Goal: Information Seeking & Learning: Learn about a topic

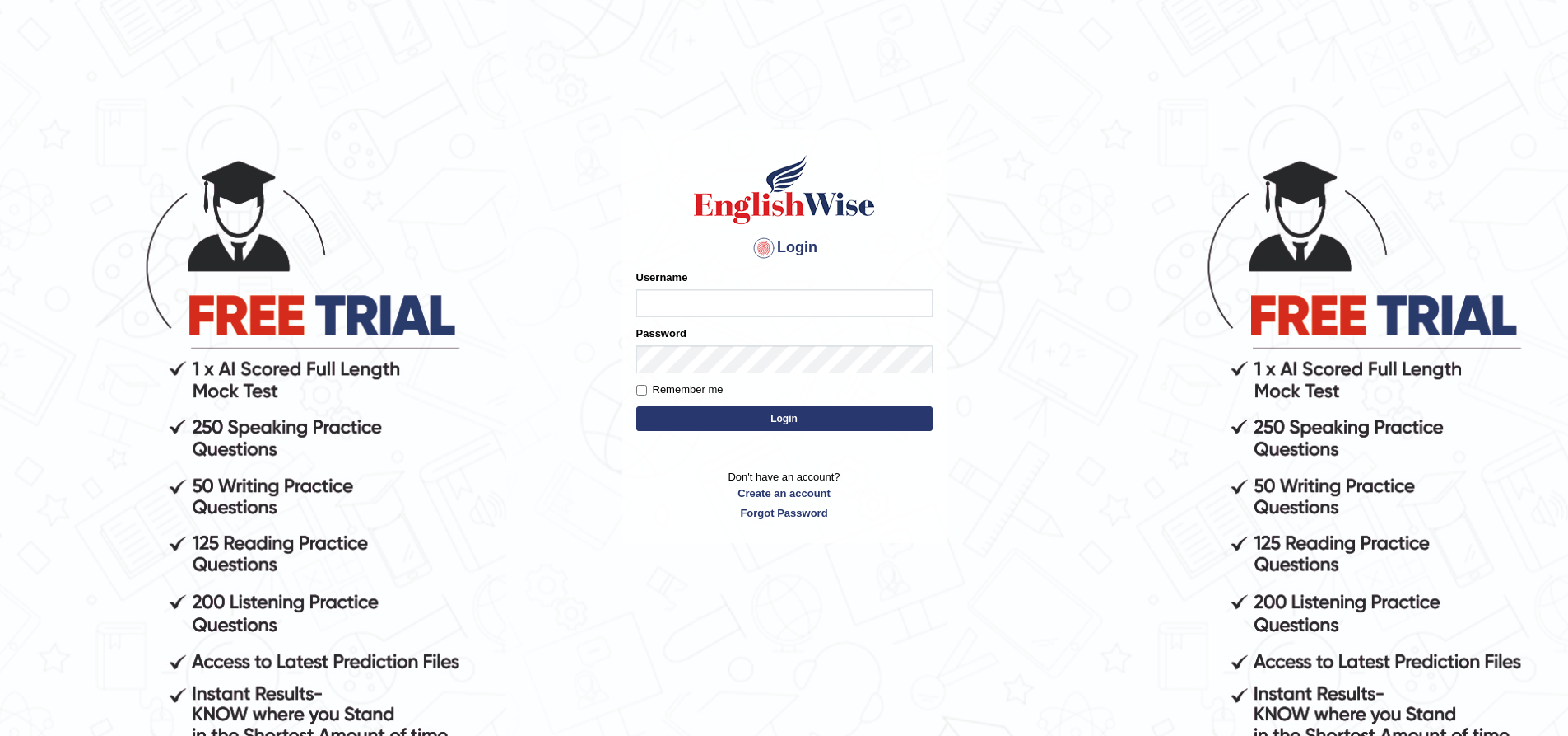
type input "sprajapati"
click at [781, 416] on button "Login" at bounding box center [785, 418] width 297 height 24
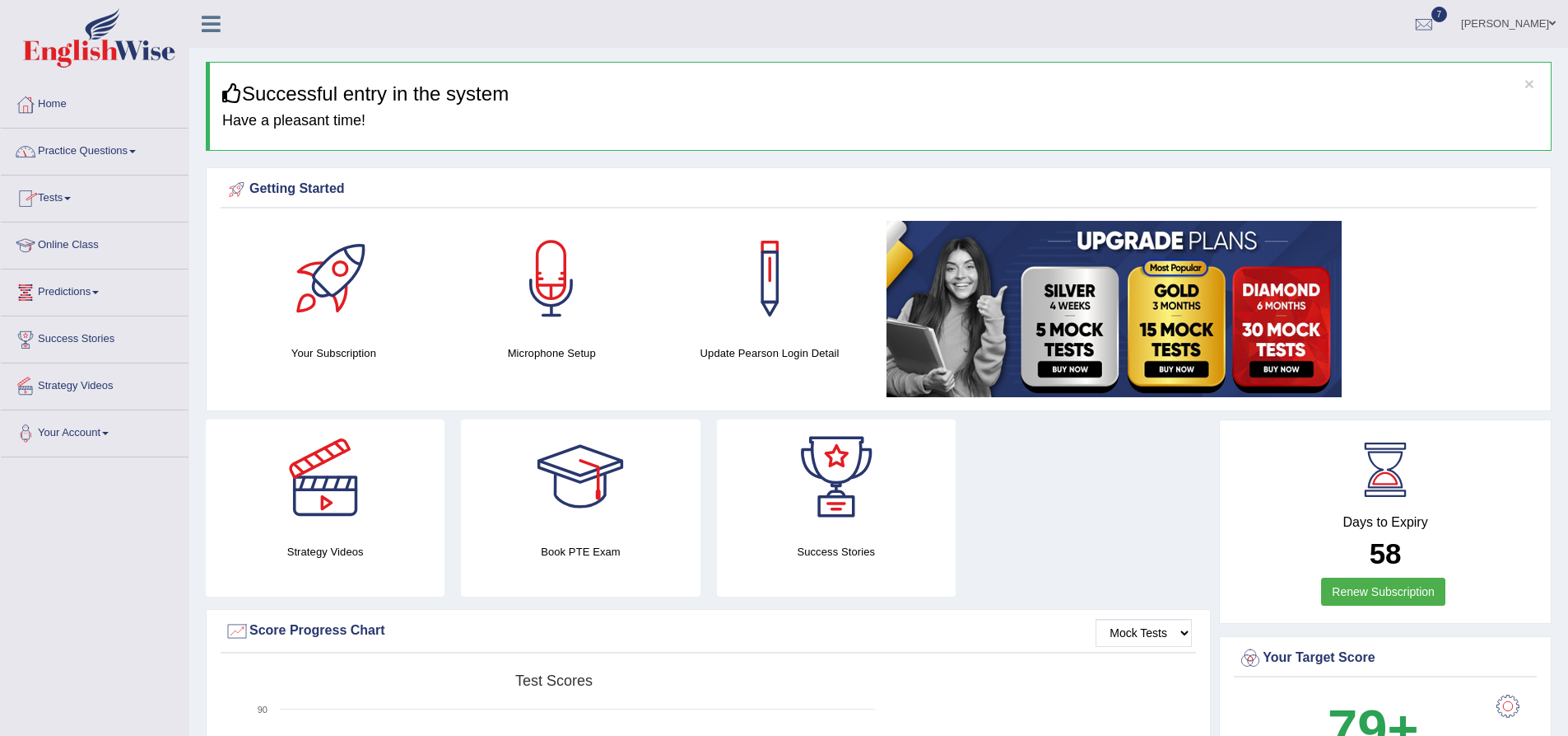
click at [71, 244] on link "Online Class" at bounding box center [95, 242] width 188 height 41
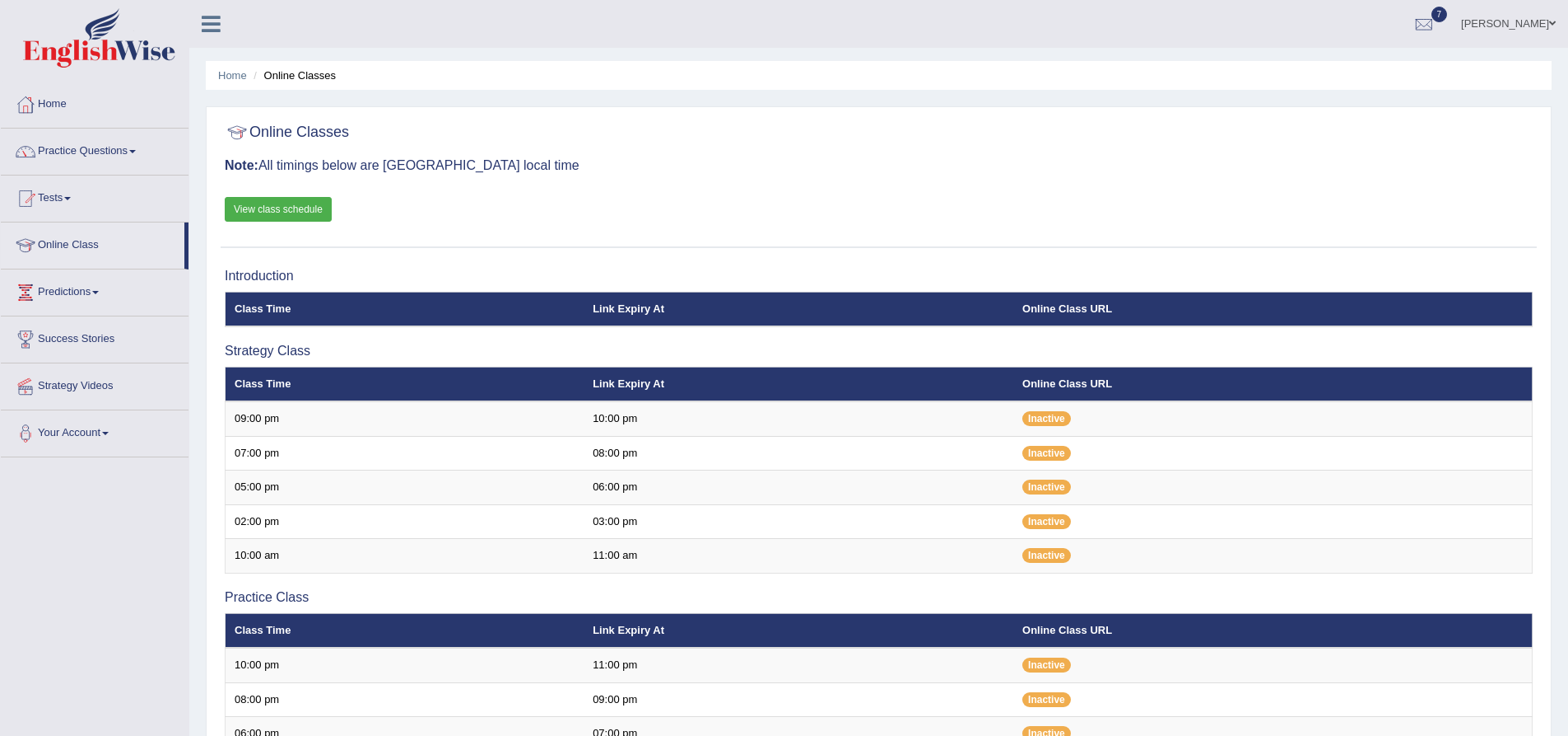
click at [272, 207] on link "View class schedule" at bounding box center [278, 208] width 107 height 24
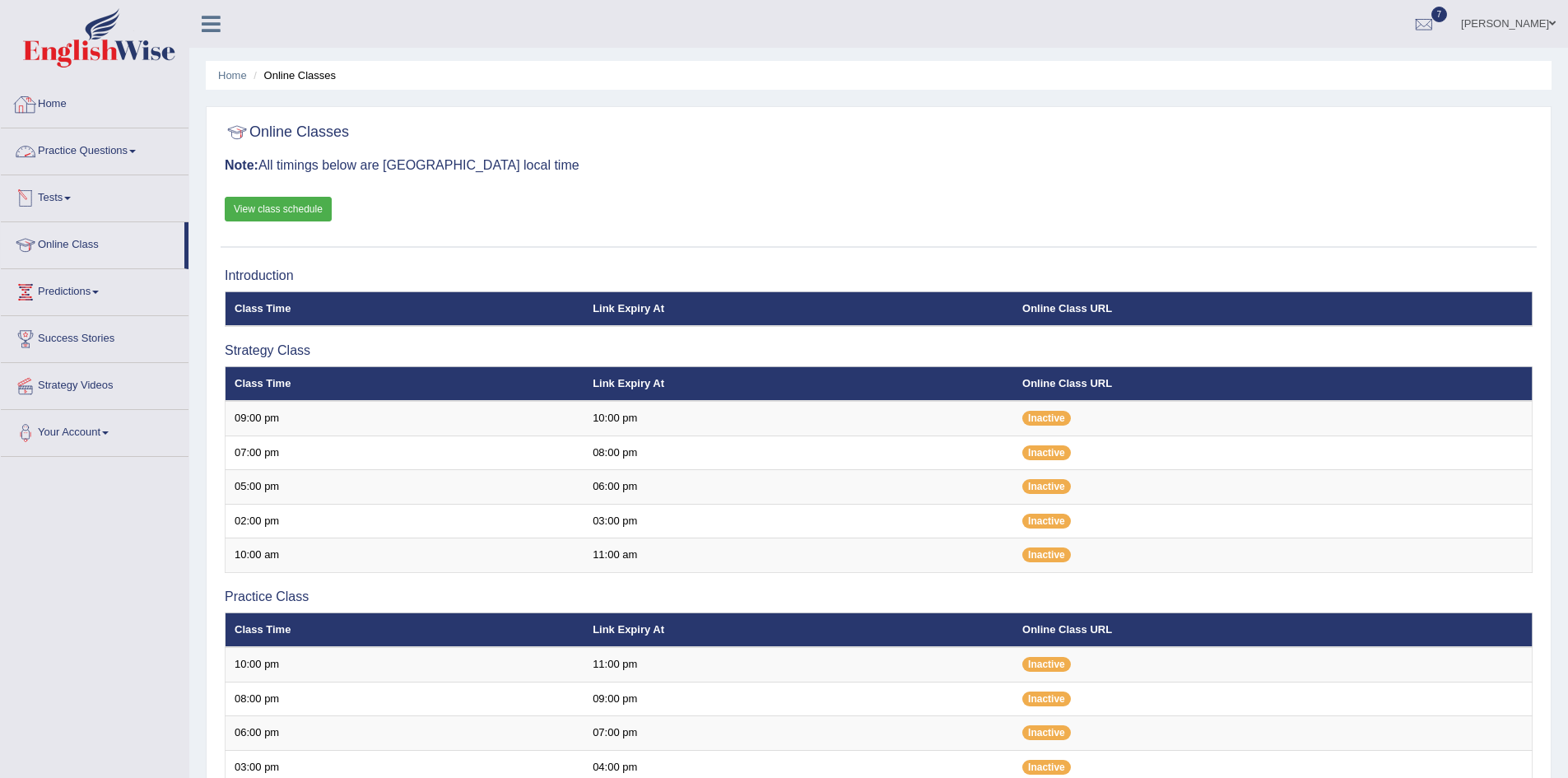
click at [57, 99] on link "Home" at bounding box center [95, 102] width 188 height 41
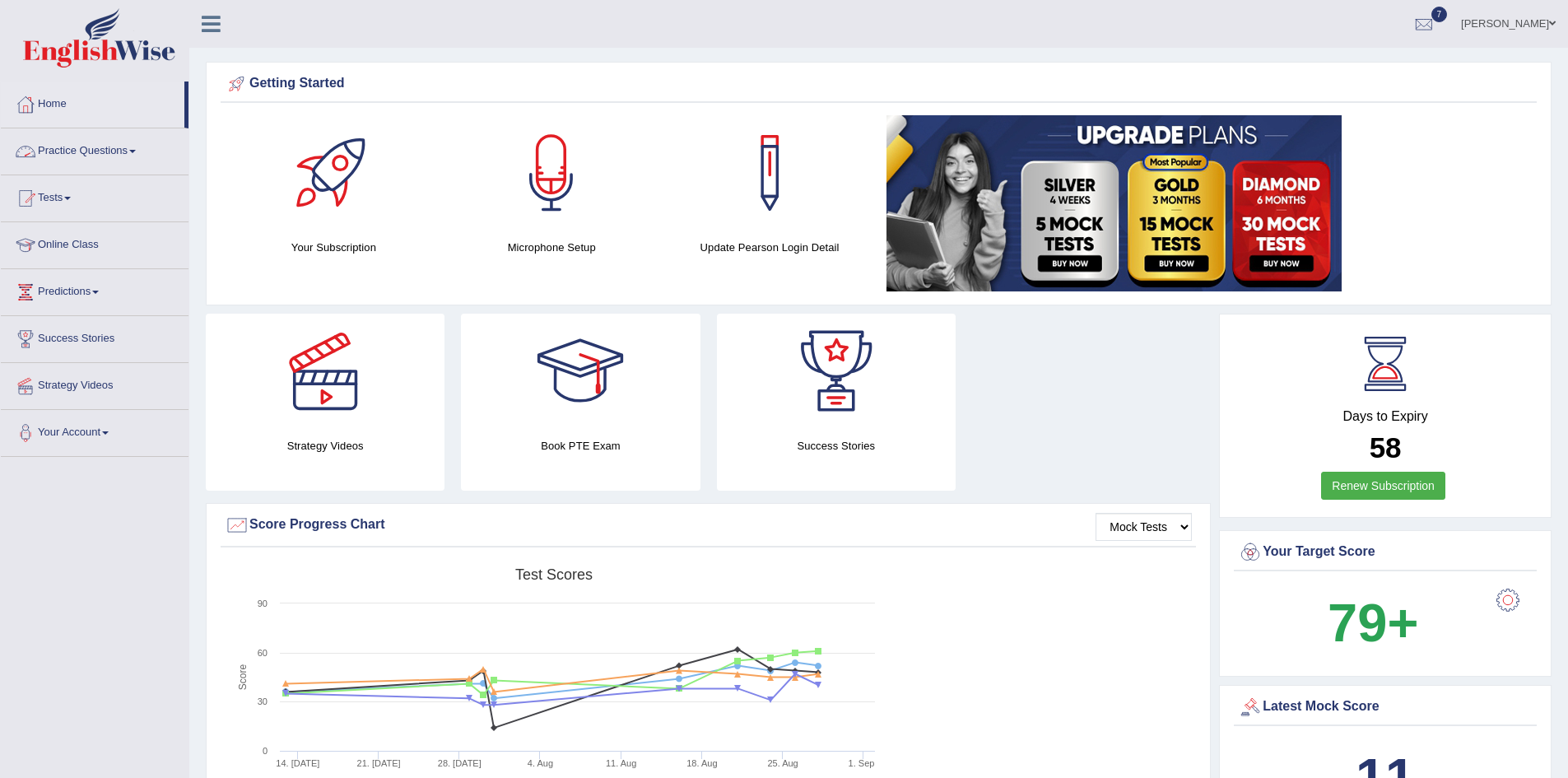
click at [83, 152] on link "Practice Questions" at bounding box center [95, 149] width 188 height 41
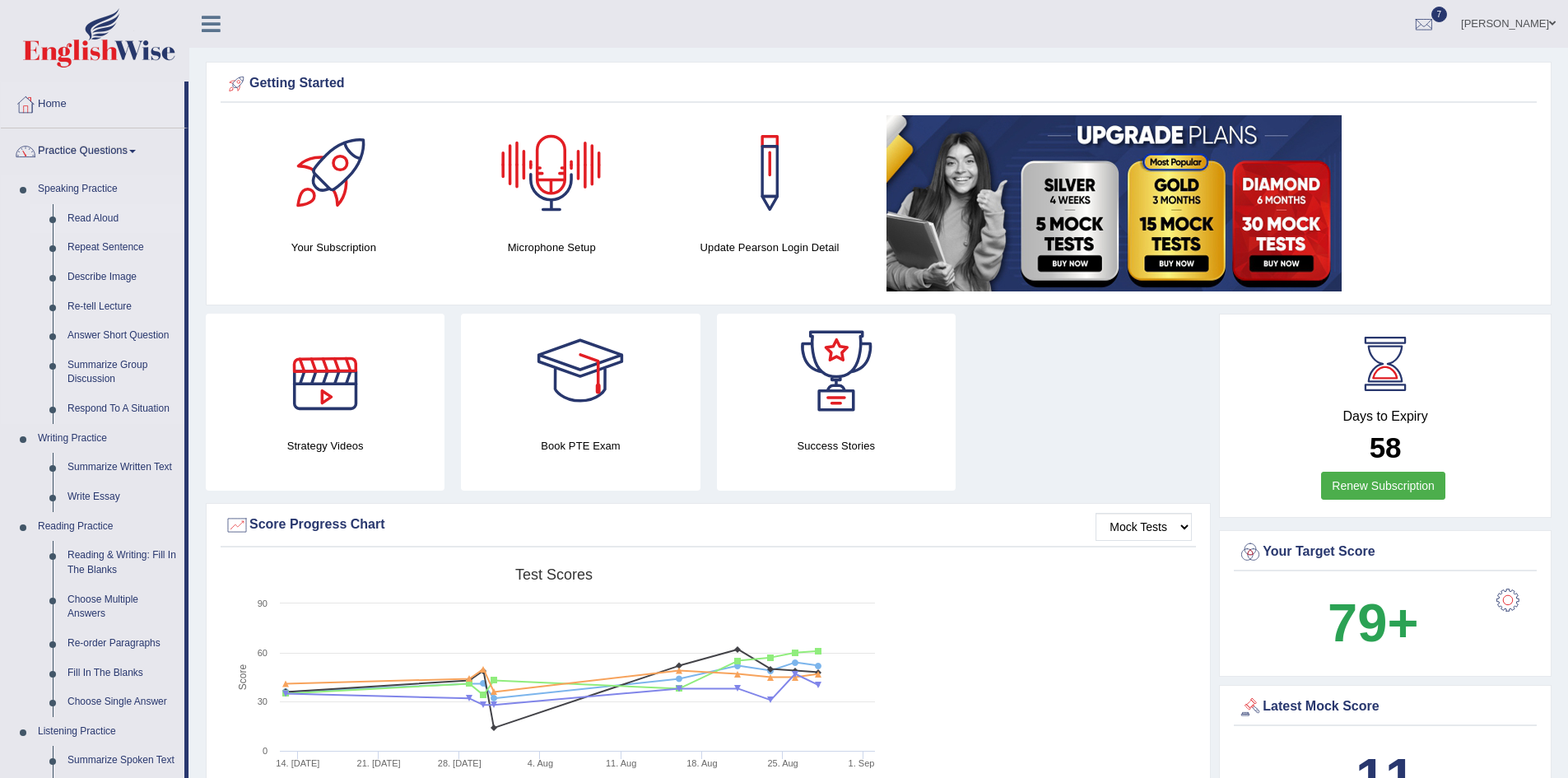
click at [101, 218] on link "Read Aloud" at bounding box center [122, 219] width 124 height 30
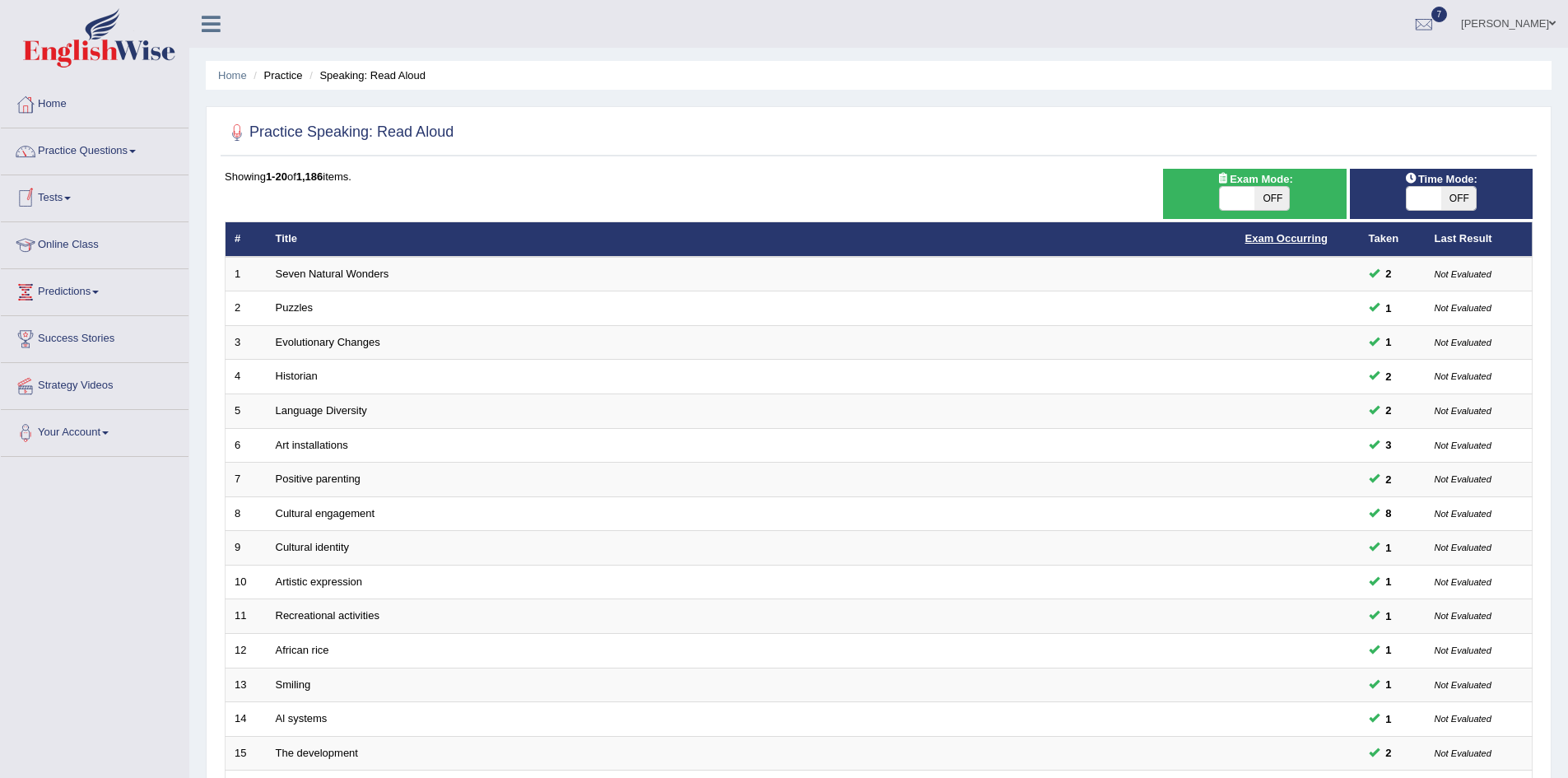
click at [1283, 234] on link "Exam Occurring" at bounding box center [1286, 238] width 82 height 13
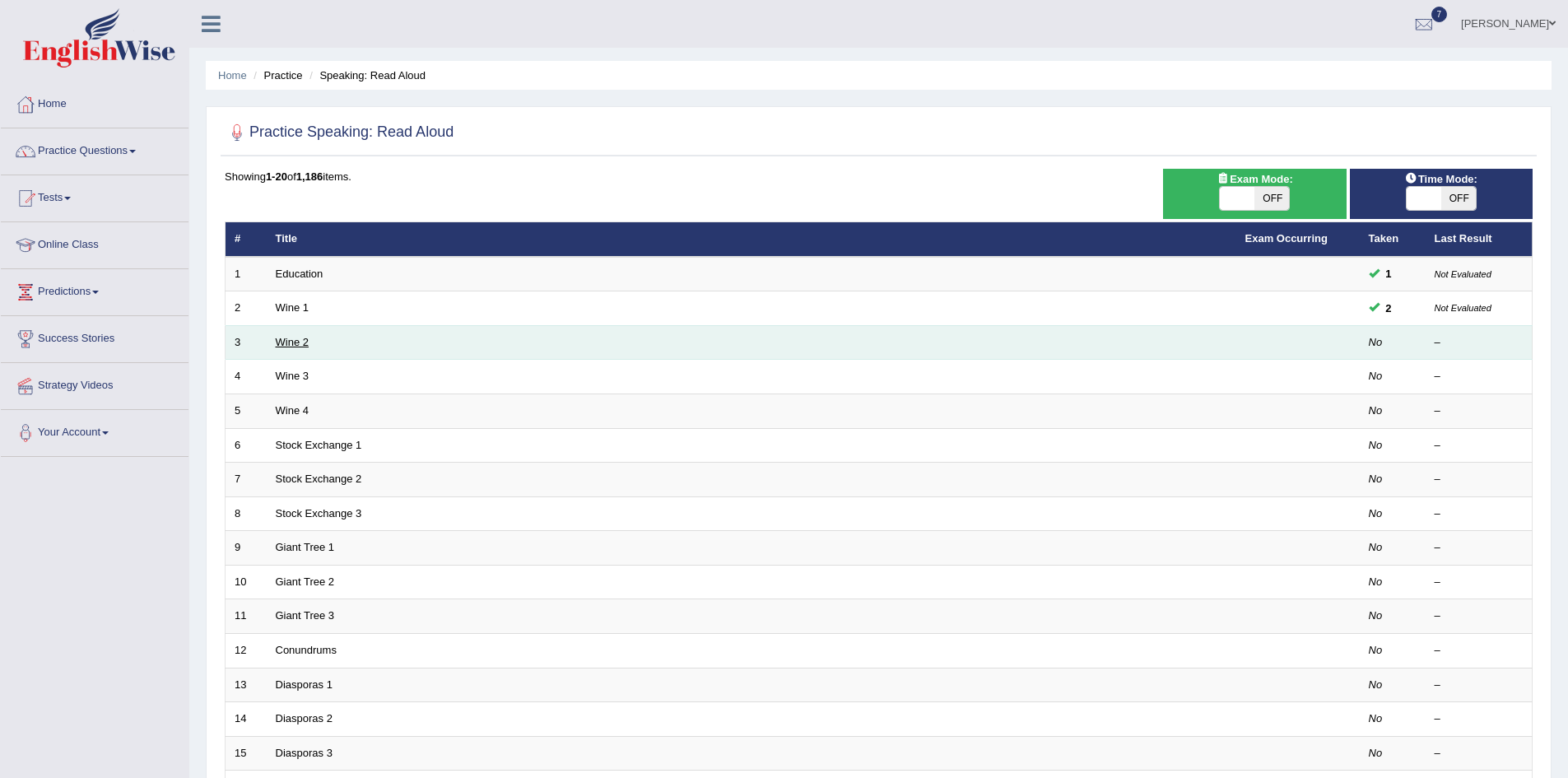
click at [295, 342] on link "Wine 2" at bounding box center [293, 342] width 33 height 13
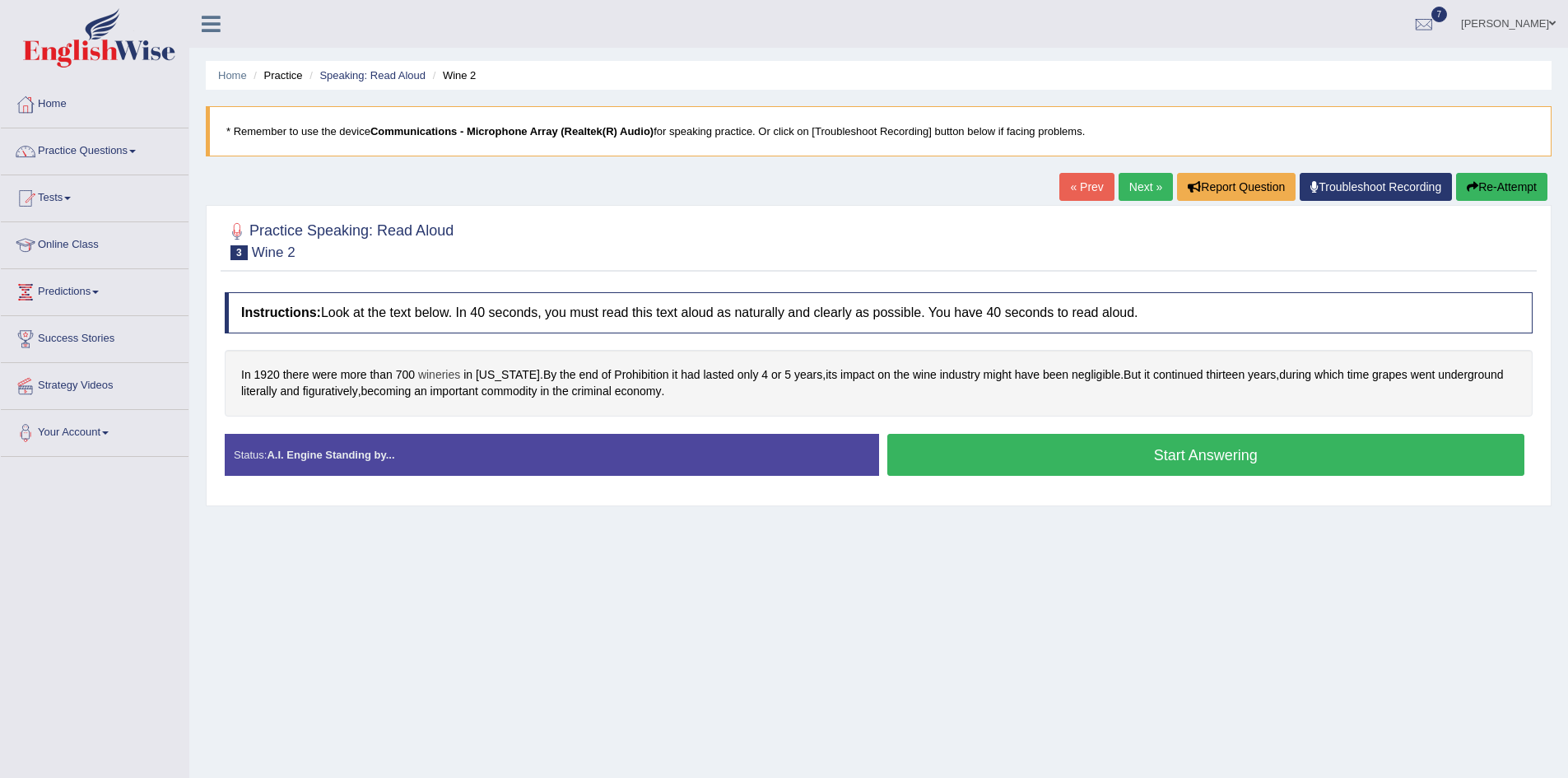
click at [431, 381] on span "wineries" at bounding box center [439, 375] width 42 height 17
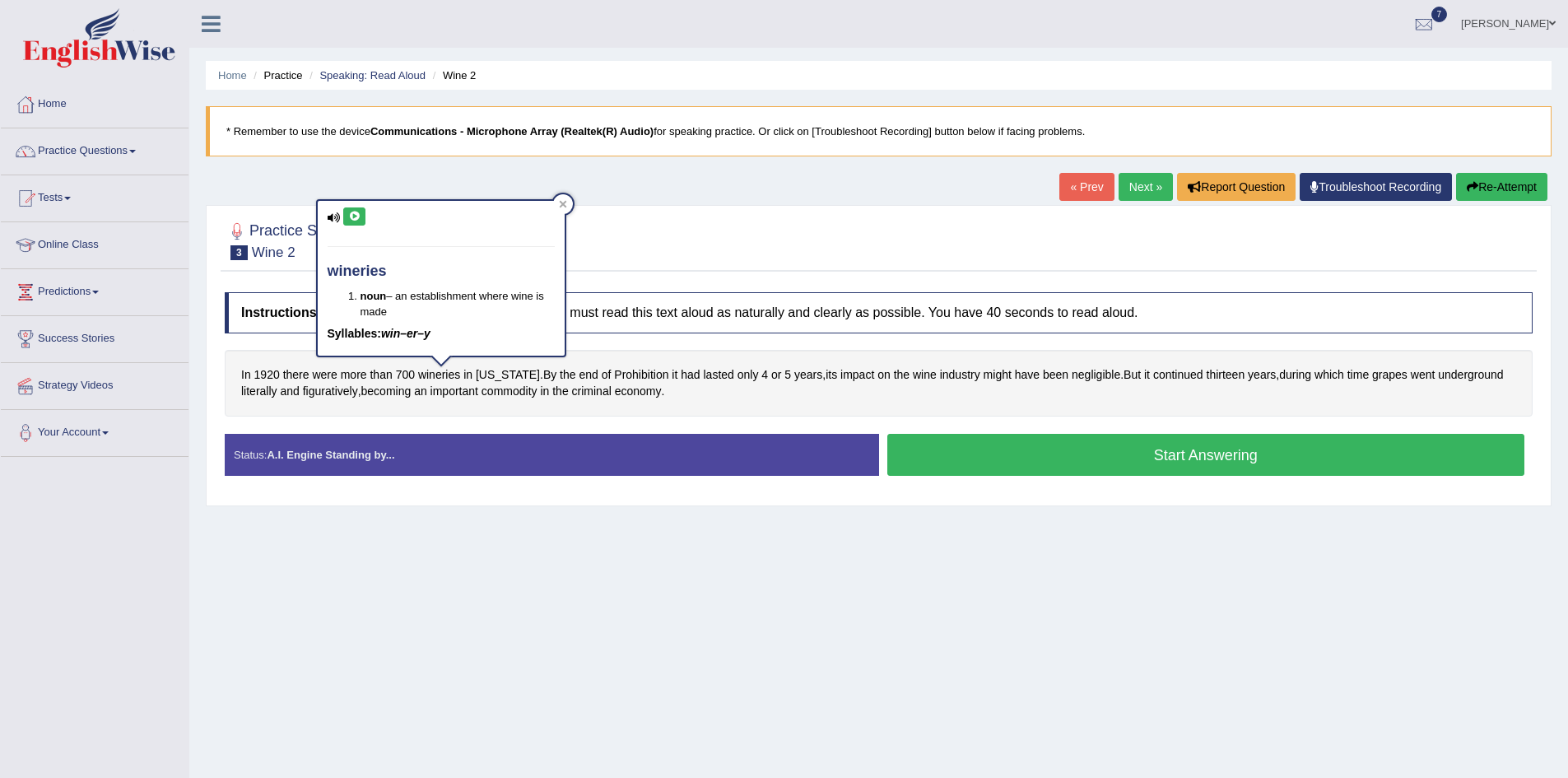
click at [354, 216] on icon at bounding box center [354, 216] width 13 height 10
click at [851, 615] on div "Home Practice Speaking: Read Aloud Wine 2 * Remember to use the device Communic…" at bounding box center [878, 412] width 1379 height 824
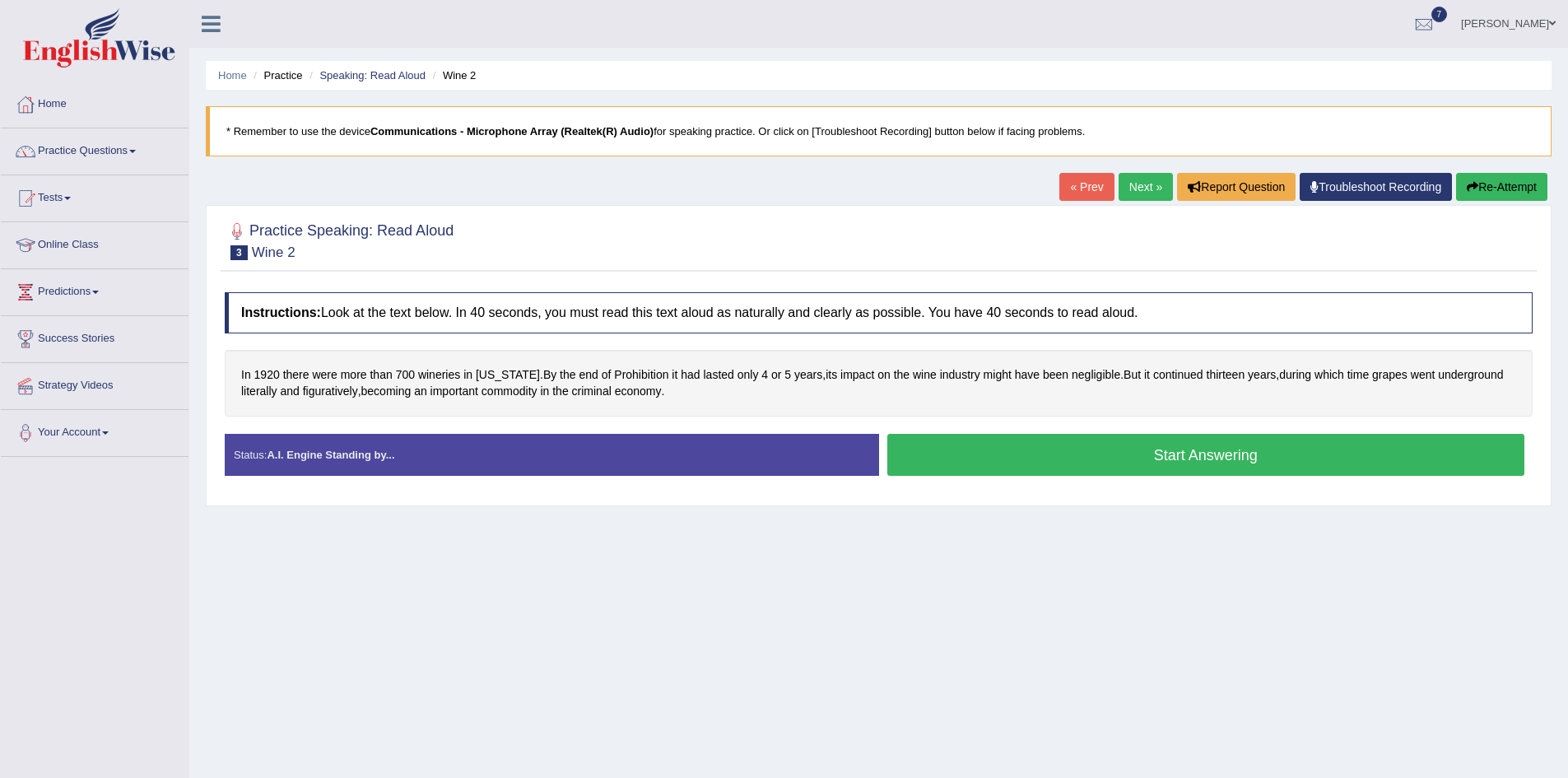
click at [914, 617] on div "Home Practice Speaking: Read Aloud Wine 2 * Remember to use the device Communic…" at bounding box center [878, 412] width 1379 height 824
click at [1094, 379] on span "negligible" at bounding box center [1096, 375] width 48 height 17
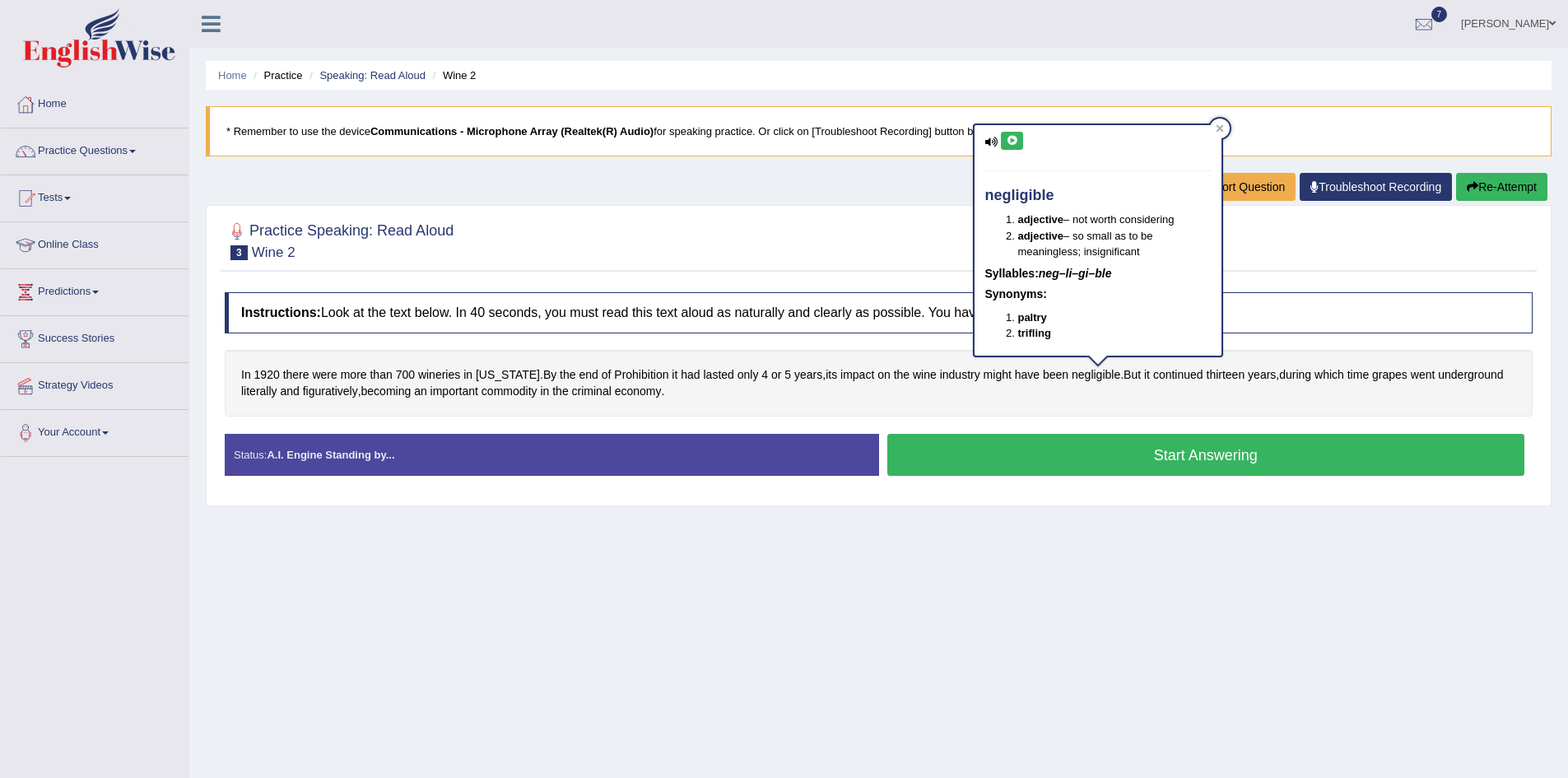
click at [1010, 140] on icon at bounding box center [1012, 140] width 13 height 10
click at [1169, 553] on div "Home Practice Speaking: Read Aloud Wine 2 * Remember to use the device Communic…" at bounding box center [878, 412] width 1379 height 824
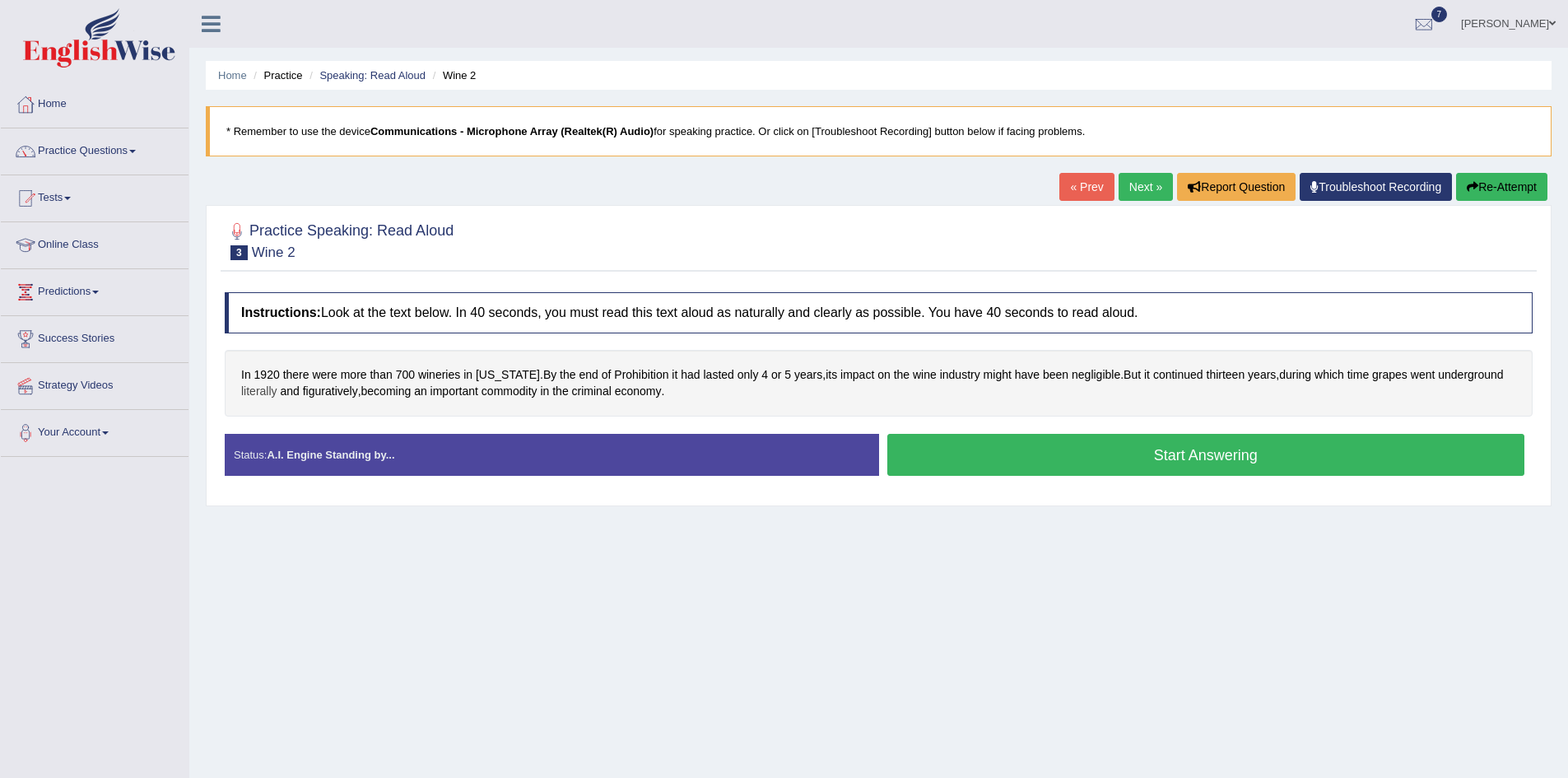
click at [277, 395] on span "literally" at bounding box center [259, 391] width 36 height 17
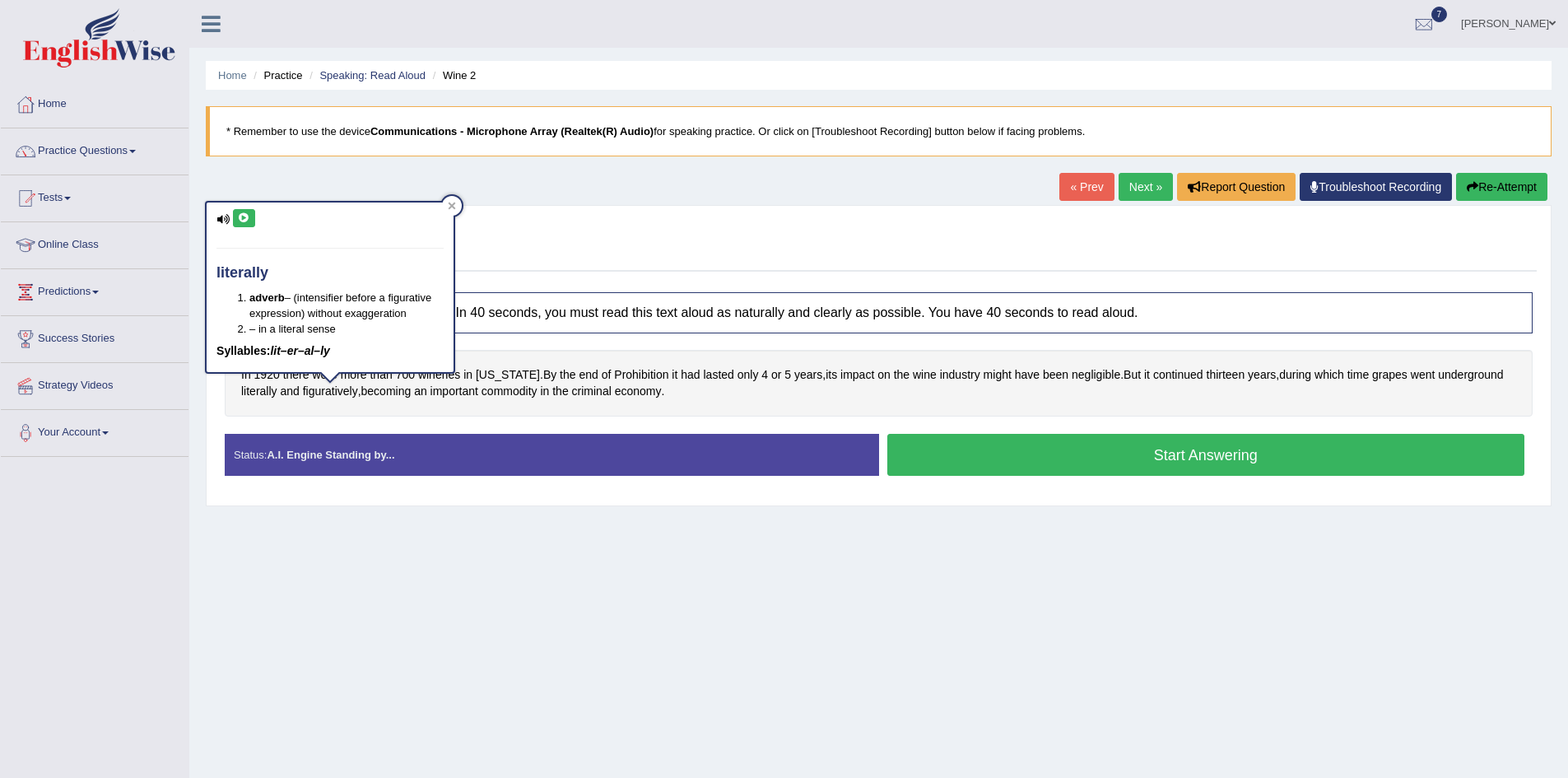
click at [243, 210] on button at bounding box center [243, 218] width 22 height 18
click at [359, 394] on span "figuratively" at bounding box center [330, 391] width 55 height 17
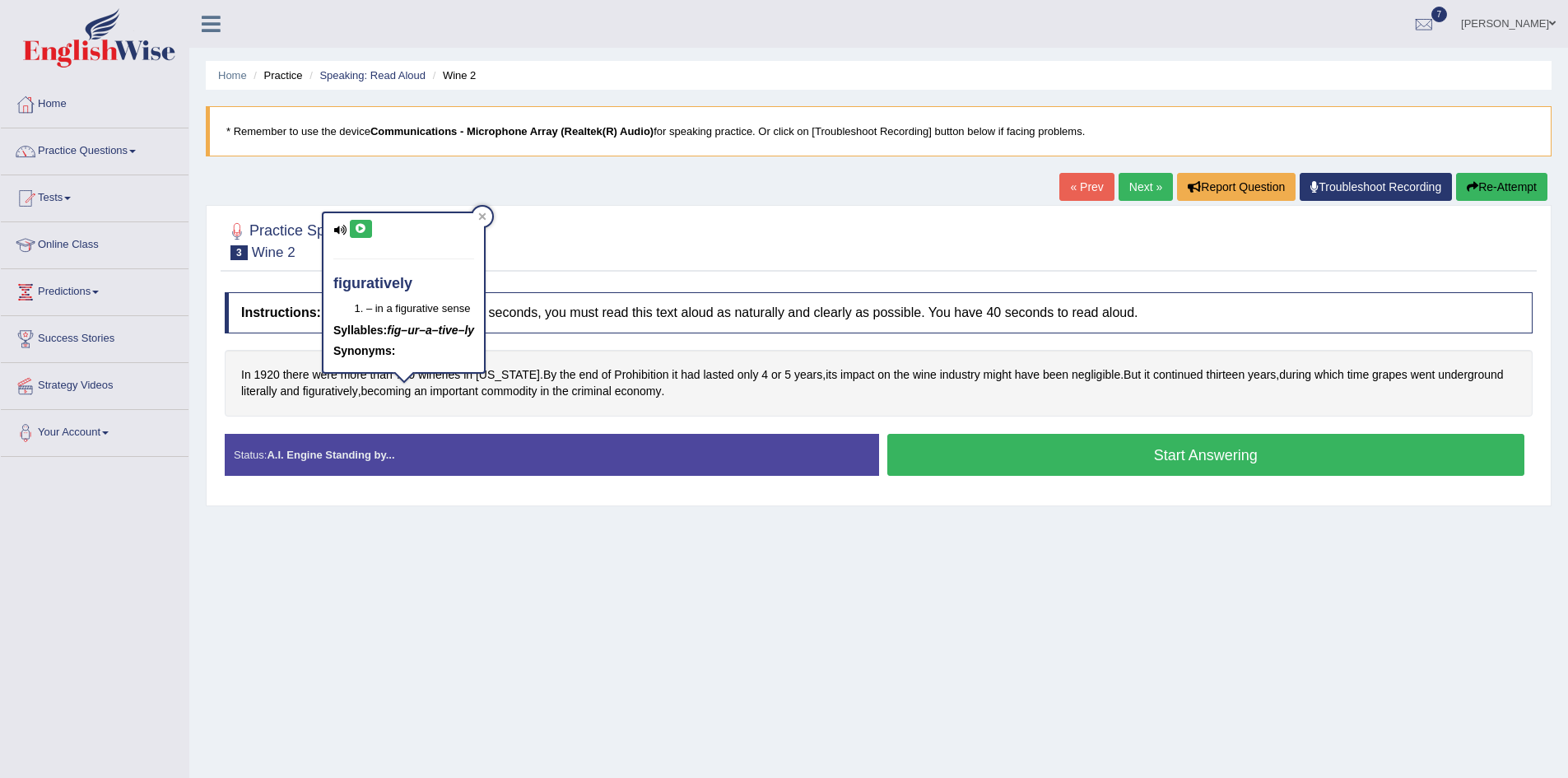
click at [361, 222] on button at bounding box center [361, 229] width 22 height 18
click at [358, 228] on icon at bounding box center [361, 229] width 13 height 10
click at [539, 492] on div "Status: A.I. Engine Standing by... Start Answering Stop Recording" at bounding box center [879, 463] width 1308 height 58
click at [538, 398] on span "commodity" at bounding box center [510, 391] width 56 height 17
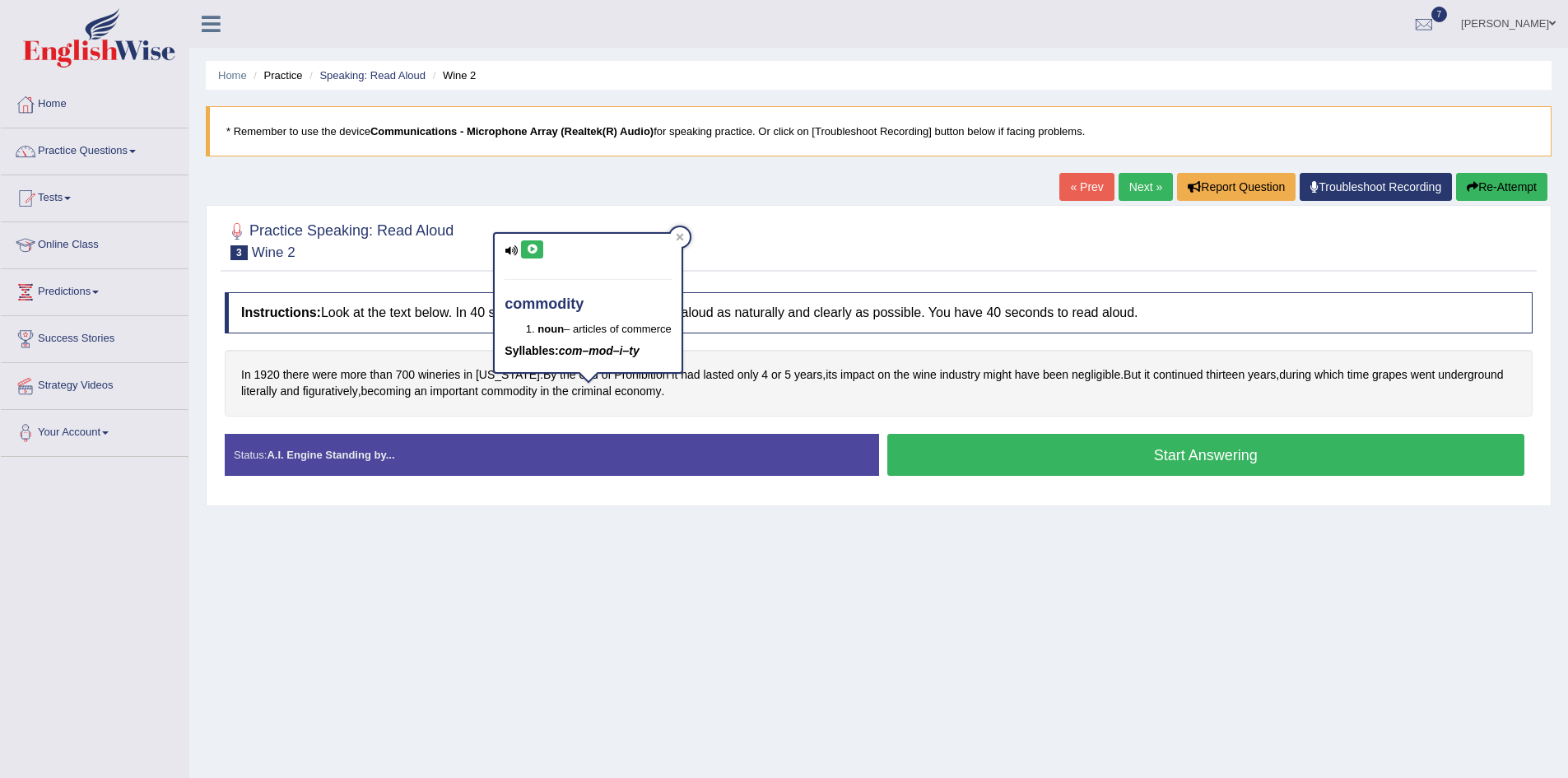
click at [531, 249] on icon at bounding box center [532, 249] width 13 height 10
drag, startPoint x: 707, startPoint y: 541, endPoint x: 660, endPoint y: 427, distance: 123.3
click at [706, 534] on div "Home Practice Speaking: Read Aloud Wine 2 * Remember to use the device Communic…" at bounding box center [878, 412] width 1379 height 824
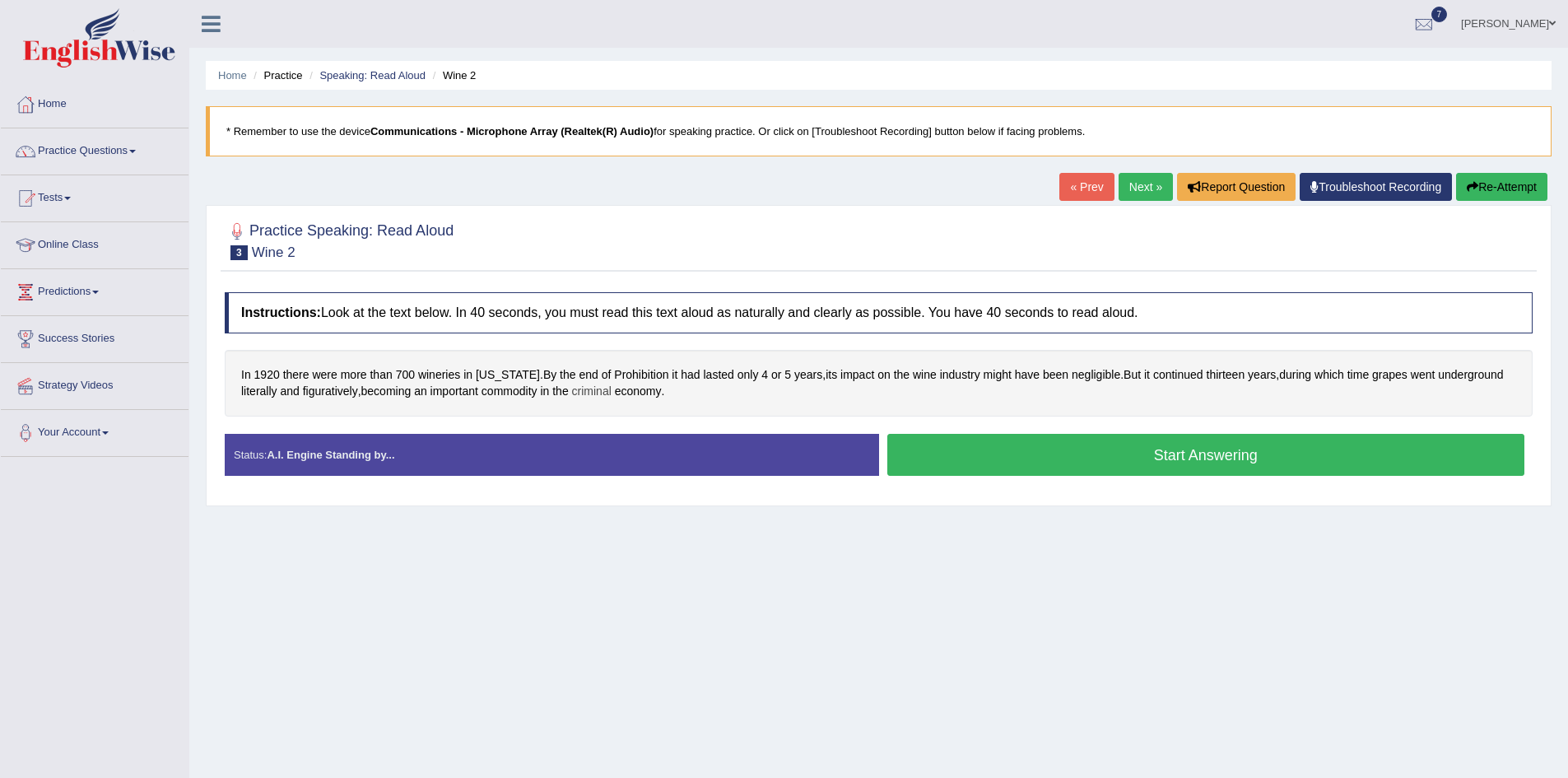
click at [612, 396] on span "criminal" at bounding box center [591, 391] width 40 height 17
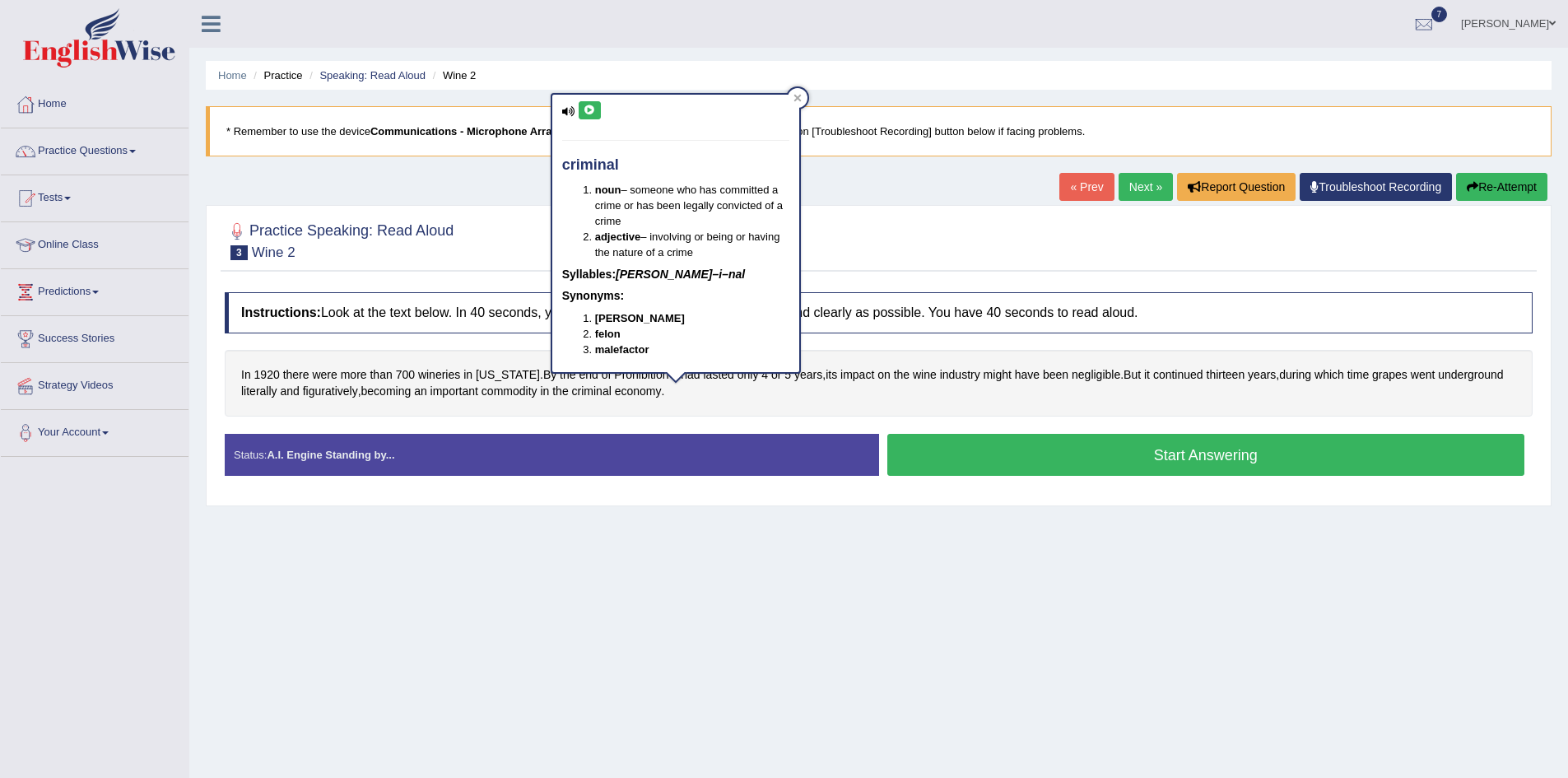
click at [586, 112] on icon at bounding box center [589, 110] width 13 height 10
click at [605, 101] on div "criminal noun – someone who has committed a crime or has been legally convicted…" at bounding box center [675, 233] width 247 height 277
click at [1164, 577] on div "Home Practice Speaking: Read Aloud Wine 2 * Remember to use the device Communic…" at bounding box center [878, 412] width 1379 height 824
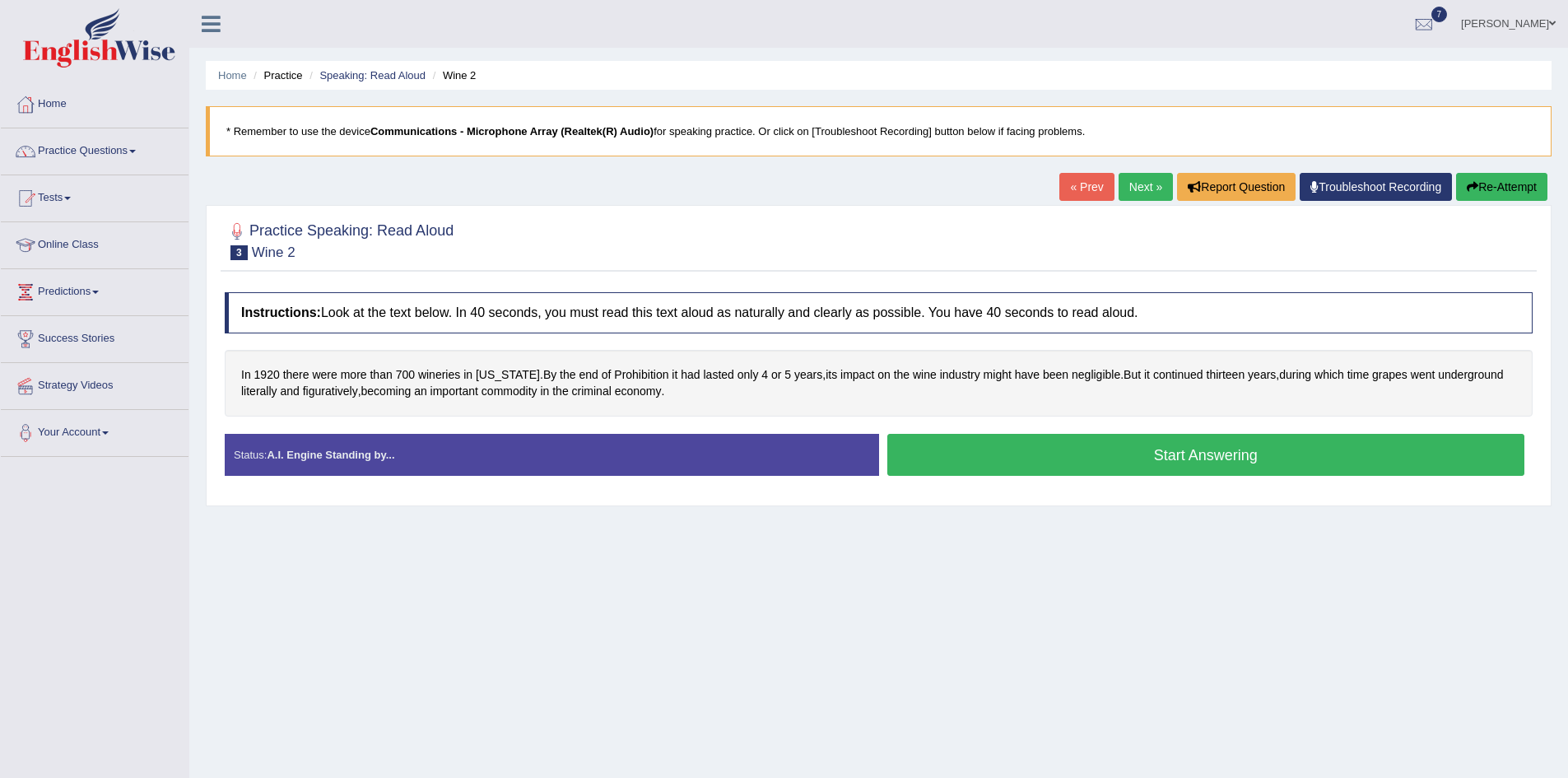
click at [1196, 467] on button "Start Answering" at bounding box center [1207, 454] width 638 height 42
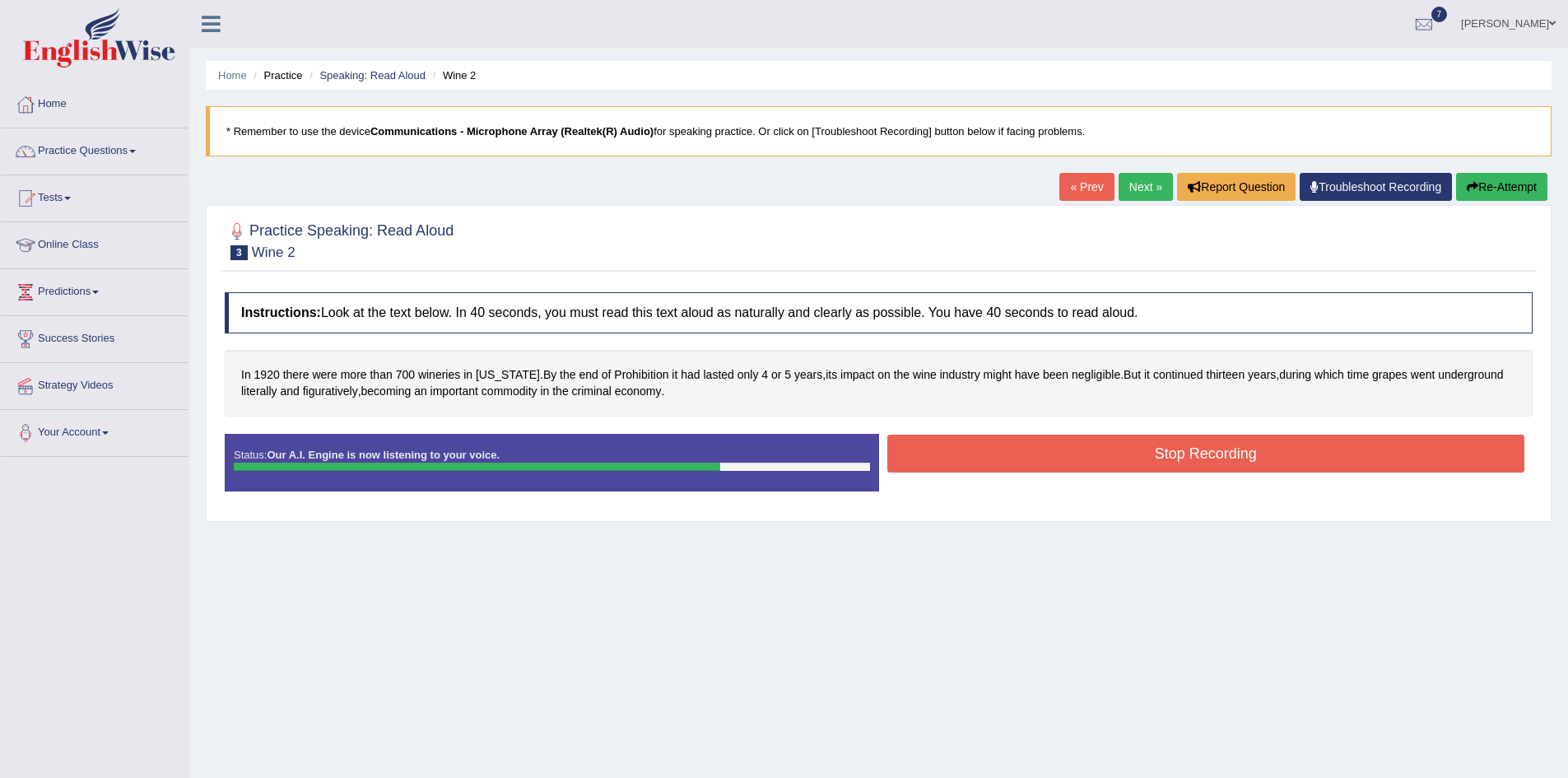
click at [1175, 443] on button "Stop Recording" at bounding box center [1207, 453] width 638 height 38
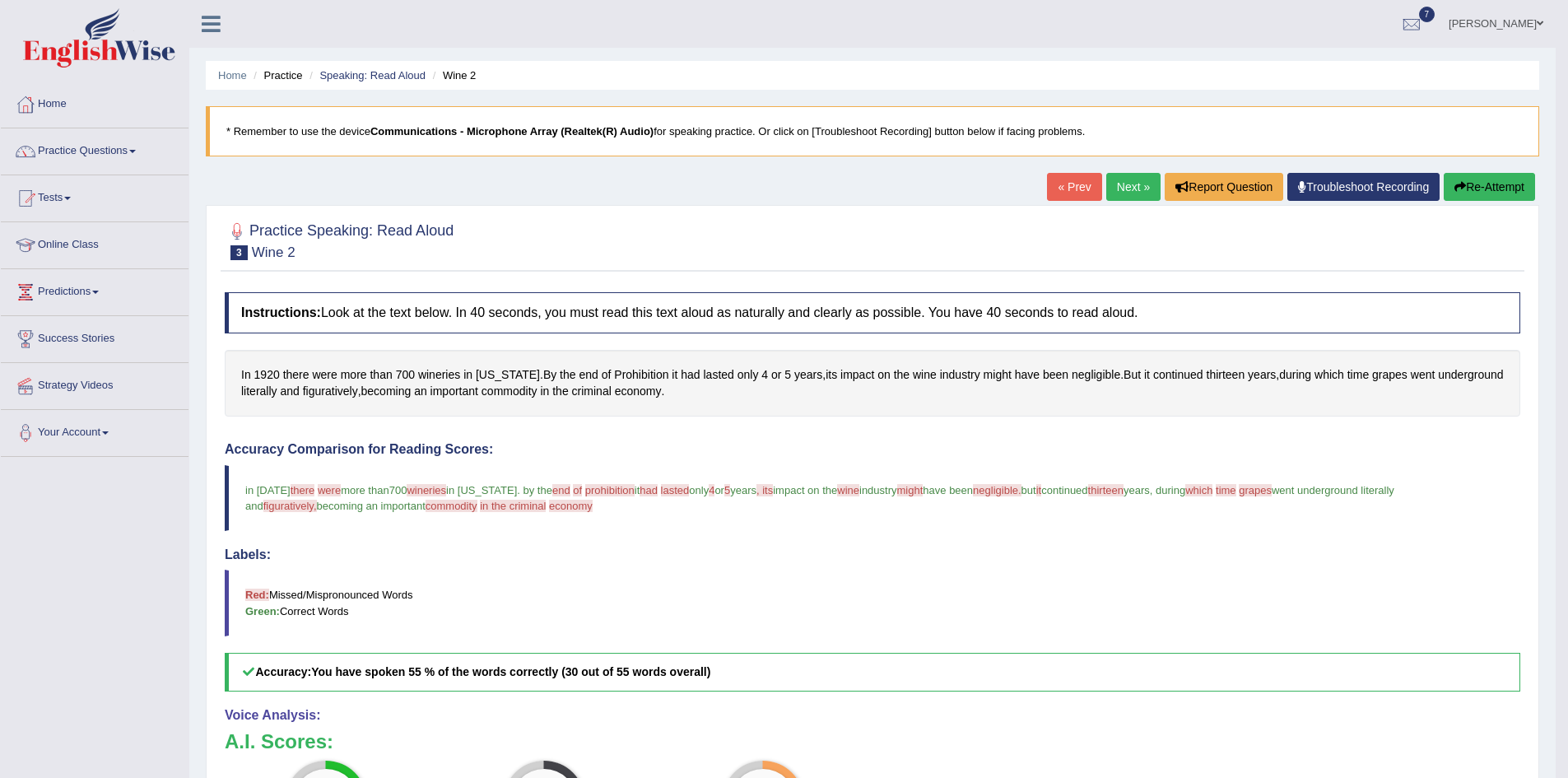
click at [1120, 183] on link "Next »" at bounding box center [1134, 186] width 54 height 28
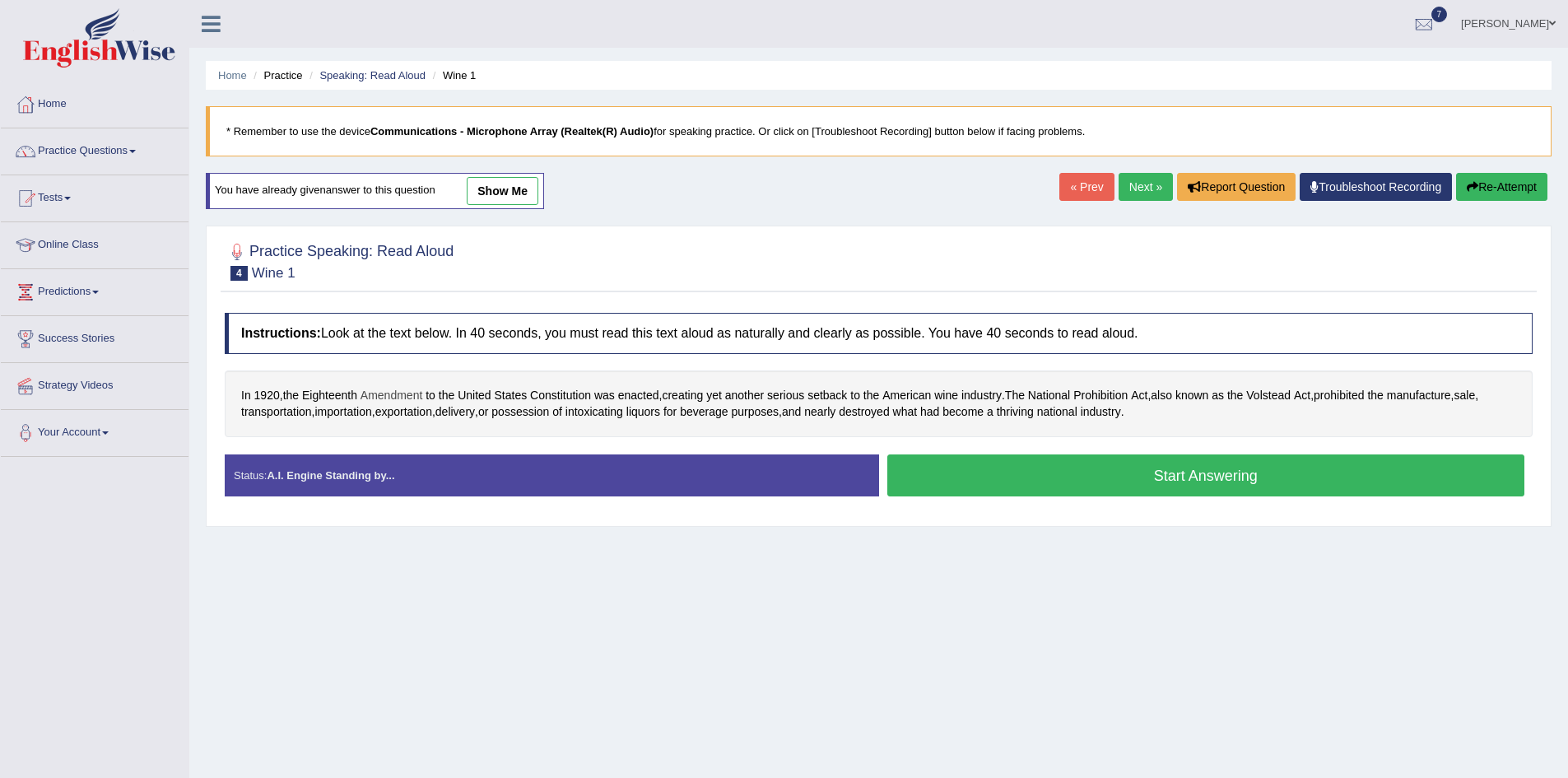
click at [381, 401] on span "Amendment" at bounding box center [392, 395] width 62 height 17
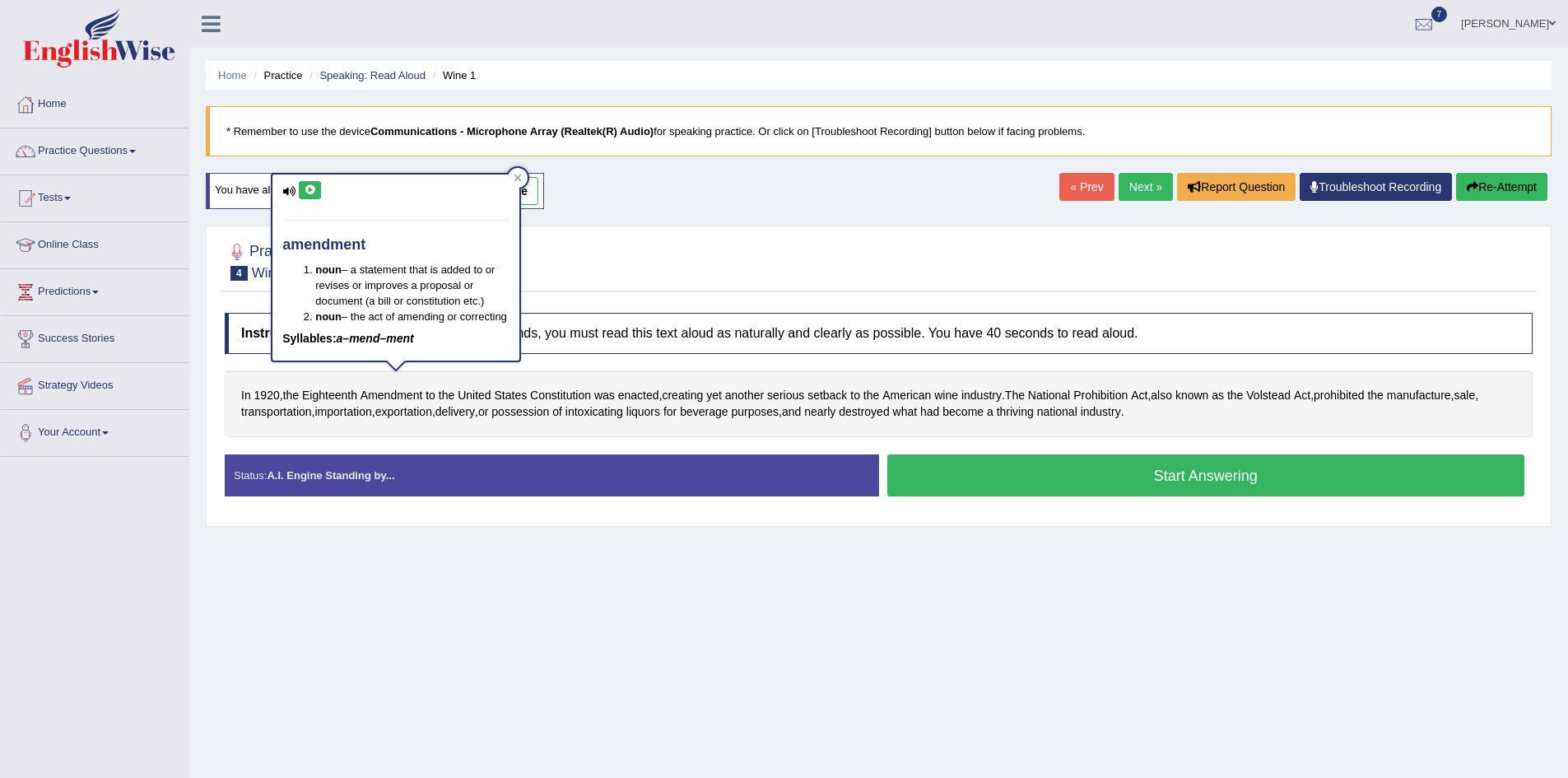
click at [310, 178] on div "amendment noun – a statement that is added to or revises or improves a proposal…" at bounding box center [395, 267] width 247 height 186
click at [311, 189] on icon at bounding box center [309, 190] width 13 height 10
click at [308, 187] on icon at bounding box center [309, 190] width 13 height 10
click at [702, 638] on div "Home Practice Speaking: Read Aloud Wine 1 * Remember to use the device Communic…" at bounding box center [878, 412] width 1379 height 824
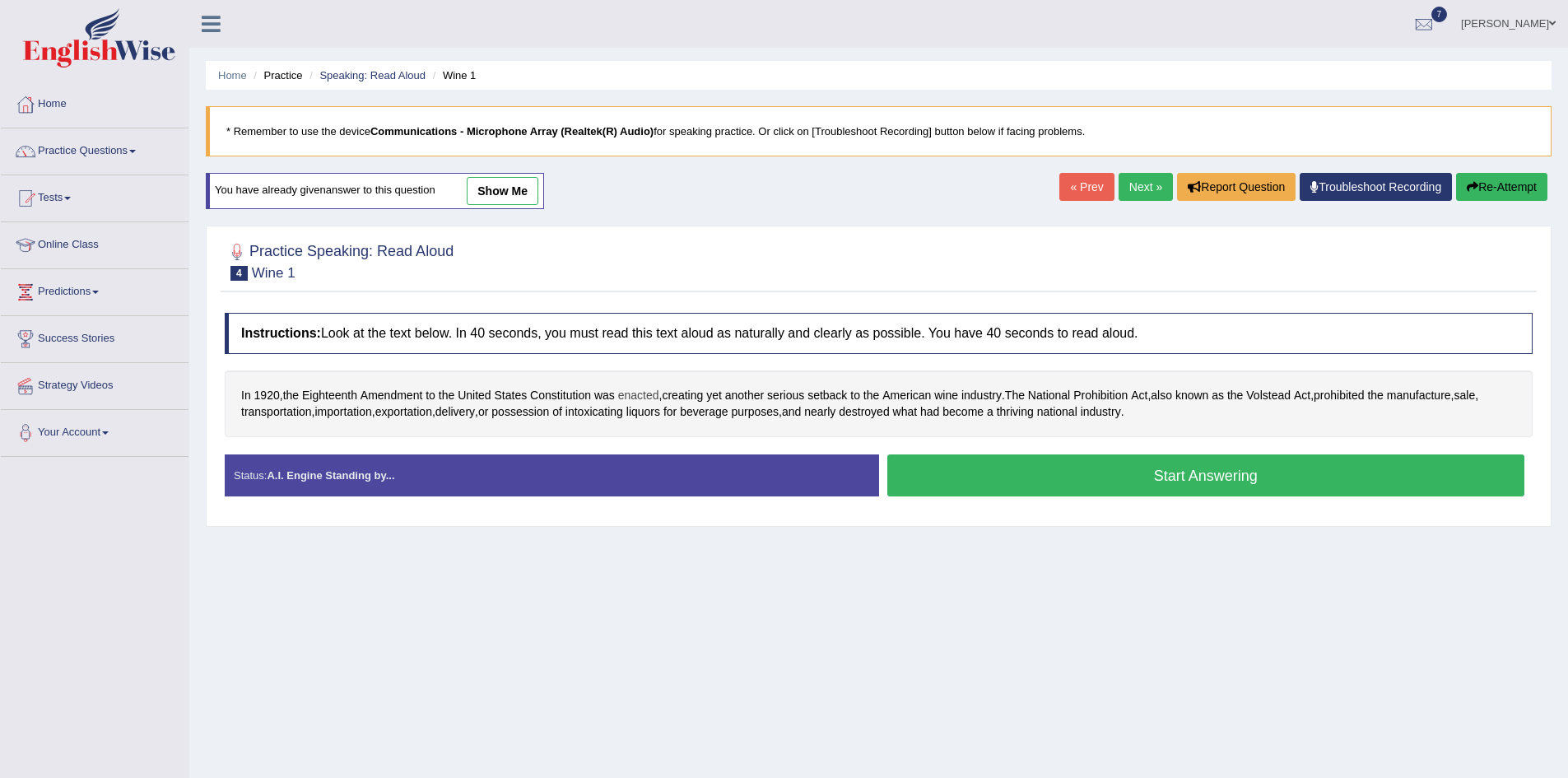
click at [652, 401] on span "enacted" at bounding box center [639, 395] width 41 height 17
click at [651, 277] on icon at bounding box center [649, 282] width 13 height 10
click at [648, 282] on icon at bounding box center [649, 282] width 13 height 10
click at [822, 593] on div "Home Practice Speaking: Read Aloud Wine 1 * Remember to use the device Communic…" at bounding box center [878, 412] width 1379 height 824
click at [1291, 398] on span "Volstead" at bounding box center [1269, 395] width 45 height 17
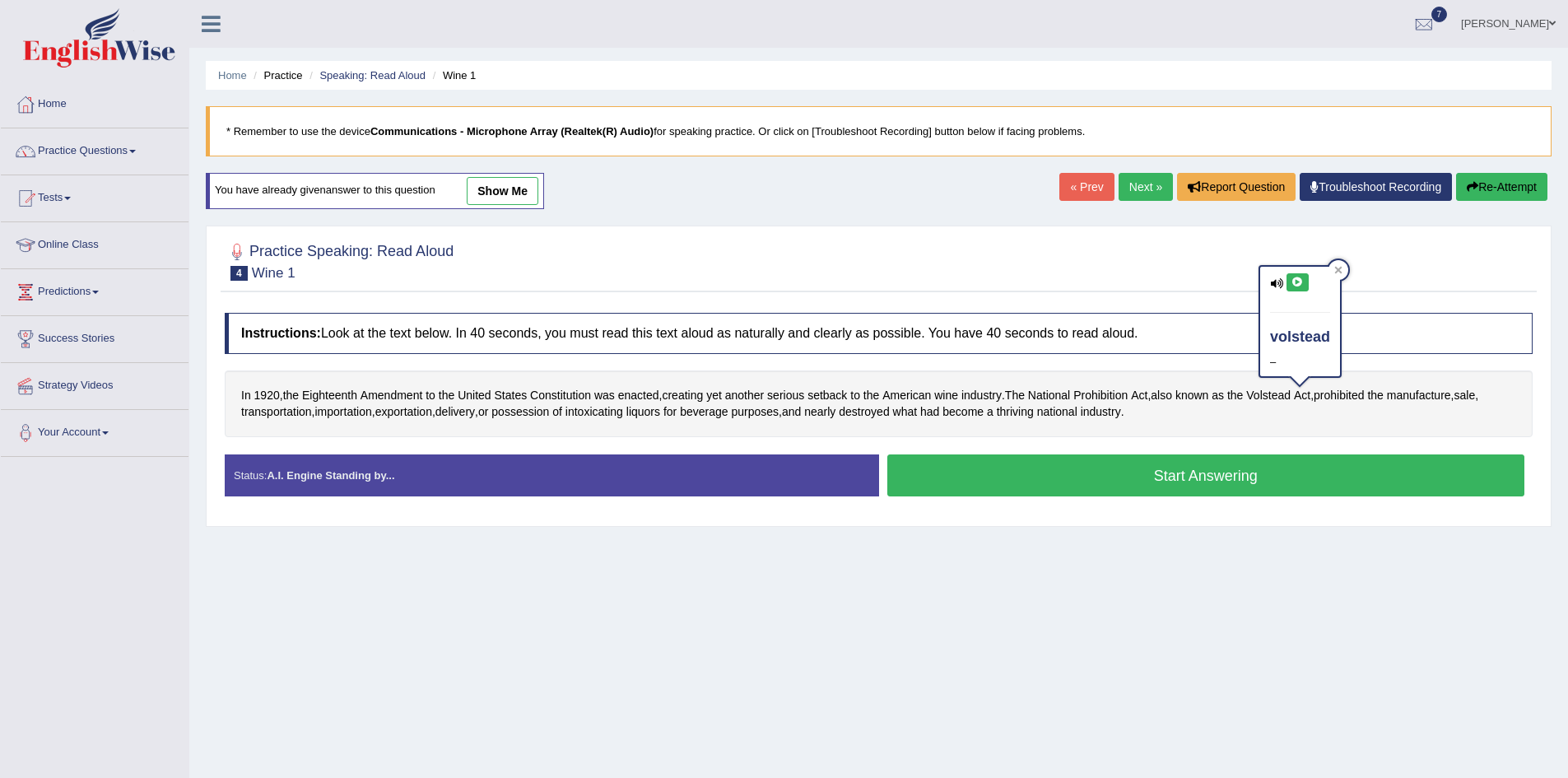
click at [1300, 283] on icon at bounding box center [1298, 282] width 13 height 10
click at [549, 410] on span "possession" at bounding box center [519, 412] width 57 height 17
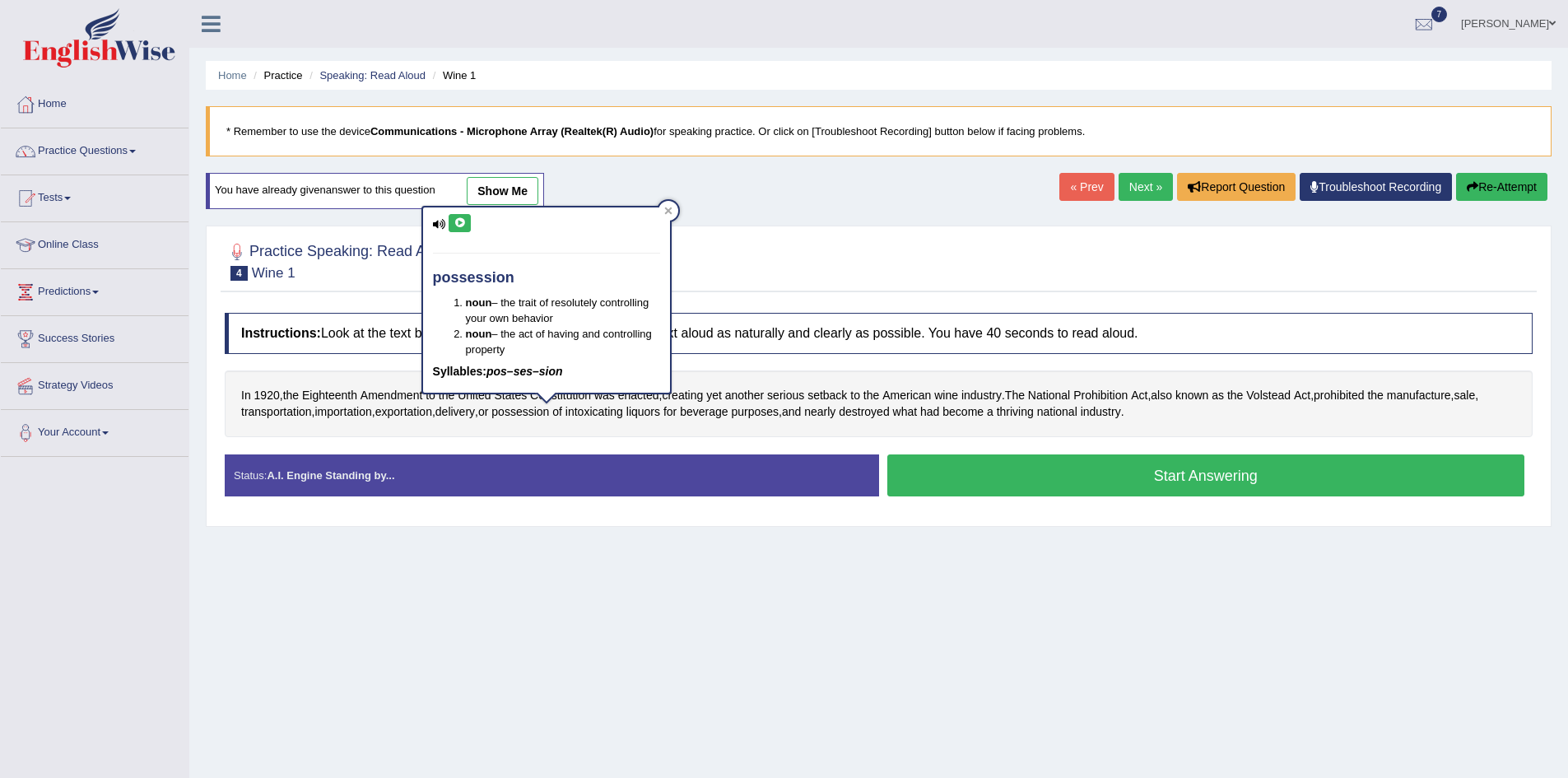
click at [462, 224] on icon at bounding box center [459, 223] width 13 height 10
click at [621, 414] on span "intoxicating" at bounding box center [594, 412] width 57 height 17
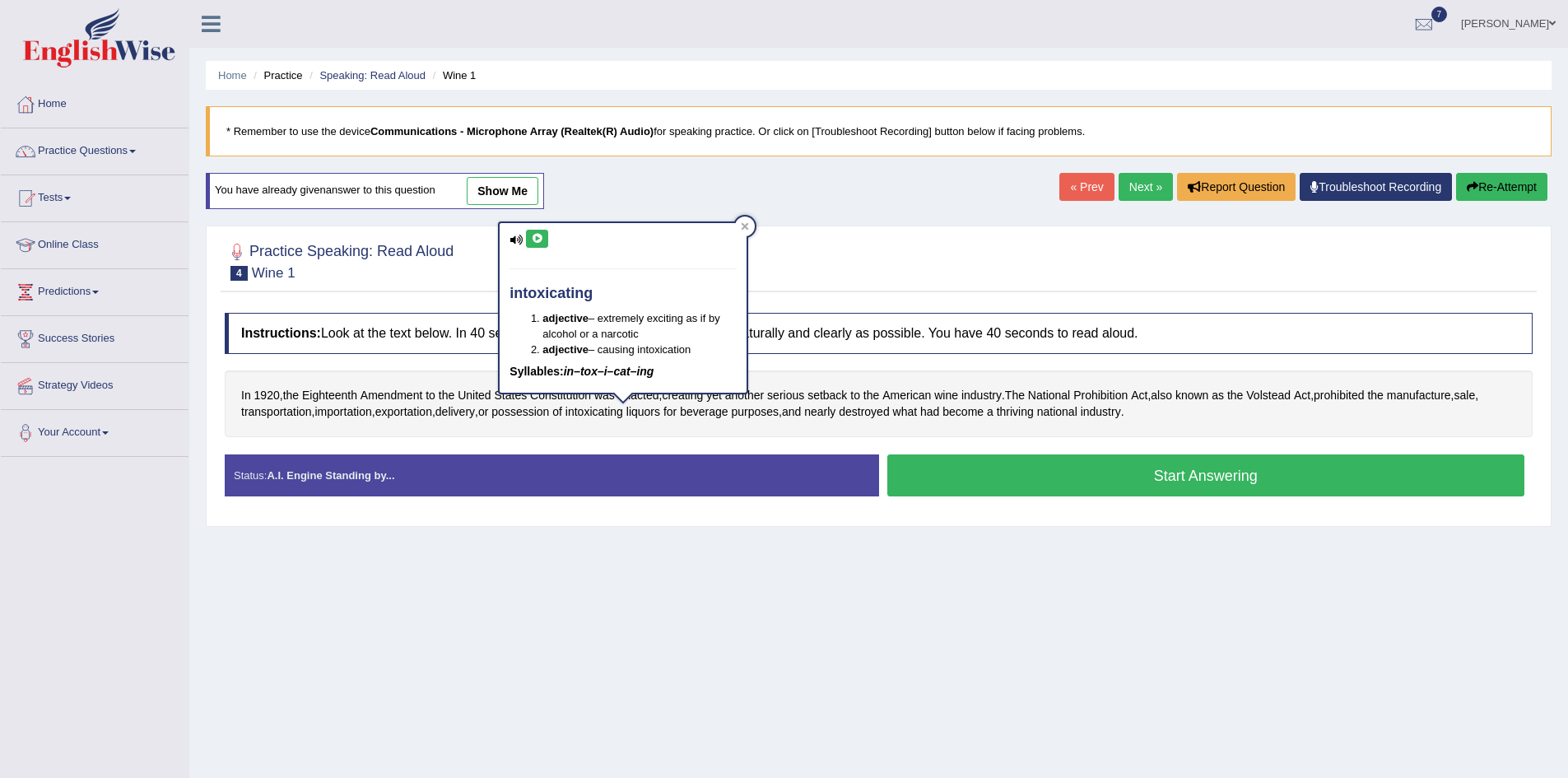
click at [539, 236] on icon at bounding box center [537, 238] width 13 height 10
click at [536, 238] on icon at bounding box center [537, 238] width 13 height 10
drag, startPoint x: 891, startPoint y: 594, endPoint x: 731, endPoint y: 420, distance: 236.4
click at [887, 588] on div "Home Practice Speaking: Read Aloud Wine 1 * Remember to use the device Communic…" at bounding box center [878, 412] width 1379 height 824
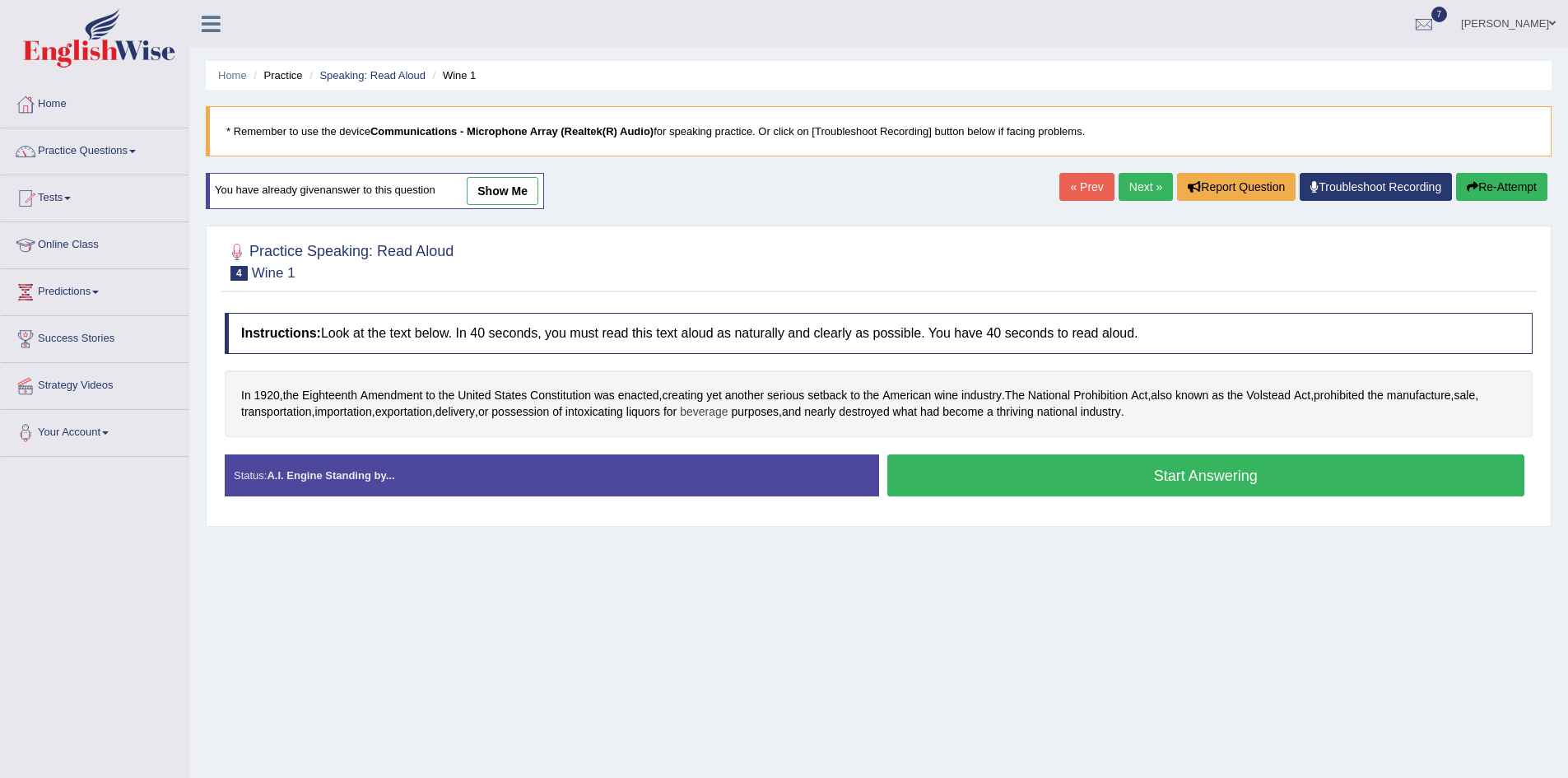
click at [728, 412] on span "beverage" at bounding box center [704, 412] width 47 height 17
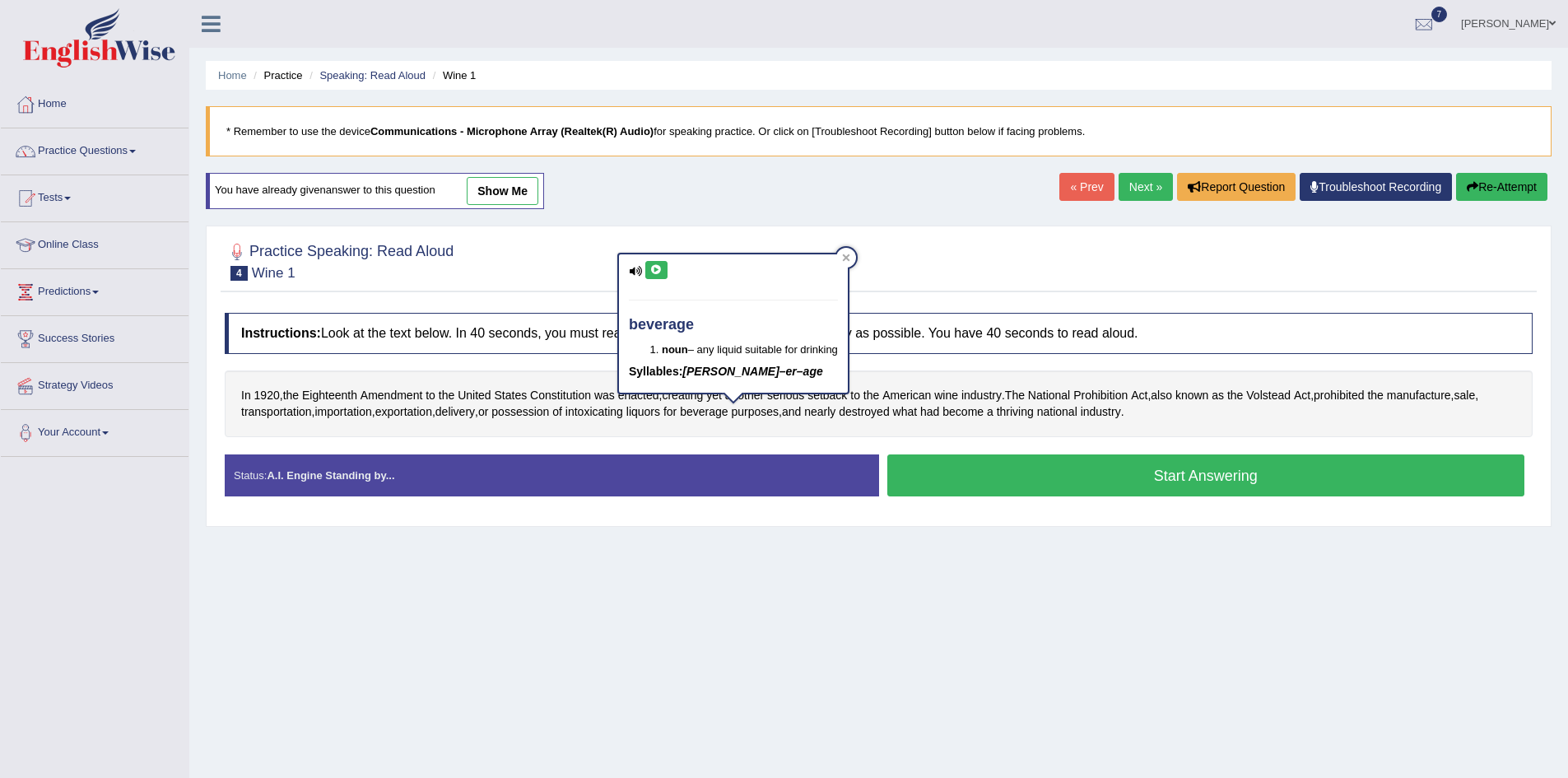
click at [657, 266] on icon at bounding box center [656, 270] width 13 height 10
click at [932, 595] on div "Home Practice Speaking: Read Aloud Wine 1 * Remember to use the device Communic…" at bounding box center [878, 412] width 1379 height 824
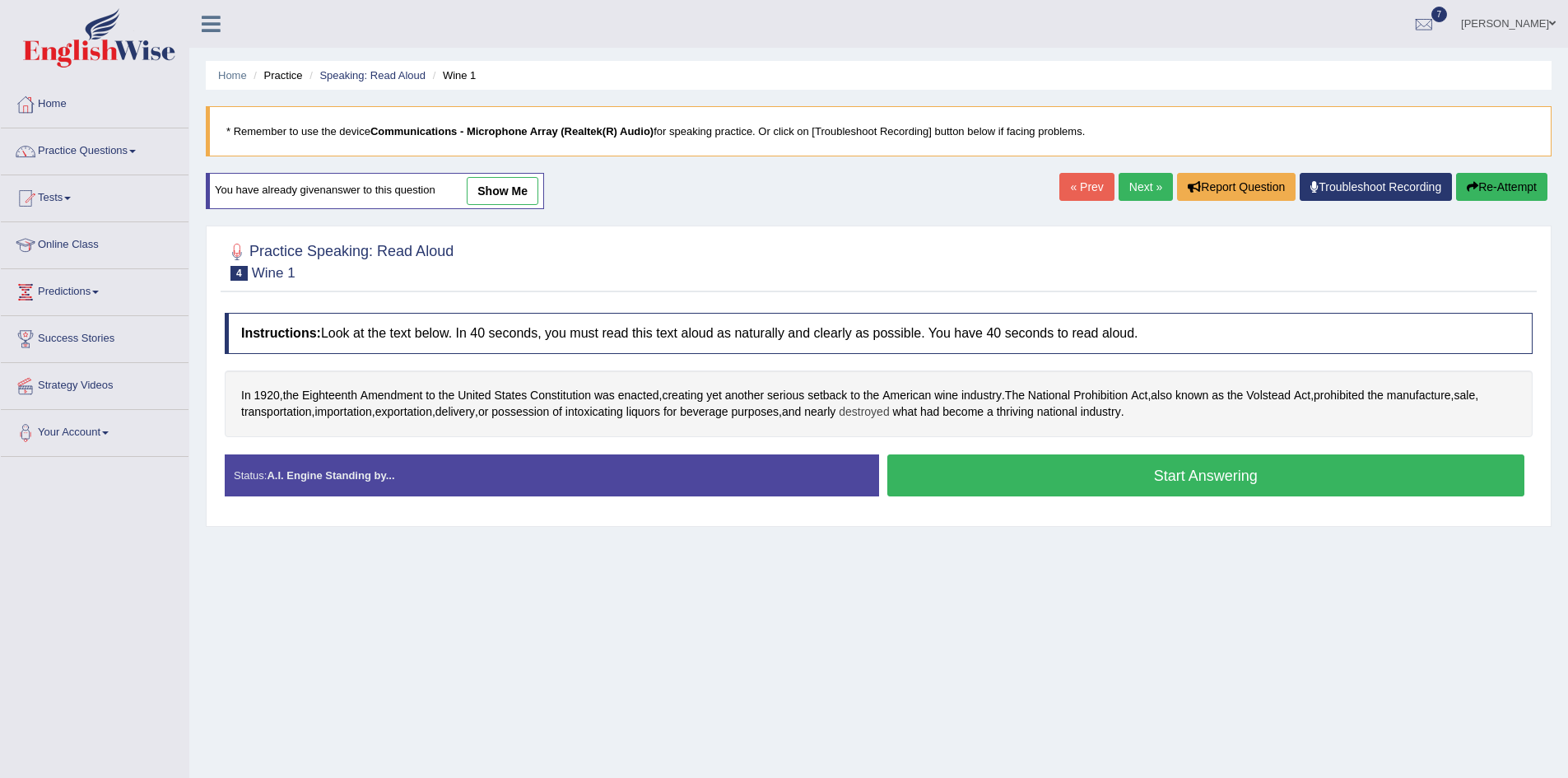
click at [890, 415] on span "destroyed" at bounding box center [864, 412] width 50 height 17
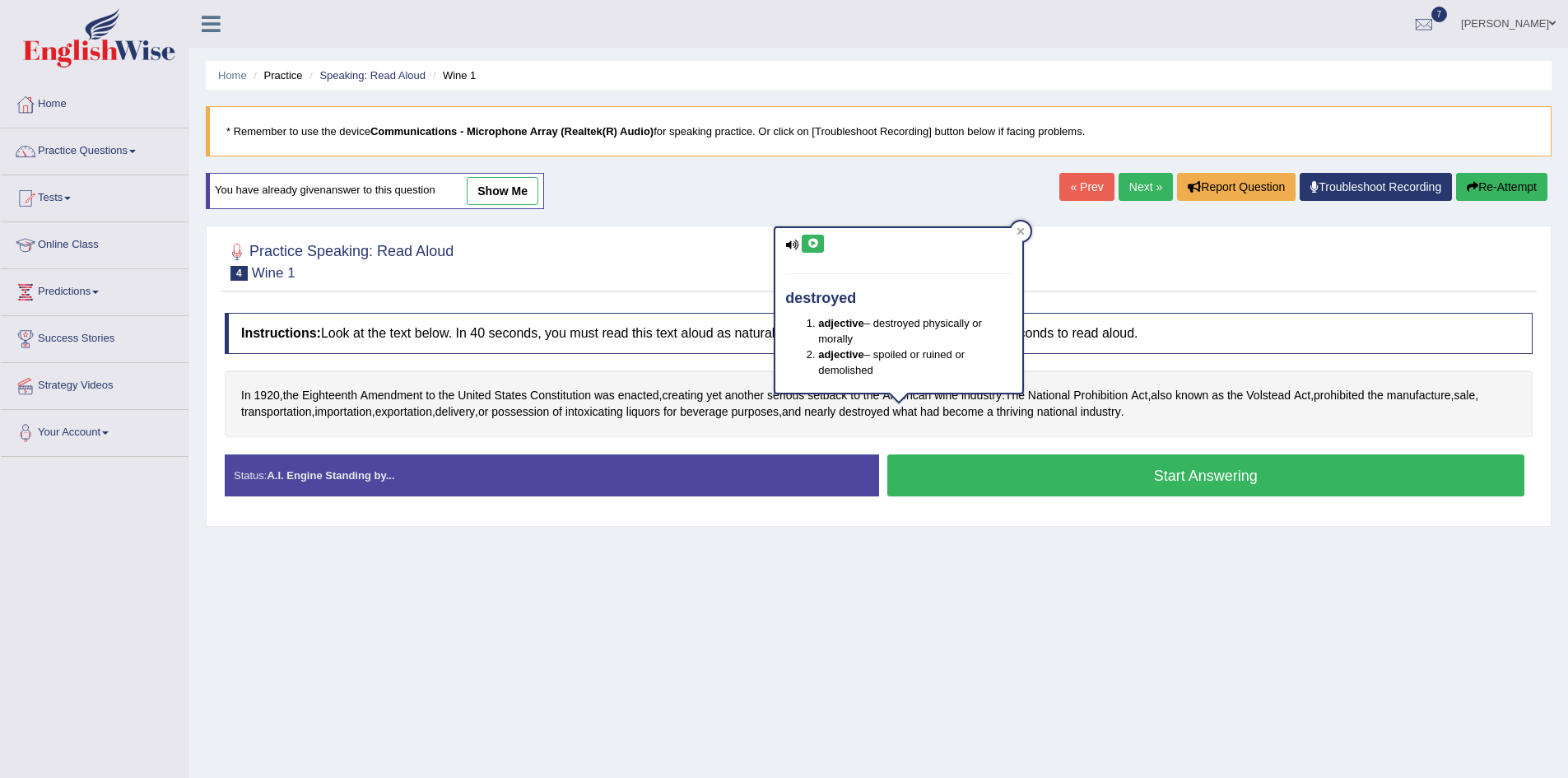
click at [811, 238] on button at bounding box center [812, 243] width 22 height 18
click at [812, 240] on icon at bounding box center [813, 243] width 13 height 10
drag, startPoint x: 1192, startPoint y: 615, endPoint x: 1173, endPoint y: 573, distance: 46.1
click at [1193, 614] on div "Home Practice Speaking: Read Aloud Wine 1 * Remember to use the device Communic…" at bounding box center [878, 412] width 1379 height 824
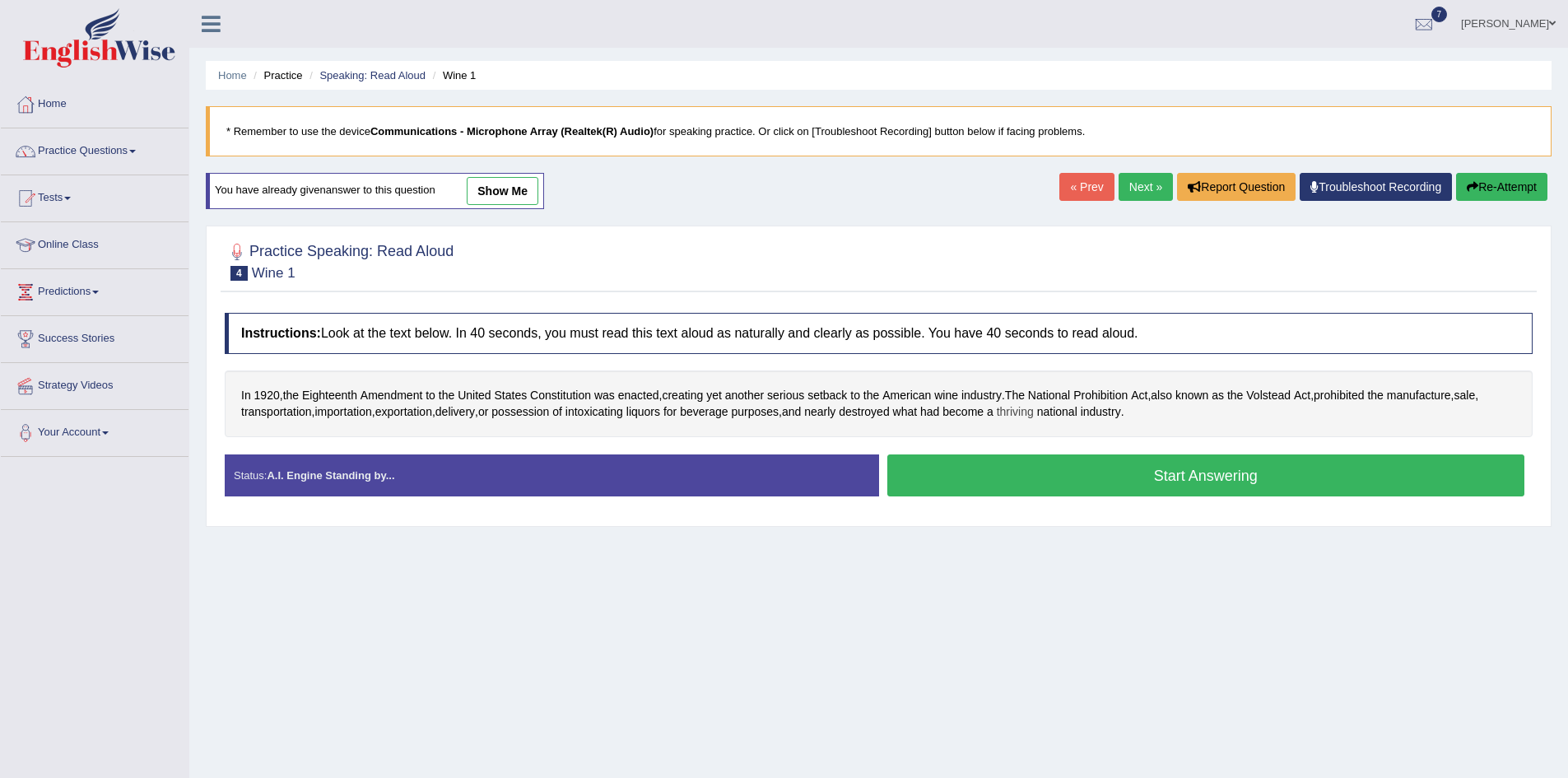
click at [1034, 418] on span "thriving" at bounding box center [1016, 412] width 37 height 17
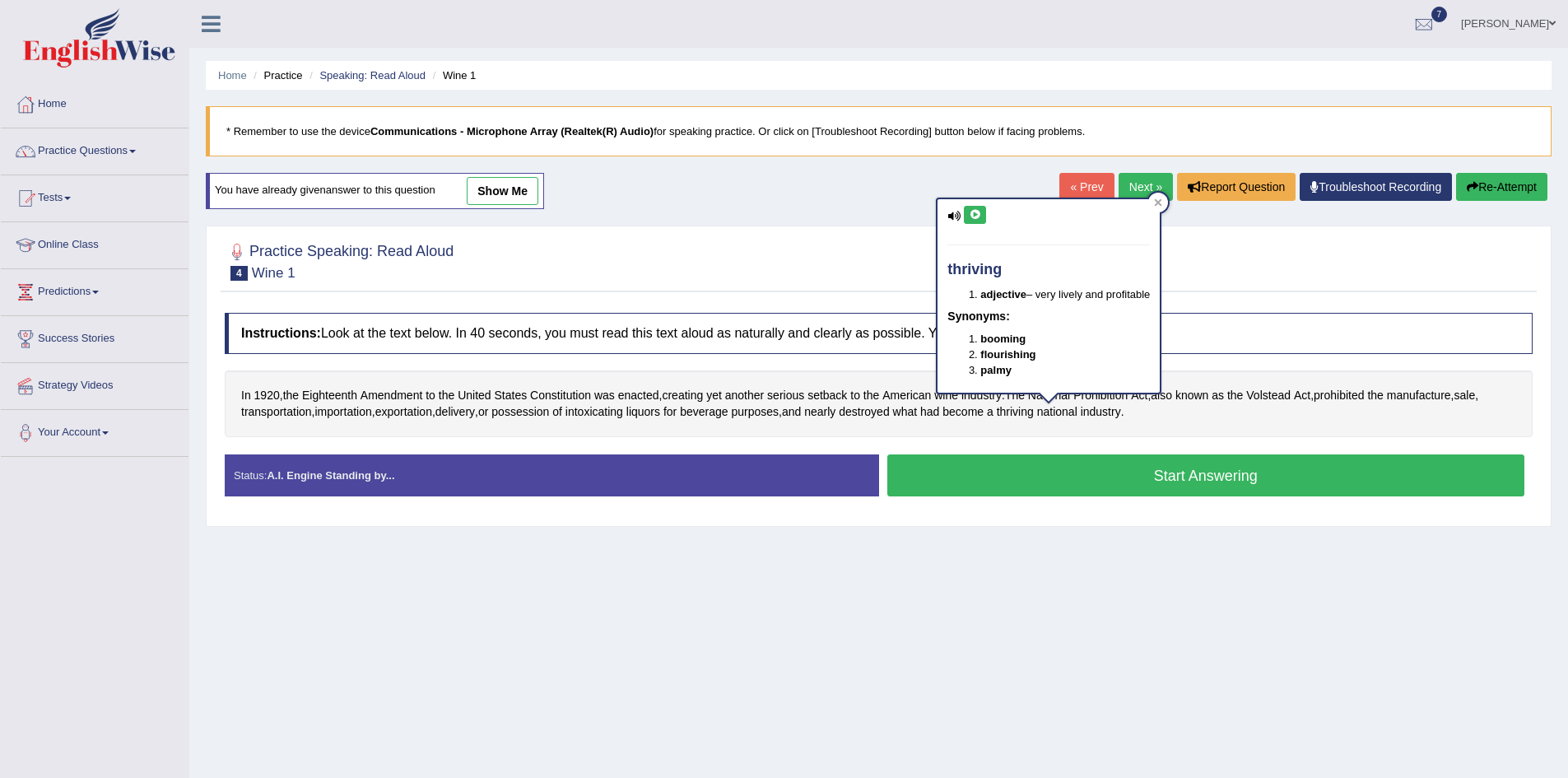
click at [977, 217] on icon at bounding box center [975, 215] width 13 height 10
click at [977, 215] on icon at bounding box center [975, 215] width 13 height 10
click at [1113, 706] on div "Home Practice Speaking: Read Aloud Wine 1 * Remember to use the device Communic…" at bounding box center [878, 412] width 1379 height 824
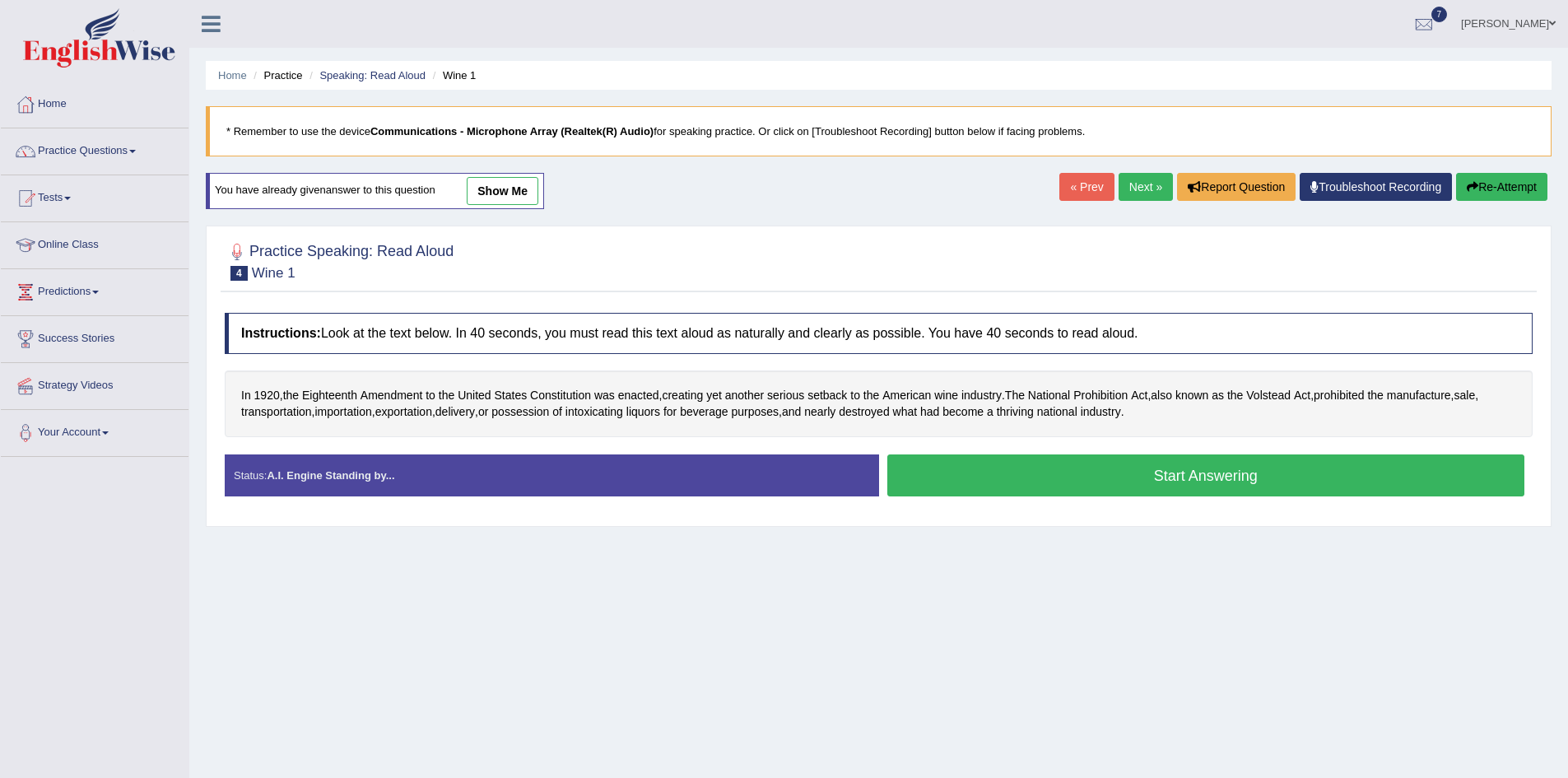
click at [1217, 485] on button "Start Answering" at bounding box center [1207, 475] width 638 height 42
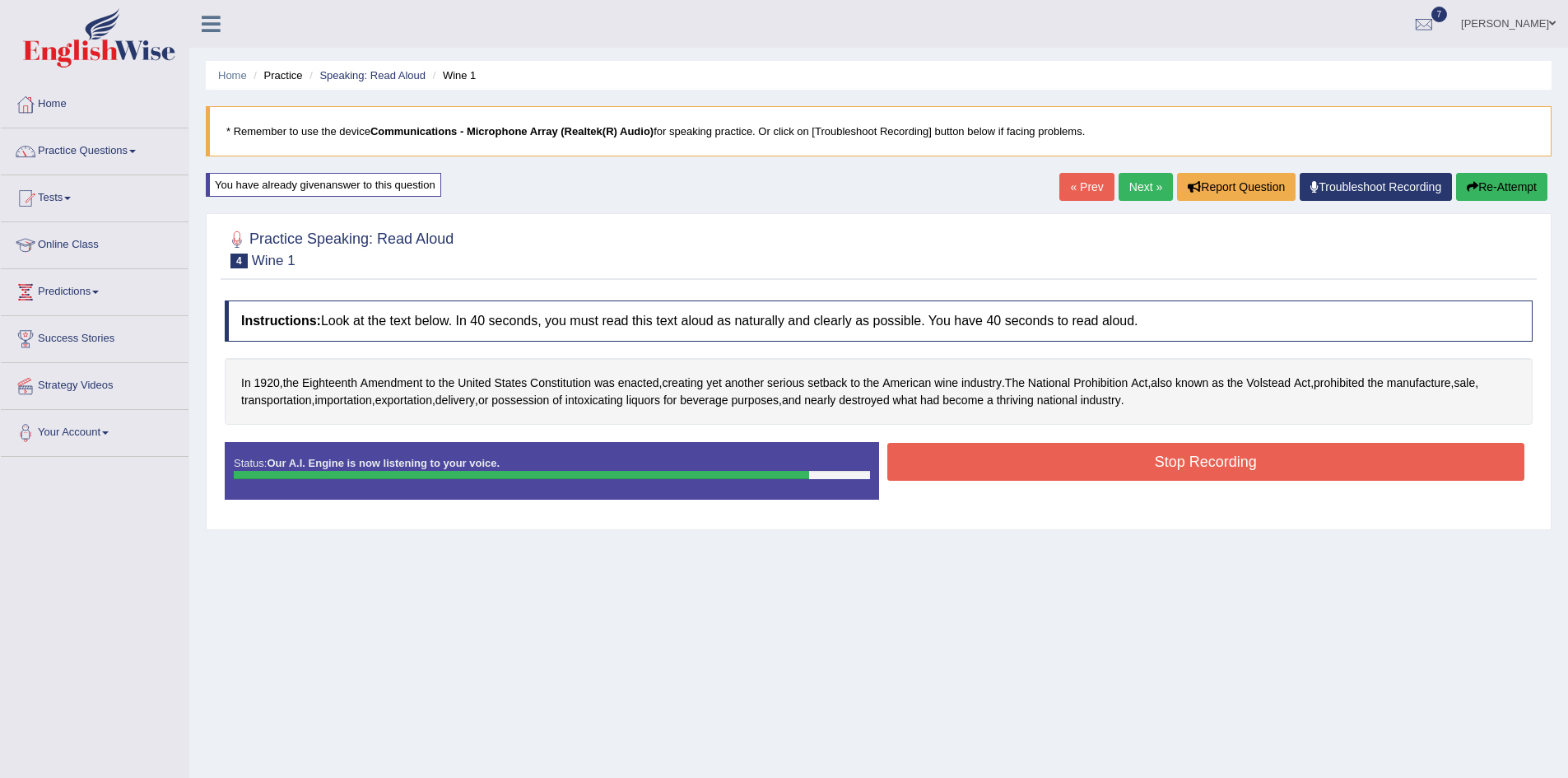
click at [1214, 464] on button "Stop Recording" at bounding box center [1207, 461] width 638 height 38
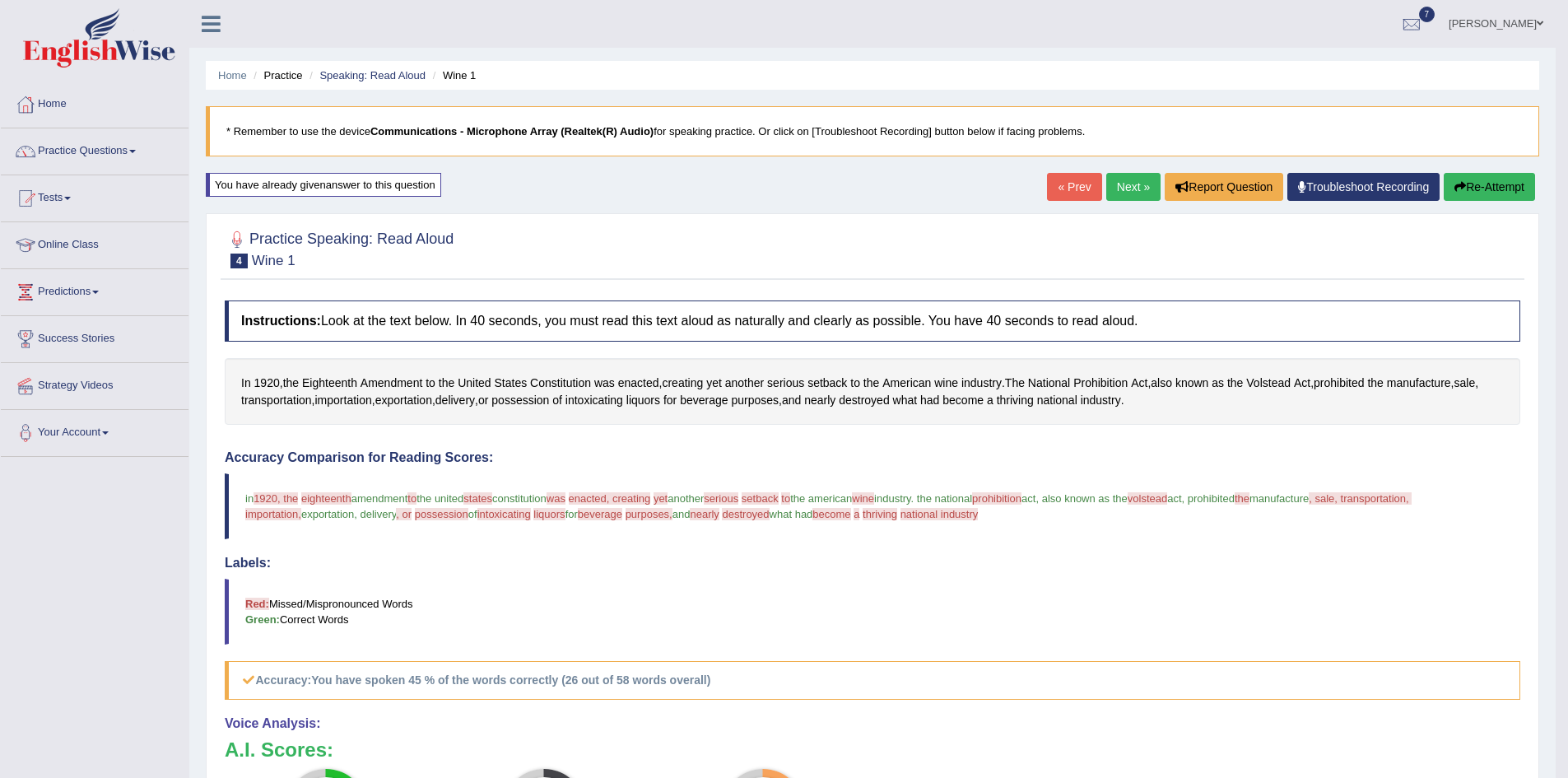
click at [1125, 188] on link "Next »" at bounding box center [1134, 186] width 54 height 28
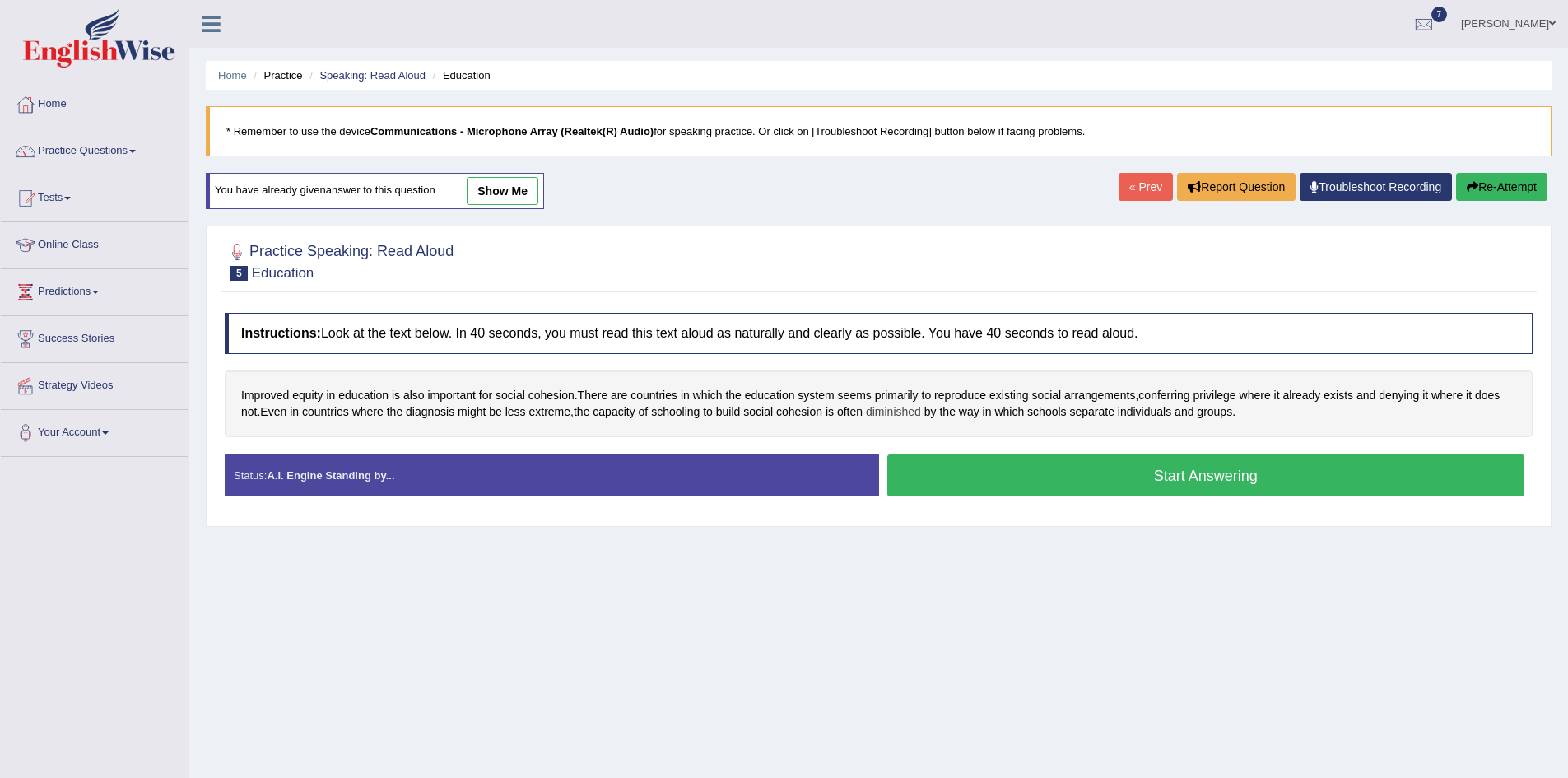
click at [922, 414] on span "diminished" at bounding box center [894, 412] width 55 height 17
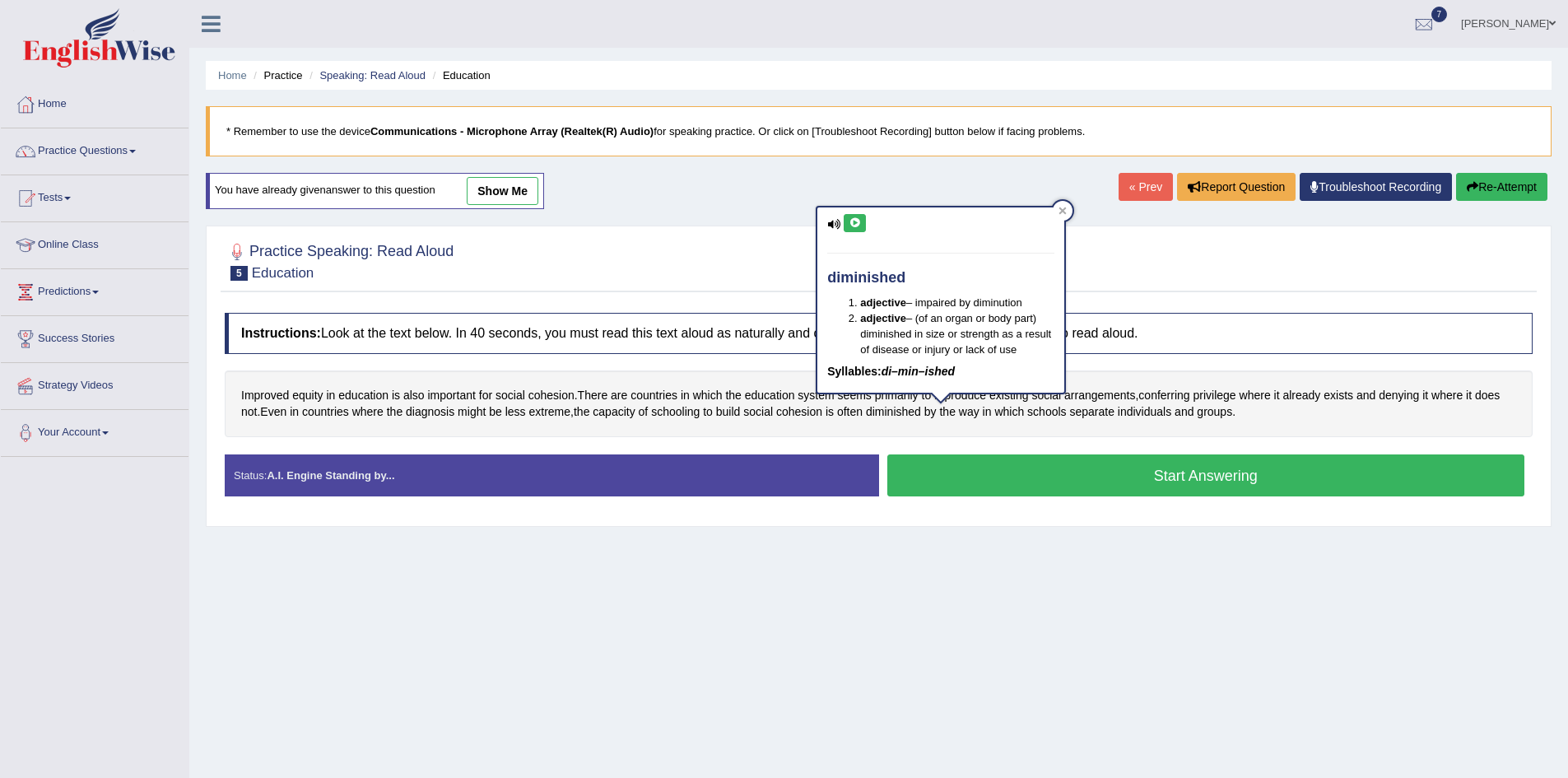
click at [855, 221] on icon at bounding box center [855, 223] width 13 height 10
click at [1129, 670] on div "Home Practice Speaking: Read Aloud Education * Remember to use the device Commu…" at bounding box center [878, 412] width 1379 height 824
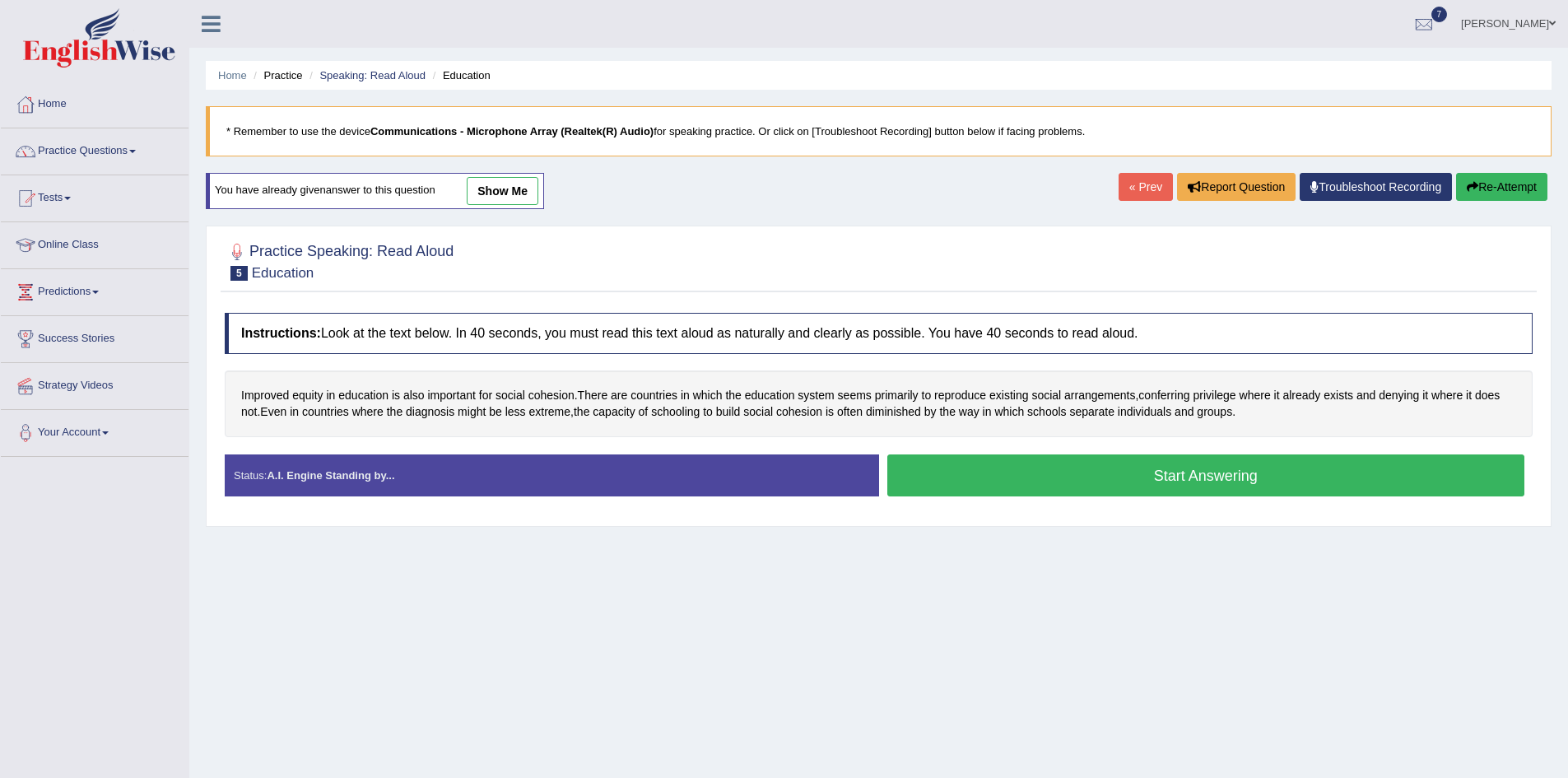
click at [1233, 483] on button "Start Answering" at bounding box center [1207, 475] width 638 height 42
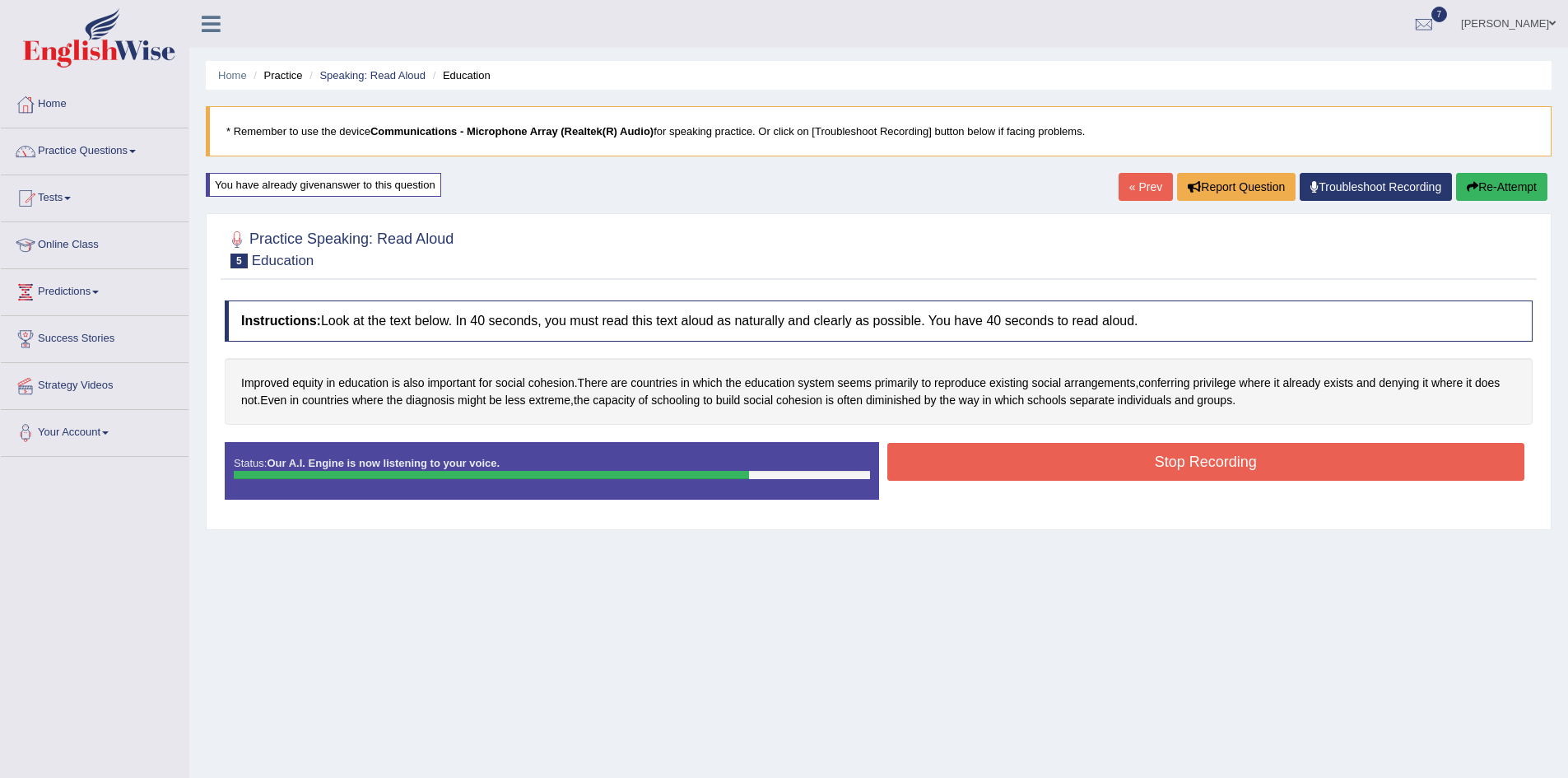
click at [1213, 469] on button "Stop Recording" at bounding box center [1207, 461] width 638 height 38
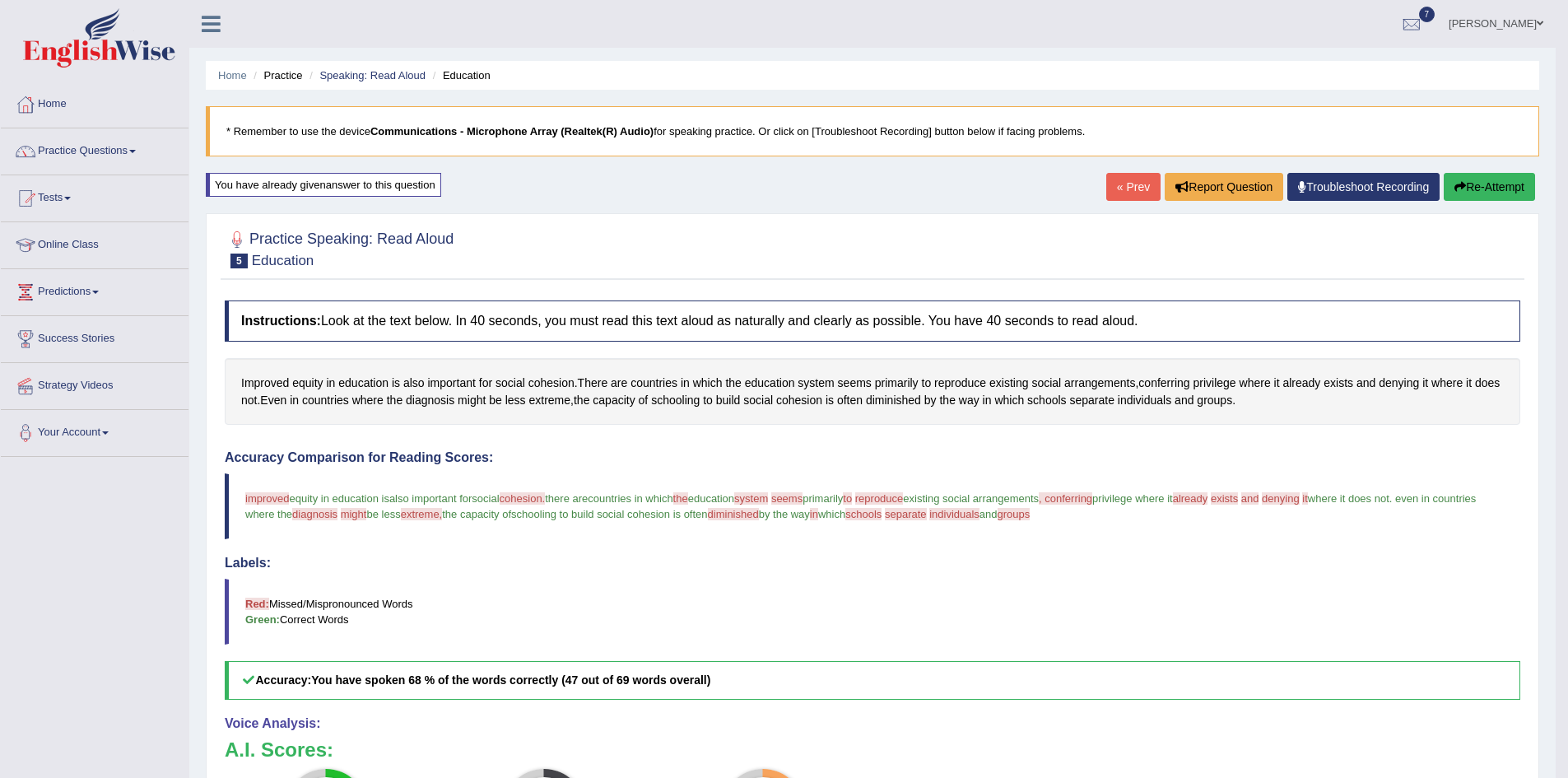
click at [1356, 188] on link "Troubleshoot Recording" at bounding box center [1364, 186] width 152 height 28
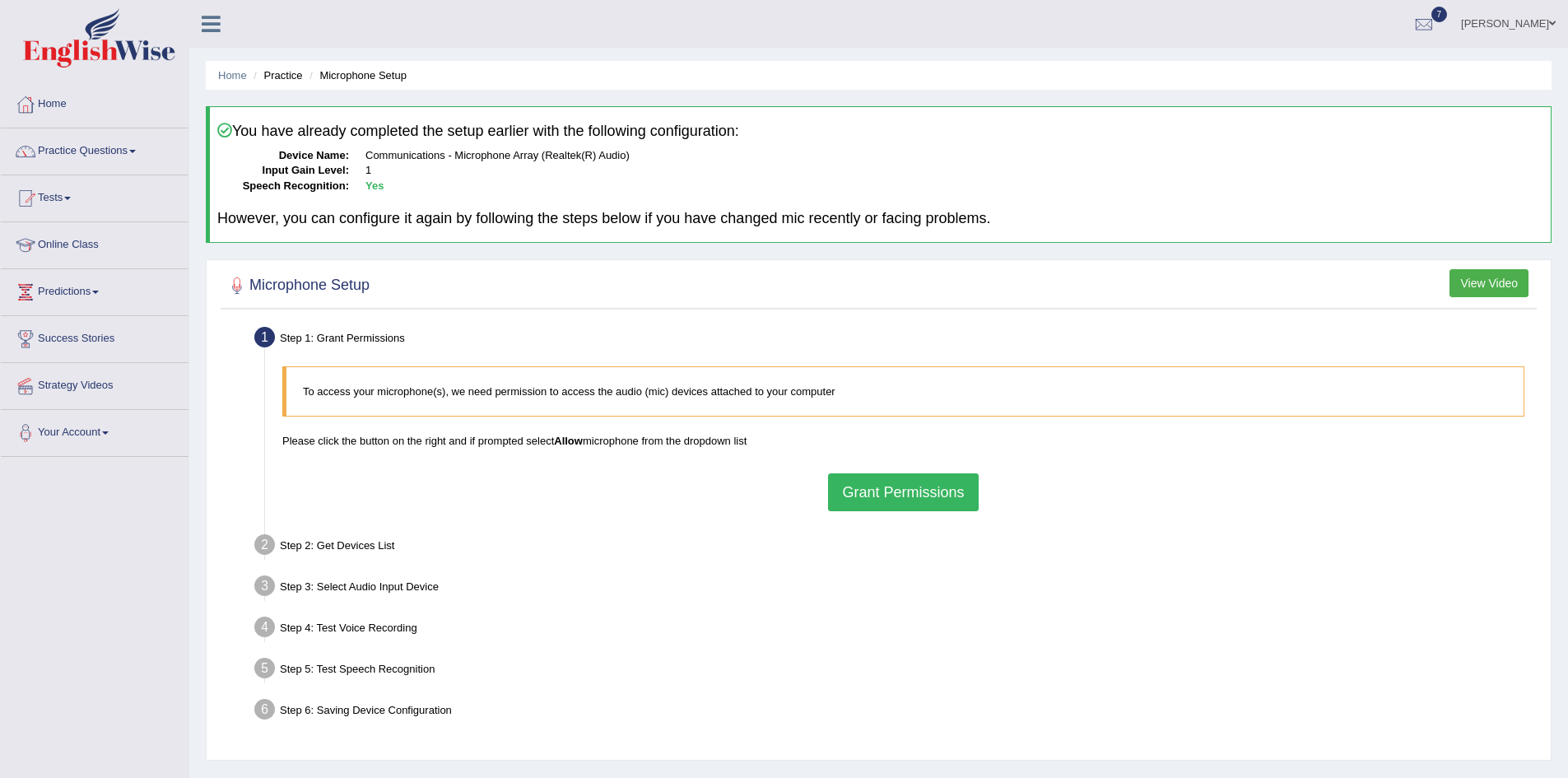
click at [897, 495] on button "Grant Permissions" at bounding box center [903, 492] width 150 height 38
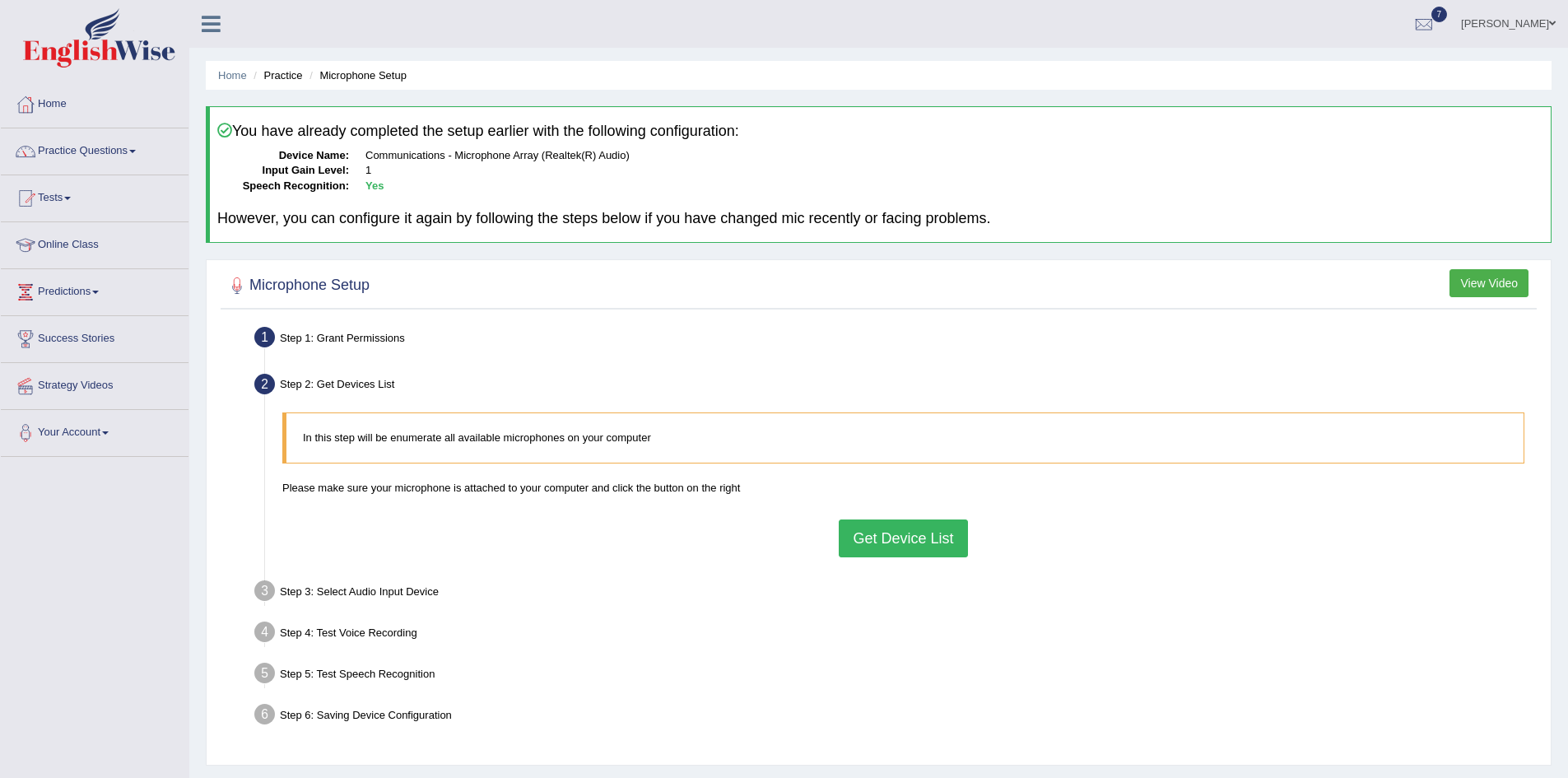
click at [919, 534] on button "Get Device List" at bounding box center [903, 538] width 129 height 38
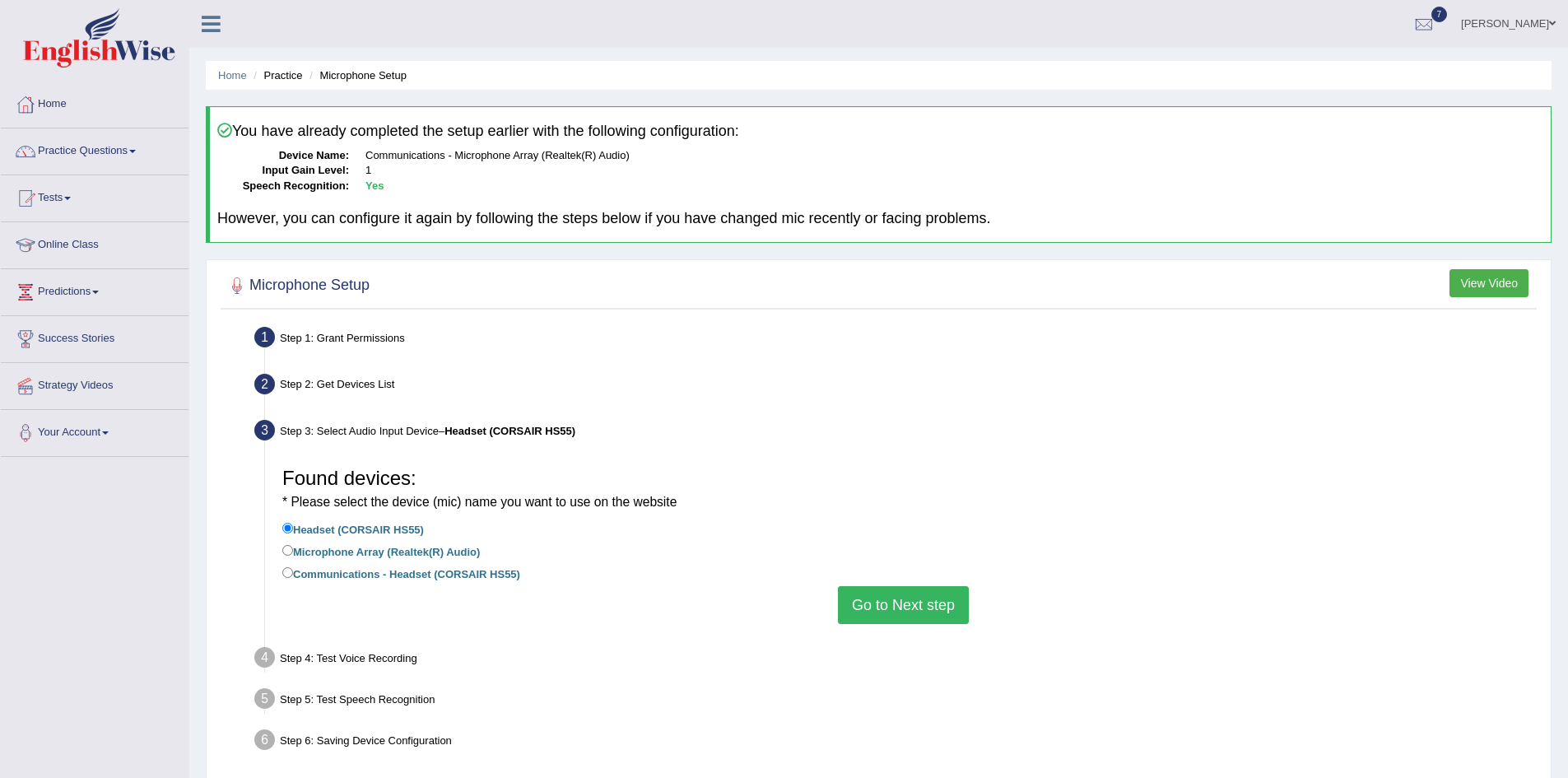
click at [900, 607] on button "Go to Next step" at bounding box center [903, 605] width 131 height 38
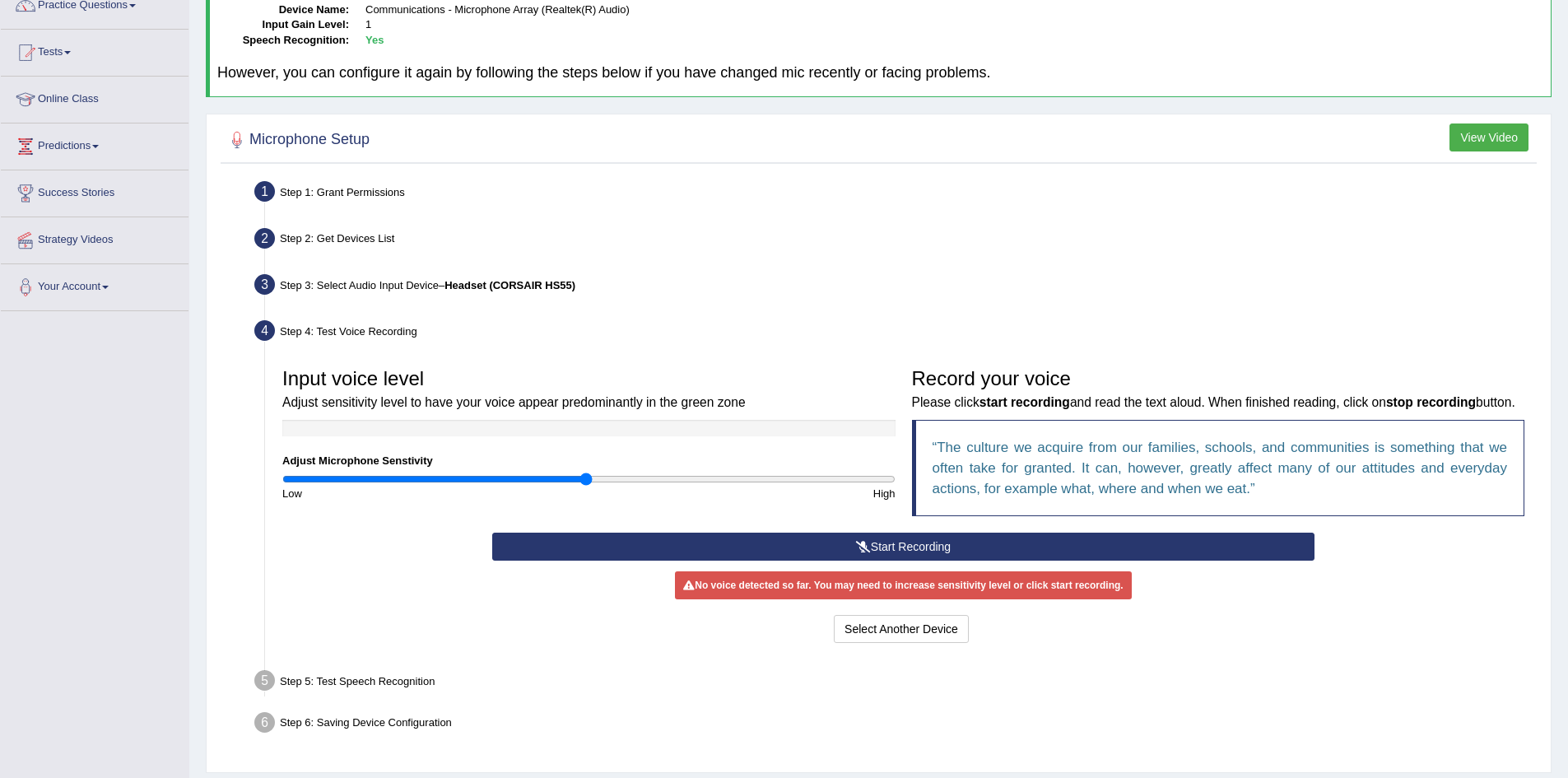
scroll to position [194, 0]
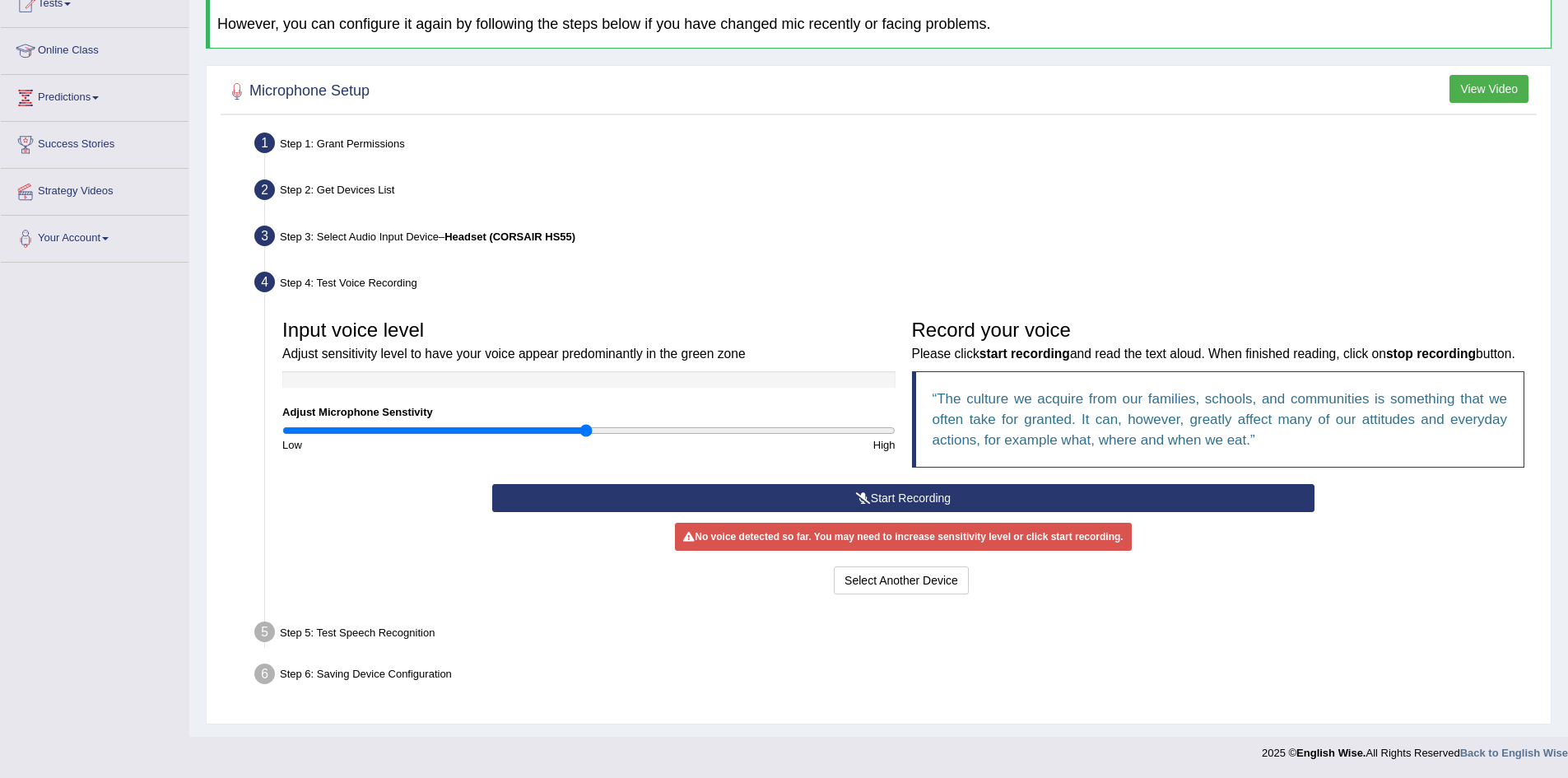
click at [904, 499] on button "Start Recording" at bounding box center [903, 498] width 823 height 28
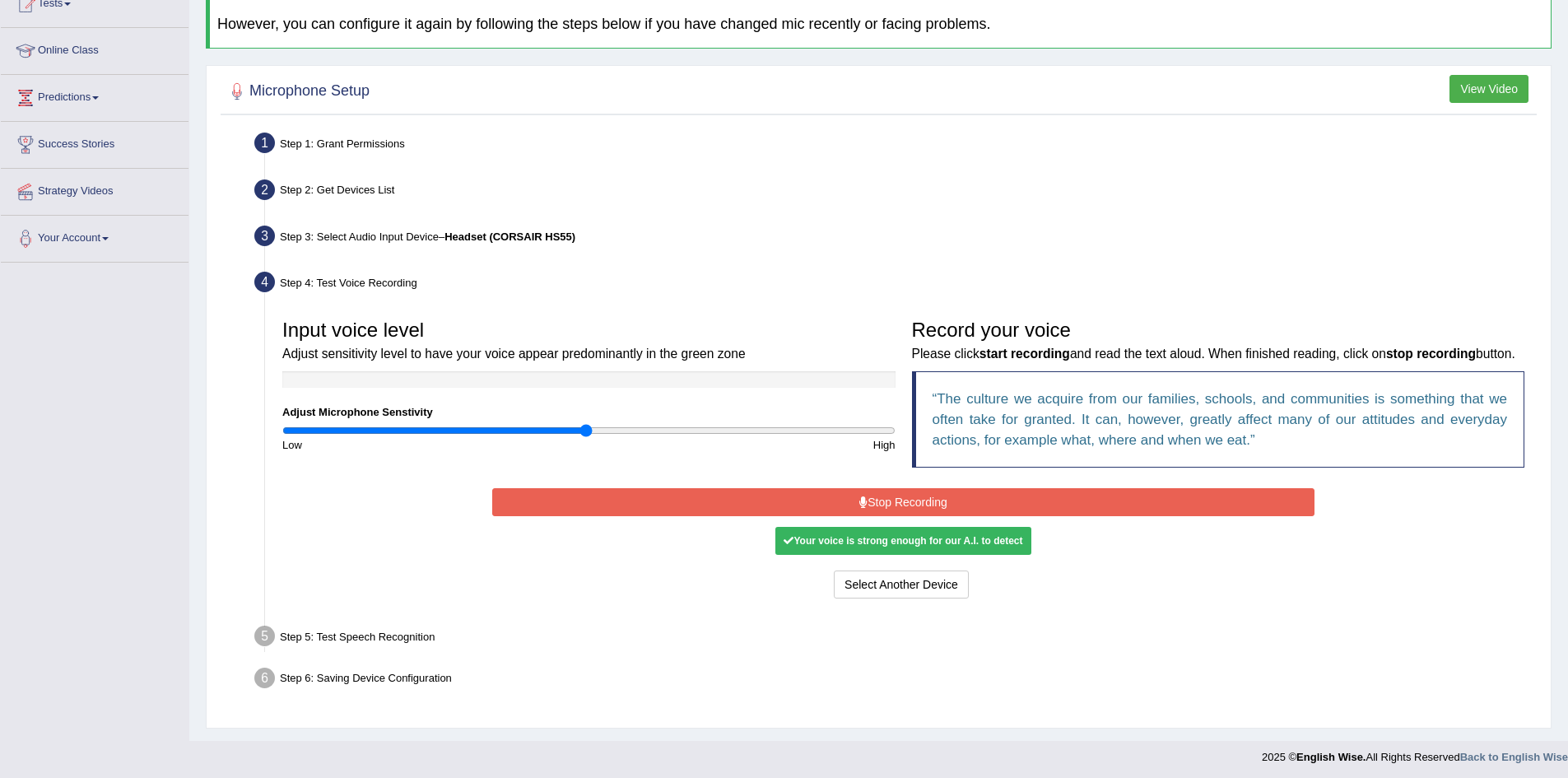
click at [901, 500] on button "Stop Recording" at bounding box center [903, 502] width 823 height 28
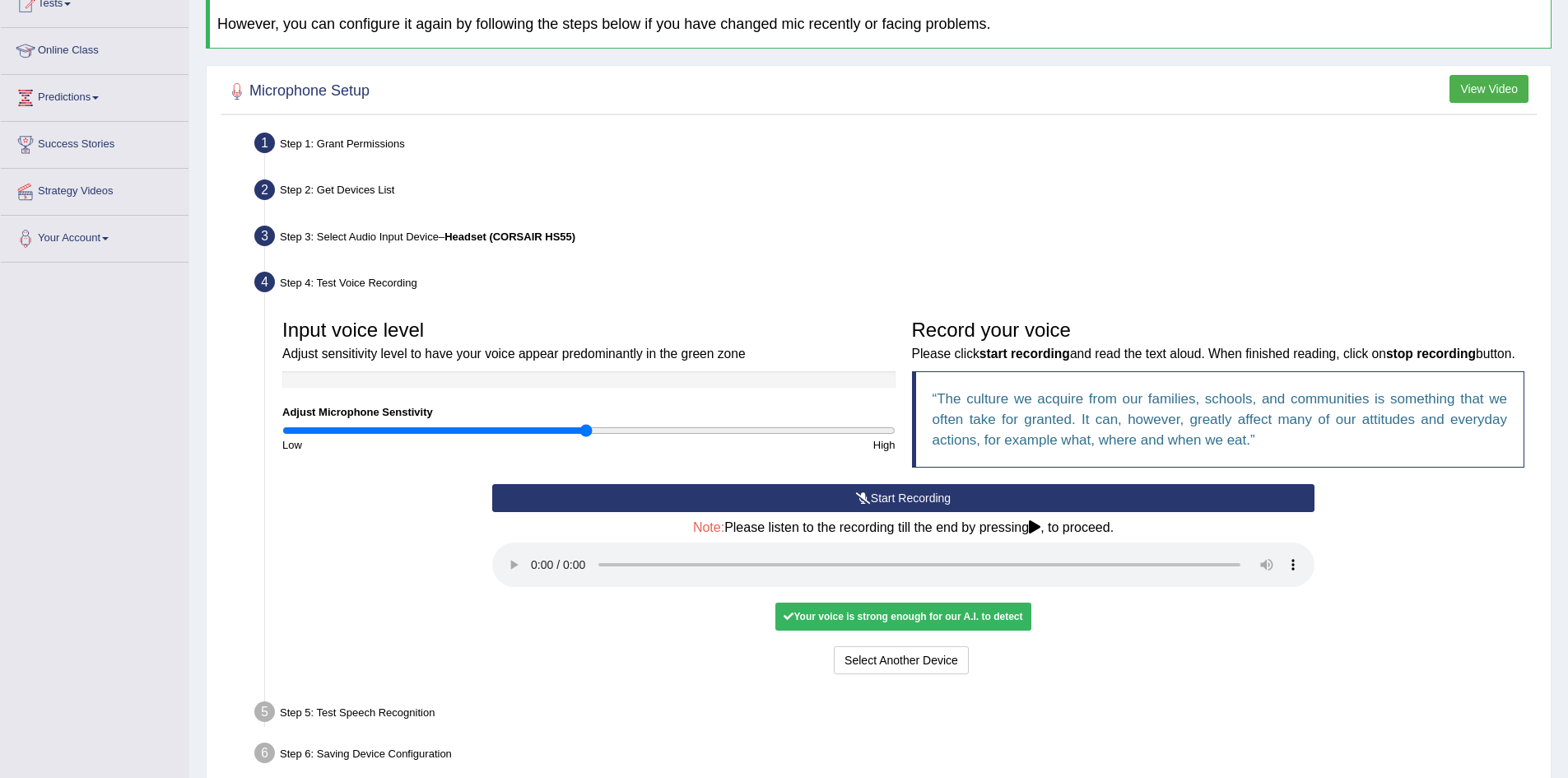
click at [1041, 529] on icon at bounding box center [1035, 527] width 12 height 14
click at [1040, 523] on icon at bounding box center [1035, 527] width 12 height 14
click at [911, 618] on div "Your voice is strong enough for our A.I. to detect" at bounding box center [902, 616] width 255 height 28
click at [953, 659] on button "Voice is ok. Go to Next step" at bounding box center [972, 660] width 163 height 28
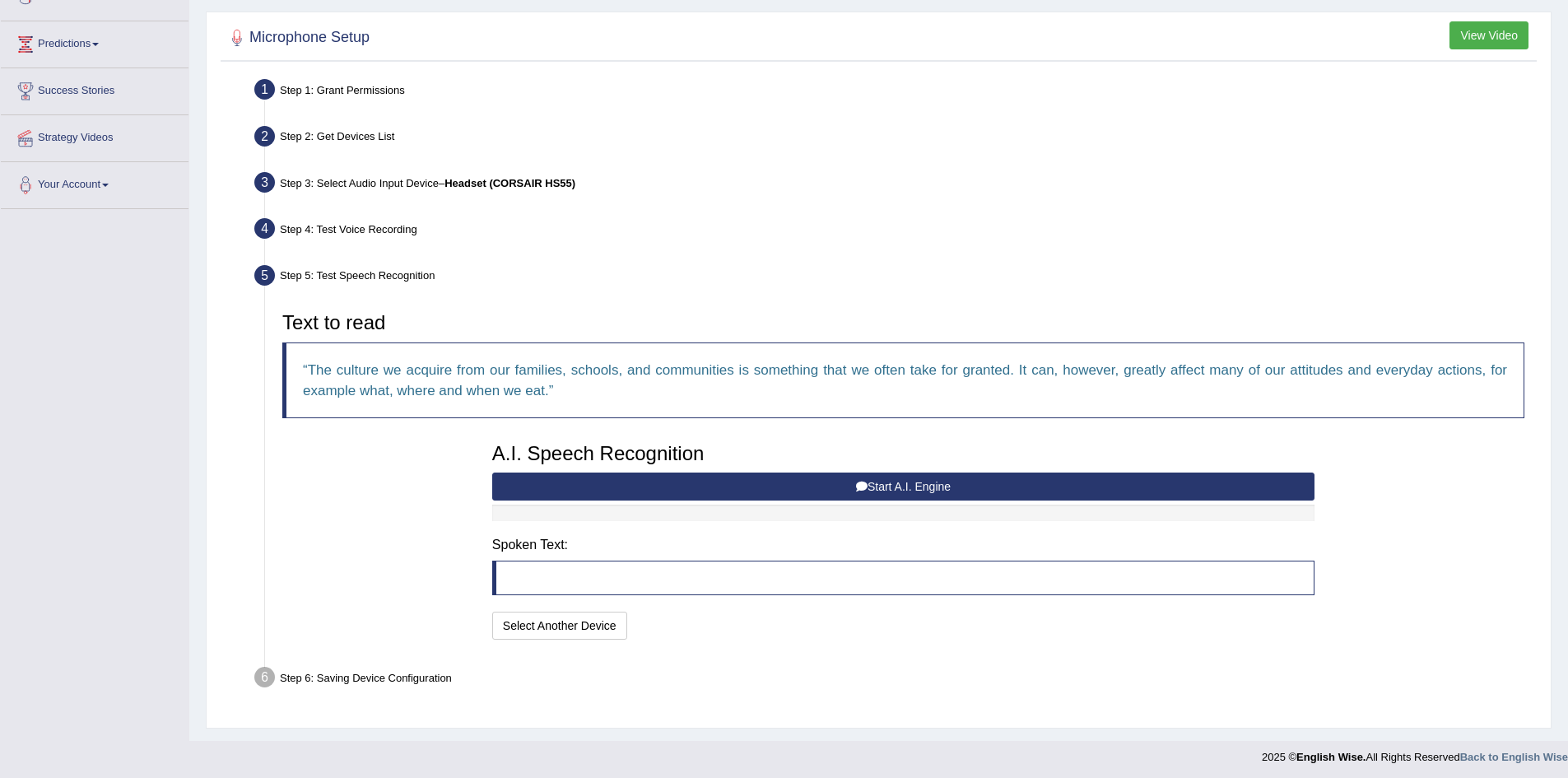
scroll to position [252, 0]
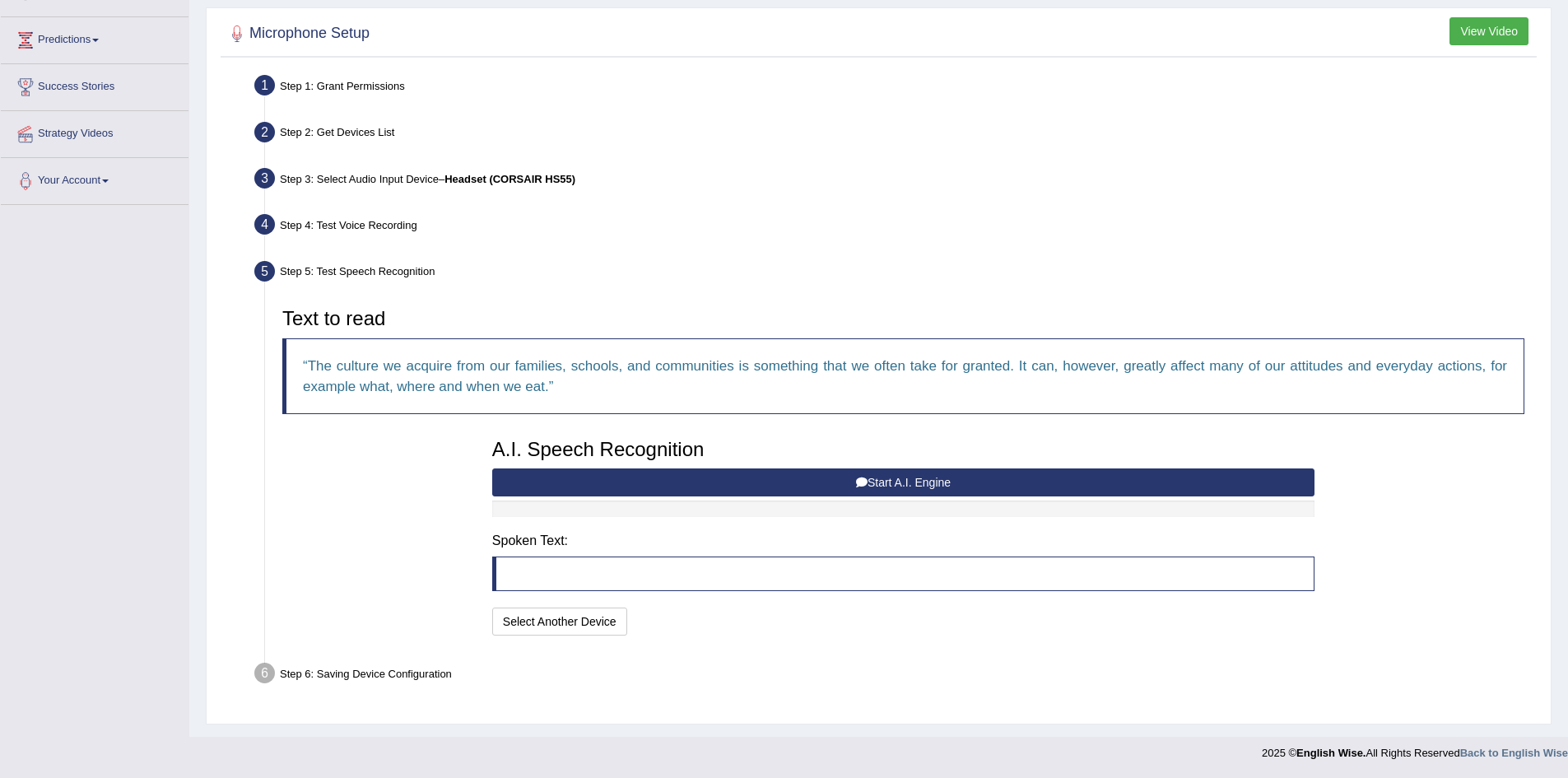
click at [944, 483] on button "Start A.I. Engine" at bounding box center [903, 482] width 823 height 28
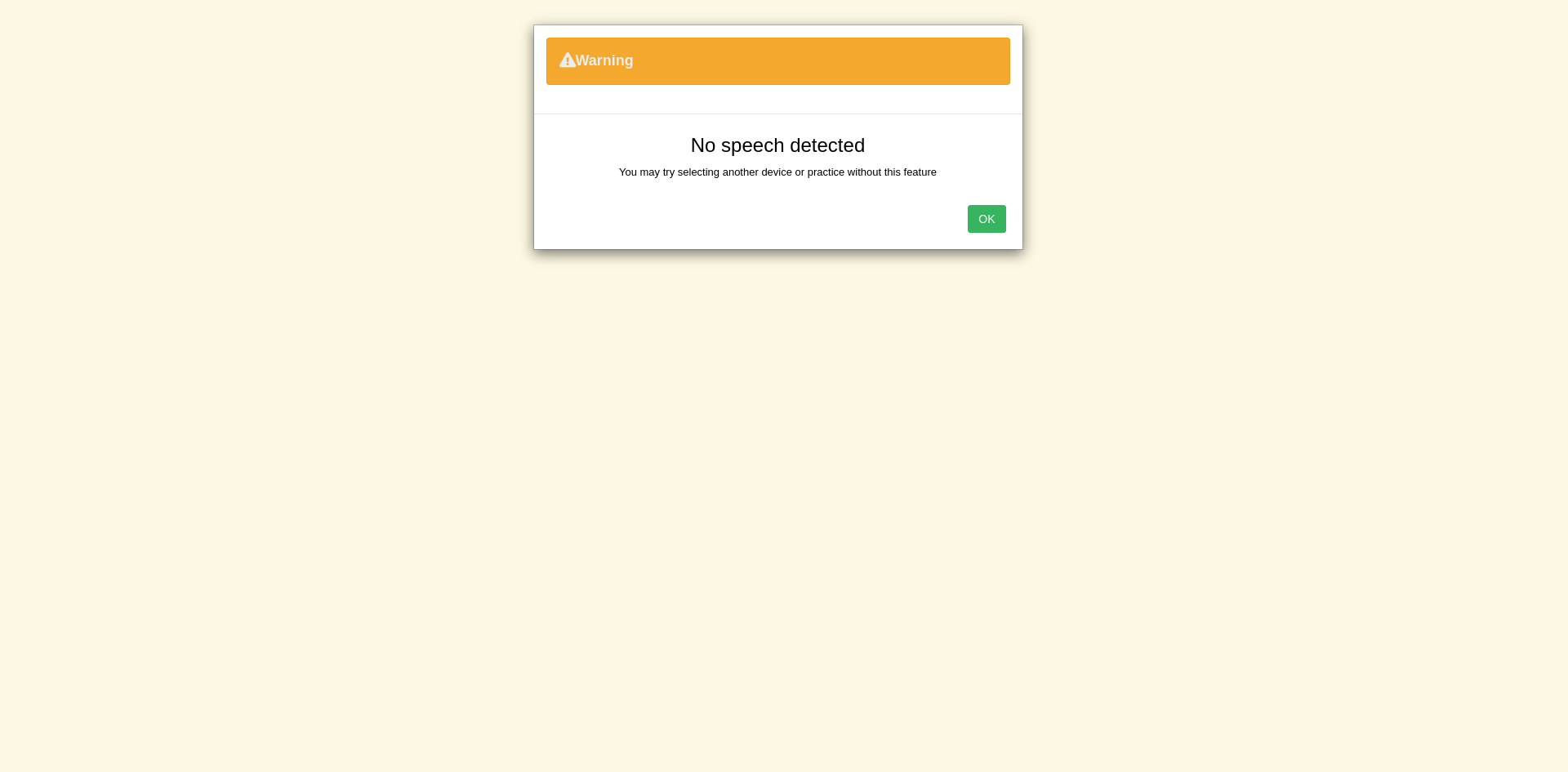
click at [988, 218] on button "OK" at bounding box center [986, 218] width 37 height 28
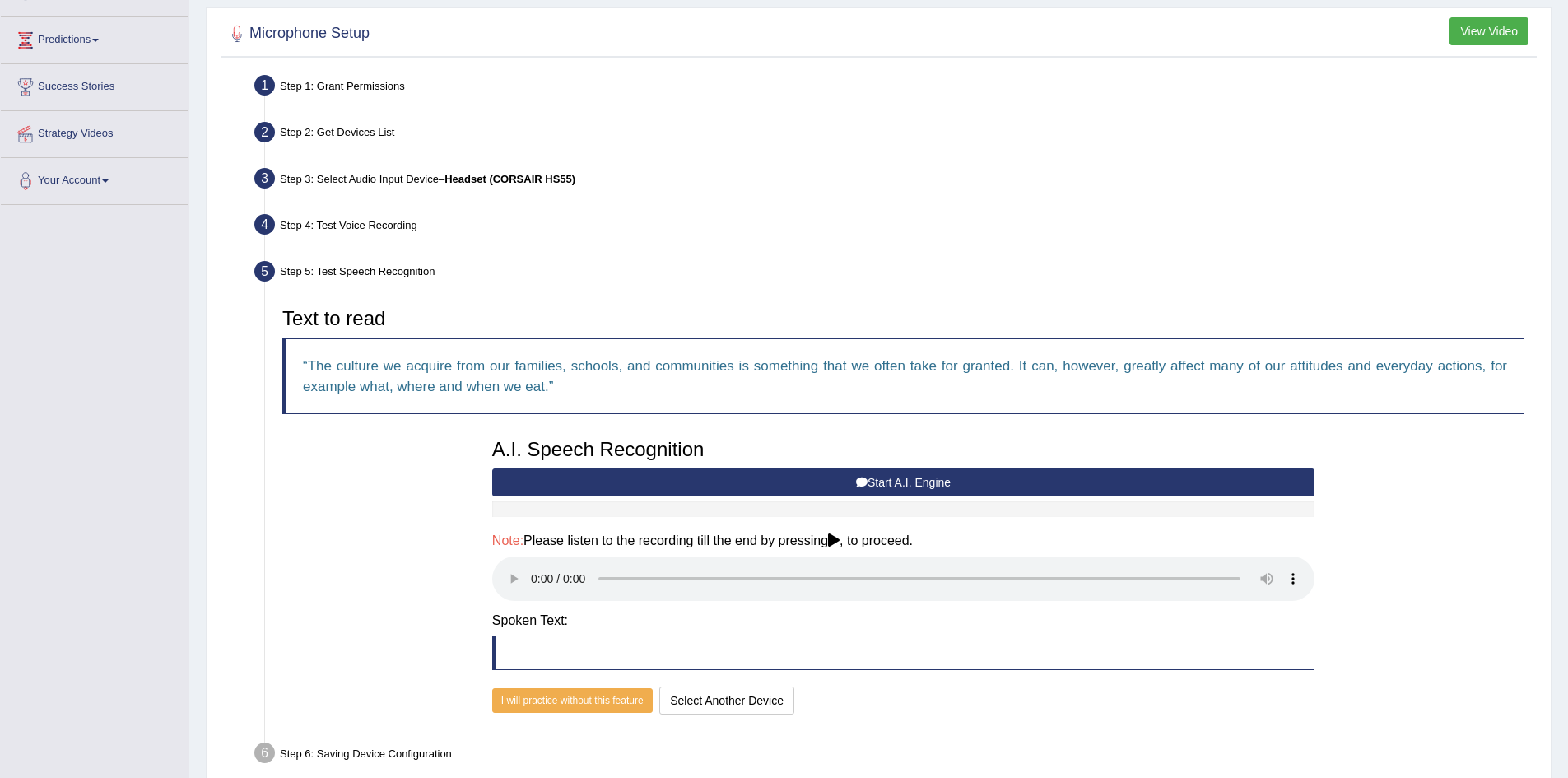
scroll to position [331, 0]
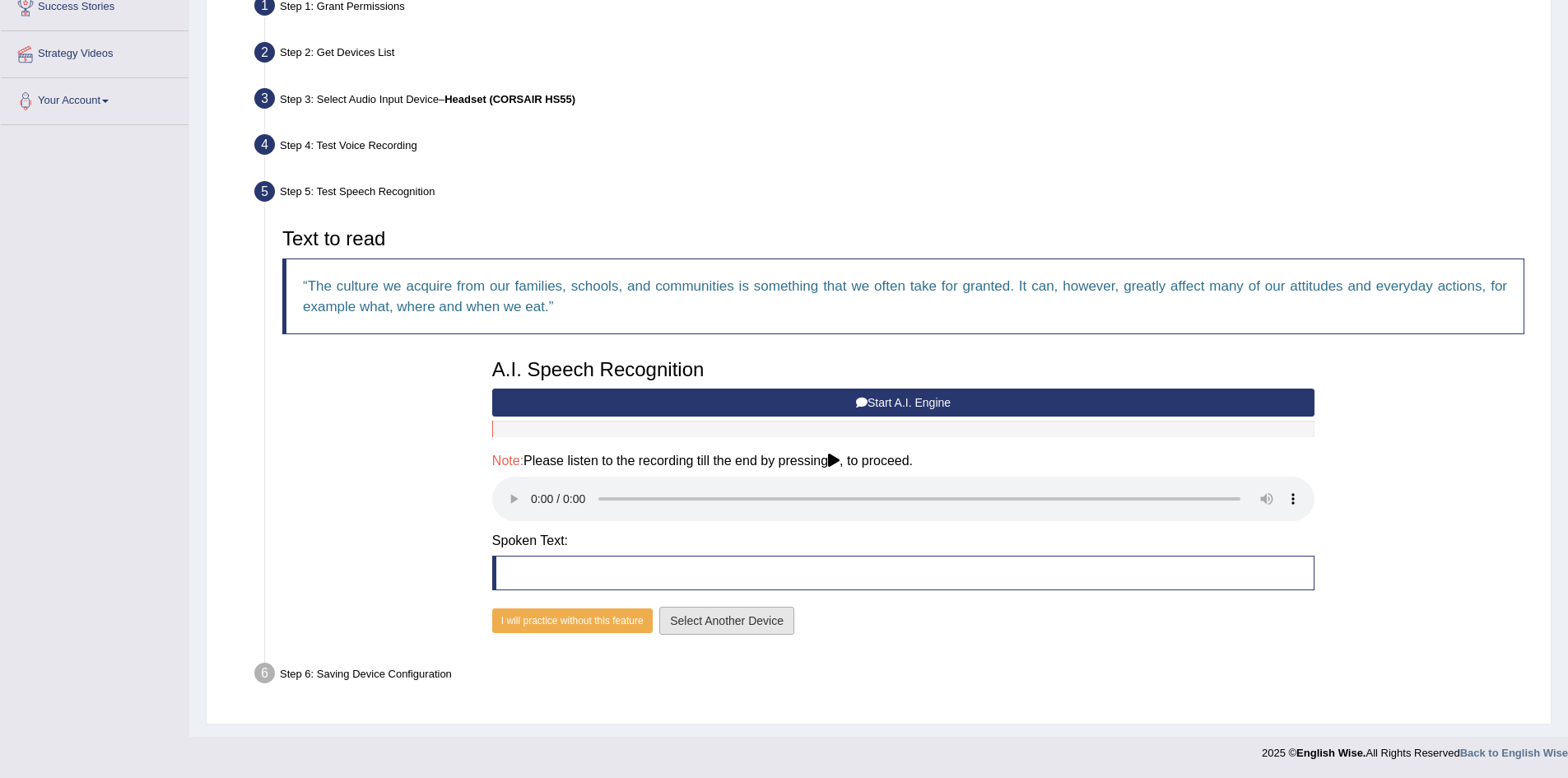
click at [745, 619] on button "Select Another Device" at bounding box center [727, 620] width 135 height 28
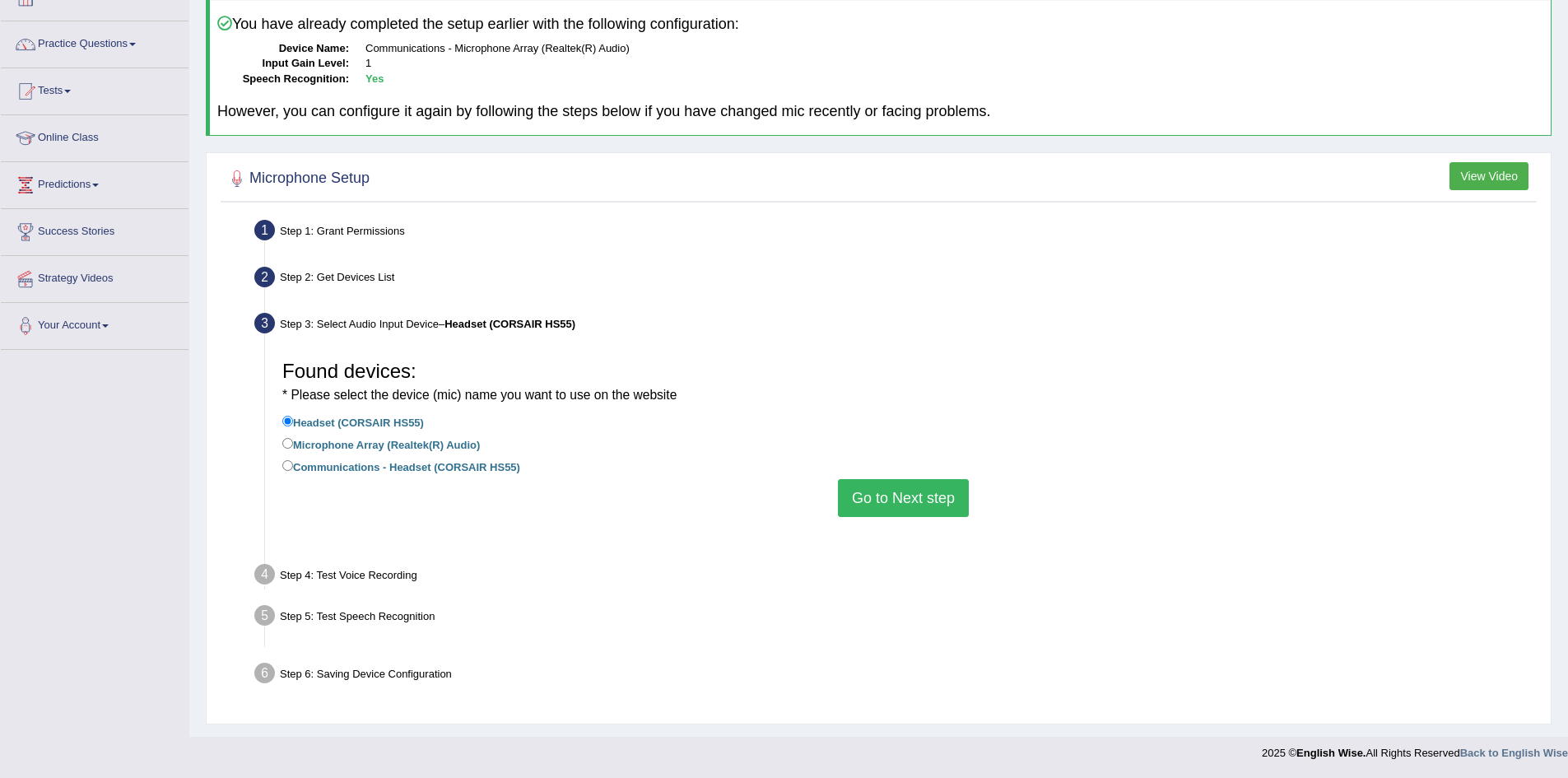
scroll to position [86, 0]
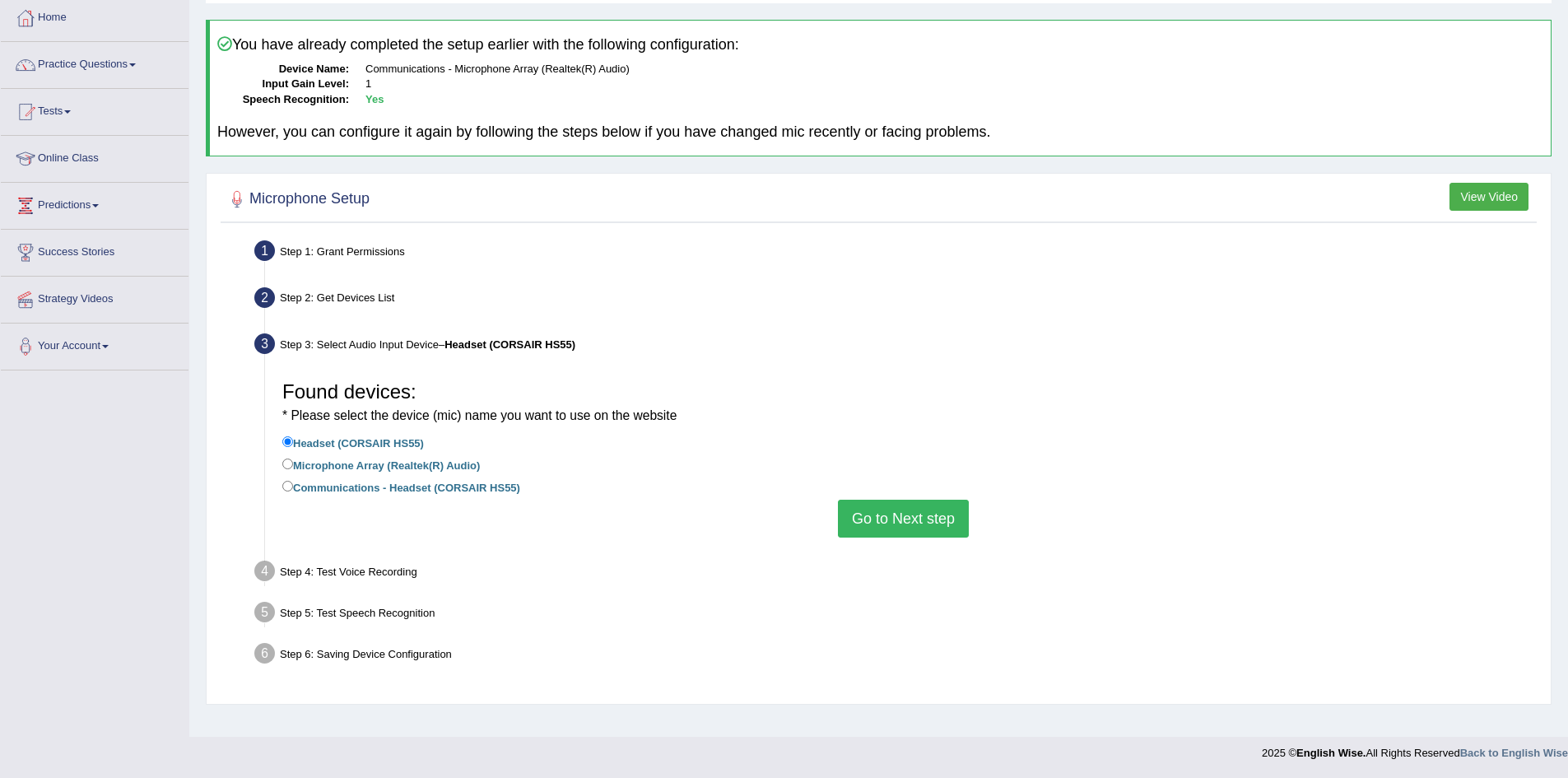
click at [923, 523] on button "Go to Next step" at bounding box center [903, 518] width 131 height 38
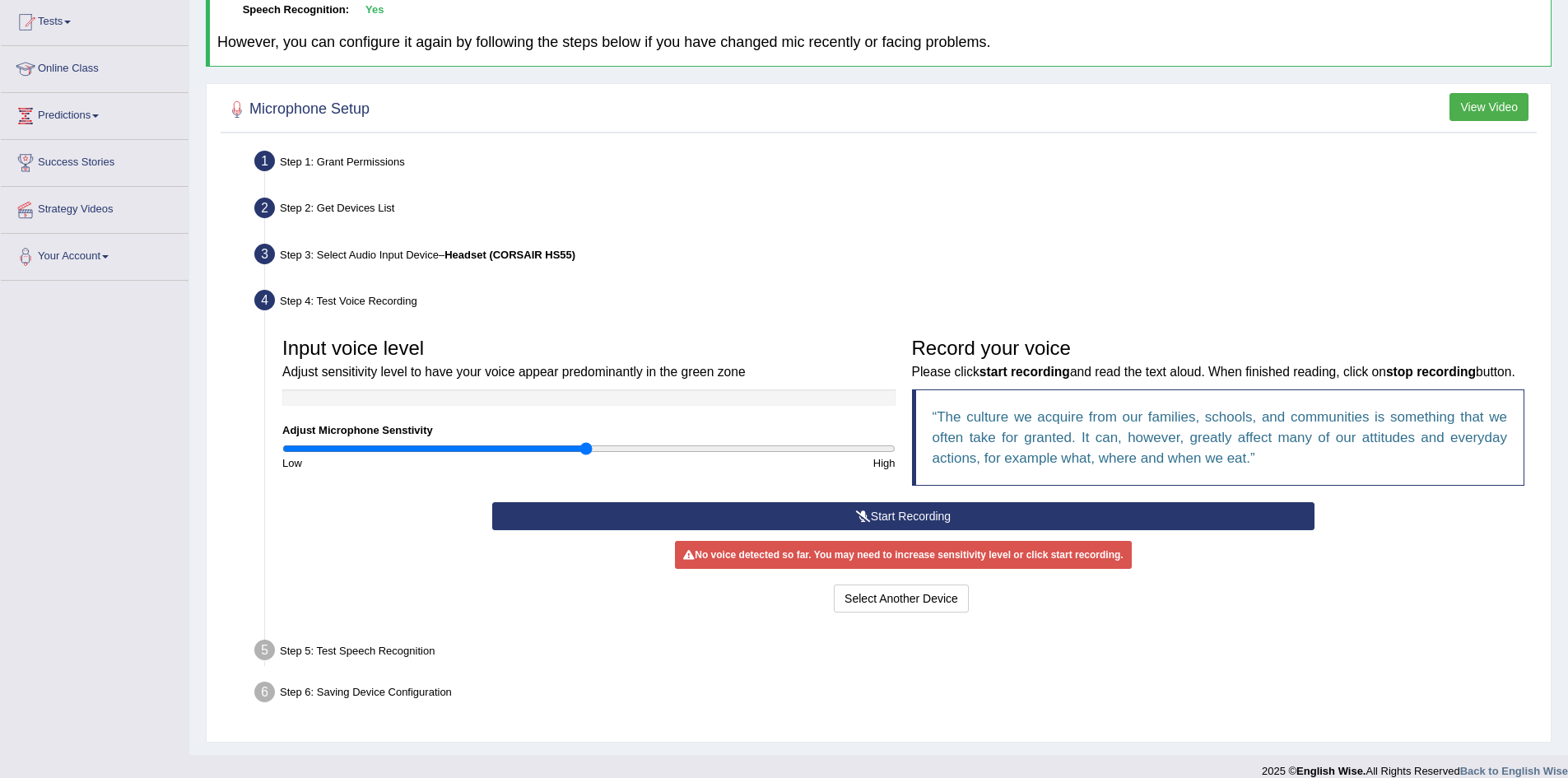
scroll to position [194, 0]
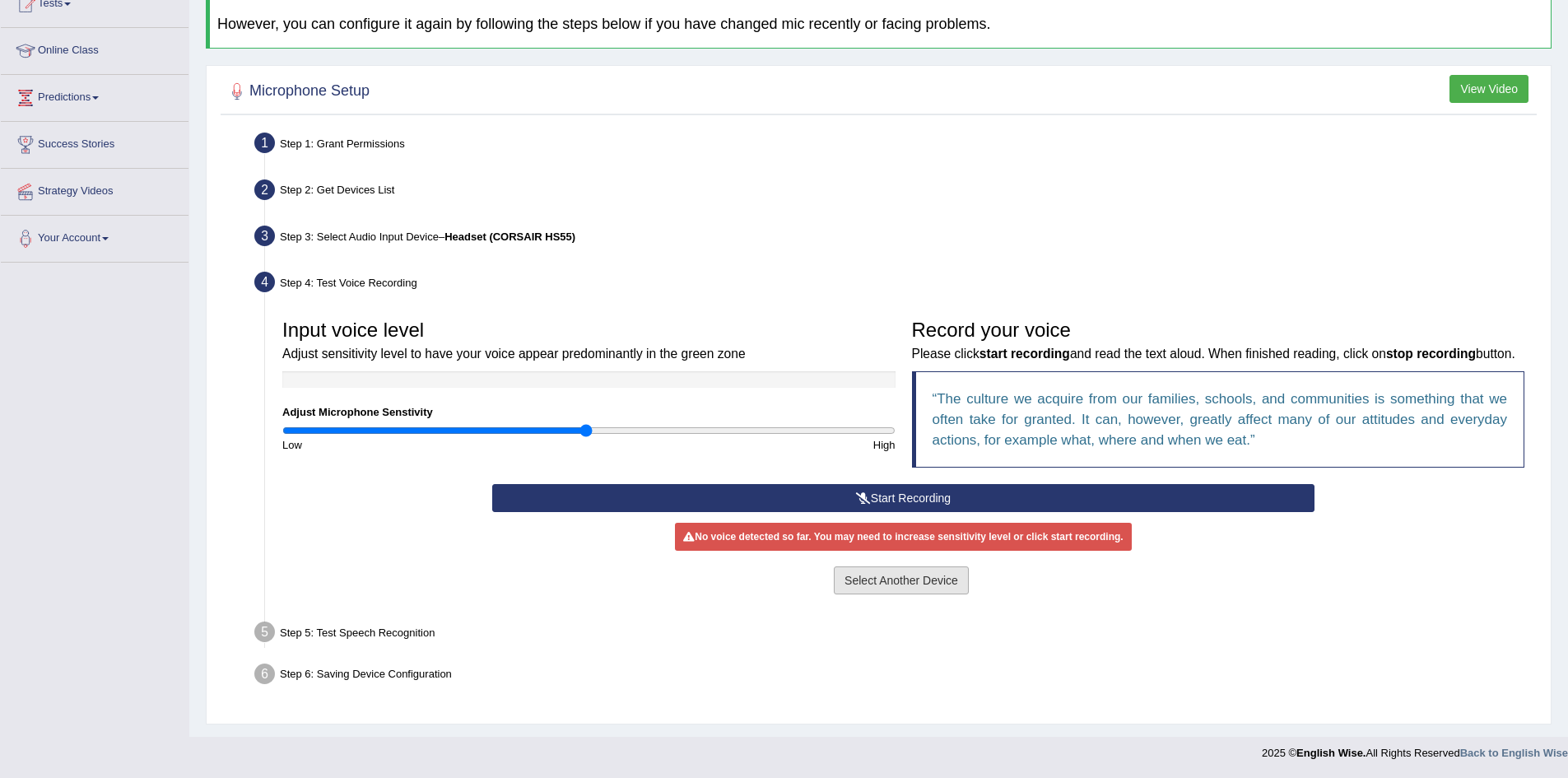
click at [894, 583] on button "Select Another Device" at bounding box center [901, 580] width 135 height 28
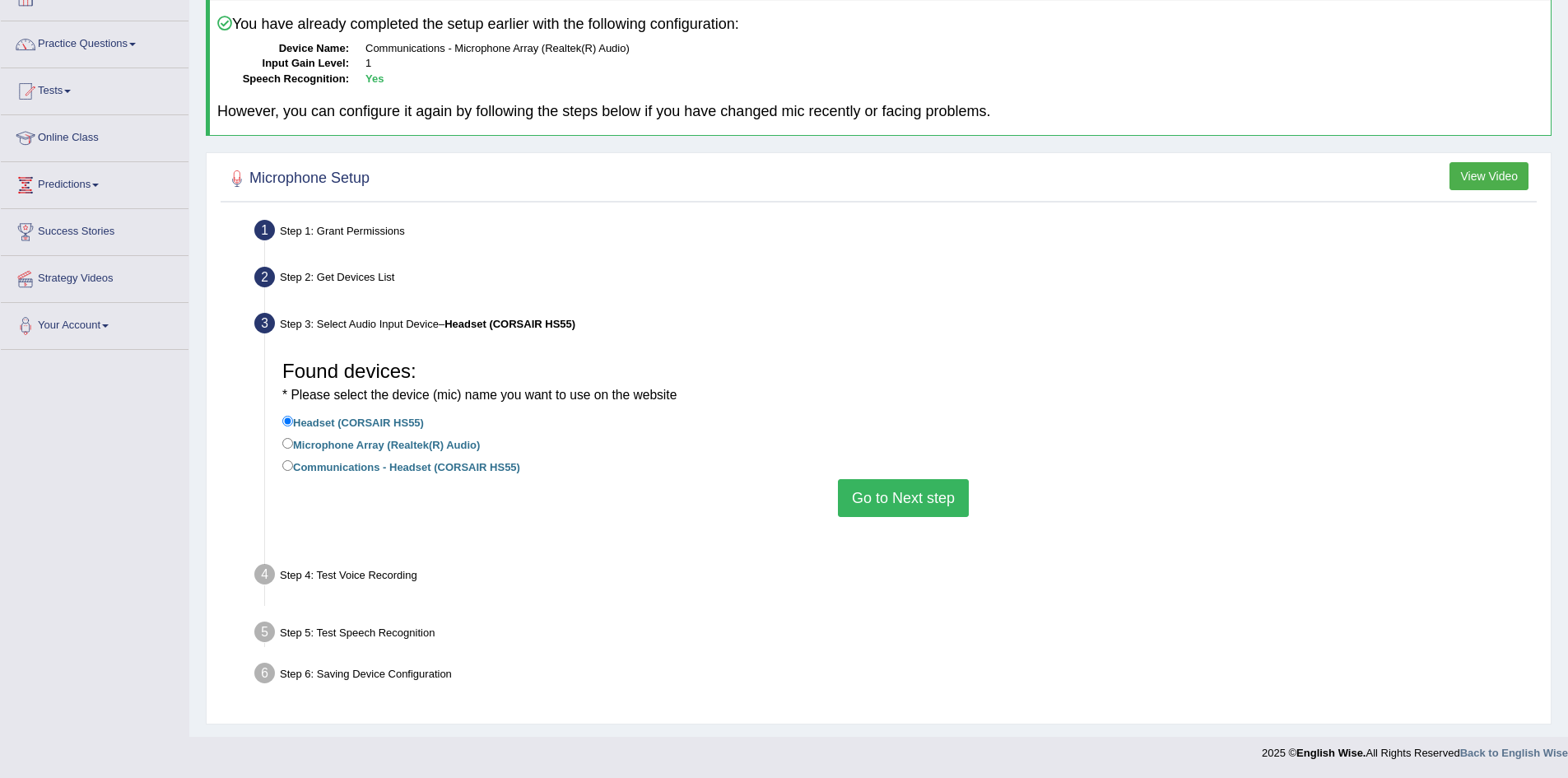
scroll to position [86, 0]
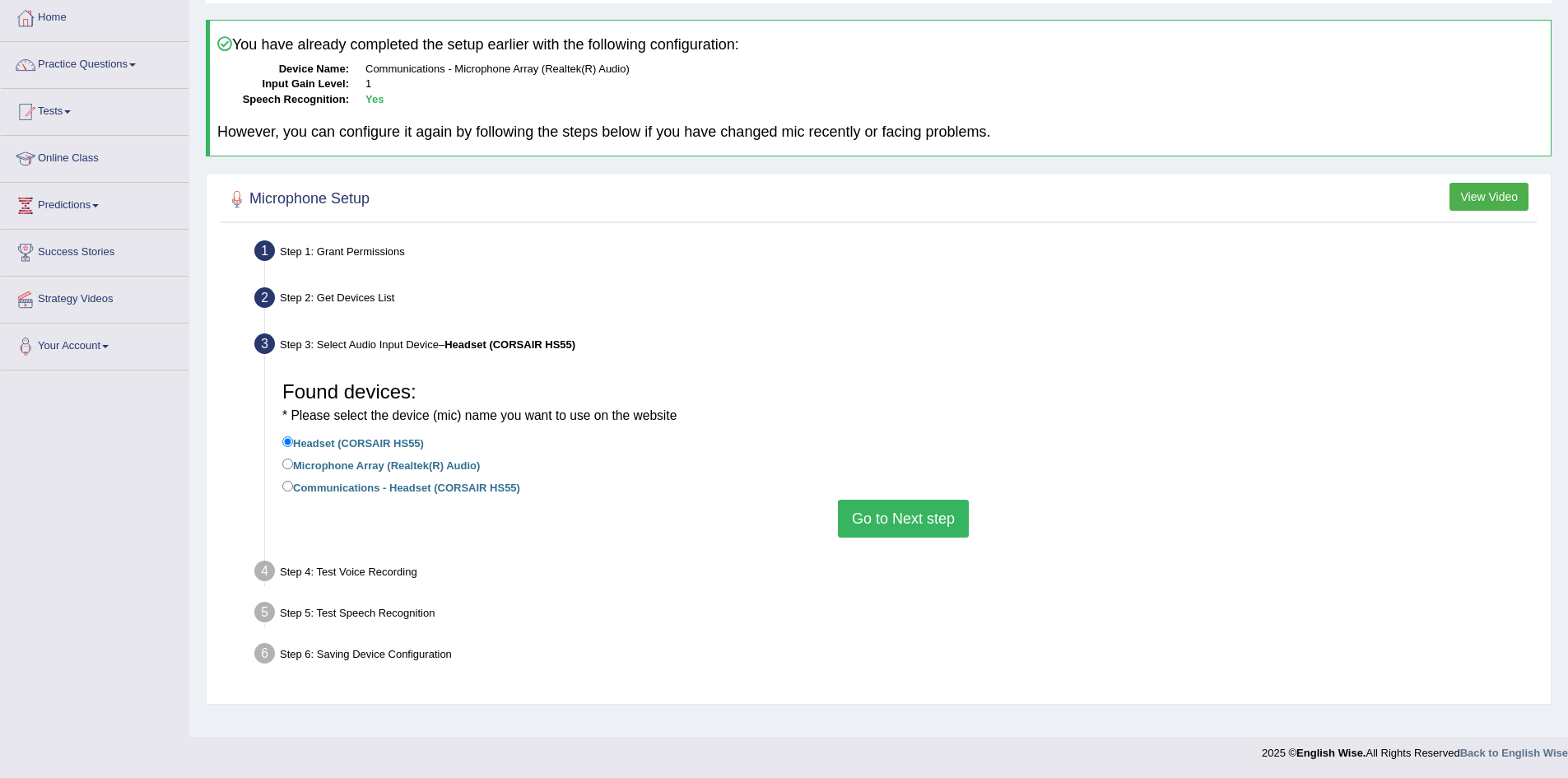
click at [287, 472] on label "Microphone Array (Realtek(R) Audio)" at bounding box center [381, 464] width 198 height 18
click at [287, 469] on input "Microphone Array (Realtek(R) Audio)" at bounding box center [287, 463] width 11 height 11
radio input "true"
click at [915, 520] on button "Go to Next step" at bounding box center [903, 518] width 131 height 38
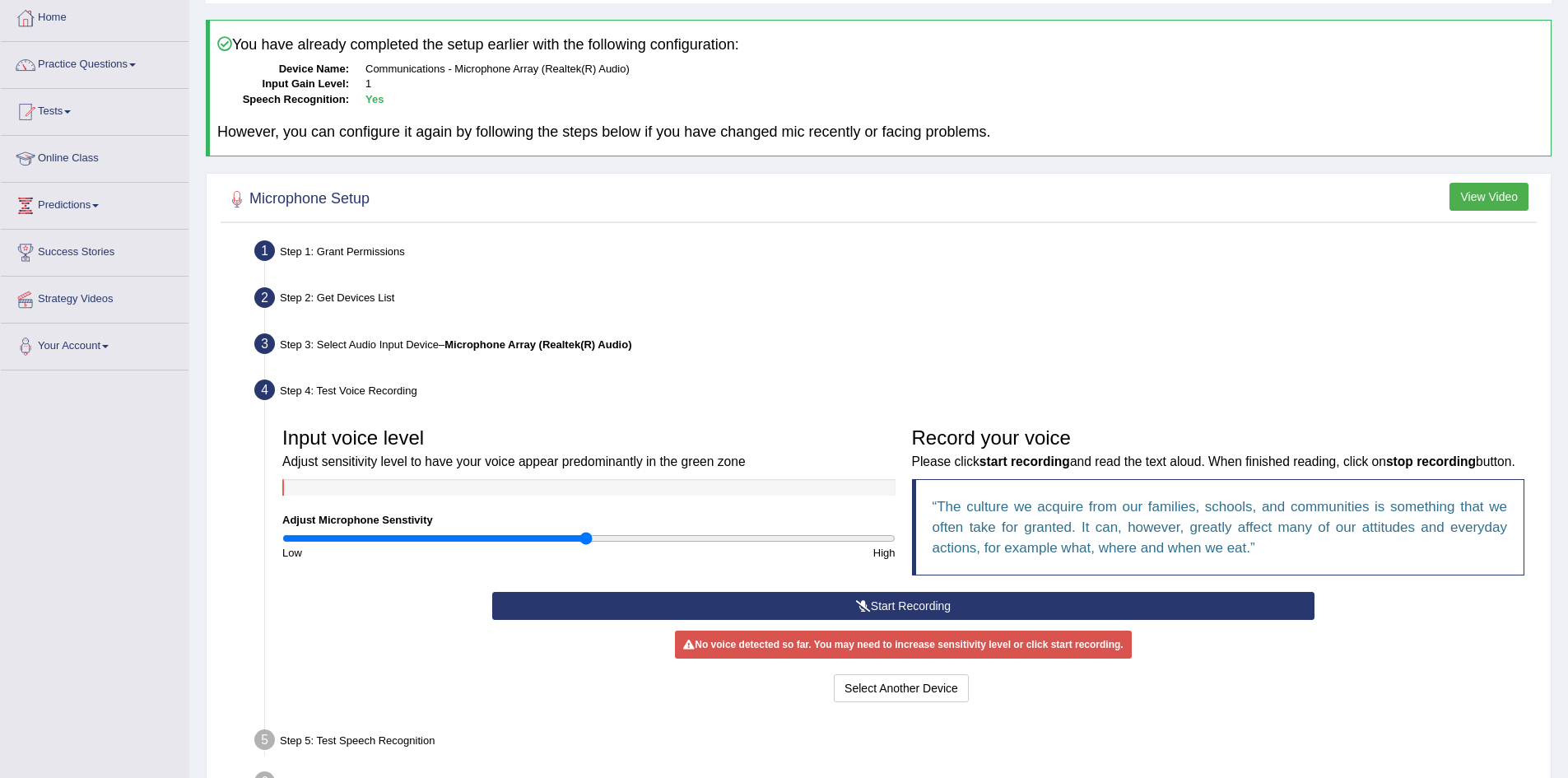
click at [923, 609] on button "Start Recording" at bounding box center [903, 606] width 823 height 28
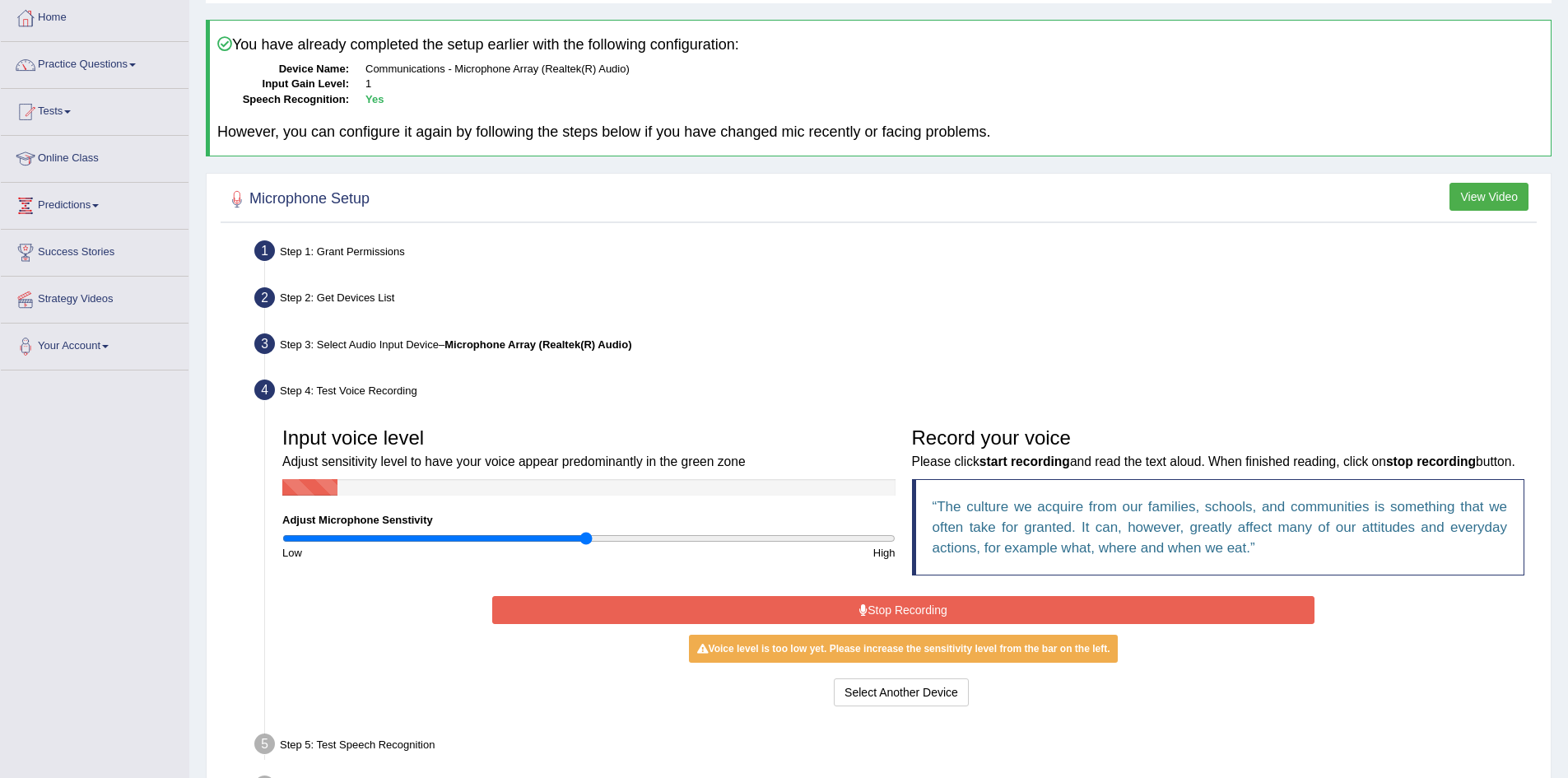
click at [912, 611] on button "Stop Recording" at bounding box center [903, 609] width 823 height 28
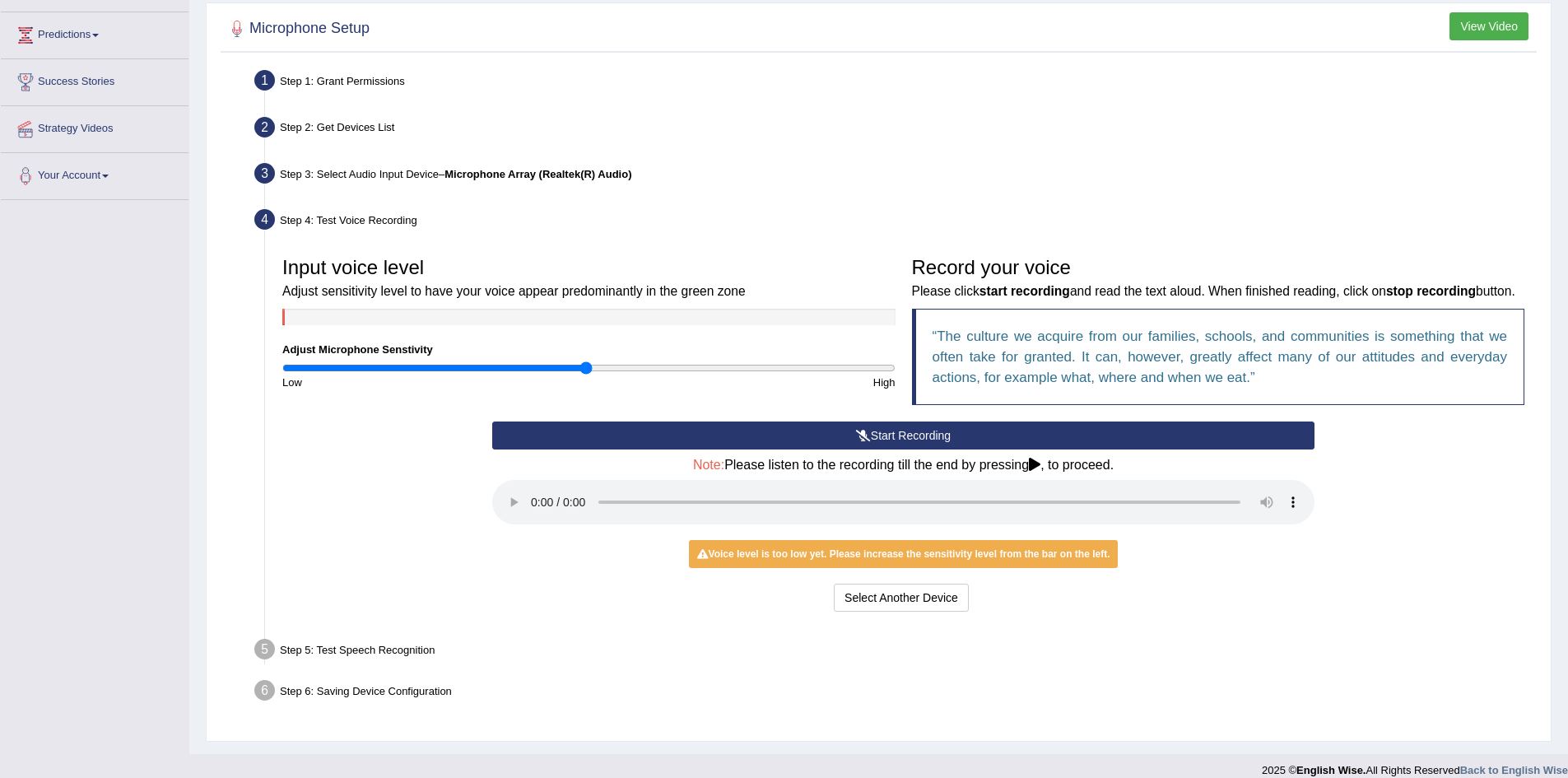
scroll to position [274, 0]
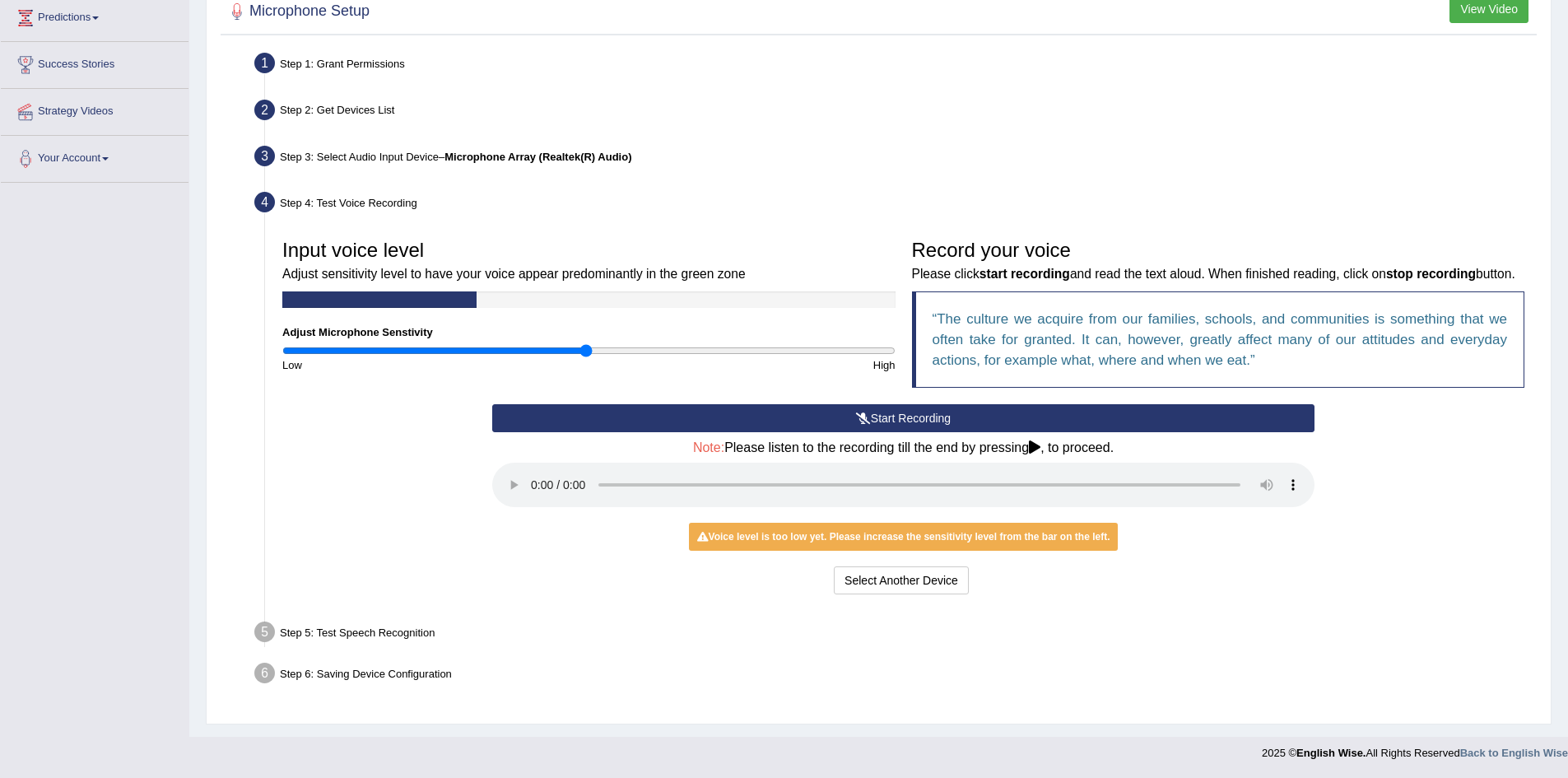
click at [880, 420] on button "Start Recording" at bounding box center [903, 418] width 823 height 28
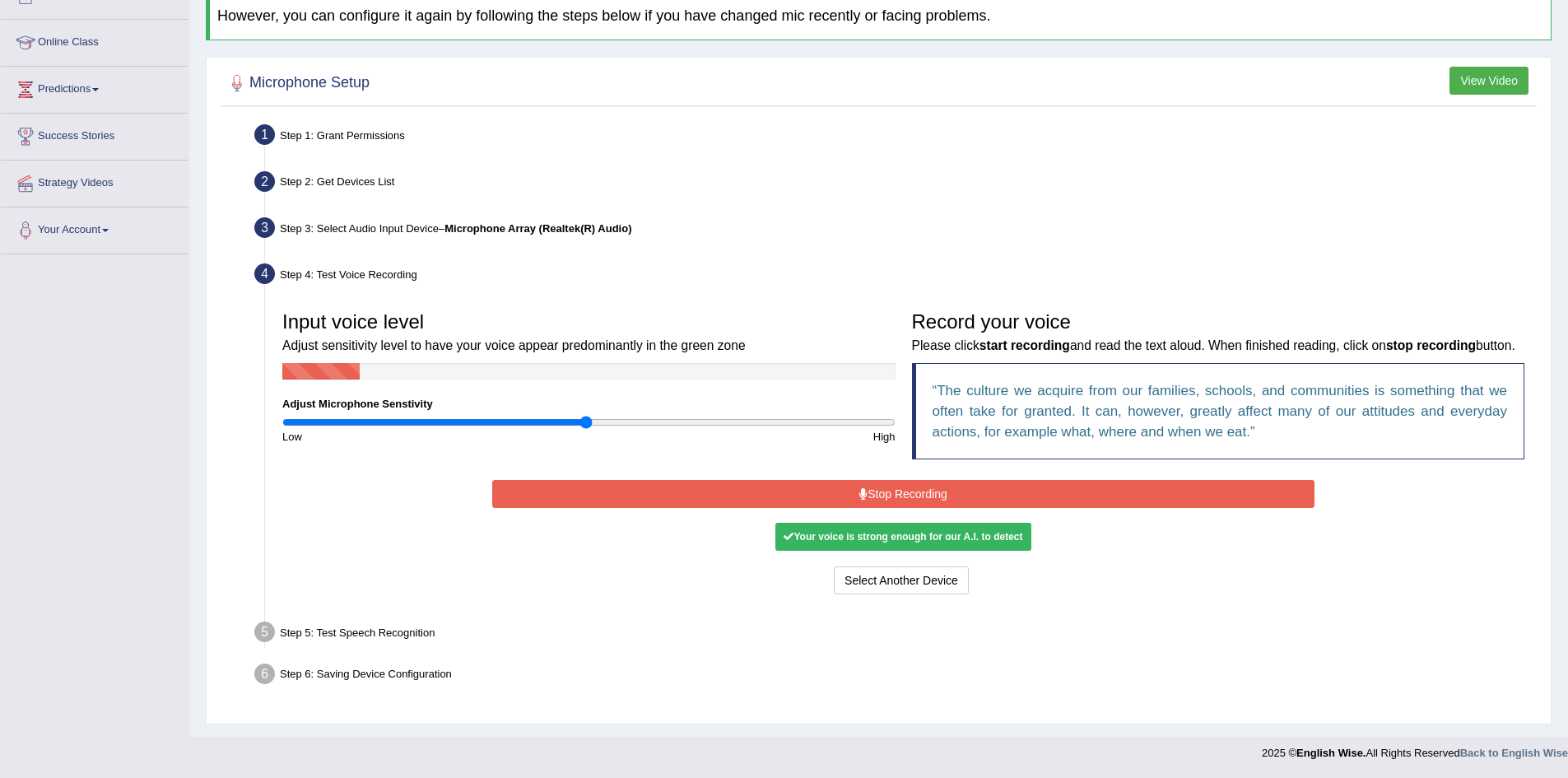
scroll to position [199, 0]
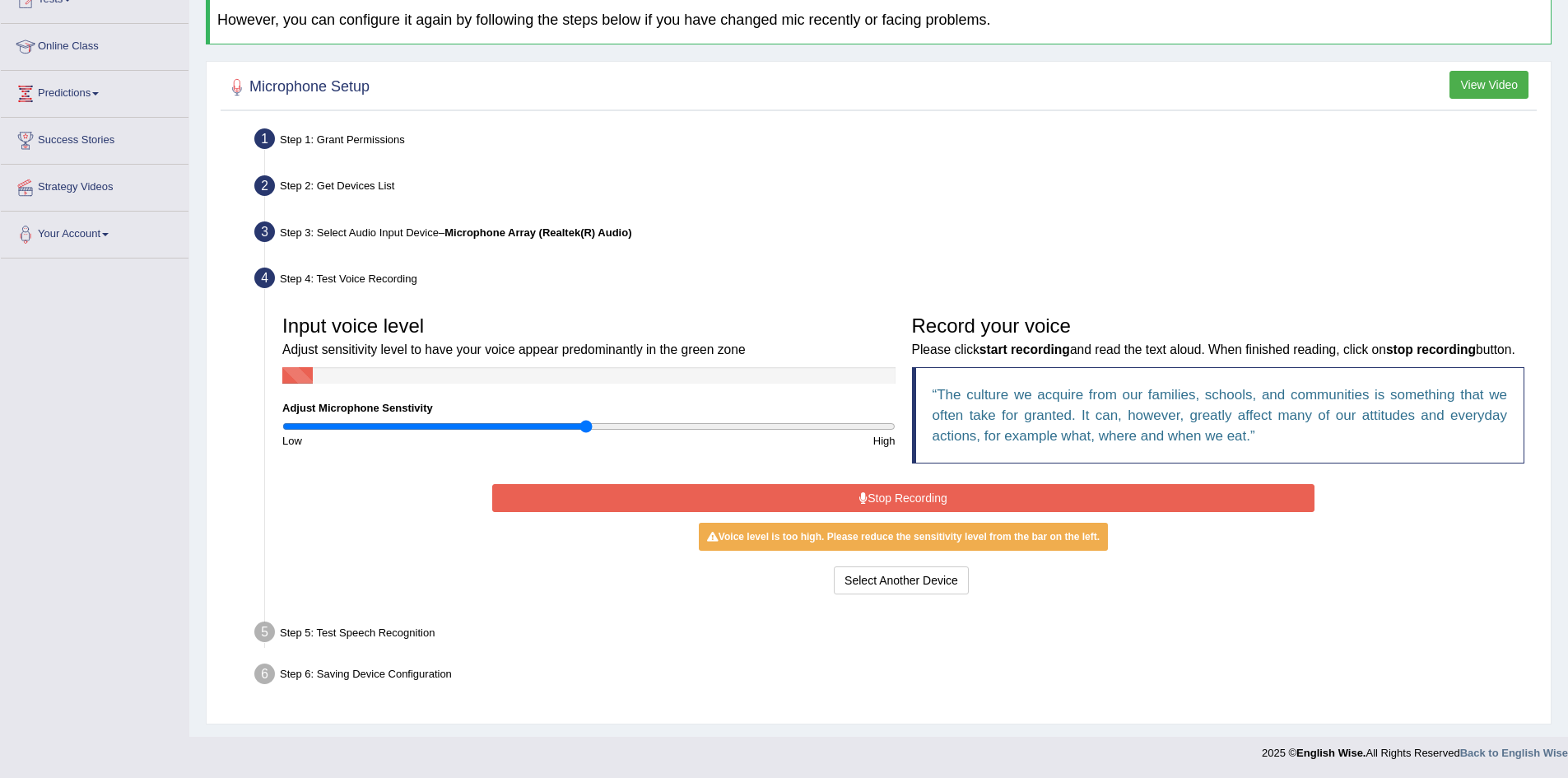
click at [894, 492] on button "Stop Recording" at bounding box center [903, 498] width 823 height 28
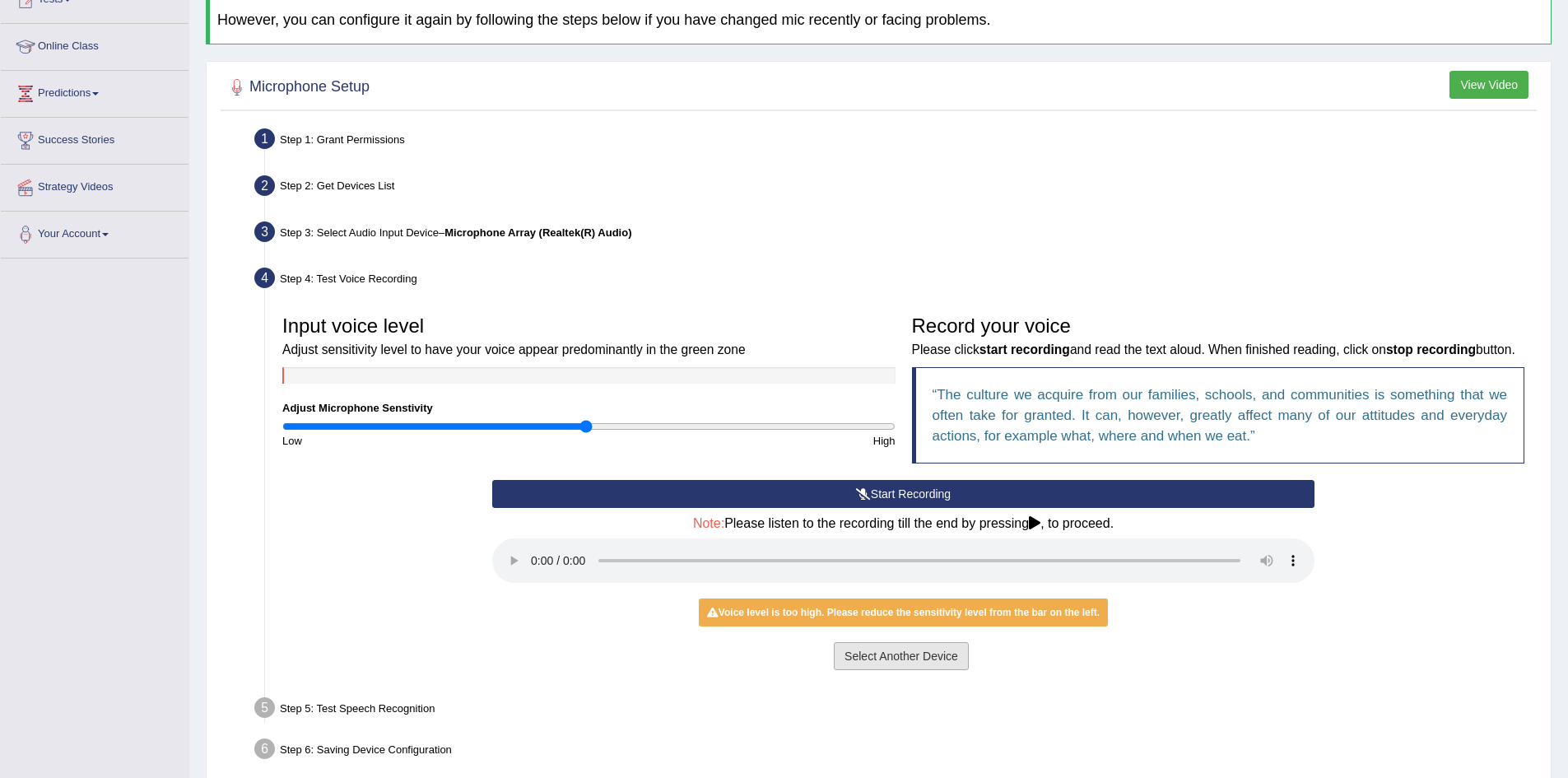
click at [900, 659] on button "Select Another Device" at bounding box center [901, 656] width 135 height 28
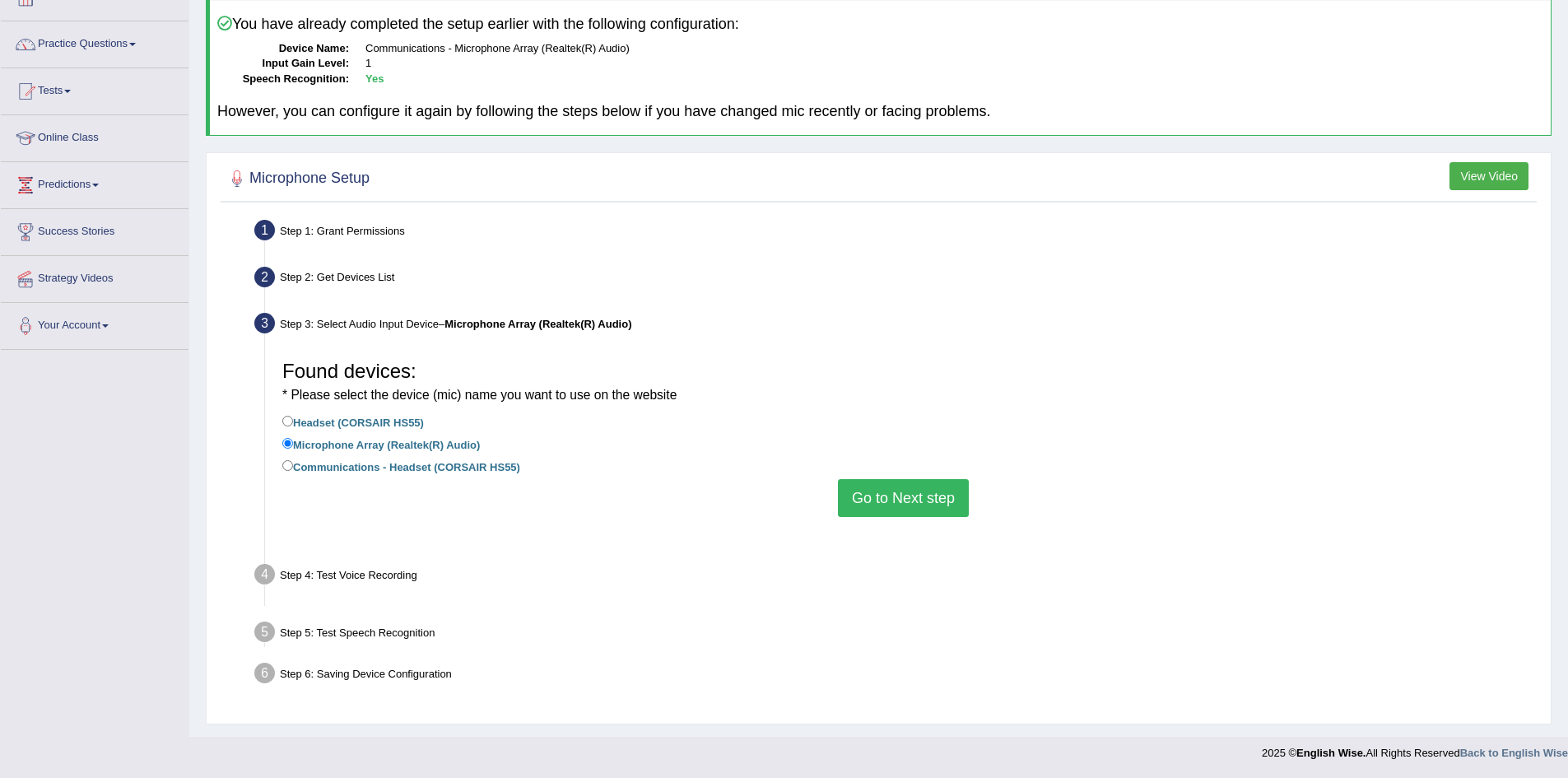
scroll to position [86, 0]
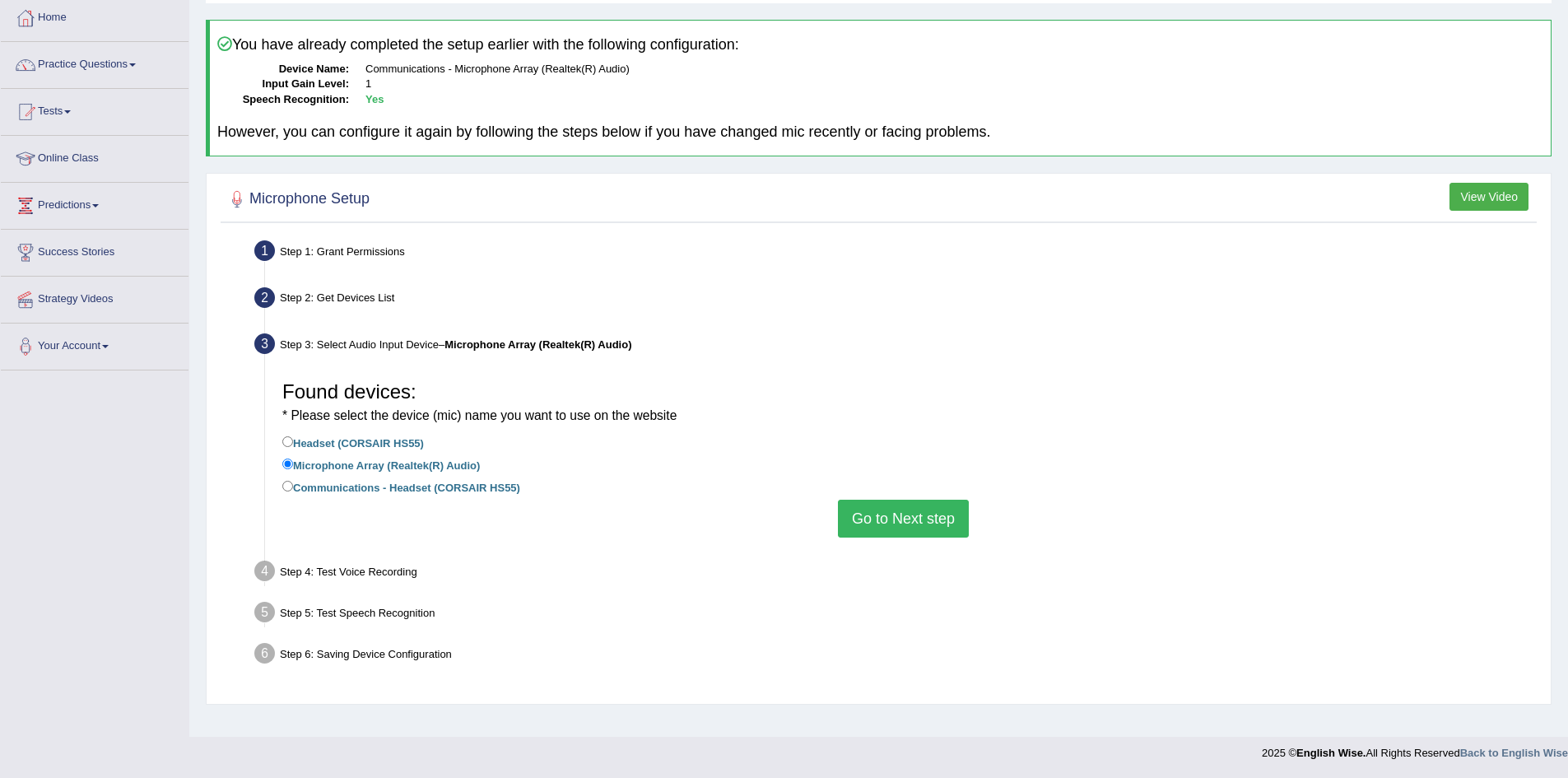
click at [923, 510] on button "Go to Next step" at bounding box center [903, 518] width 131 height 38
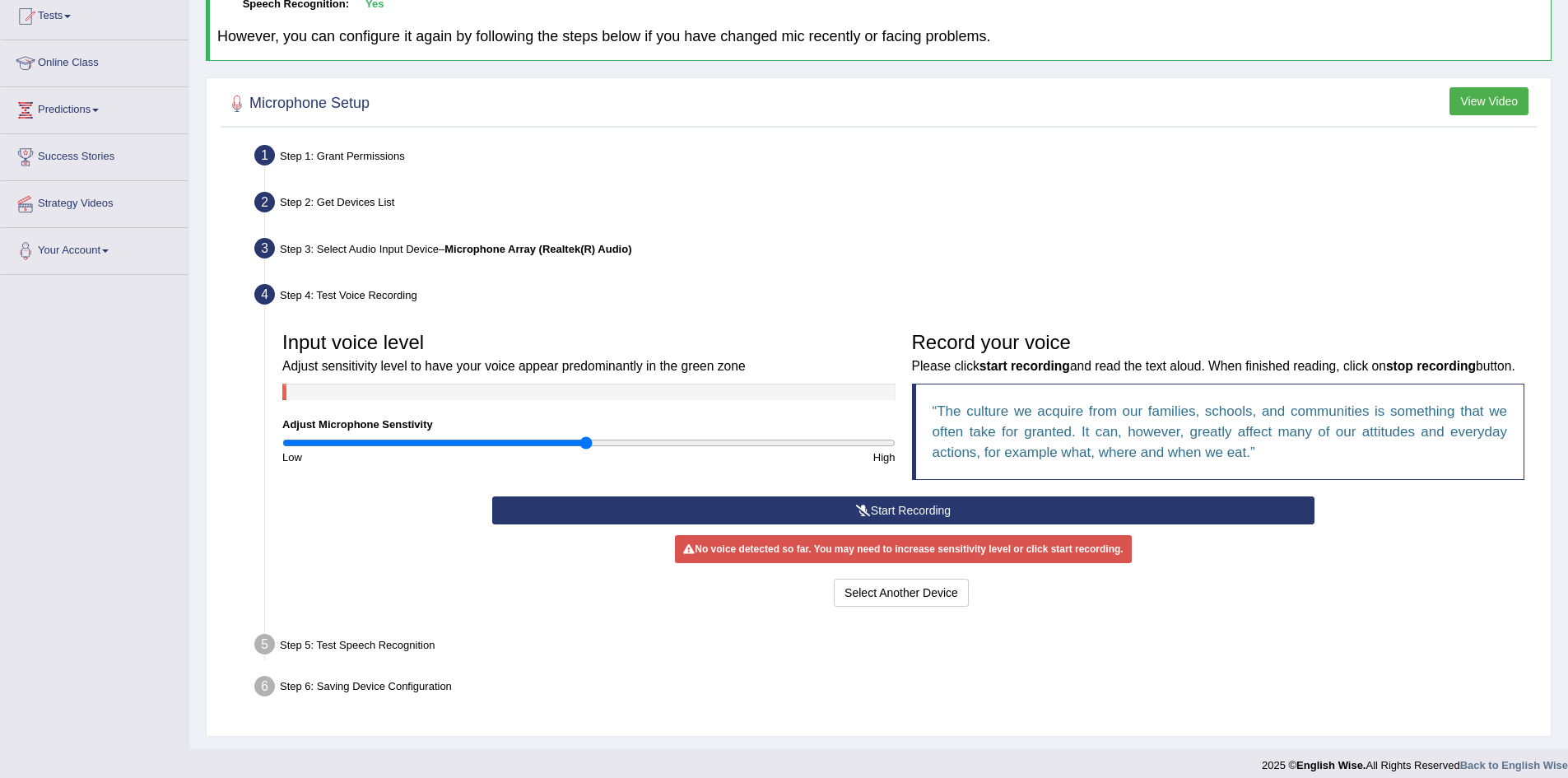
scroll to position [194, 0]
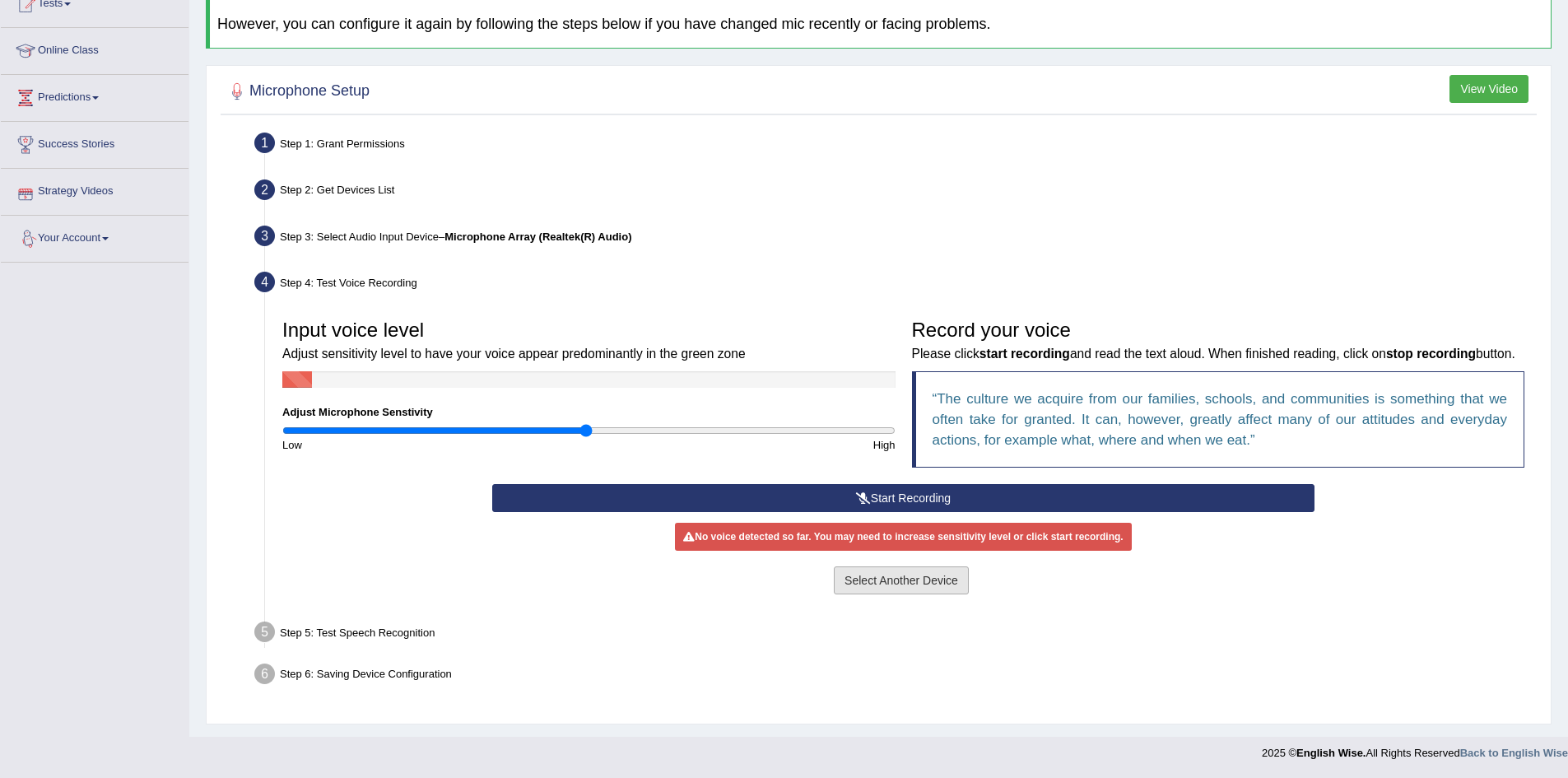
click at [940, 588] on button "Select Another Device" at bounding box center [901, 580] width 135 height 28
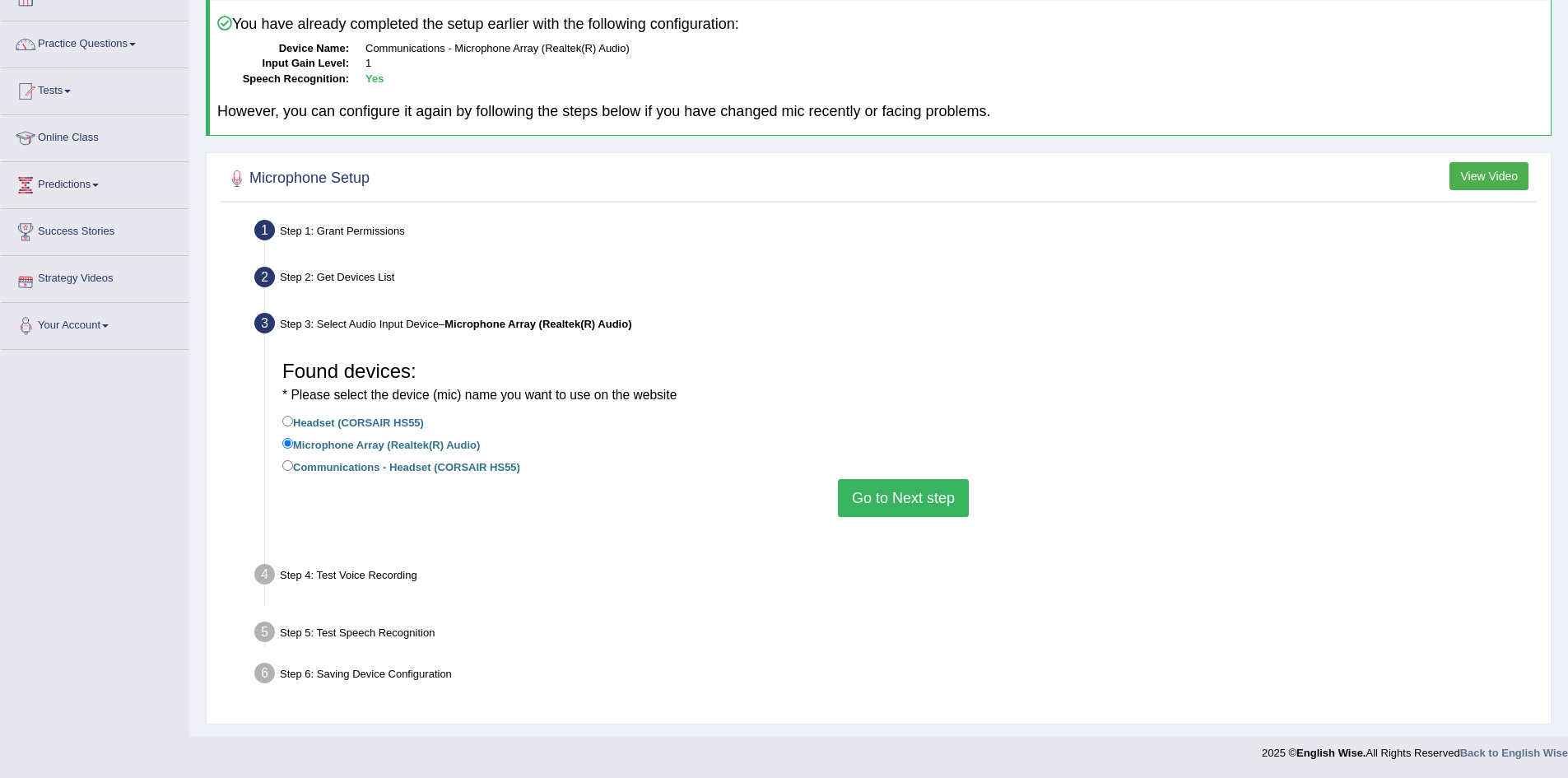
scroll to position [86, 0]
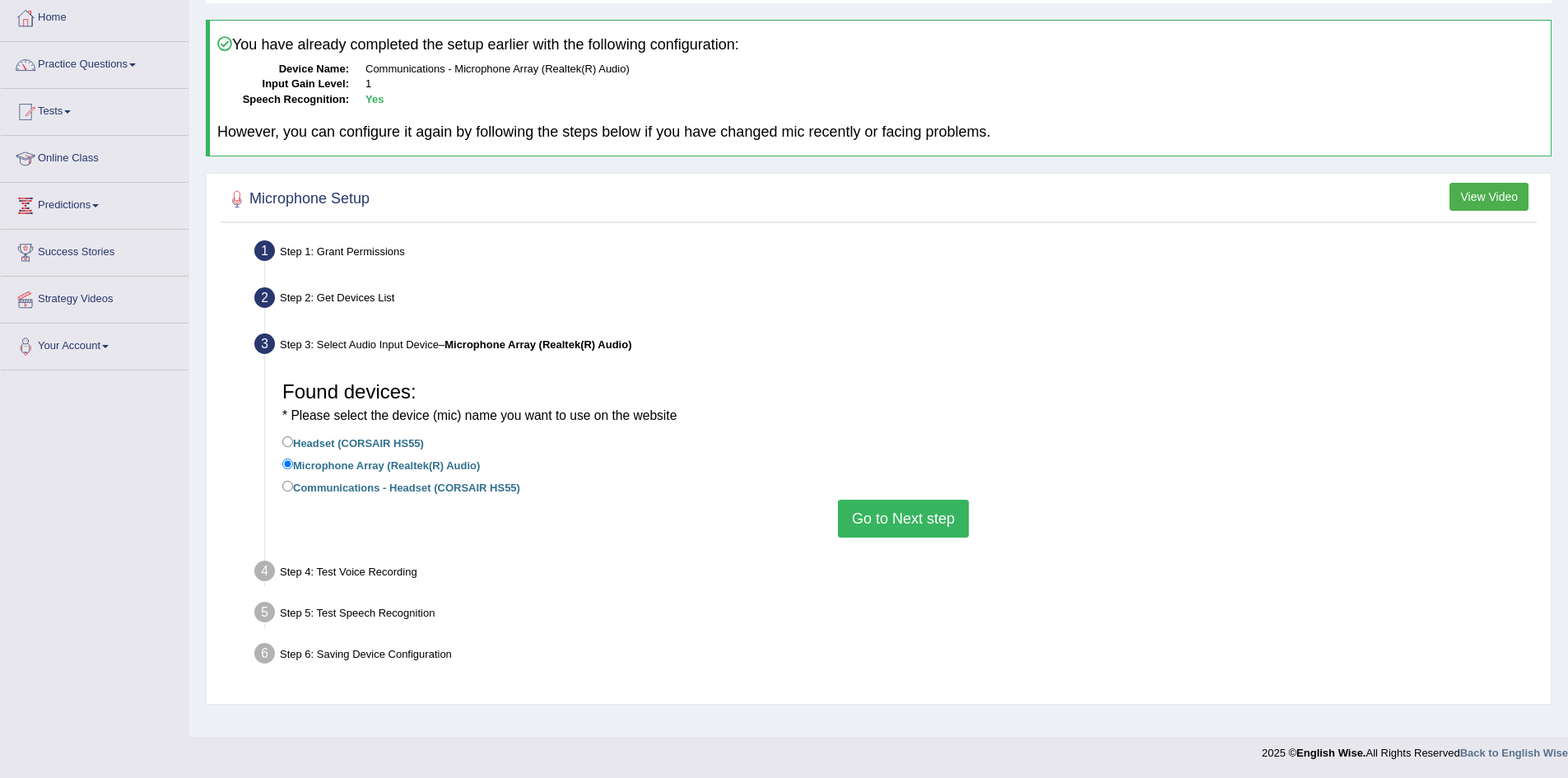
click at [280, 493] on div "Found devices: * Please select the device (mic) name you want to use on the web…" at bounding box center [903, 454] width 1259 height 181
click at [288, 487] on input "Communications - Headset (CORSAIR HS55)" at bounding box center [287, 485] width 11 height 11
radio input "true"
click at [912, 528] on button "Go to Next step" at bounding box center [903, 518] width 131 height 38
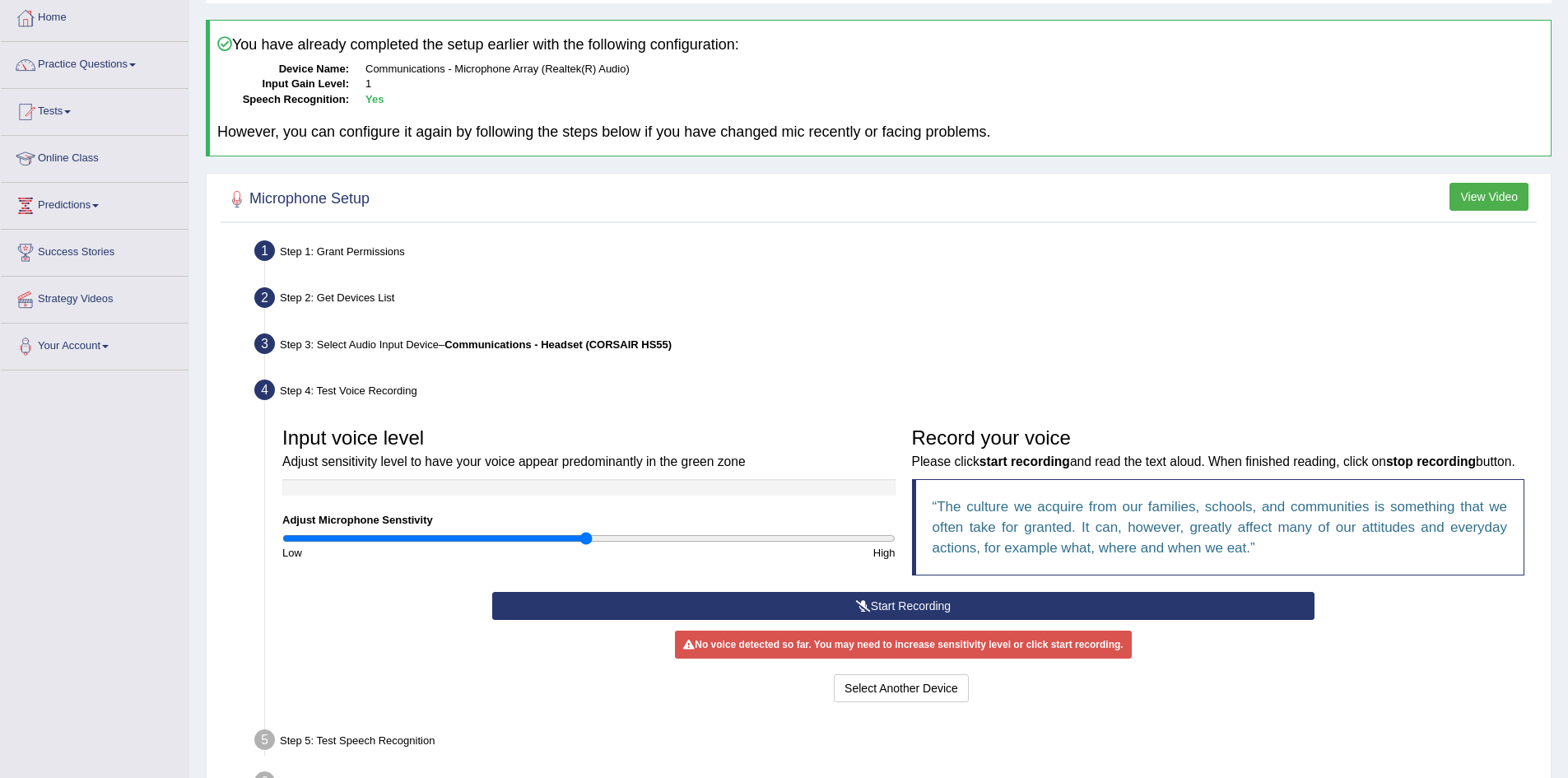
click at [917, 607] on button "Start Recording" at bounding box center [903, 606] width 823 height 28
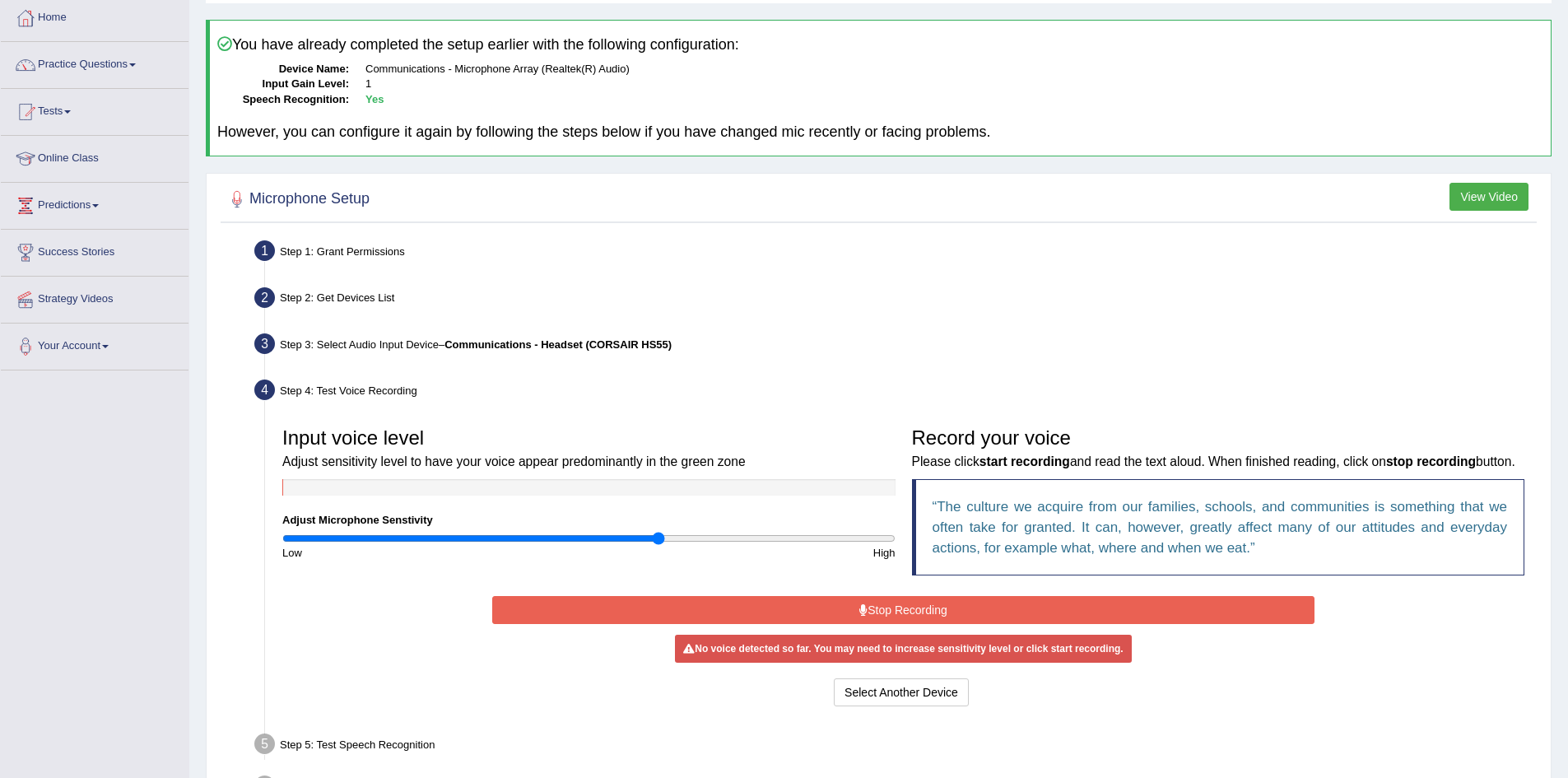
type input "1.24"
click at [657, 542] on input "range" at bounding box center [588, 539] width 613 height 14
click at [901, 615] on button "Stop Recording" at bounding box center [903, 609] width 823 height 28
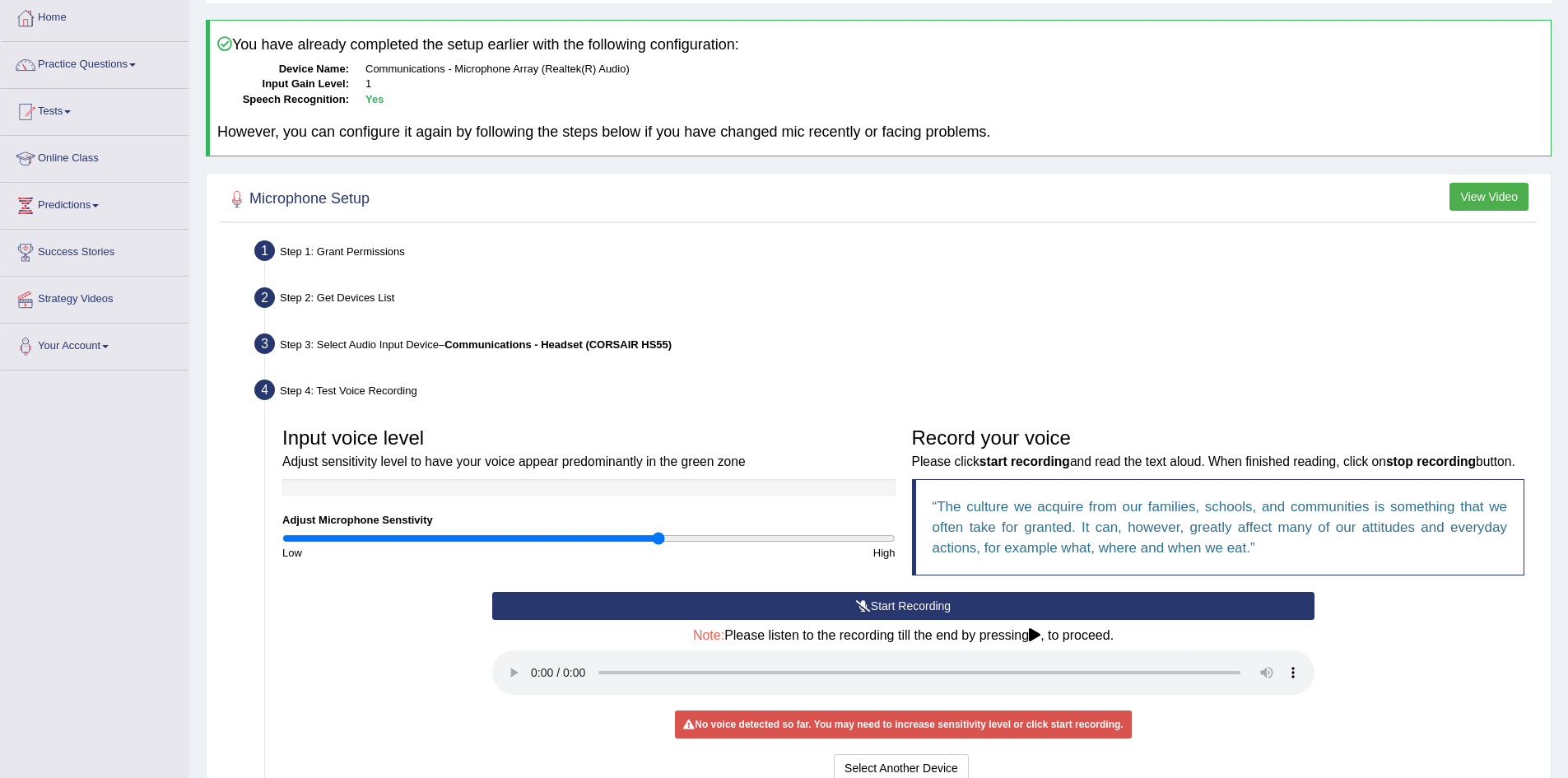
click at [927, 604] on button "Start Recording" at bounding box center [903, 606] width 823 height 28
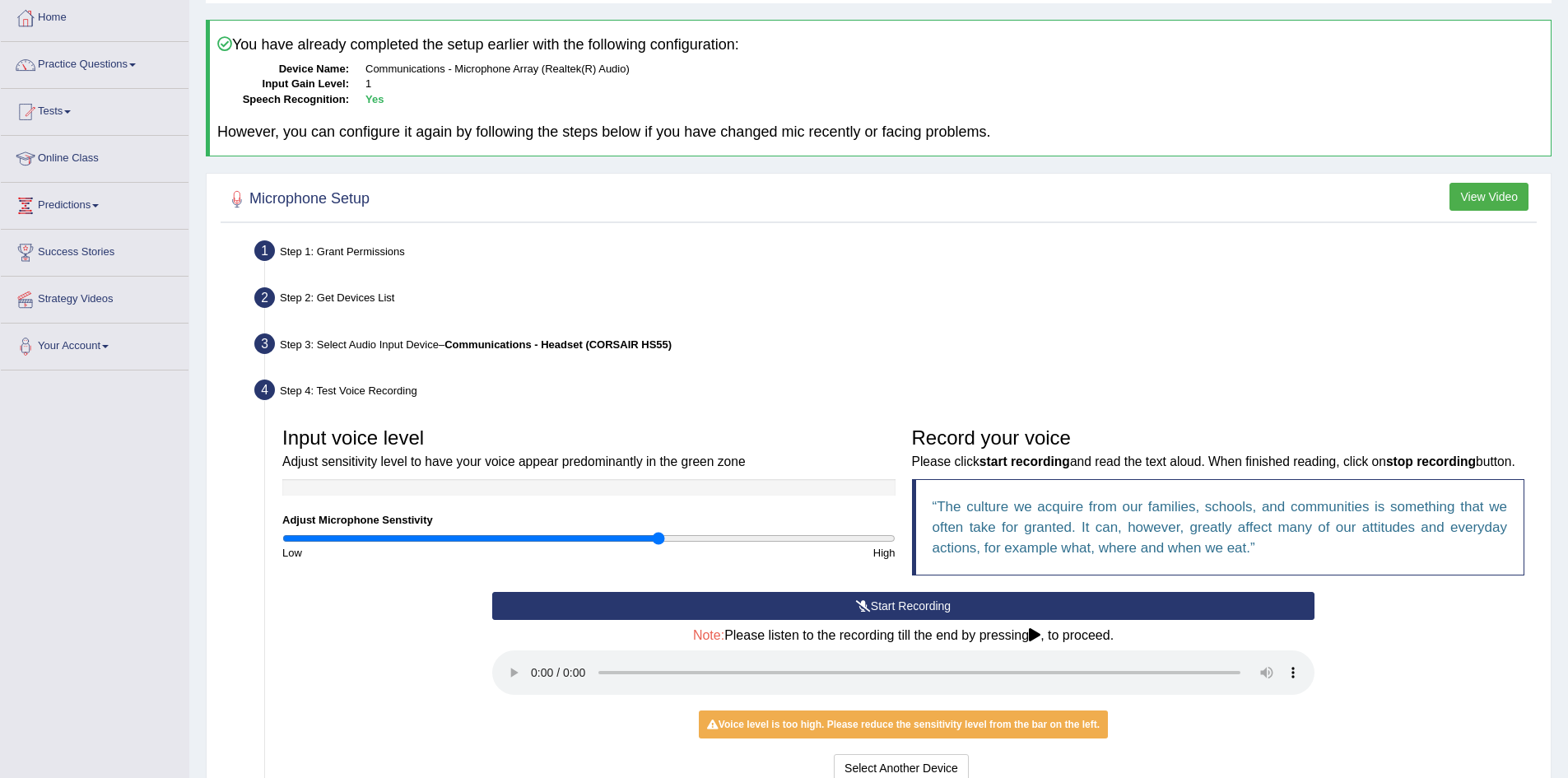
click at [1223, 726] on div "No voice detected so far. You may need to increase sensitivity level or click s…" at bounding box center [903, 724] width 823 height 16
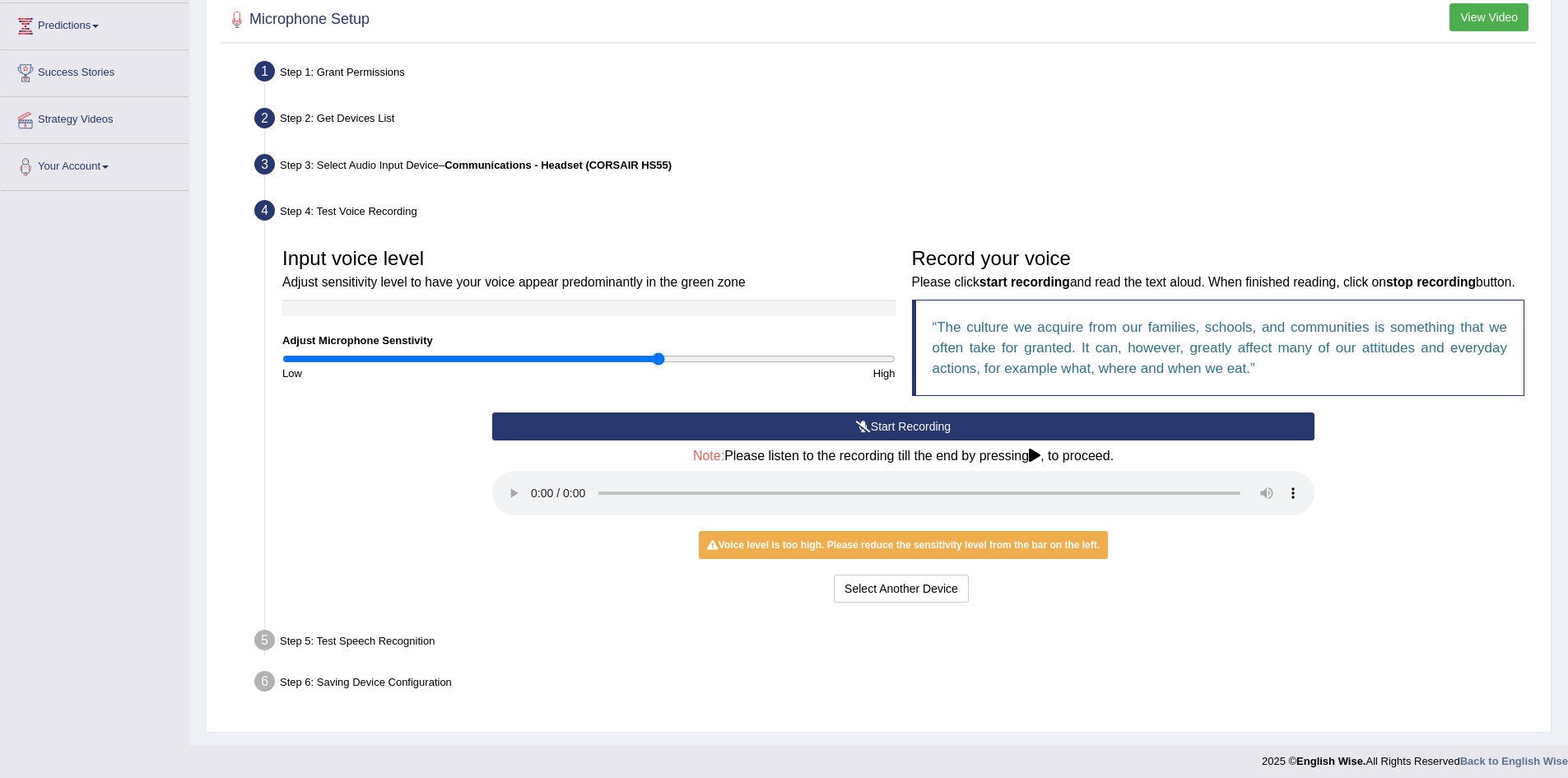
scroll to position [274, 0]
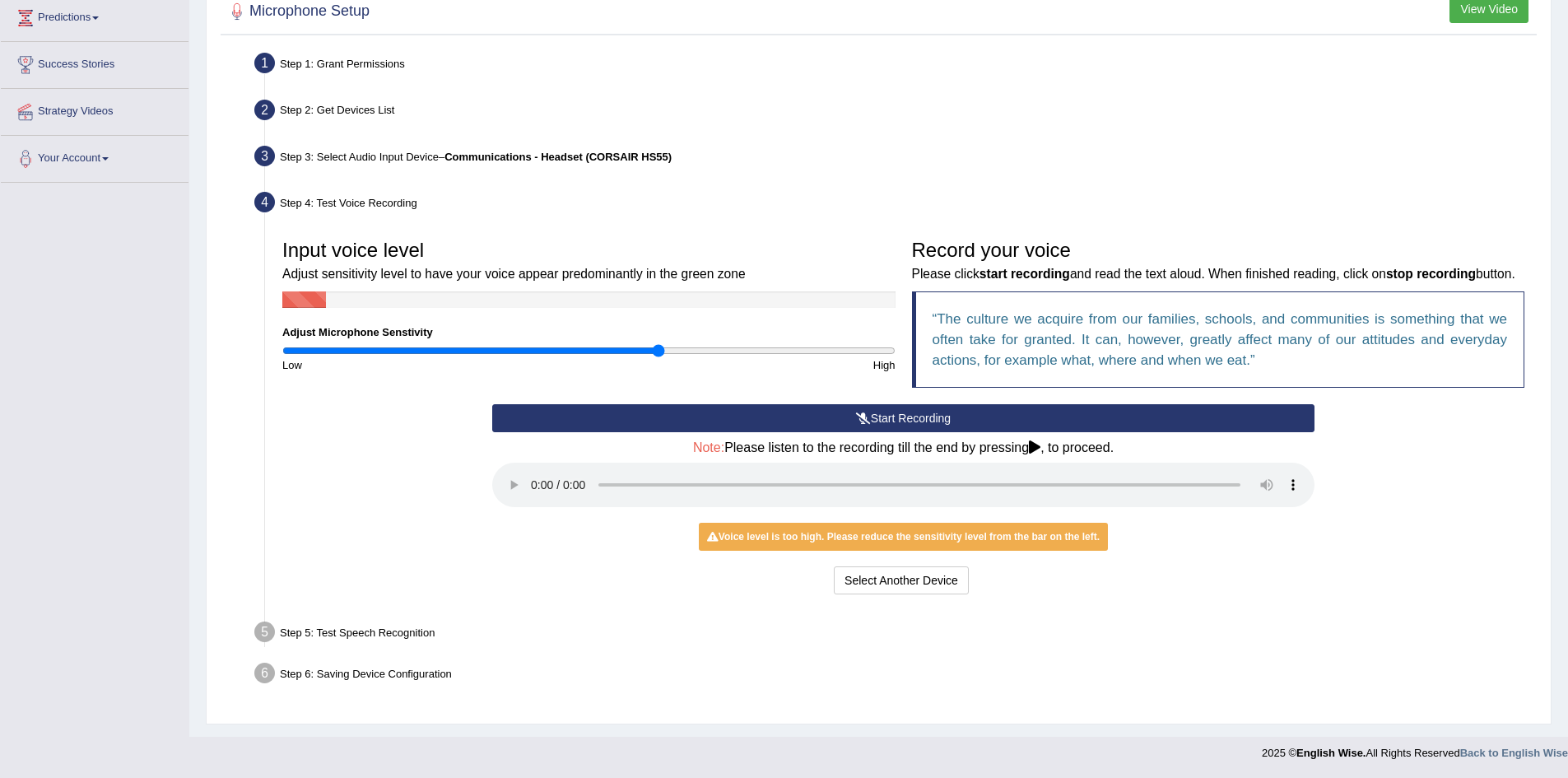
drag, startPoint x: 872, startPoint y: 540, endPoint x: 881, endPoint y: 556, distance: 18.4
click at [873, 540] on div "Voice level is too high. Please reduce the sensitivity level from the bar on th…" at bounding box center [903, 536] width 409 height 28
click at [894, 576] on button "Select Another Device" at bounding box center [901, 580] width 135 height 28
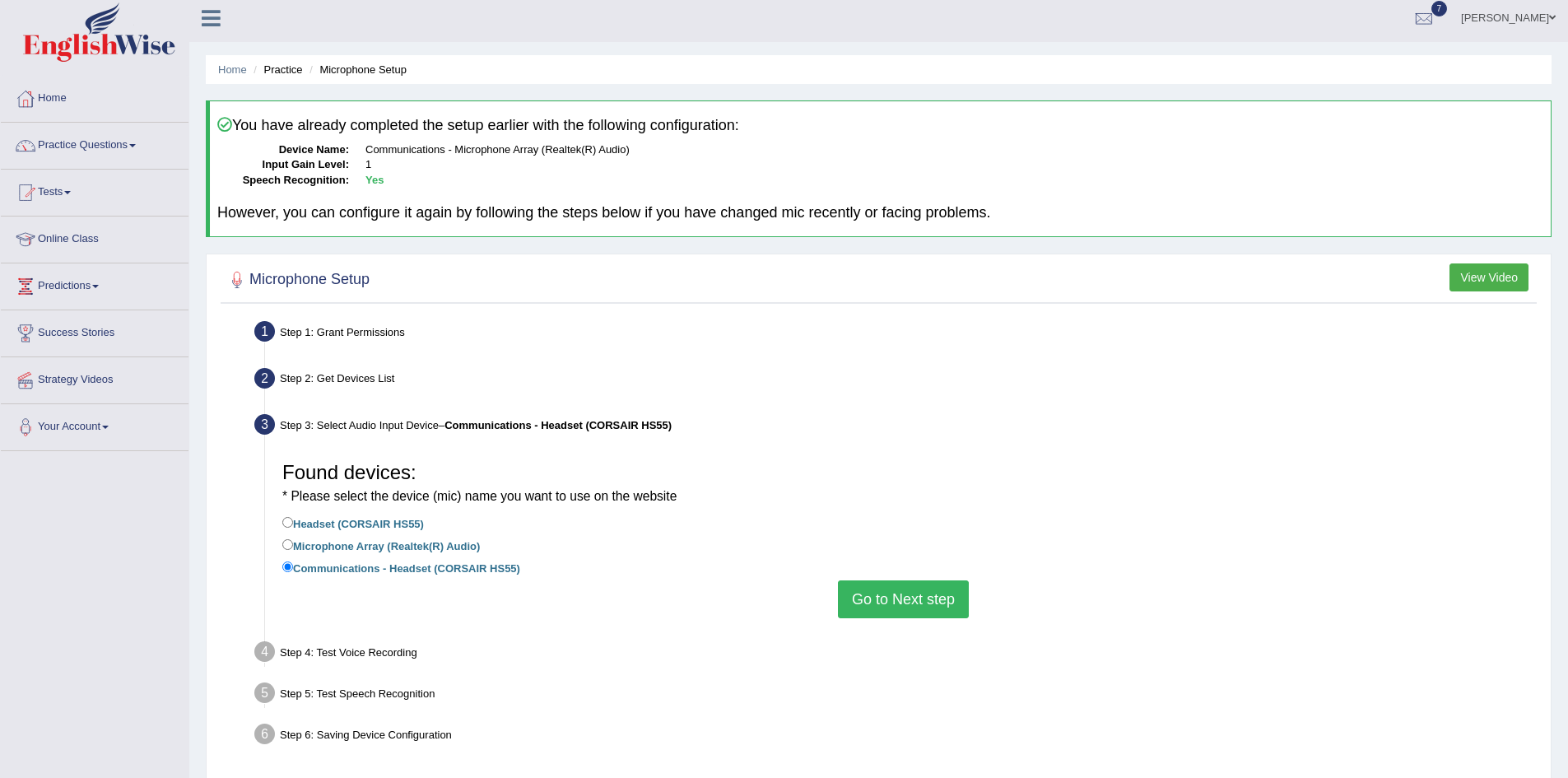
scroll to position [0, 0]
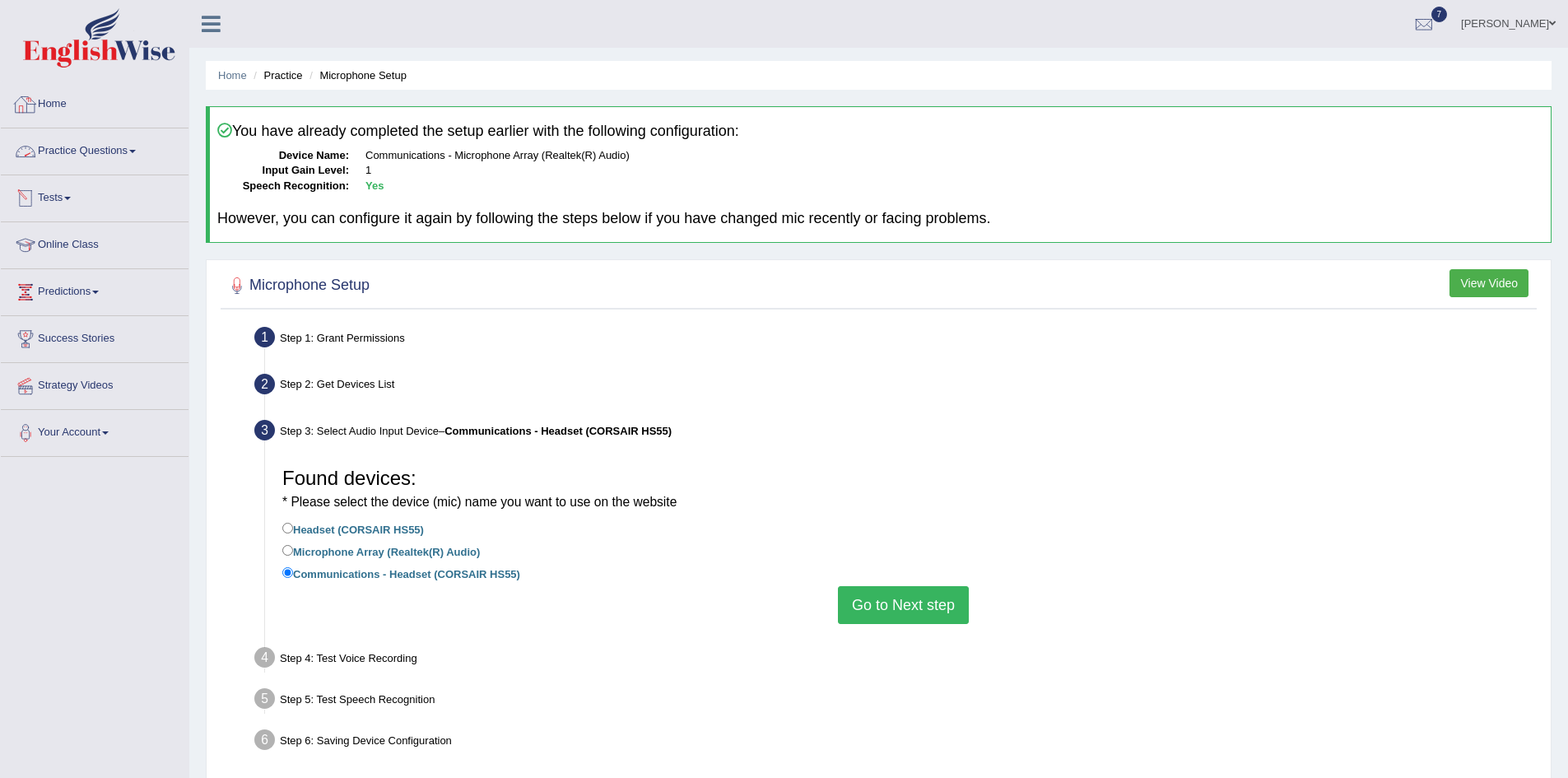
click at [63, 100] on link "Home" at bounding box center [95, 102] width 188 height 41
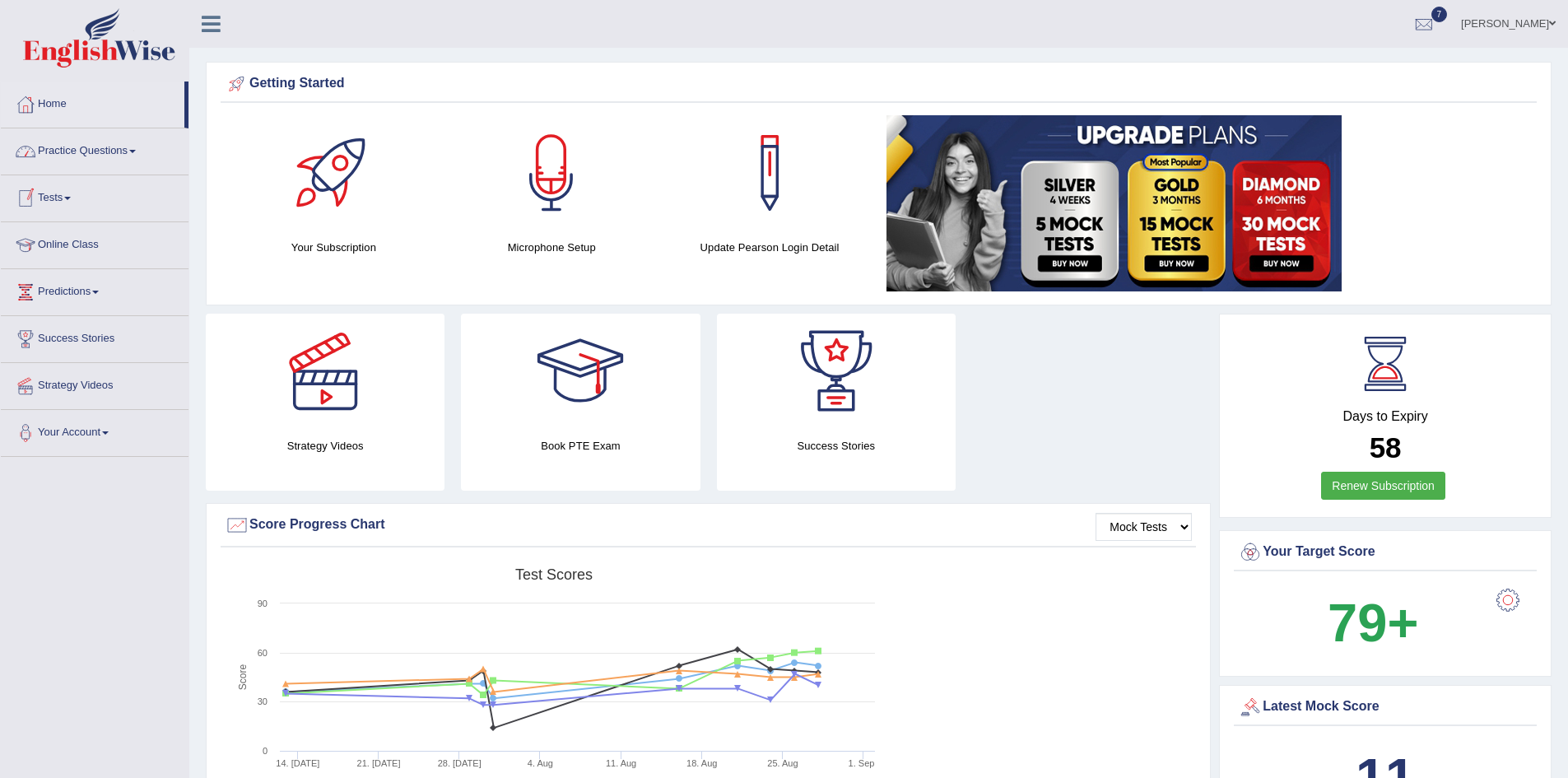
click at [65, 161] on link "Practice Questions" at bounding box center [95, 149] width 188 height 41
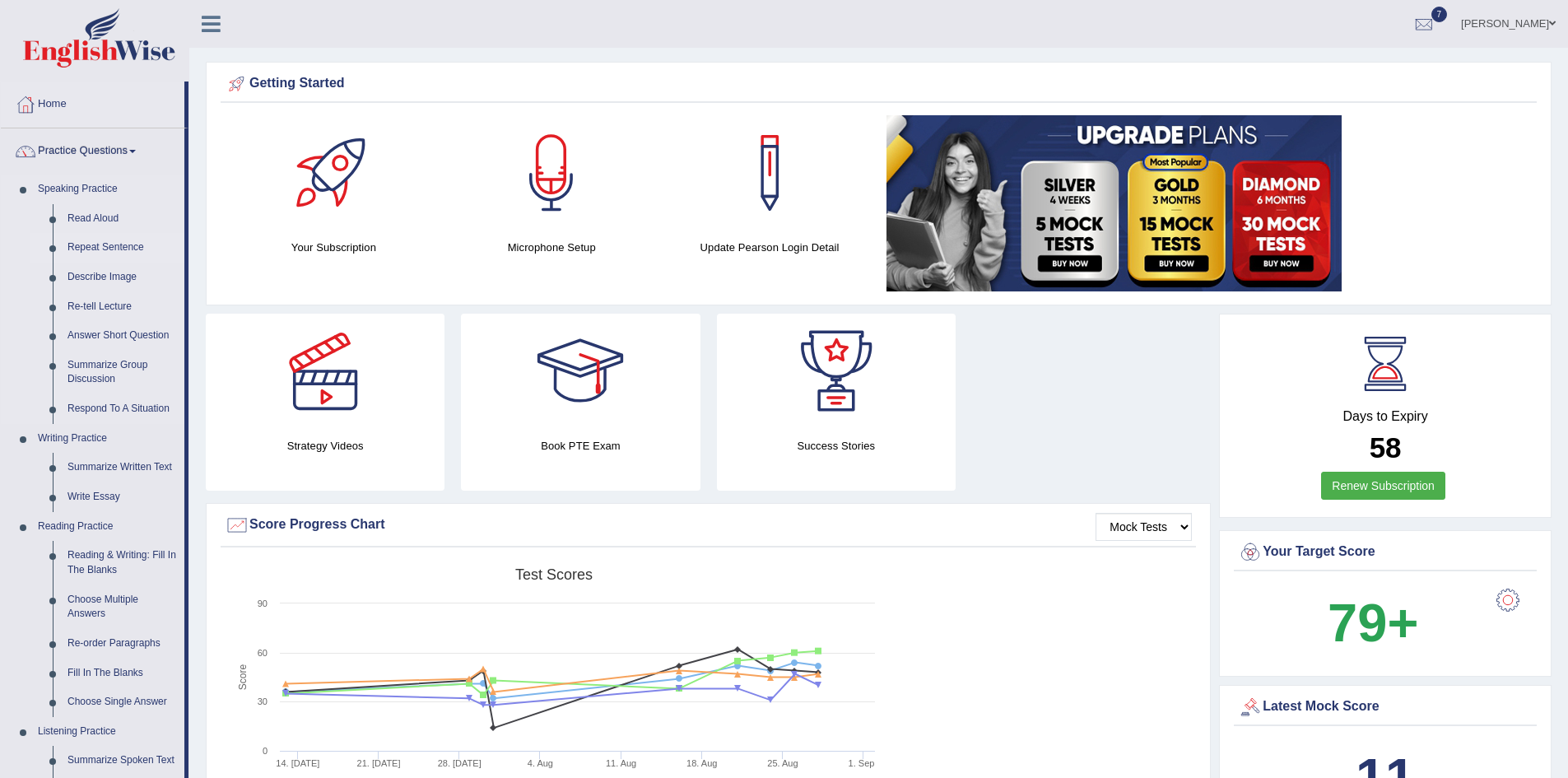
click at [118, 247] on link "Repeat Sentence" at bounding box center [122, 247] width 124 height 30
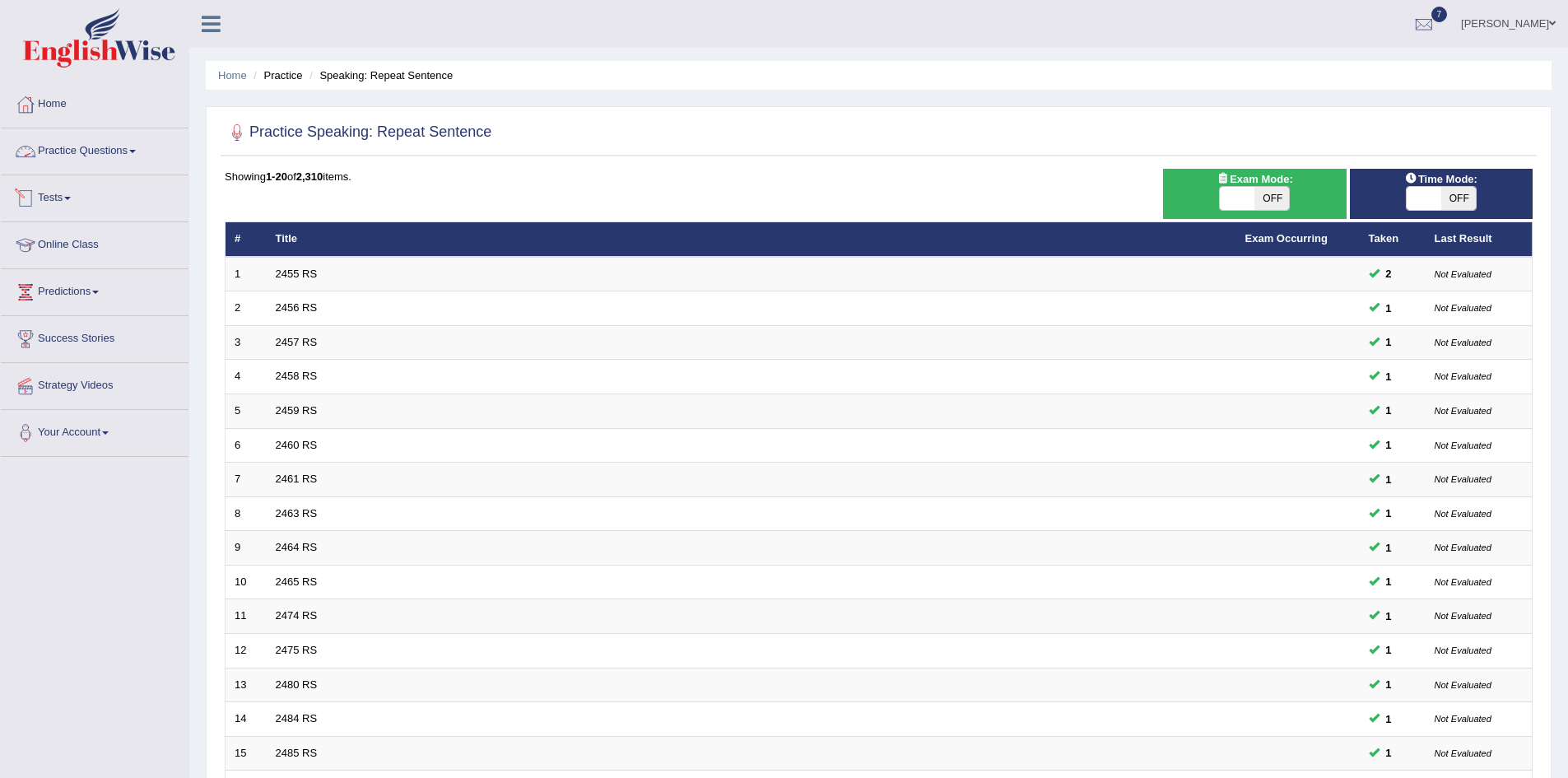
click at [112, 145] on link "Practice Questions" at bounding box center [95, 149] width 188 height 41
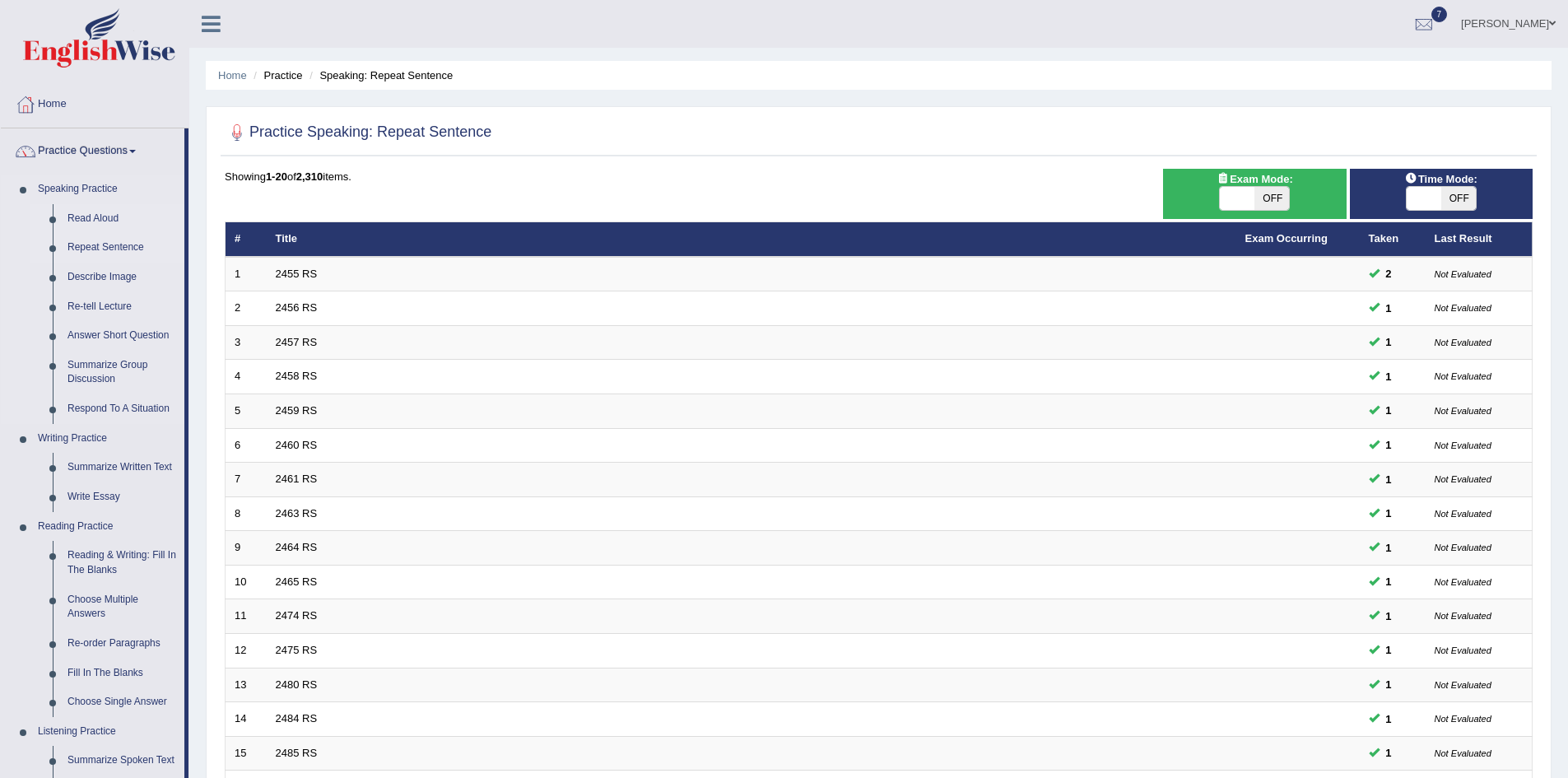
click at [87, 215] on link "Read Aloud" at bounding box center [122, 219] width 124 height 30
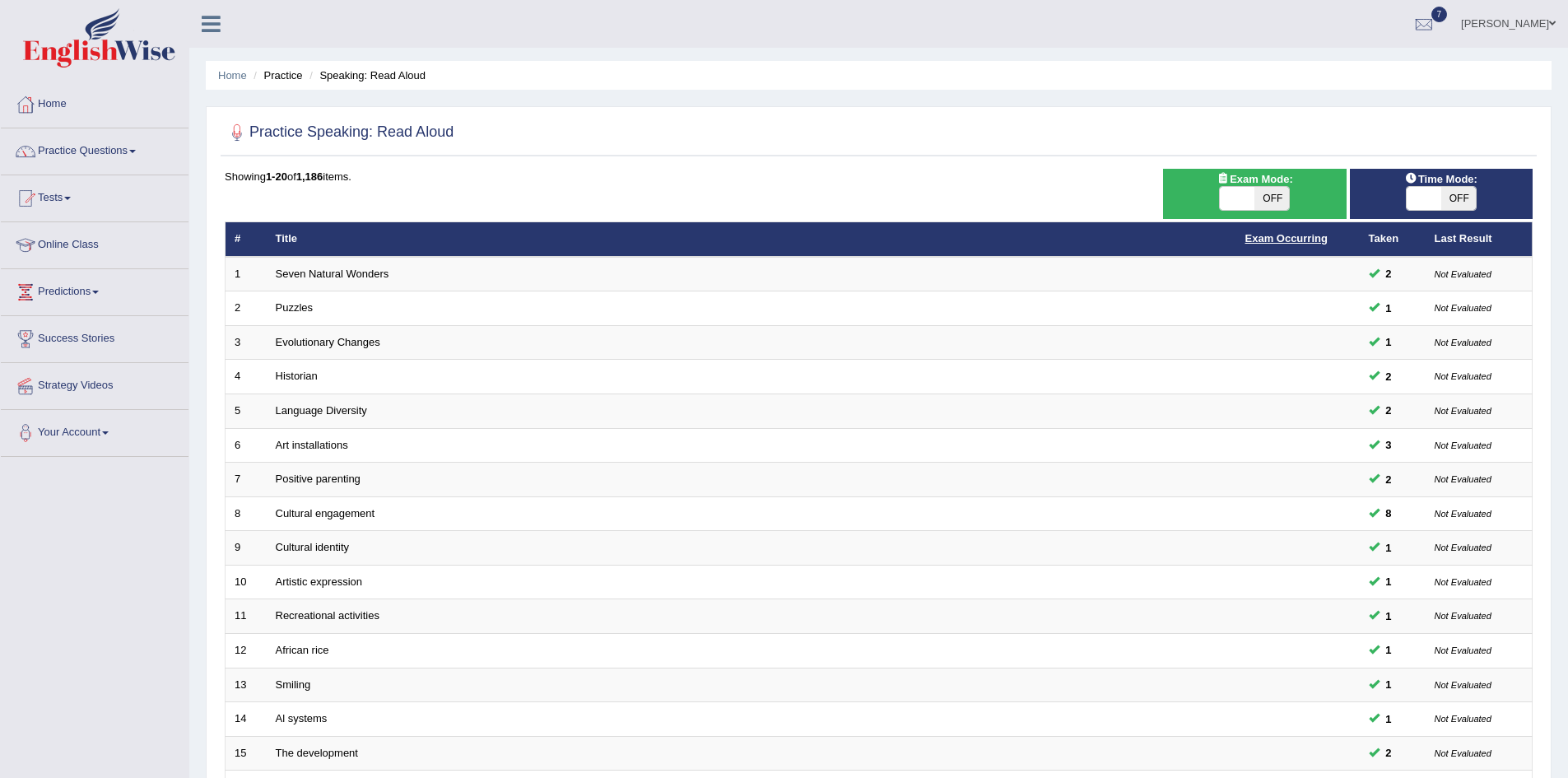
click at [1288, 238] on link "Exam Occurring" at bounding box center [1286, 238] width 82 height 13
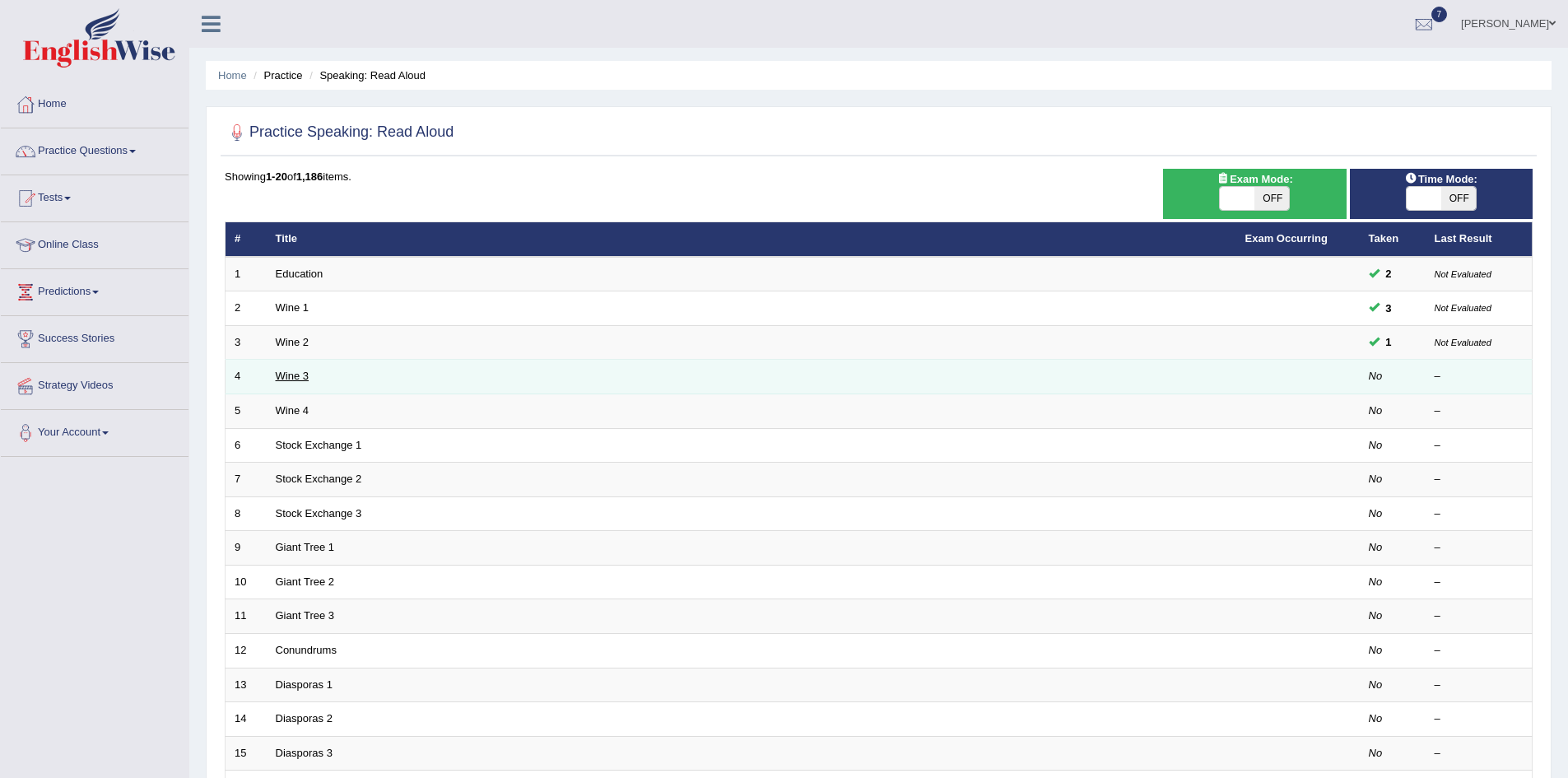
click at [292, 375] on link "Wine 3" at bounding box center [293, 375] width 33 height 13
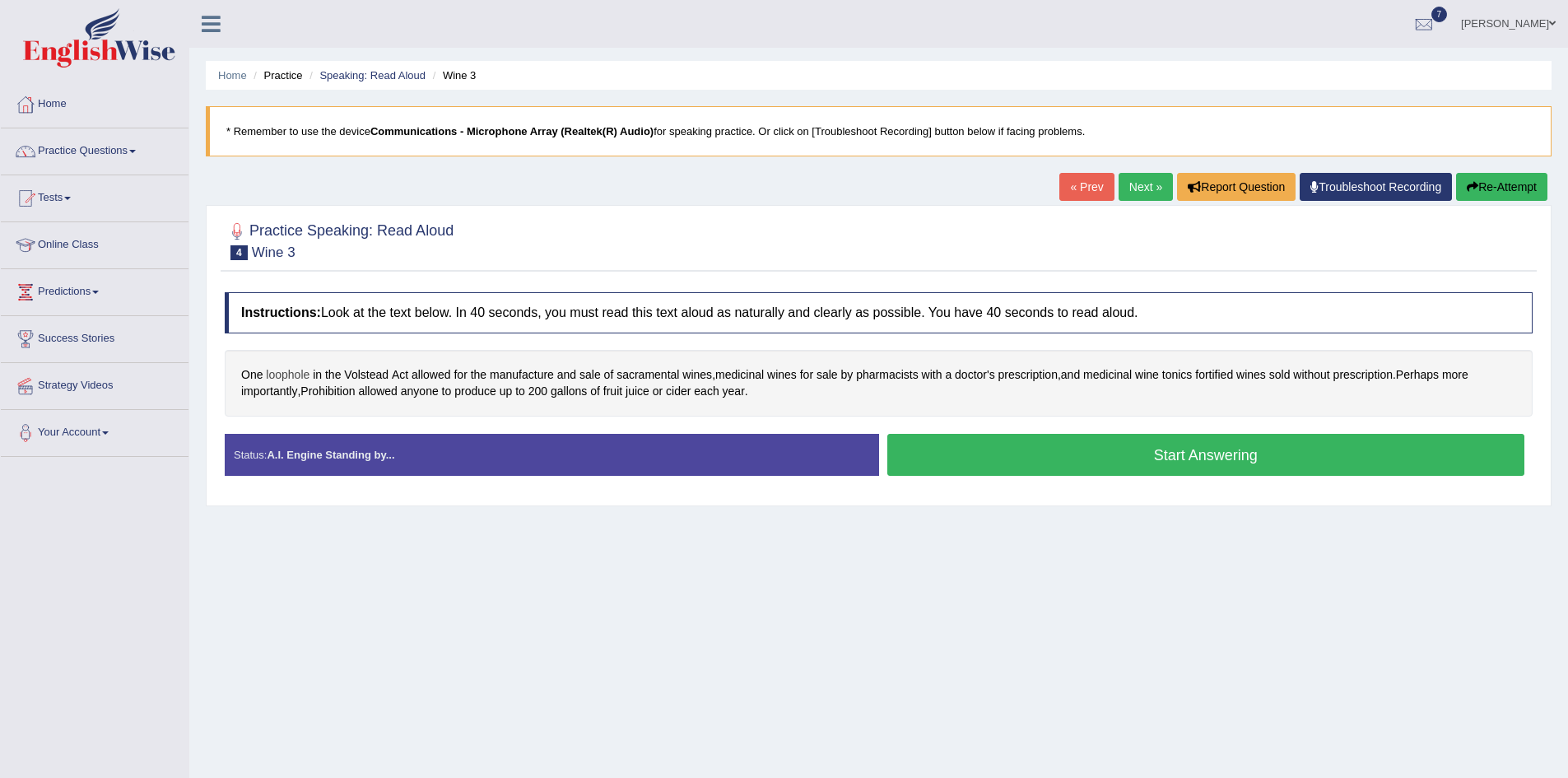
click at [295, 379] on span "loophole" at bounding box center [287, 375] width 44 height 17
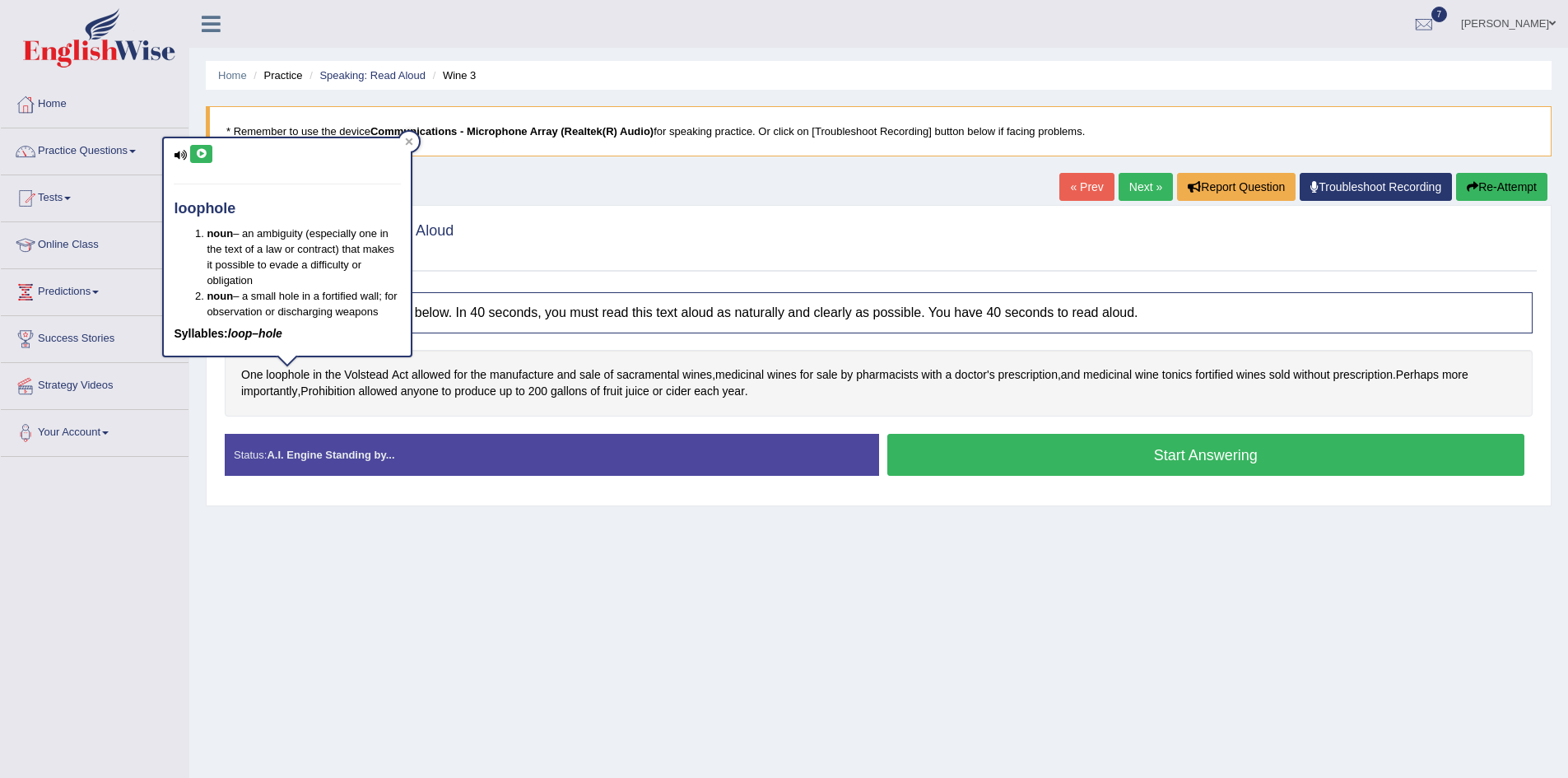
click at [200, 155] on icon at bounding box center [201, 154] width 13 height 10
click at [460, 591] on div "Home Practice Speaking: Read Aloud Wine 3 * Remember to use the device Communic…" at bounding box center [878, 412] width 1379 height 824
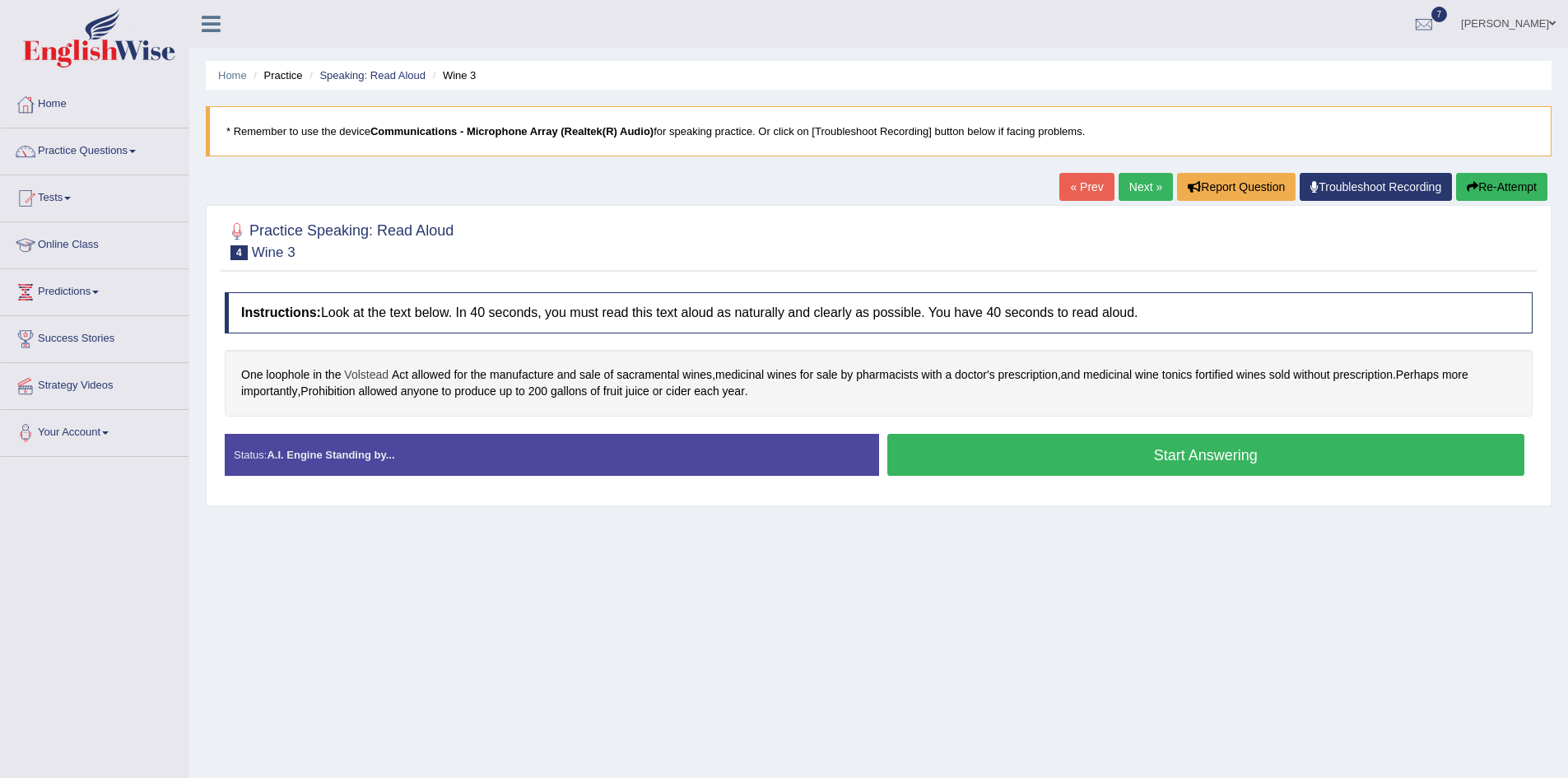
click at [368, 377] on span "Volstead" at bounding box center [366, 375] width 45 height 17
click at [368, 259] on icon at bounding box center [366, 262] width 13 height 10
click at [582, 584] on div "Home Practice Speaking: Read Aloud Wine 3 * Remember to use the device Communic…" at bounding box center [878, 412] width 1379 height 824
click at [644, 375] on span "sacramental" at bounding box center [647, 375] width 63 height 17
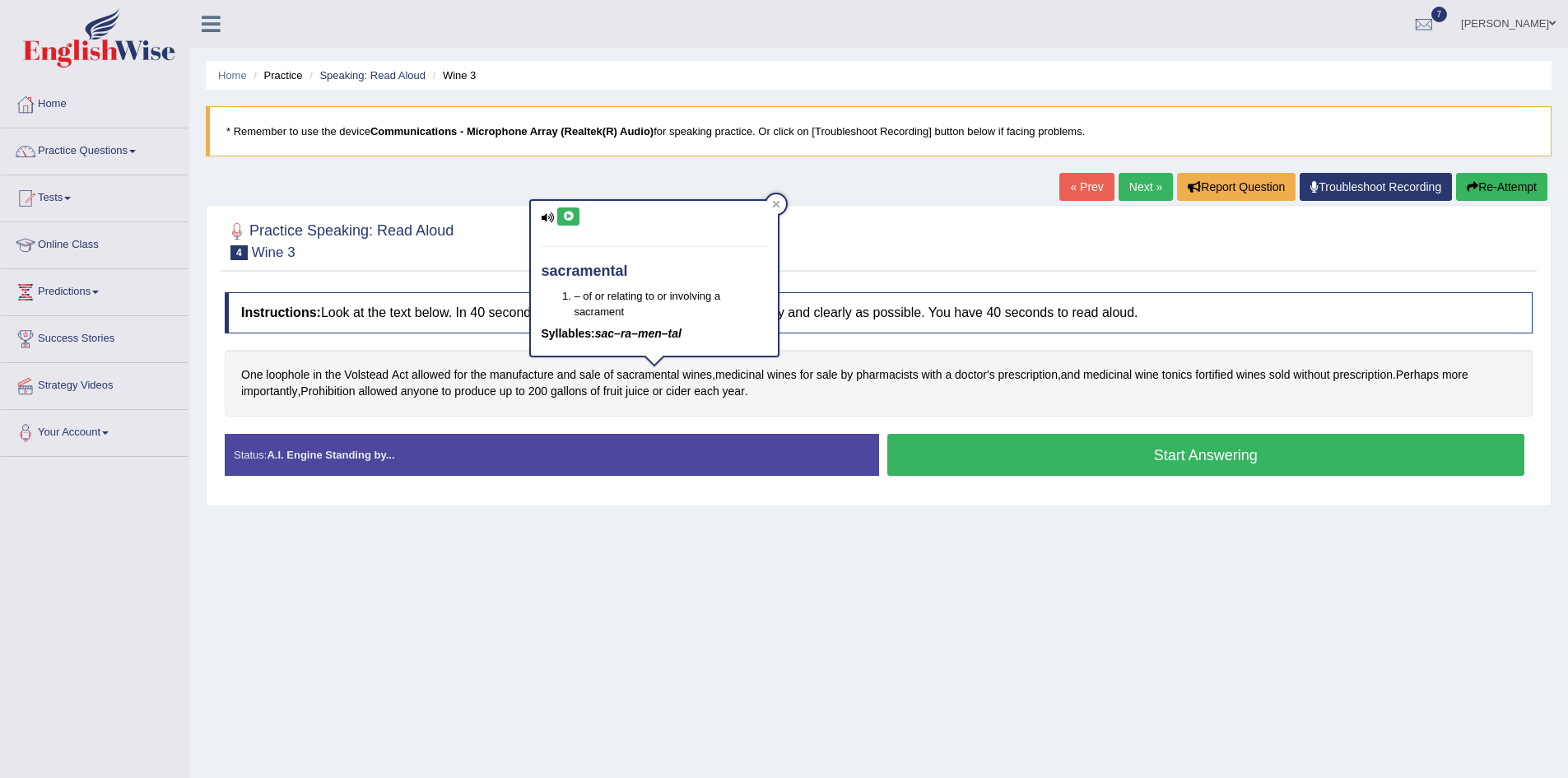
click at [565, 213] on icon at bounding box center [568, 216] width 13 height 10
click at [775, 558] on div "Home Practice Speaking: Read Aloud Wine 3 * Remember to use the device Communic…" at bounding box center [878, 412] width 1379 height 824
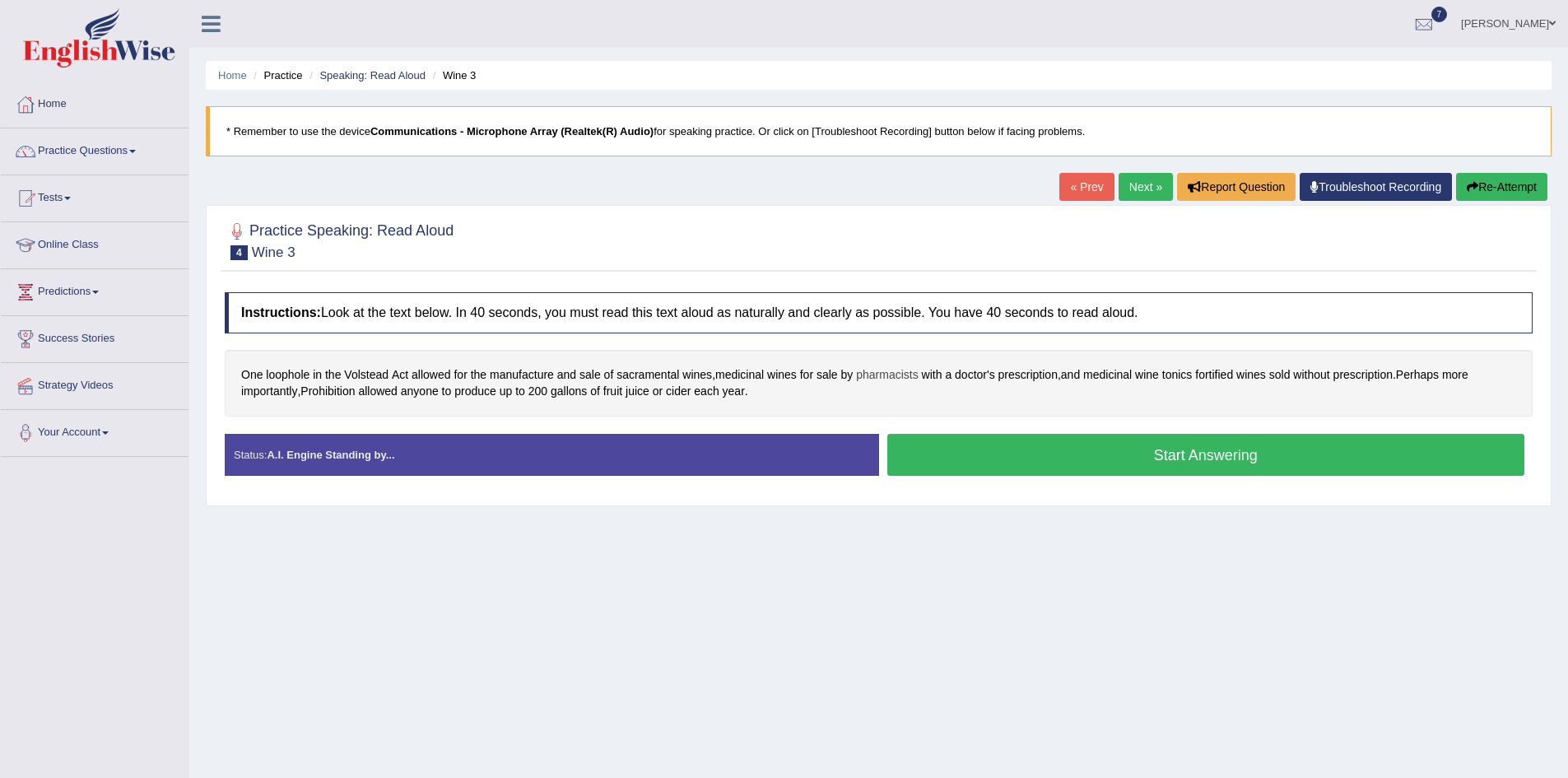
click at [910, 377] on span "pharmacists" at bounding box center [888, 375] width 62 height 17
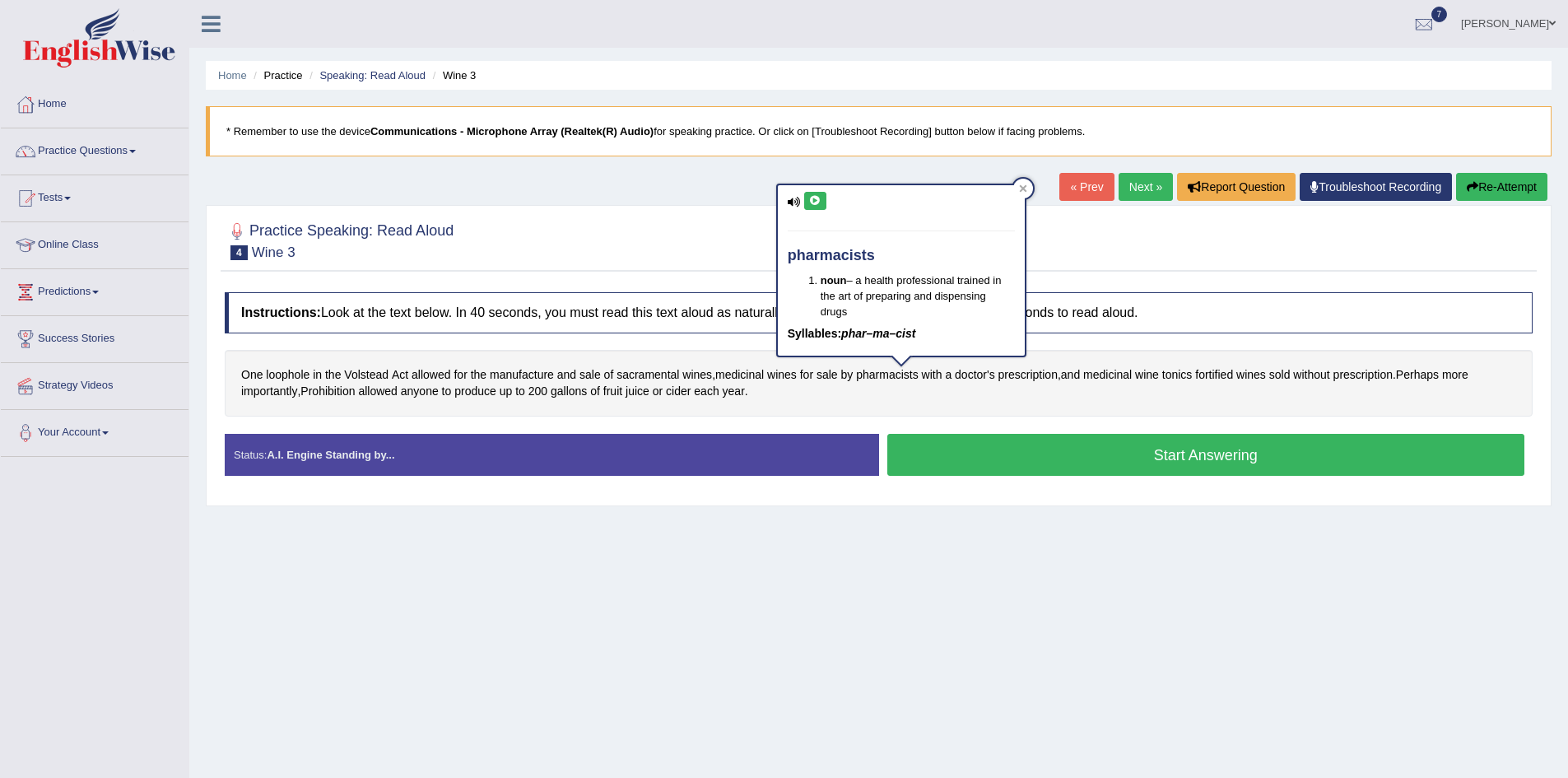
click at [824, 189] on div "pharmacists noun – a health professional trained in the art of preparing and di…" at bounding box center [901, 270] width 247 height 171
click at [820, 202] on icon at bounding box center [815, 201] width 13 height 10
click at [818, 201] on icon at bounding box center [815, 201] width 13 height 10
click at [1086, 512] on div "Home Practice Speaking: Read Aloud Wine 3 * Remember to use the device Communic…" at bounding box center [878, 412] width 1379 height 824
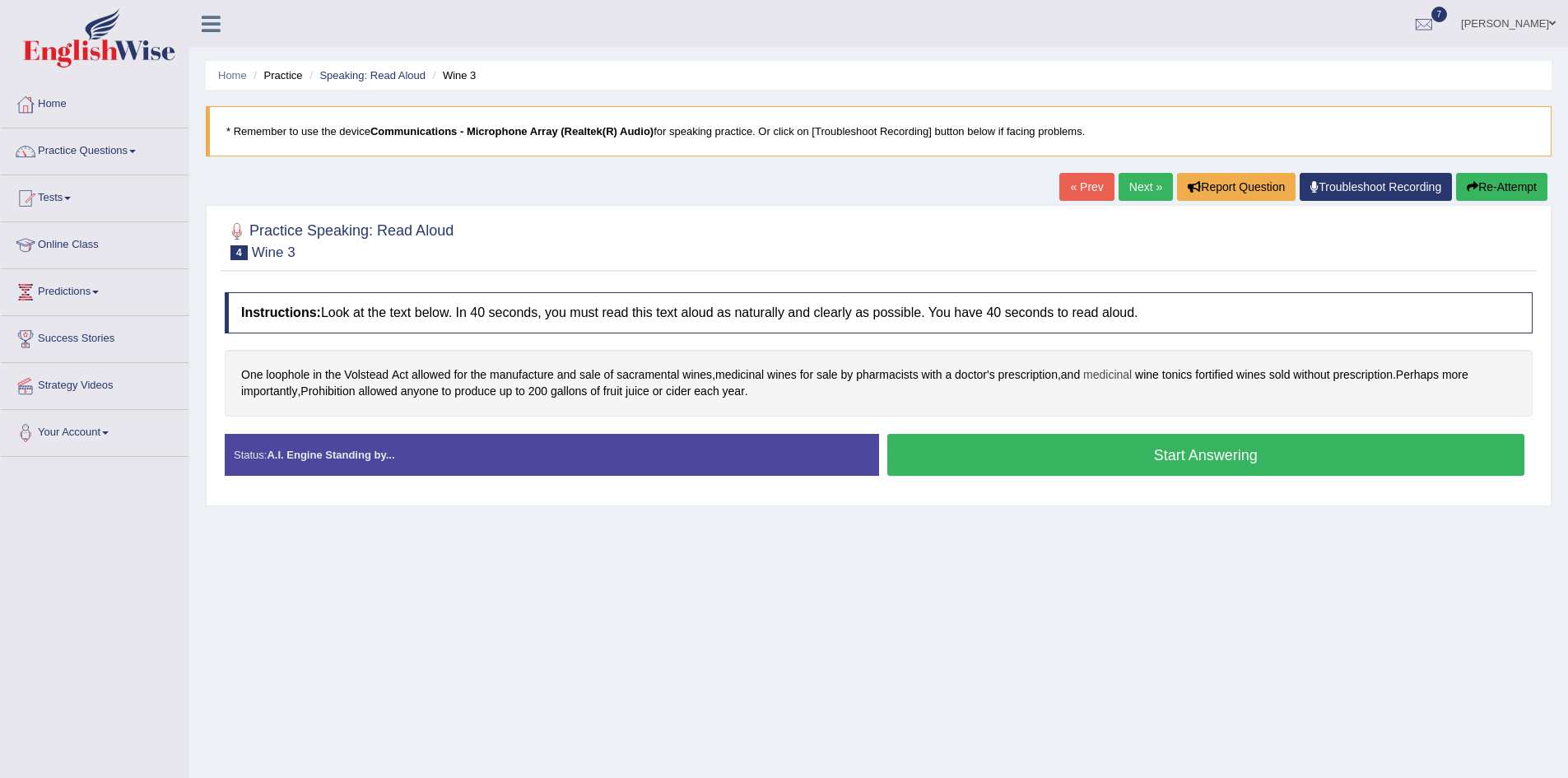
click at [1132, 380] on span "medicinal" at bounding box center [1108, 375] width 48 height 17
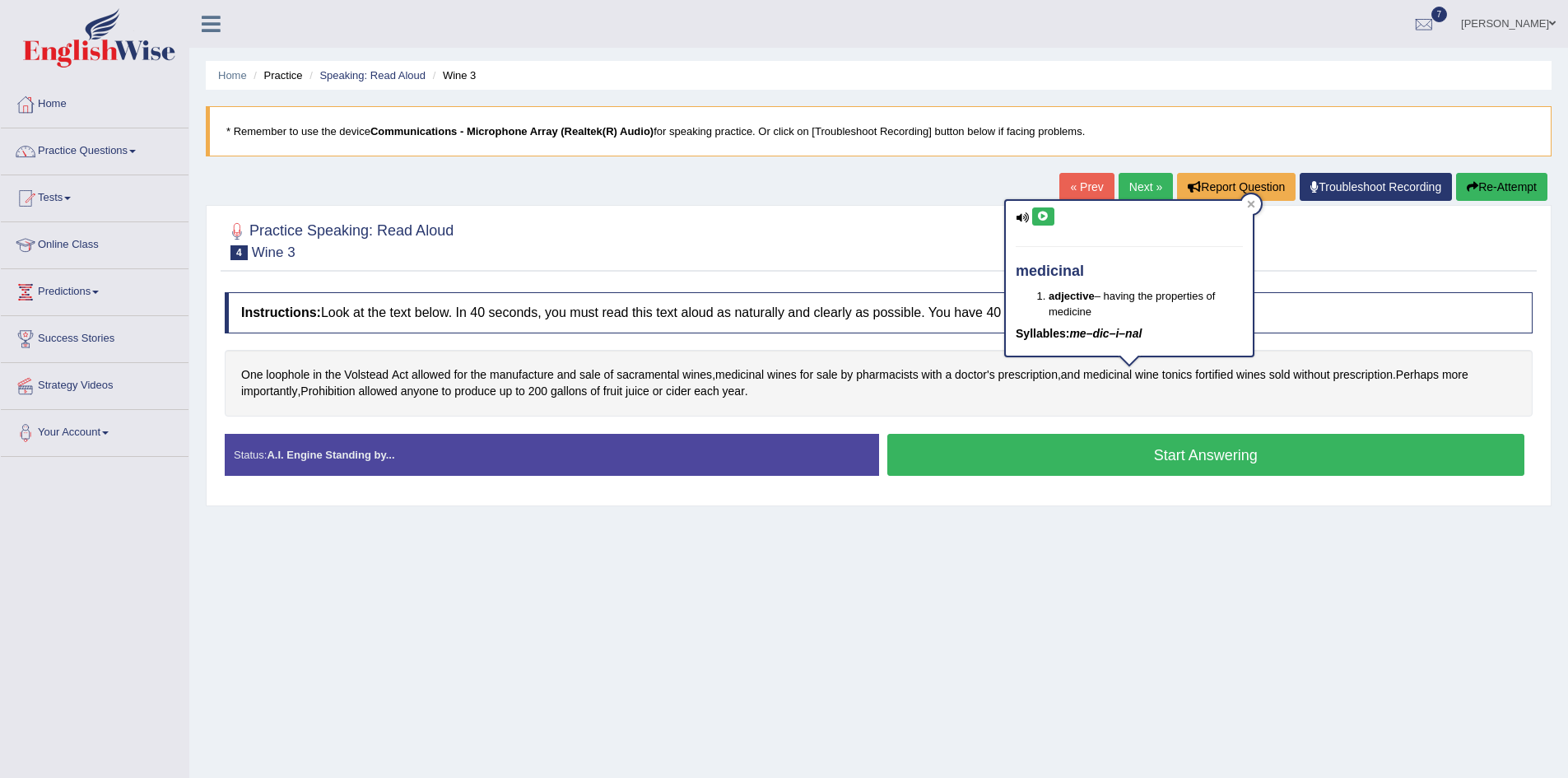
click at [1041, 216] on icon at bounding box center [1043, 216] width 13 height 10
click at [1145, 545] on div "Home Practice Speaking: Read Aloud Wine 3 * Remember to use the device Communic…" at bounding box center [878, 412] width 1379 height 824
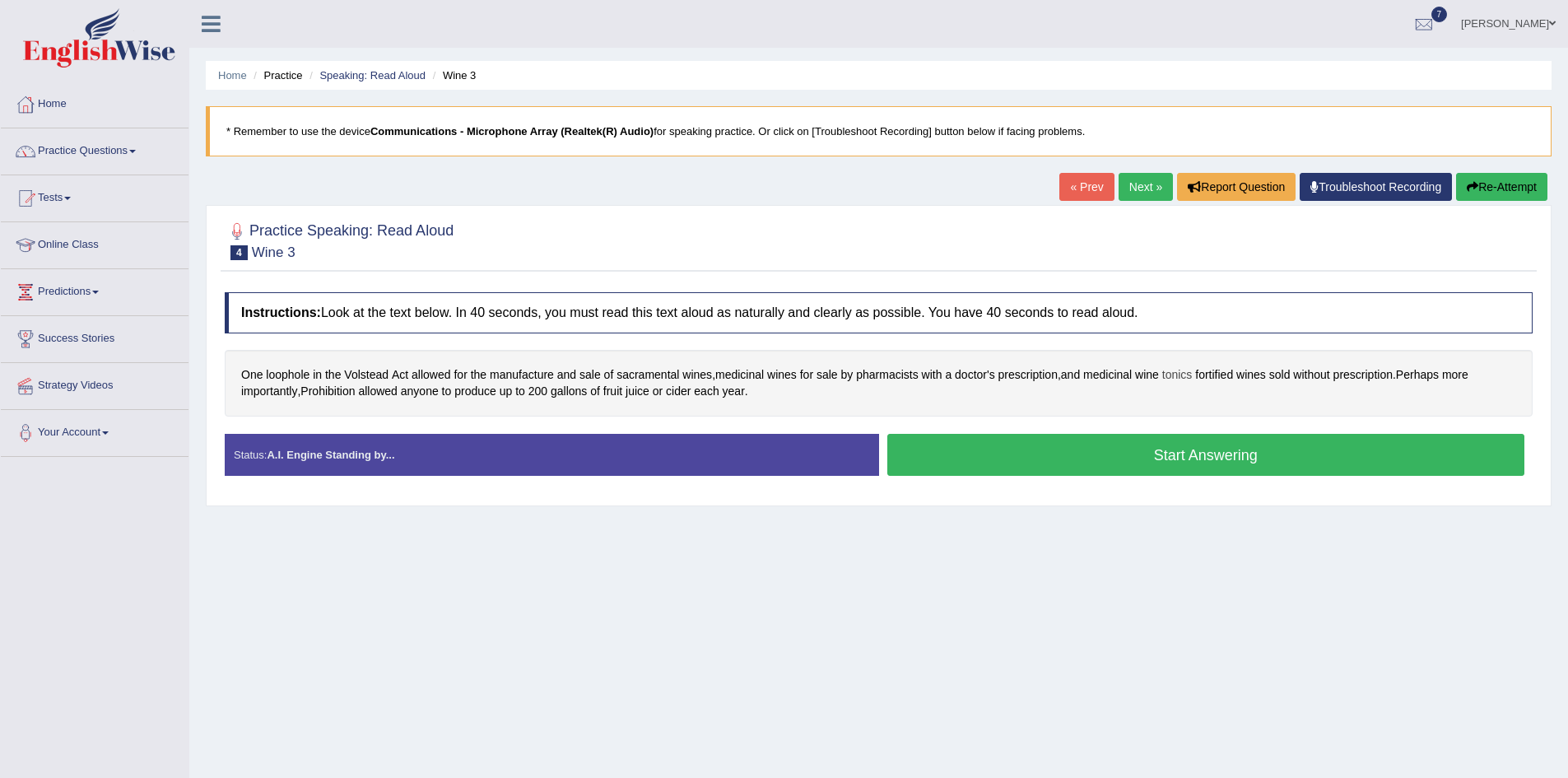
click at [1193, 380] on span "tonics" at bounding box center [1177, 375] width 30 height 17
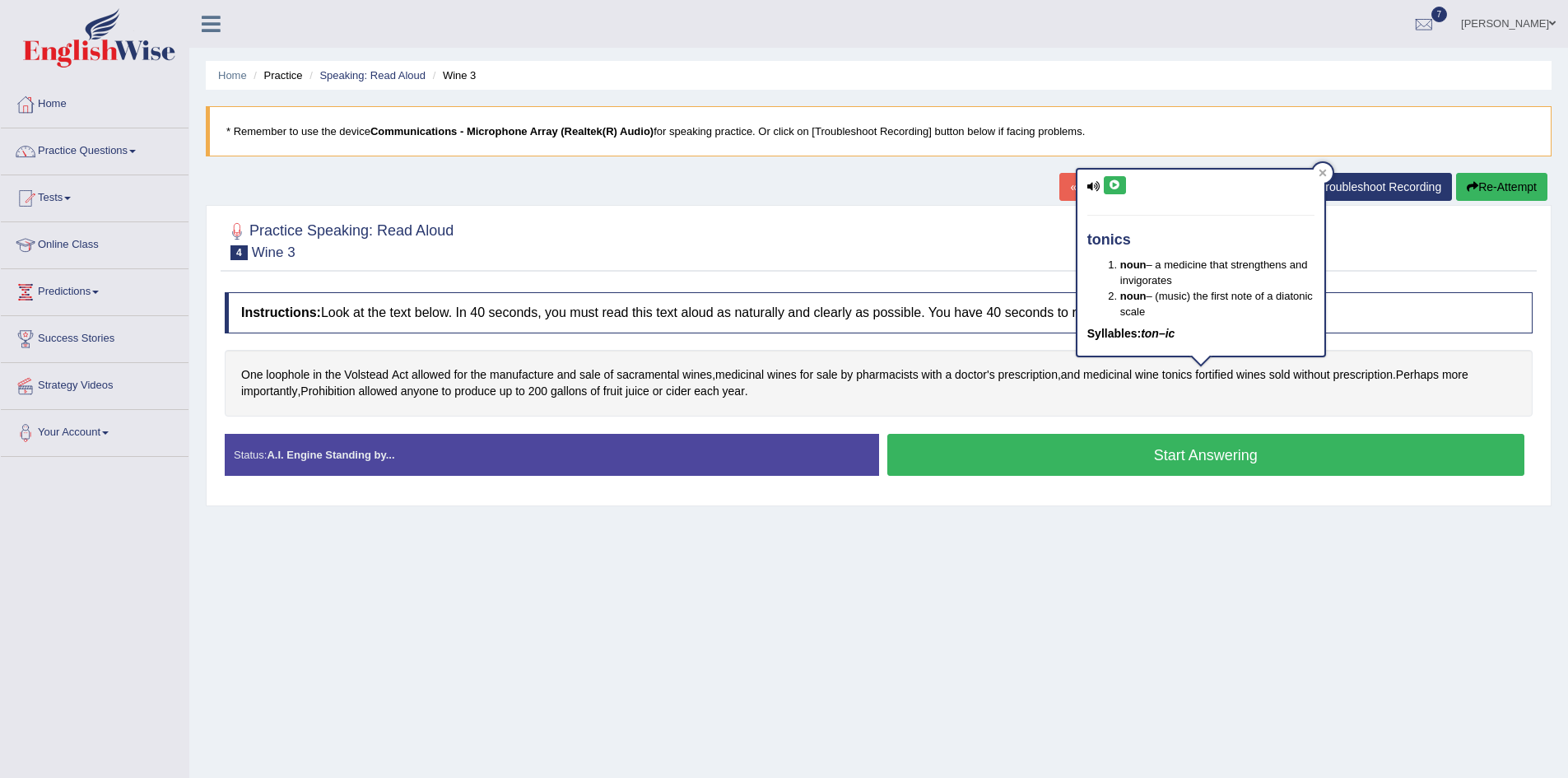
click at [1112, 182] on icon at bounding box center [1114, 185] width 13 height 10
click at [1415, 582] on div "Home Practice Speaking: Read Aloud Wine 3 * Remember to use the device Communic…" at bounding box center [878, 412] width 1379 height 824
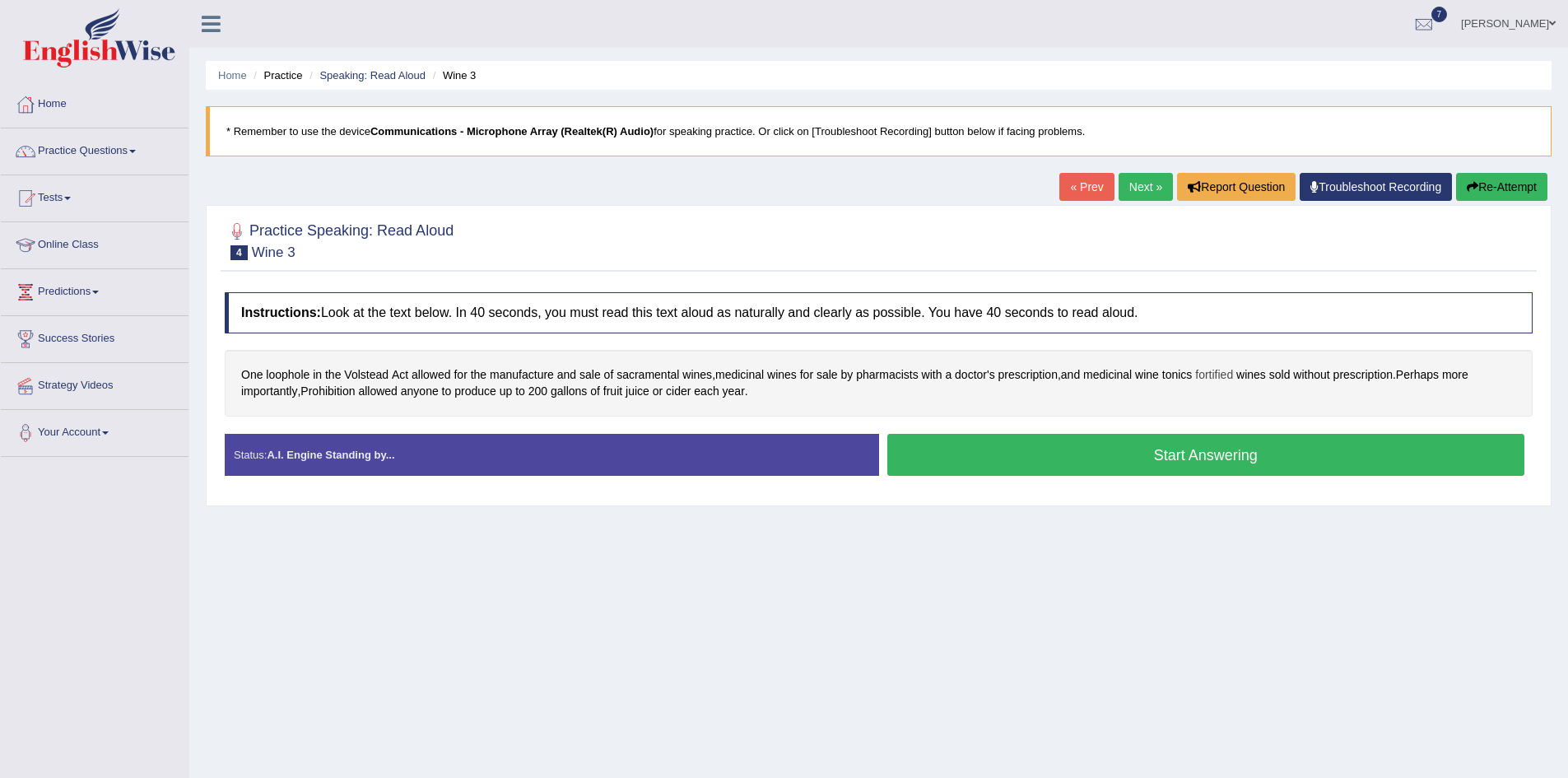
click at [1234, 378] on span "fortified" at bounding box center [1214, 375] width 38 height 17
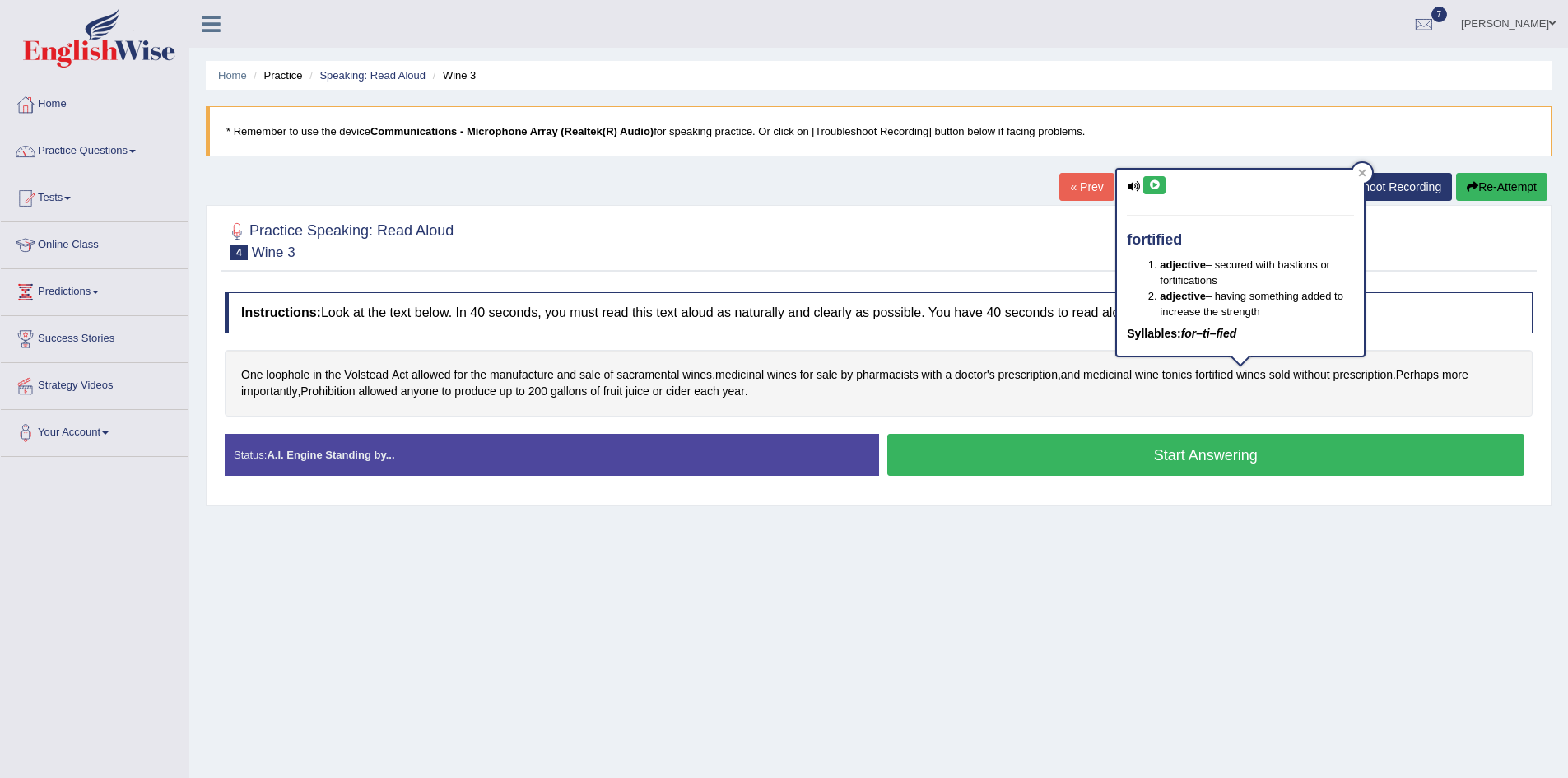
click at [1158, 182] on icon at bounding box center [1154, 185] width 13 height 10
drag, startPoint x: 1438, startPoint y: 545, endPoint x: 1406, endPoint y: 495, distance: 59.4
click at [1436, 542] on div "Home Practice Speaking: Read Aloud Wine 3 * Remember to use the device Communic…" at bounding box center [878, 412] width 1379 height 824
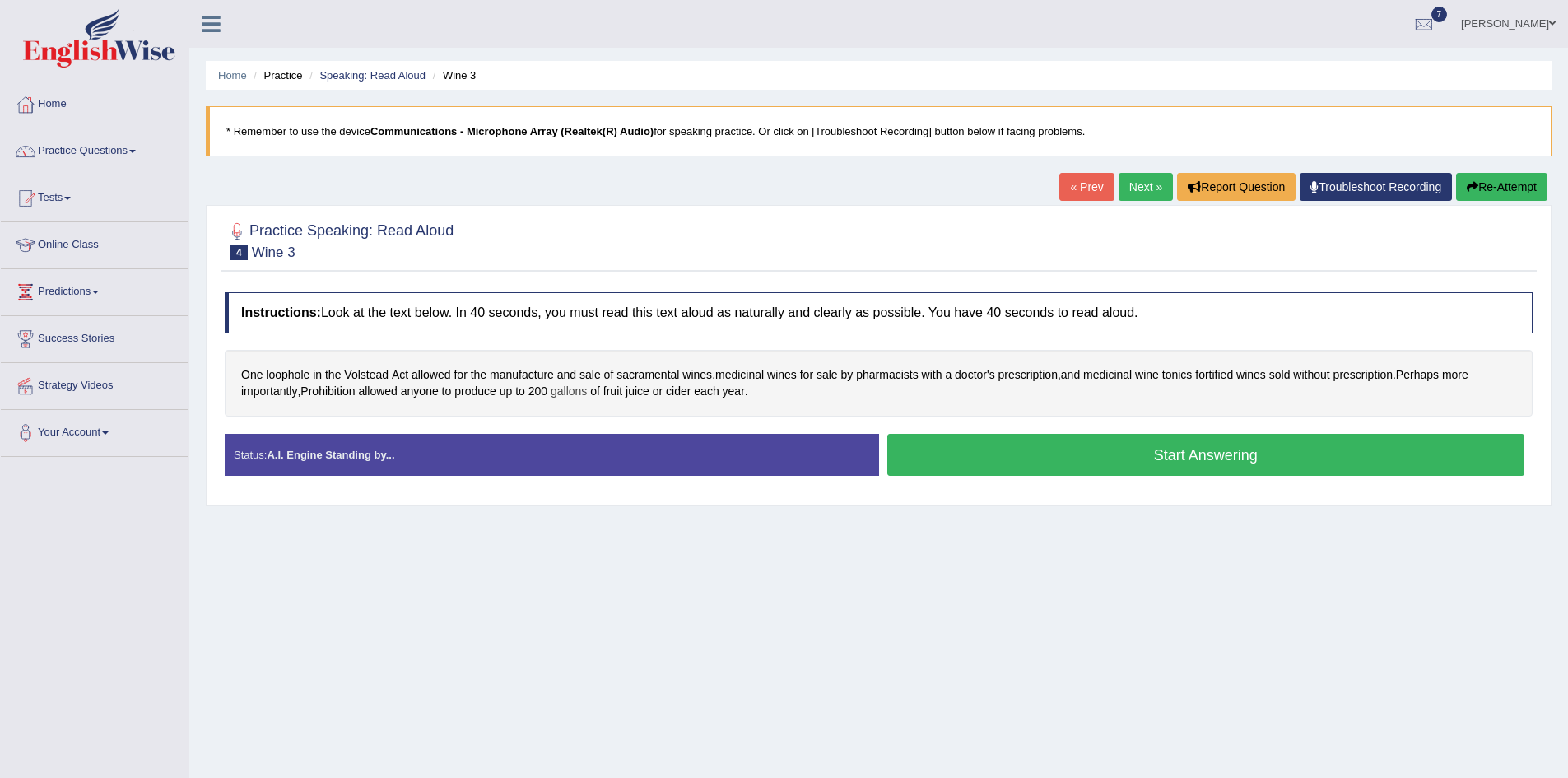
click at [576, 391] on span "gallons" at bounding box center [568, 391] width 36 height 17
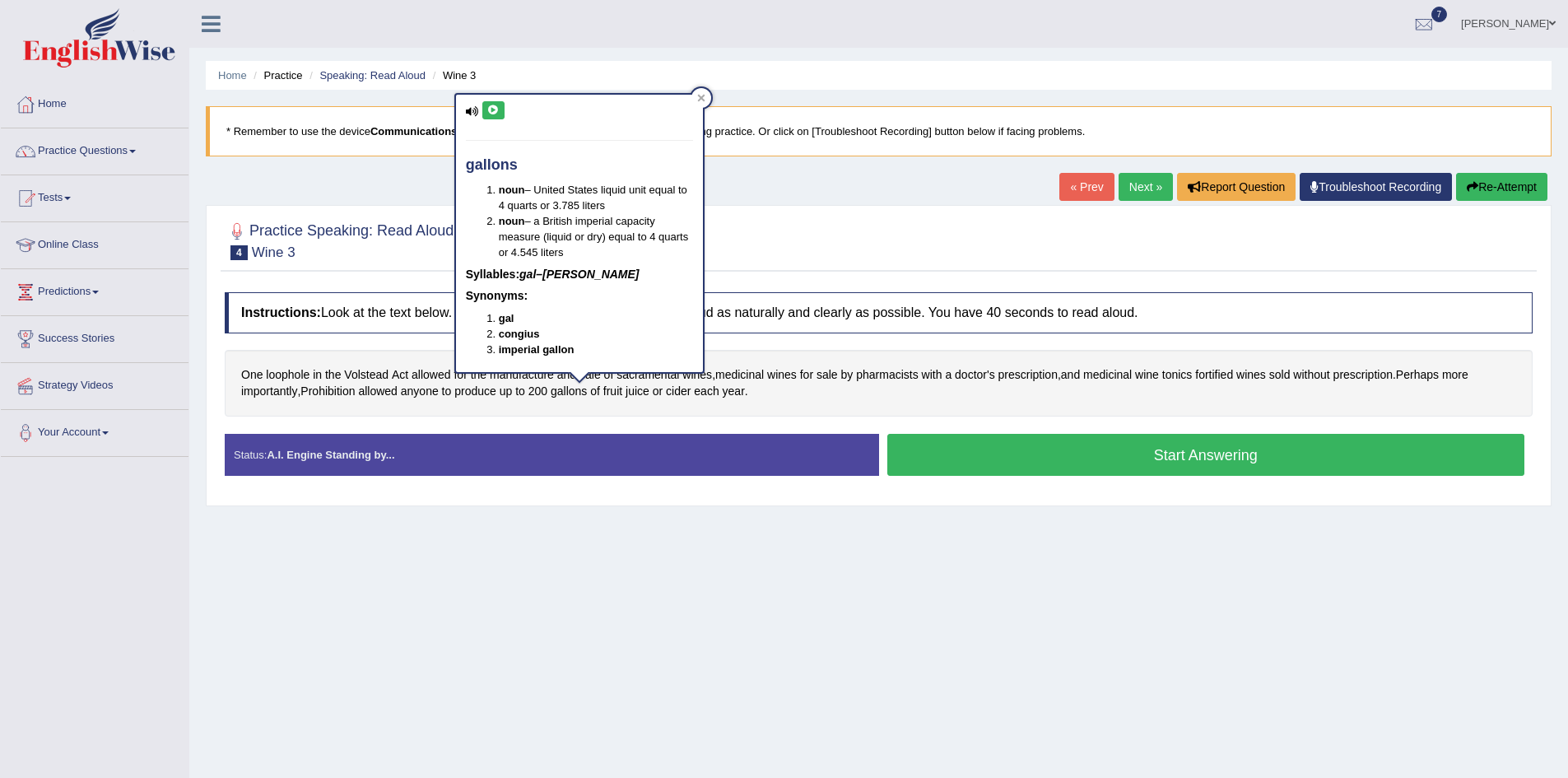
click at [493, 109] on icon at bounding box center [493, 110] width 13 height 10
click at [932, 670] on div "Home Practice Speaking: Read Aloud Wine 3 * Remember to use the device Communic…" at bounding box center [878, 412] width 1379 height 824
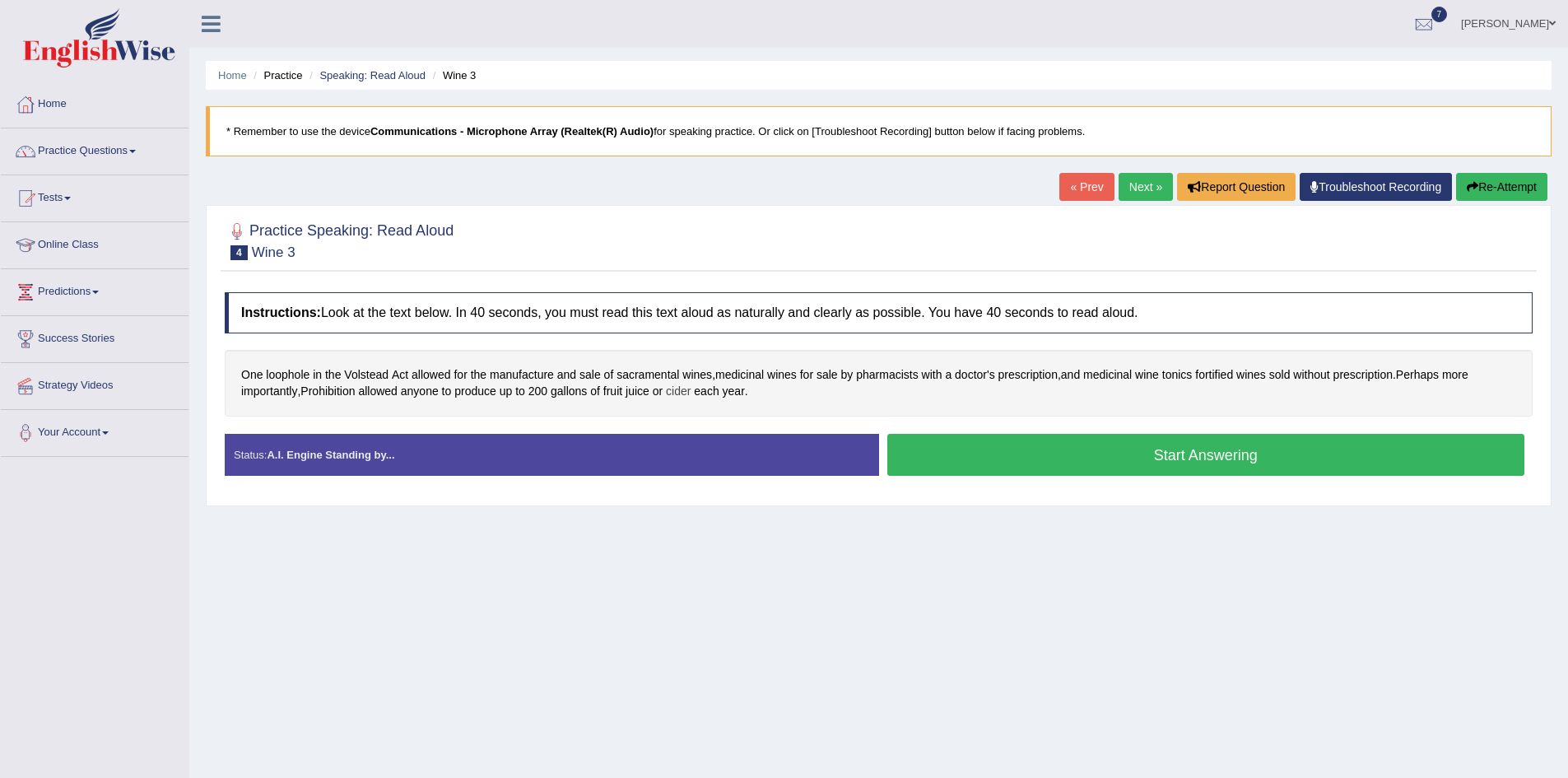
click at [688, 389] on span "cider" at bounding box center [677, 391] width 24 height 17
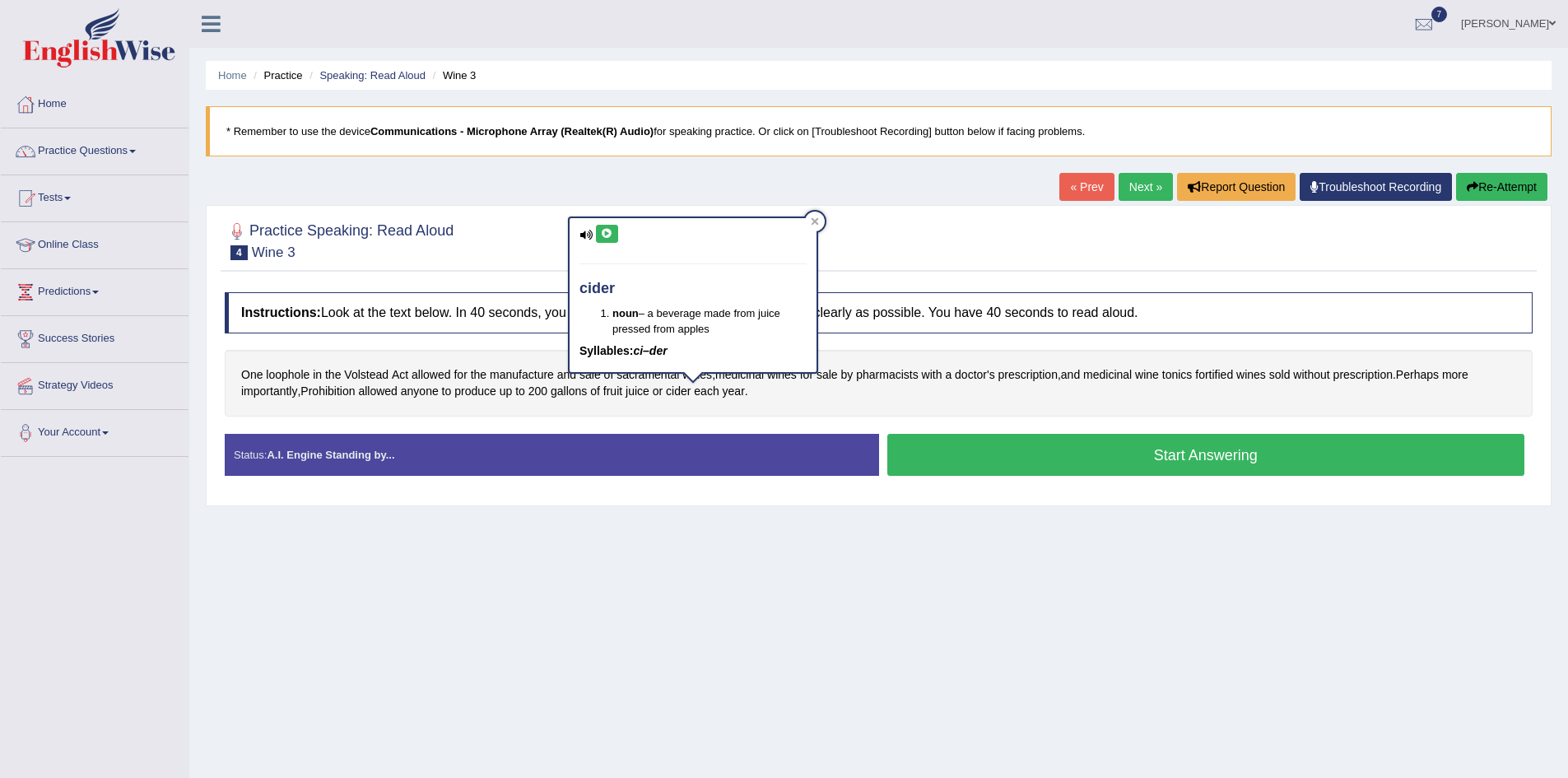
click at [605, 226] on button at bounding box center [607, 233] width 22 height 18
click at [1031, 740] on div "Home Practice Speaking: Read Aloud Wine 3 * Remember to use the device Communic…" at bounding box center [878, 412] width 1379 height 824
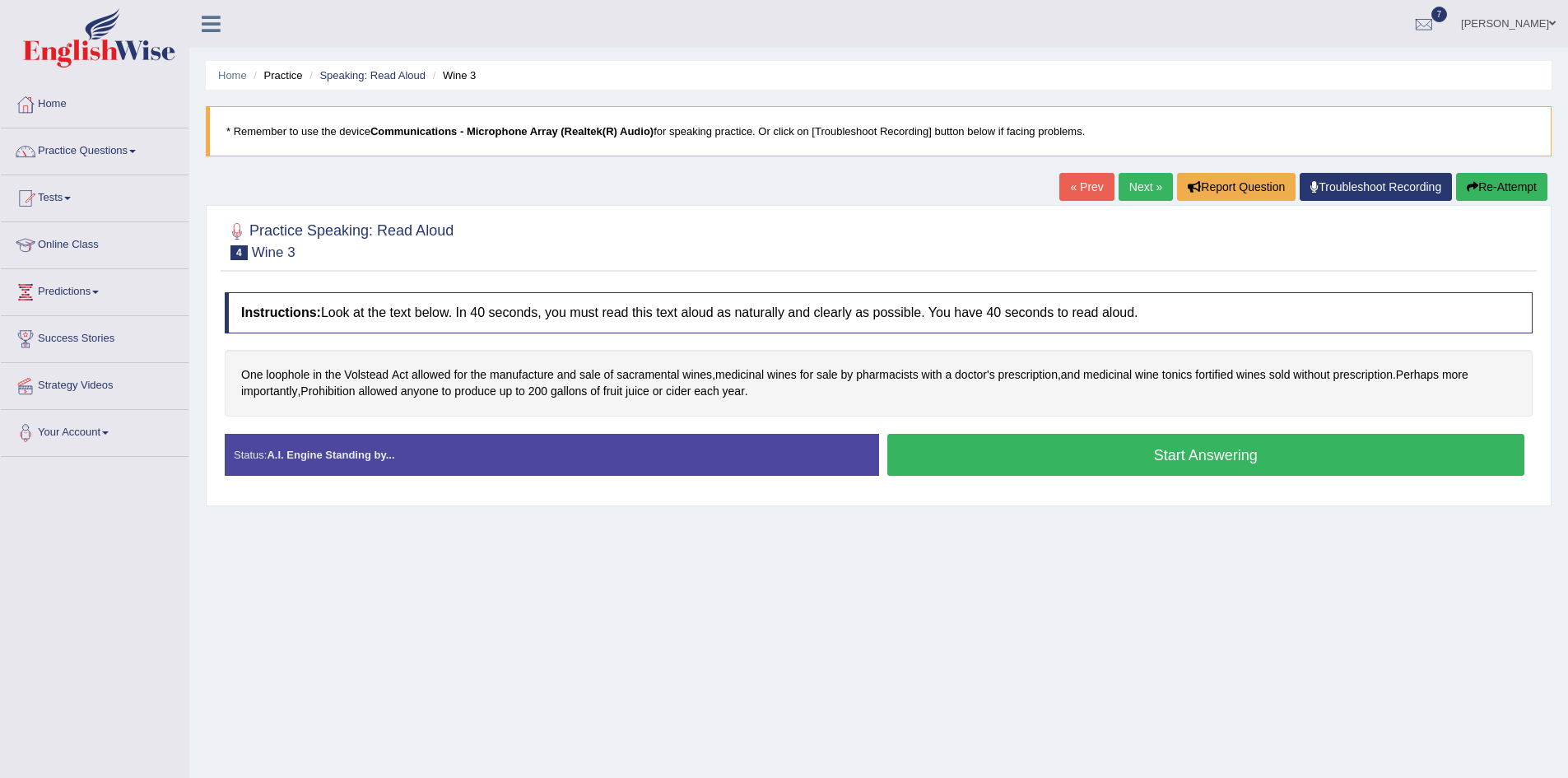
click at [1217, 455] on button "Start Answering" at bounding box center [1207, 454] width 638 height 42
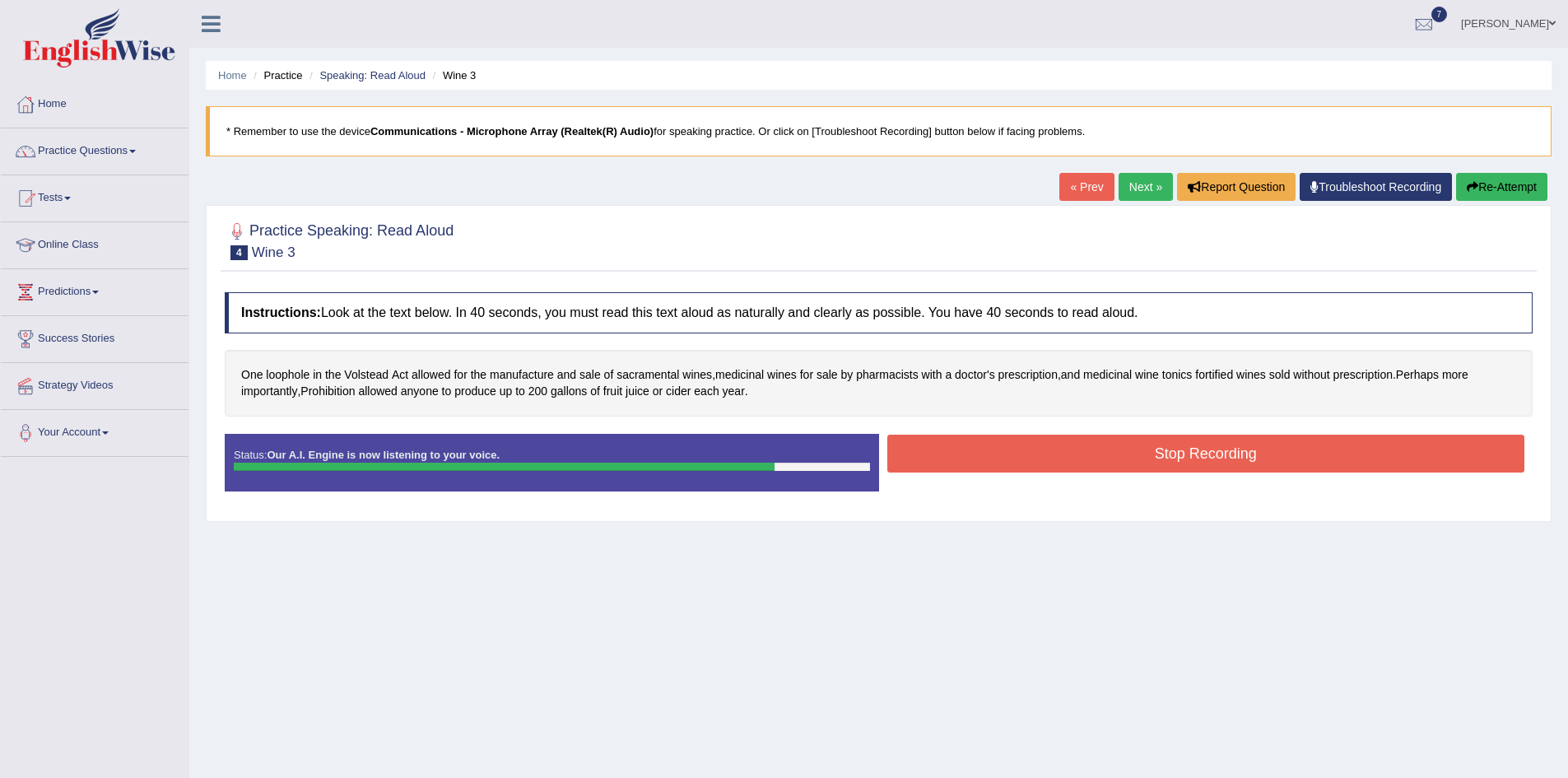
click at [1217, 461] on button "Stop Recording" at bounding box center [1207, 453] width 638 height 38
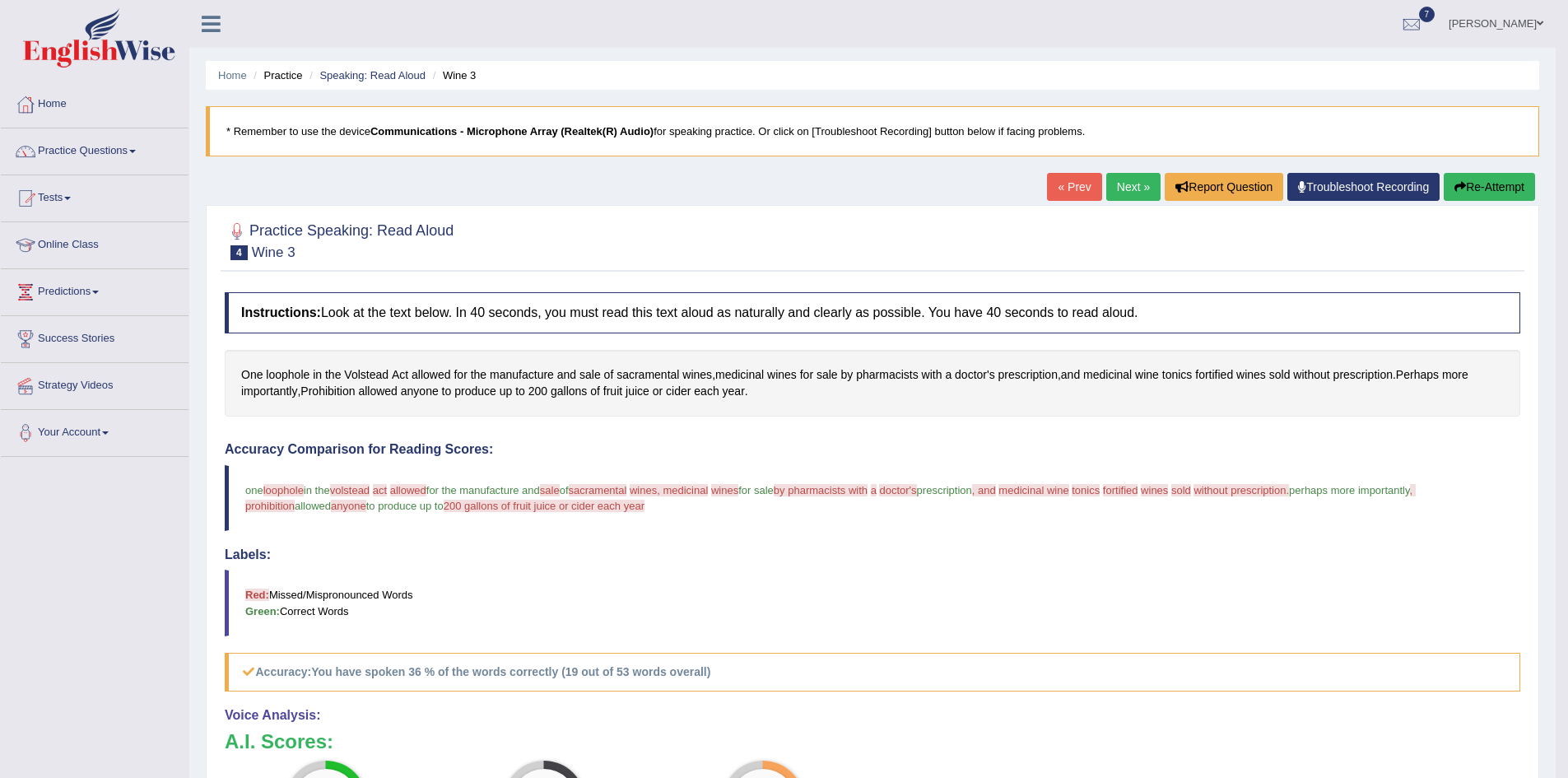
click at [1499, 182] on button "Re-Attempt" at bounding box center [1490, 186] width 91 height 28
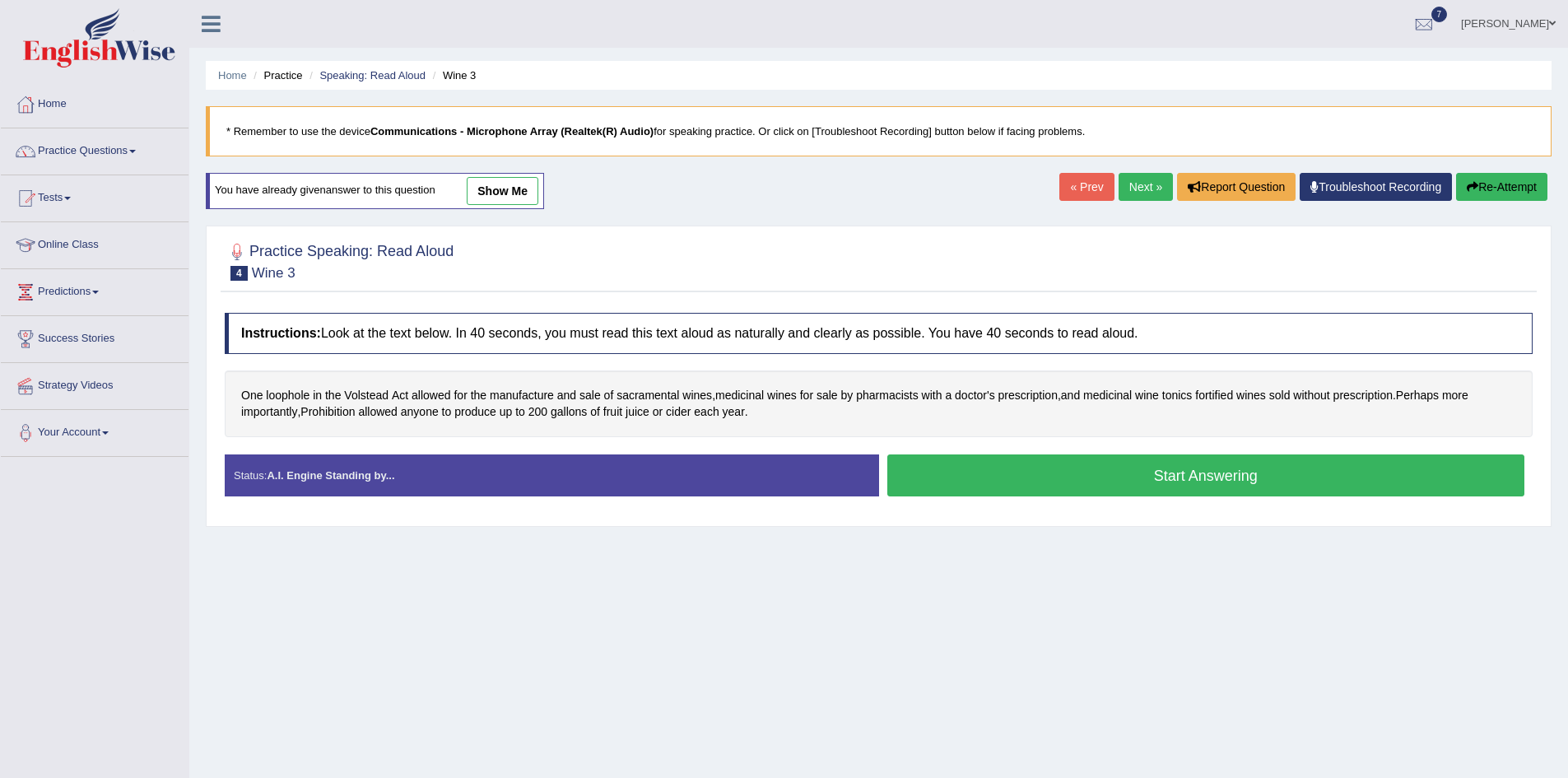
click at [1214, 478] on button "Start Answering" at bounding box center [1207, 475] width 638 height 42
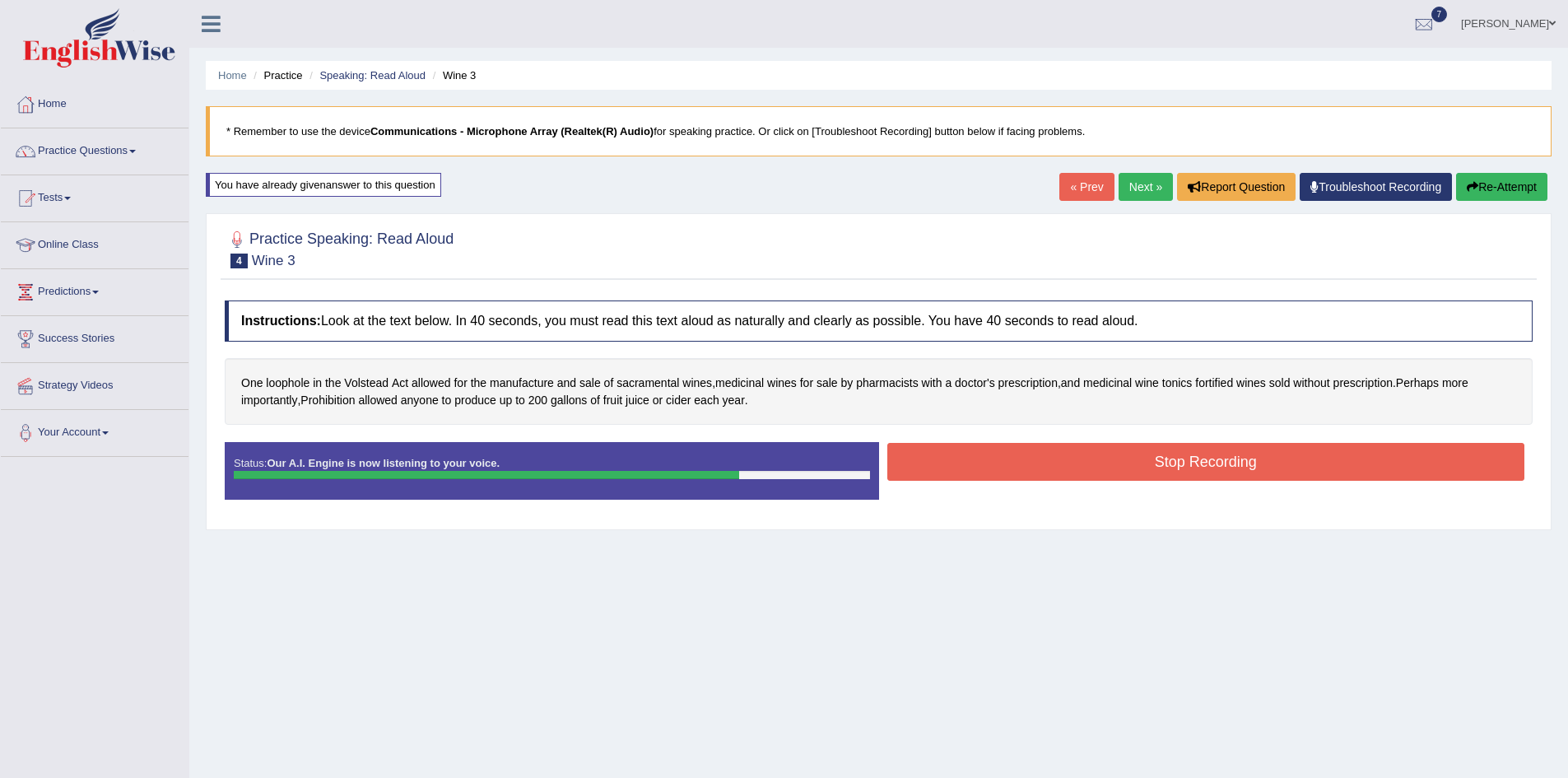
click at [1169, 465] on button "Stop Recording" at bounding box center [1207, 461] width 638 height 38
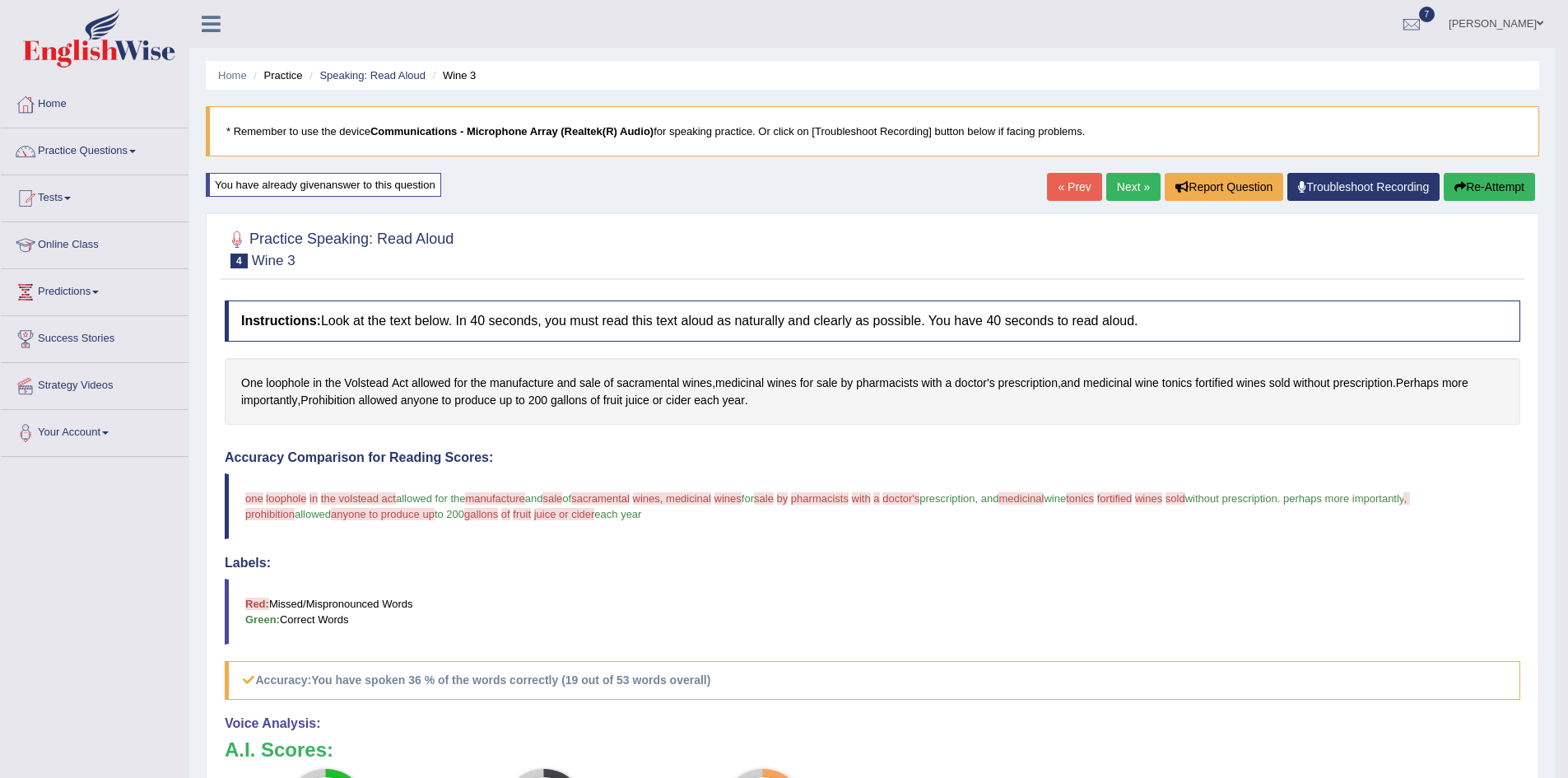
click at [1133, 189] on link "Next »" at bounding box center [1134, 186] width 54 height 28
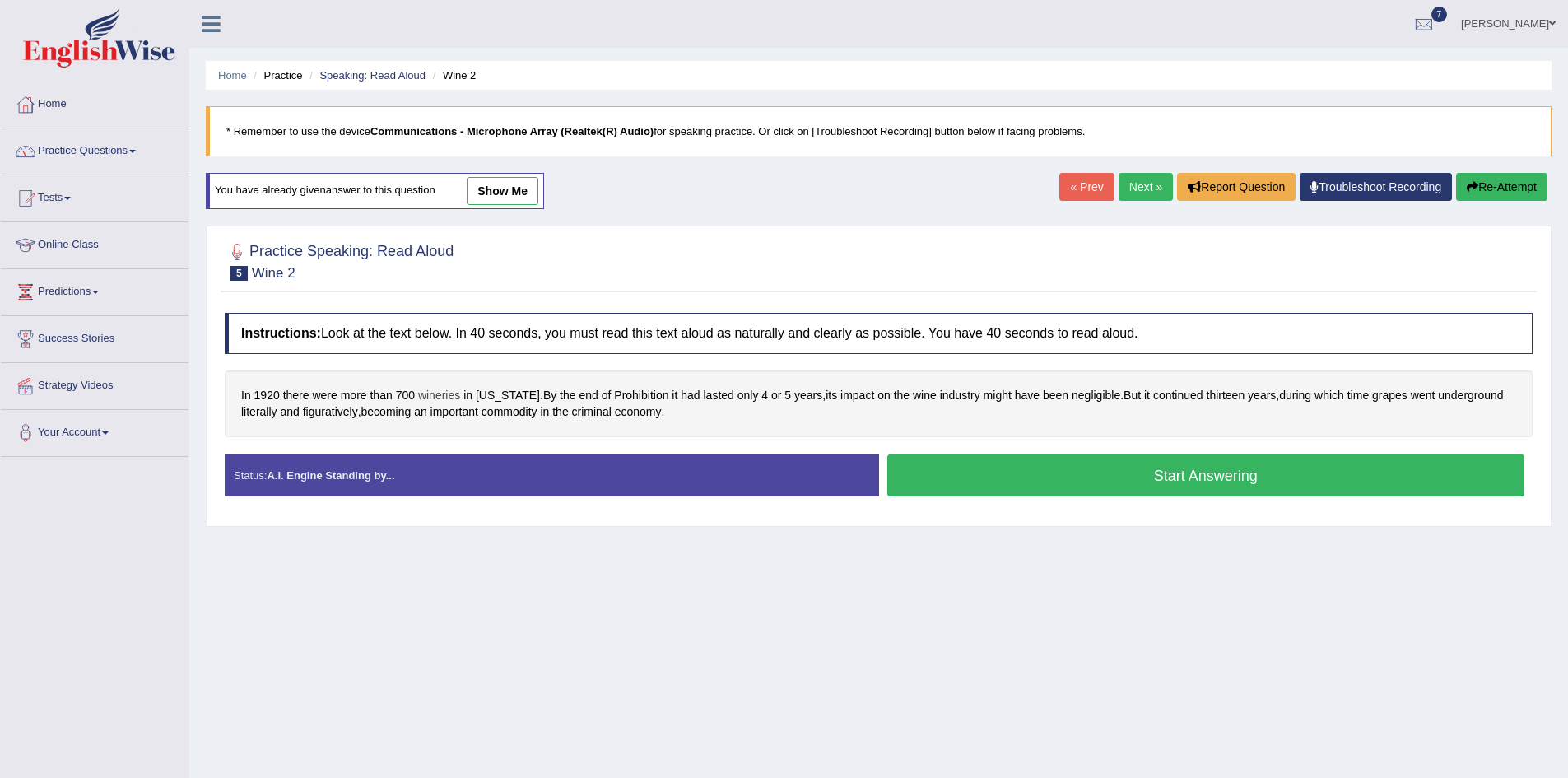
click at [441, 400] on span "wineries" at bounding box center [439, 395] width 42 height 17
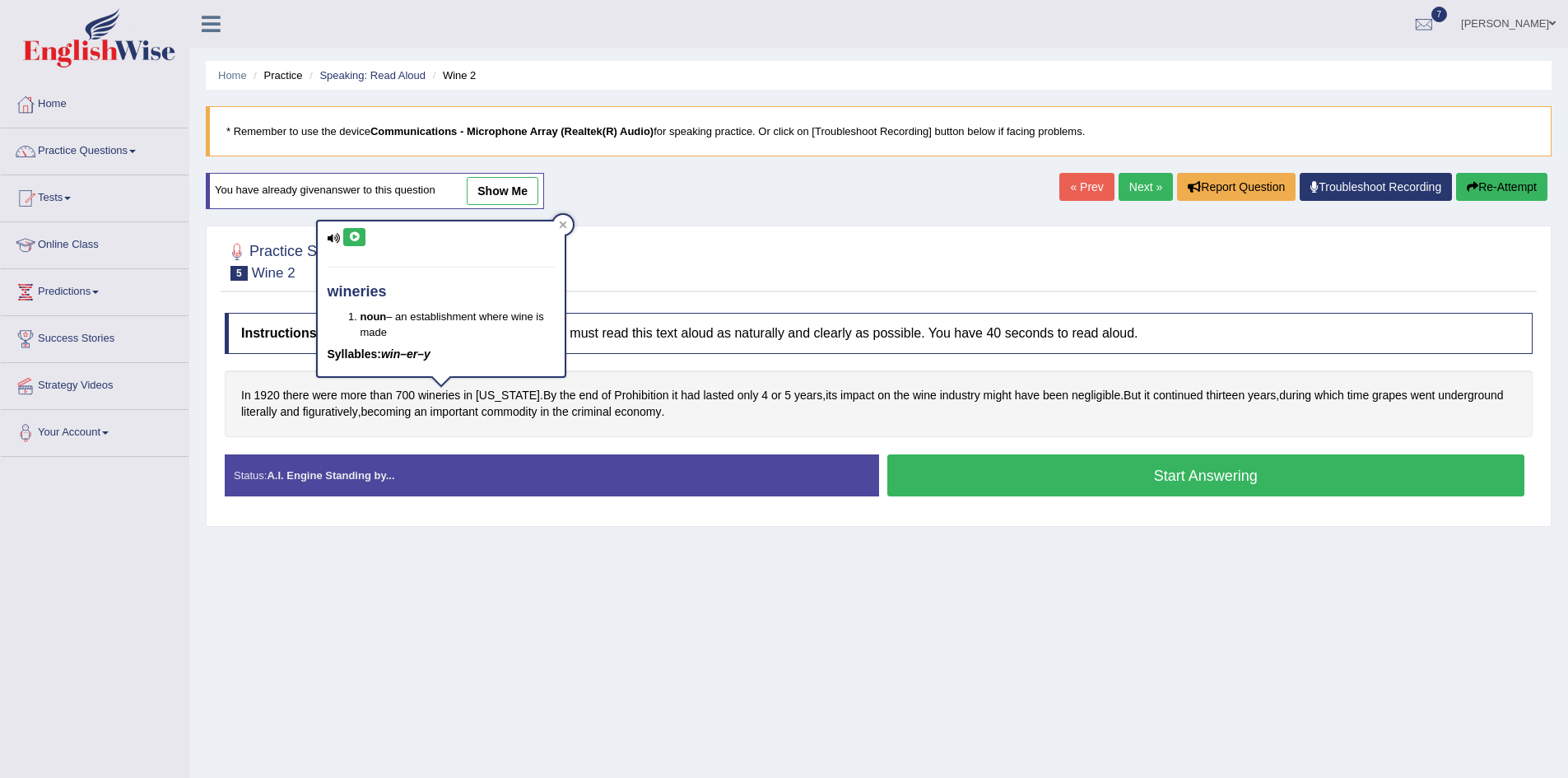
click at [357, 239] on icon at bounding box center [354, 237] width 13 height 10
click at [357, 238] on icon at bounding box center [354, 237] width 13 height 10
drag, startPoint x: 805, startPoint y: 596, endPoint x: 792, endPoint y: 579, distance: 21.4
click at [805, 597] on div "Home Practice Speaking: Read Aloud Wine 2 * Remember to use the device Communic…" at bounding box center [878, 412] width 1379 height 824
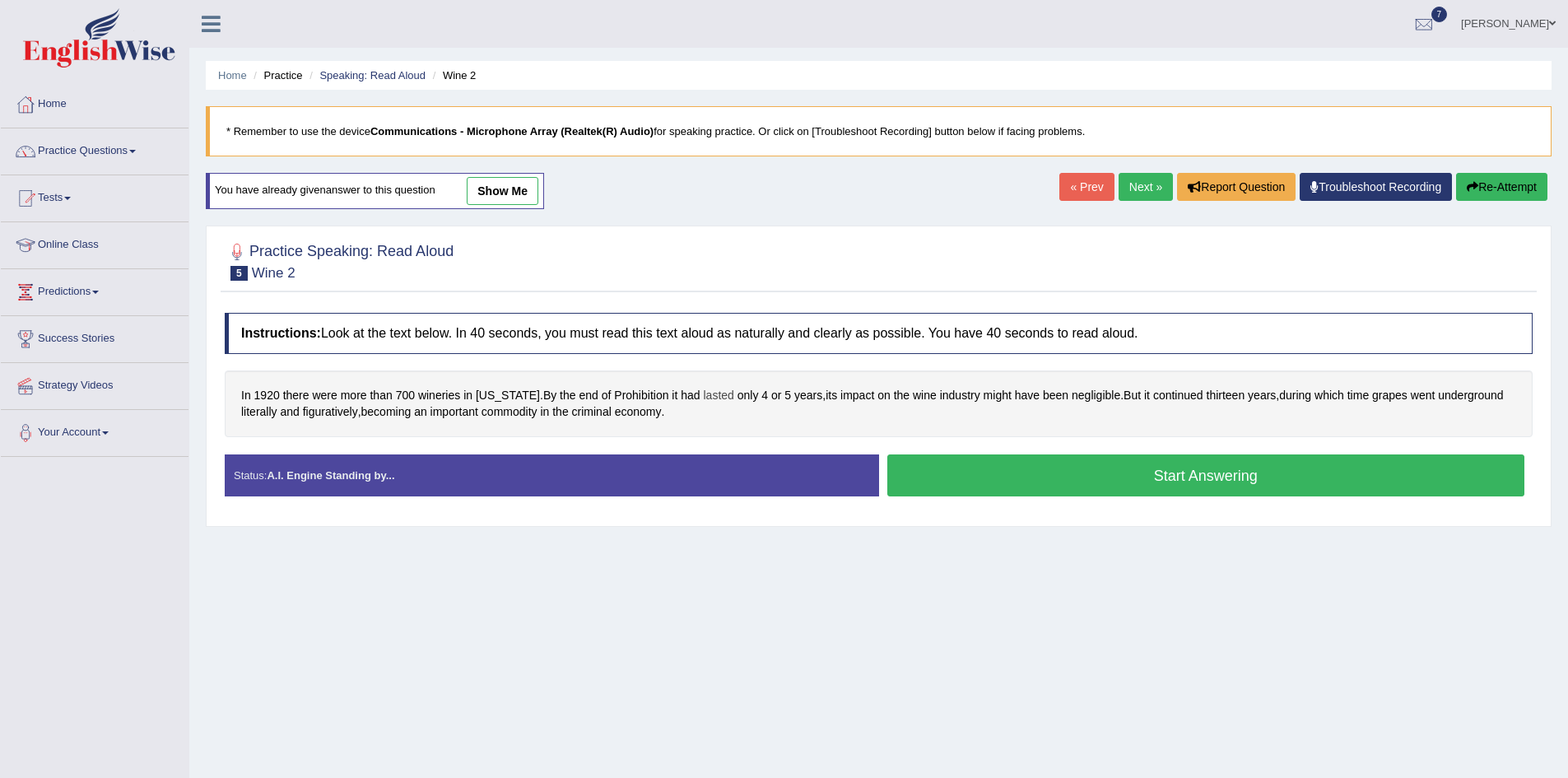
click at [712, 399] on span "lasted" at bounding box center [718, 395] width 30 height 17
click at [690, 265] on icon at bounding box center [691, 265] width 13 height 10
click at [691, 265] on icon at bounding box center [691, 265] width 13 height 10
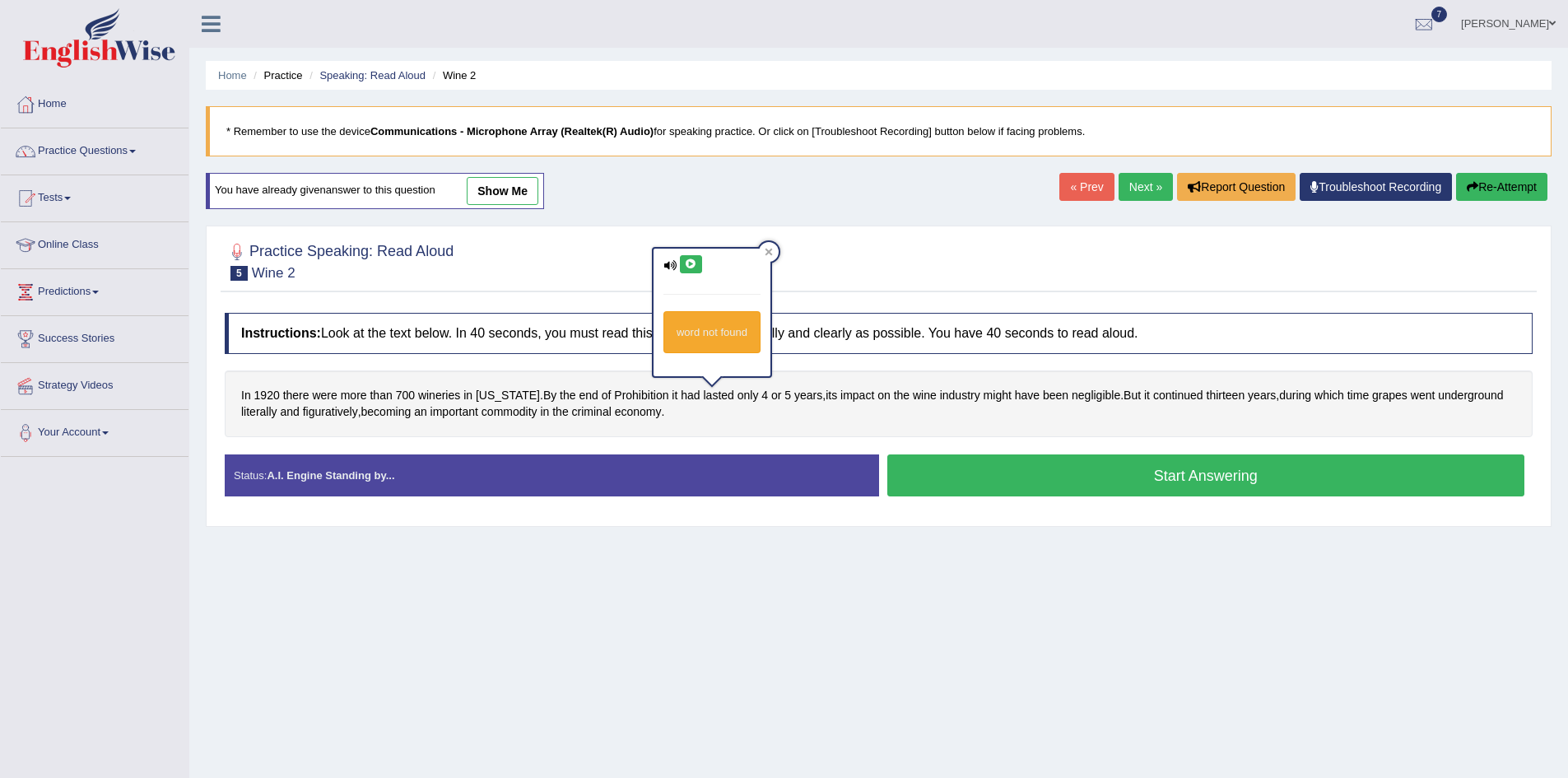
click at [691, 265] on icon at bounding box center [691, 265] width 13 height 10
click at [773, 250] on icon at bounding box center [768, 252] width 8 height 8
click at [359, 417] on span "figuratively" at bounding box center [330, 412] width 55 height 17
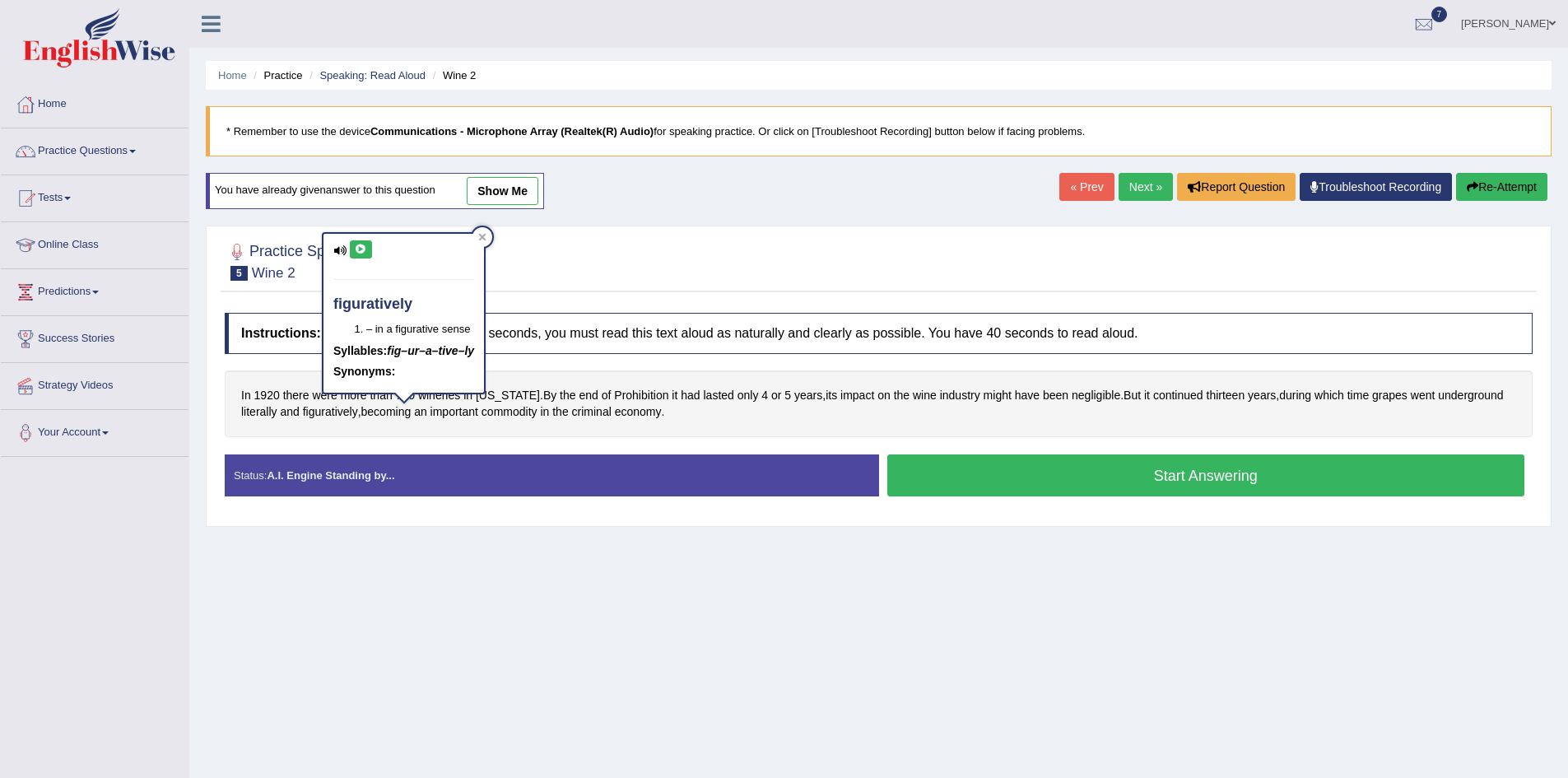
click at [359, 254] on button at bounding box center [361, 249] width 22 height 18
click at [538, 414] on span "commodity" at bounding box center [510, 412] width 56 height 17
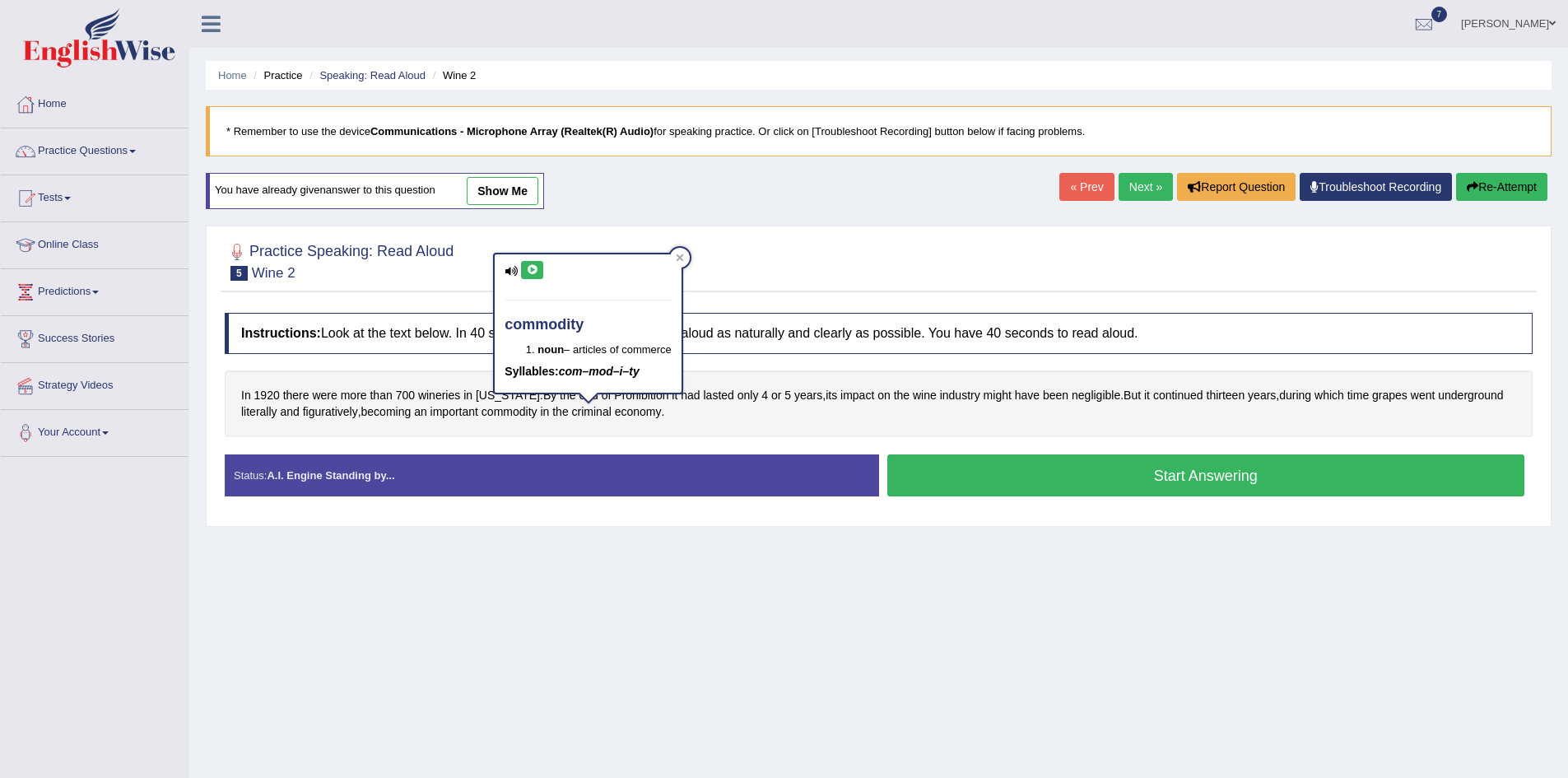
click at [530, 270] on icon at bounding box center [532, 270] width 13 height 10
click at [685, 253] on div at bounding box center [680, 258] width 19 height 19
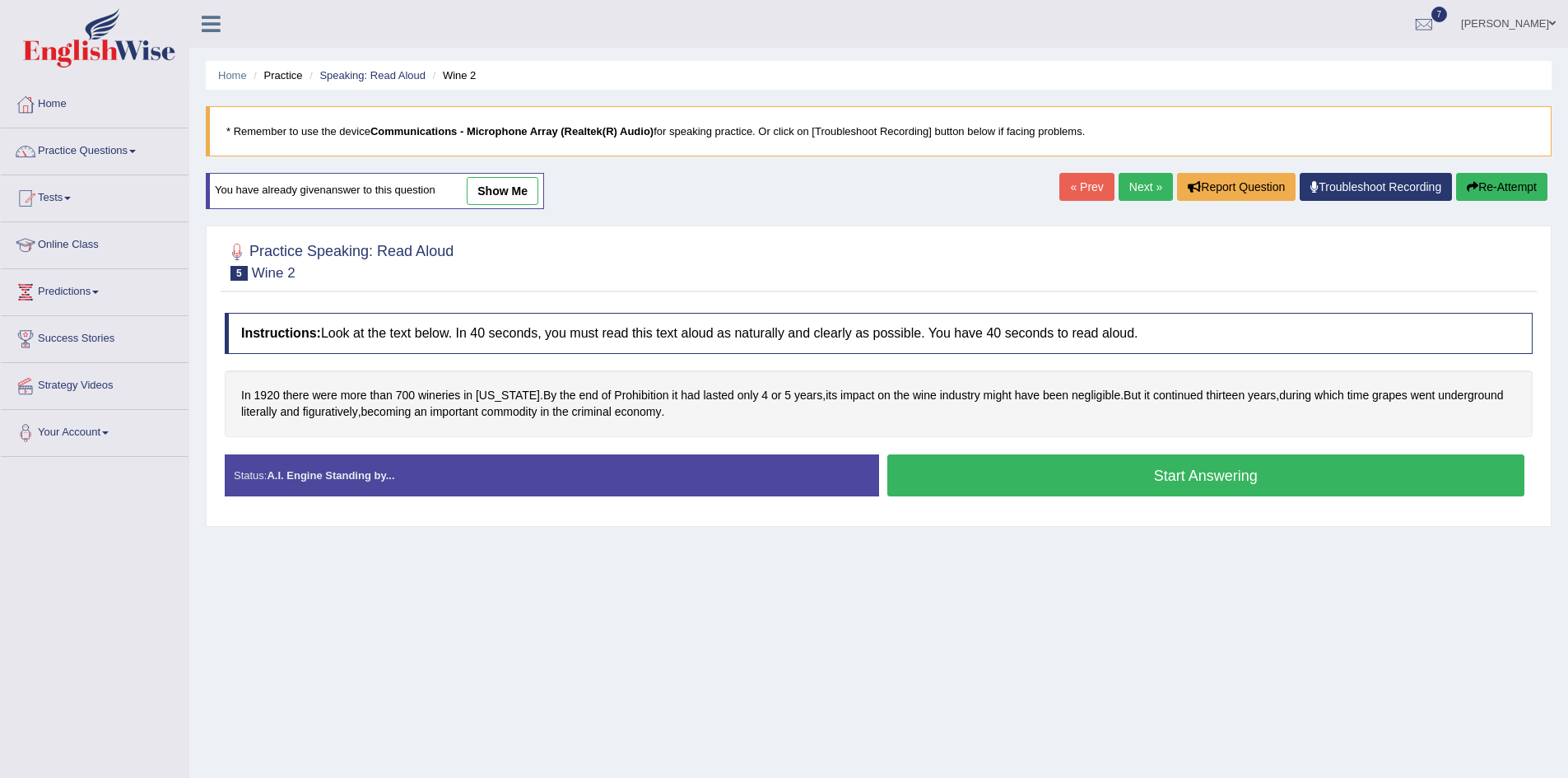
click at [1204, 480] on button "Start Answering" at bounding box center [1207, 475] width 638 height 42
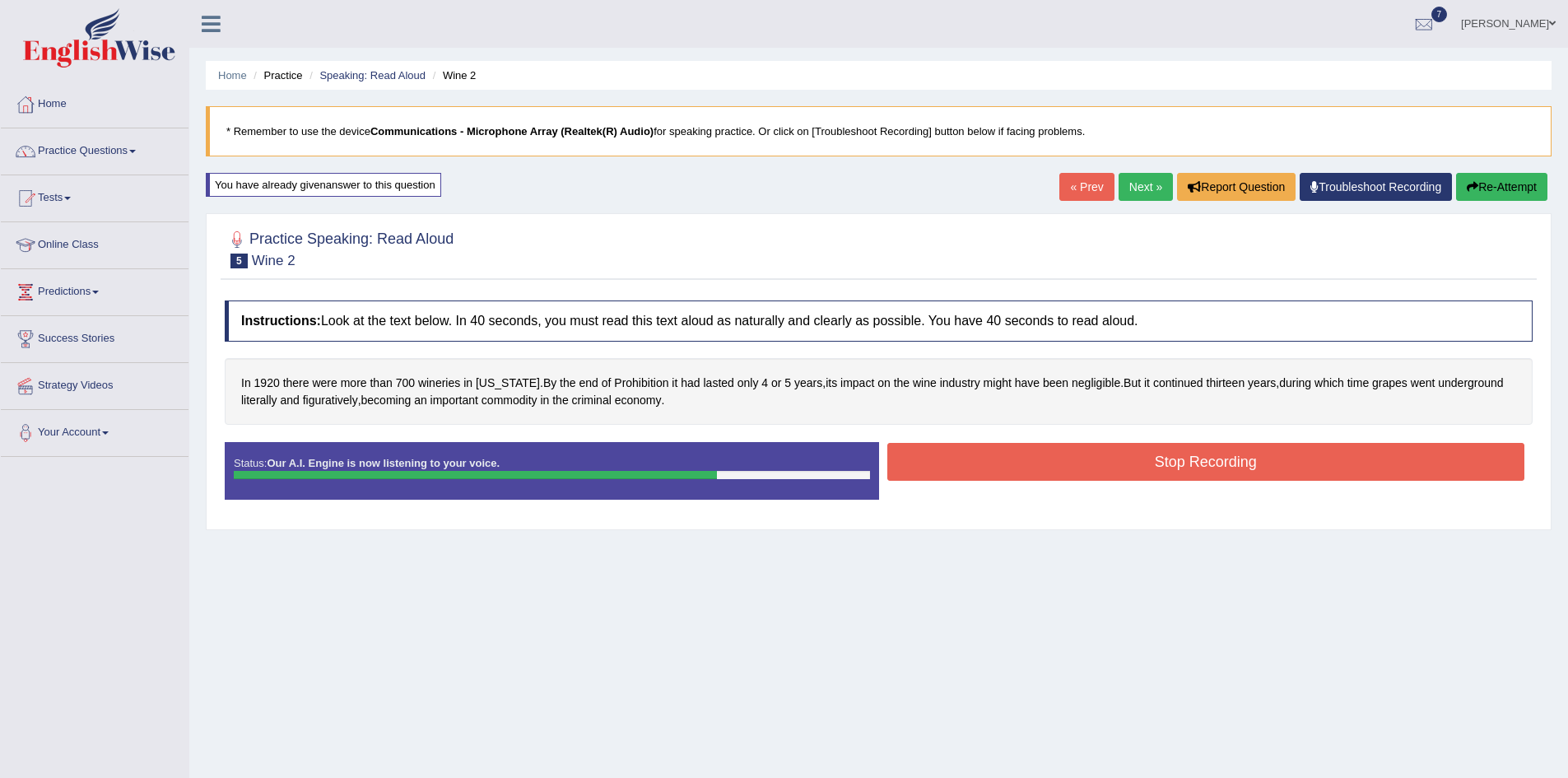
click at [1223, 459] on button "Stop Recording" at bounding box center [1207, 461] width 638 height 38
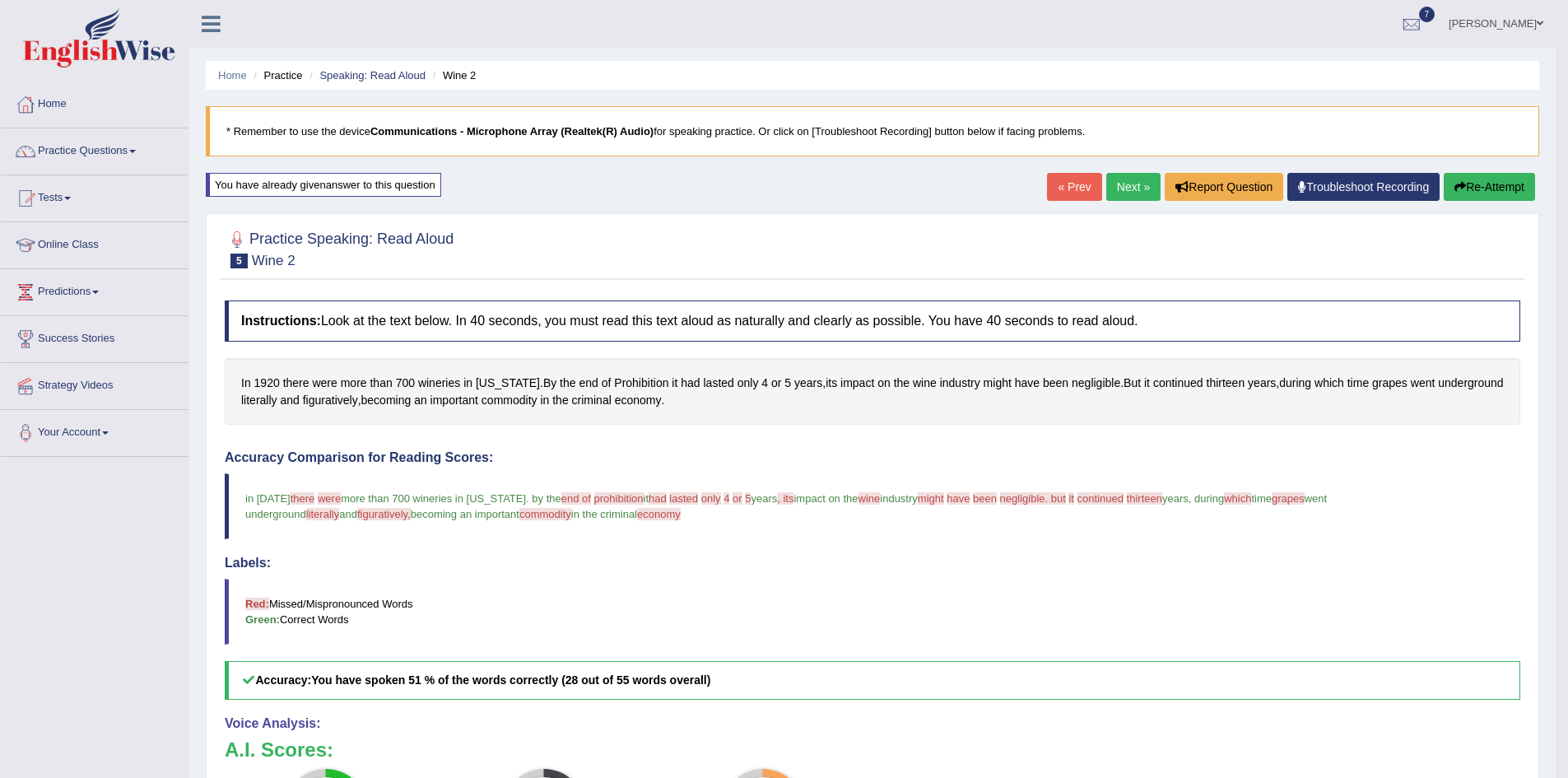
click at [1122, 188] on link "Next »" at bounding box center [1134, 186] width 54 height 28
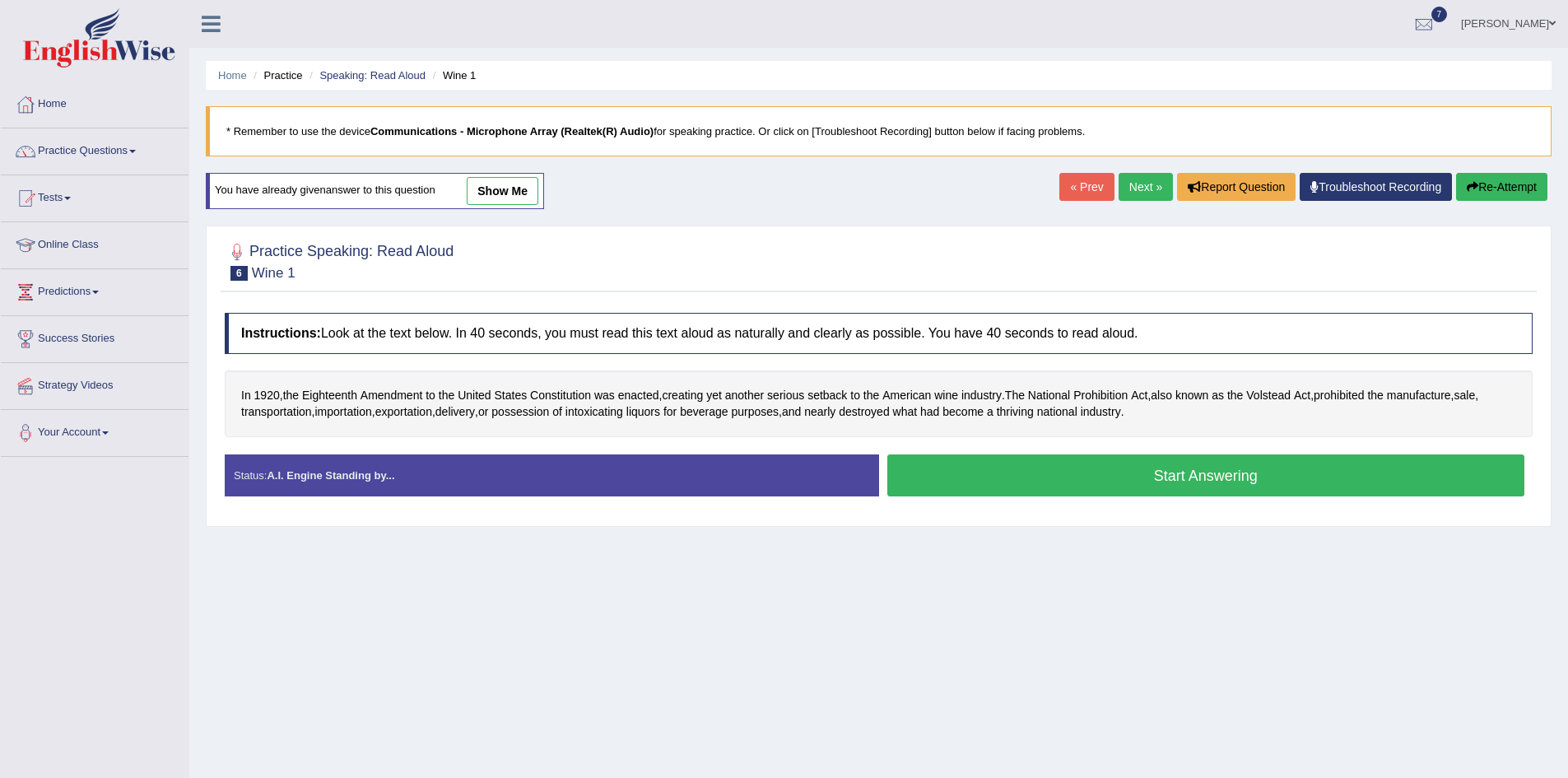
click at [1128, 189] on link "Next »" at bounding box center [1146, 186] width 54 height 28
click at [1130, 187] on link "« Prev" at bounding box center [1146, 186] width 54 height 28
click at [1127, 183] on link "Next »" at bounding box center [1146, 186] width 54 height 28
click at [66, 146] on link "Practice Questions" at bounding box center [95, 149] width 188 height 41
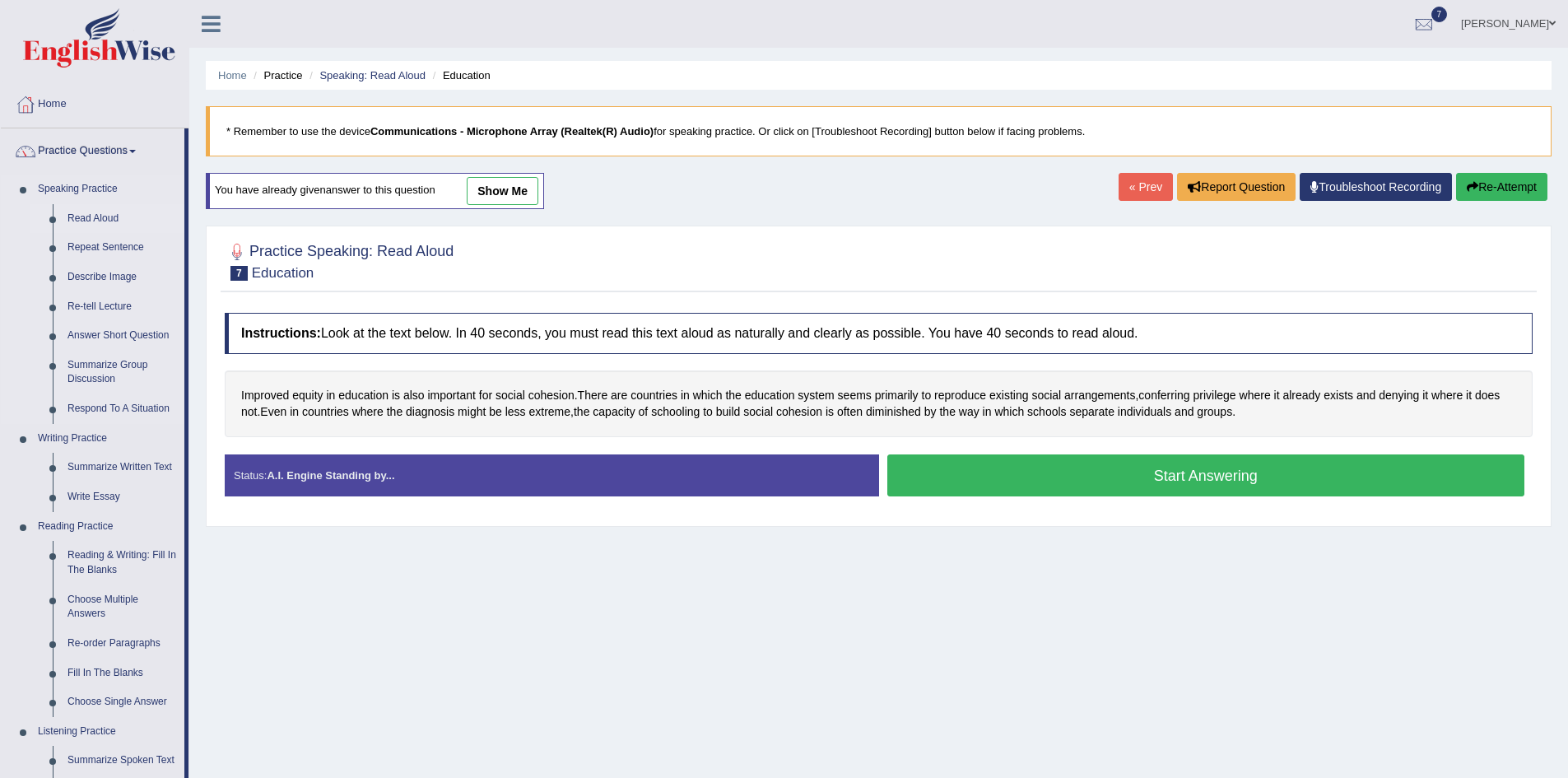
click at [90, 208] on link "Read Aloud" at bounding box center [122, 219] width 124 height 30
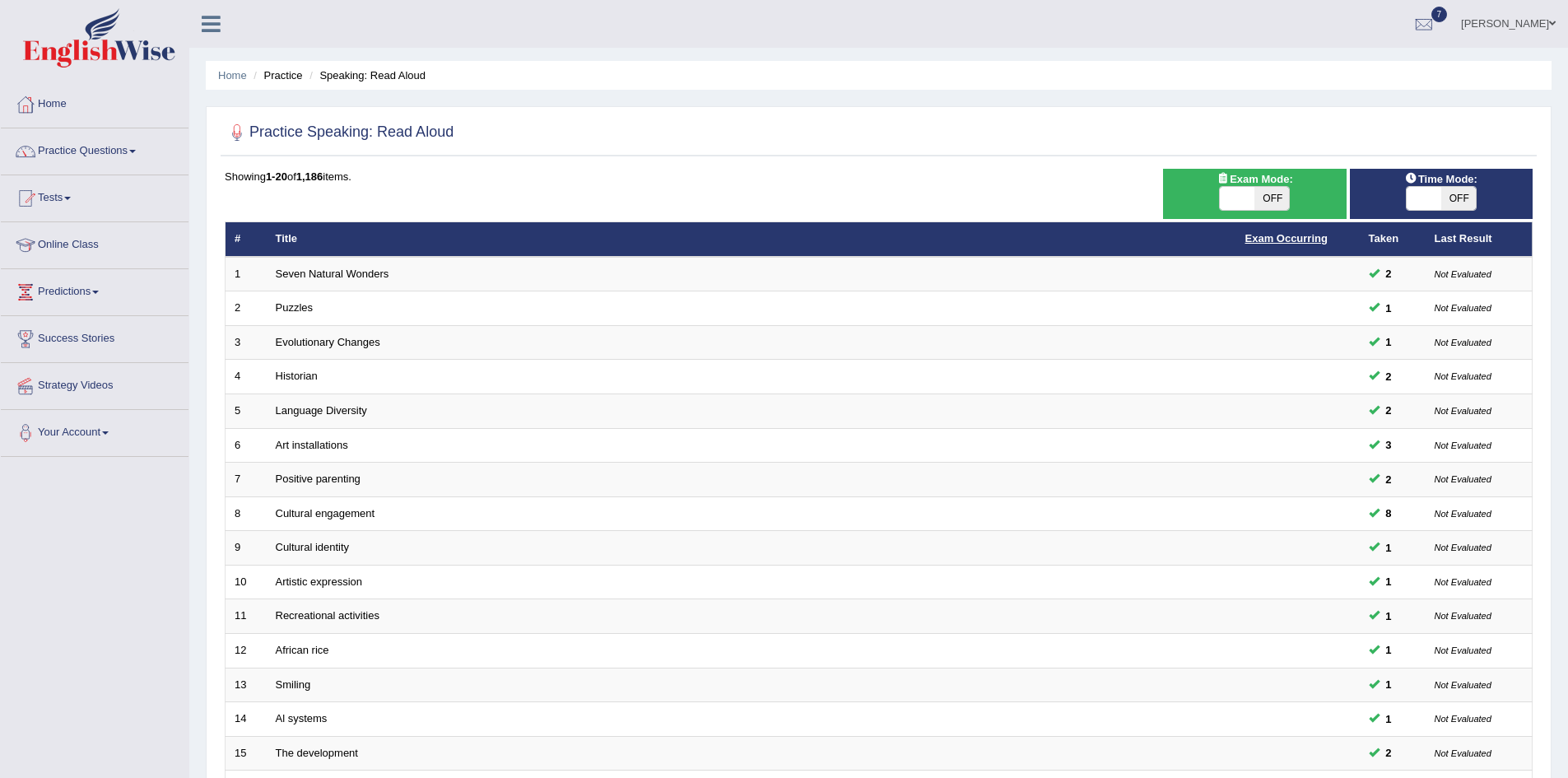
click at [1301, 243] on link "Exam Occurring" at bounding box center [1286, 238] width 82 height 13
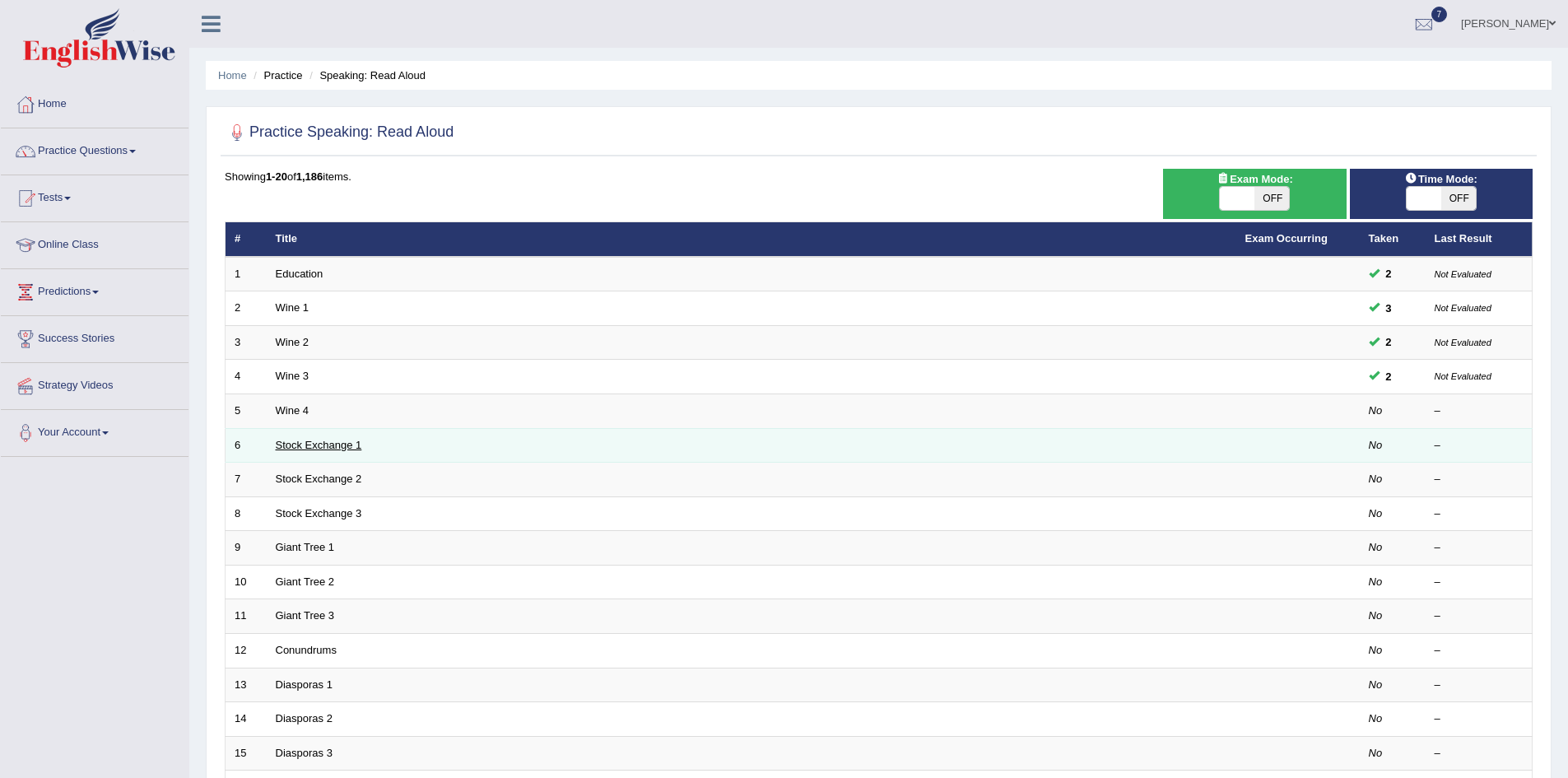
click at [315, 447] on link "Stock Exchange 1" at bounding box center [319, 445] width 86 height 13
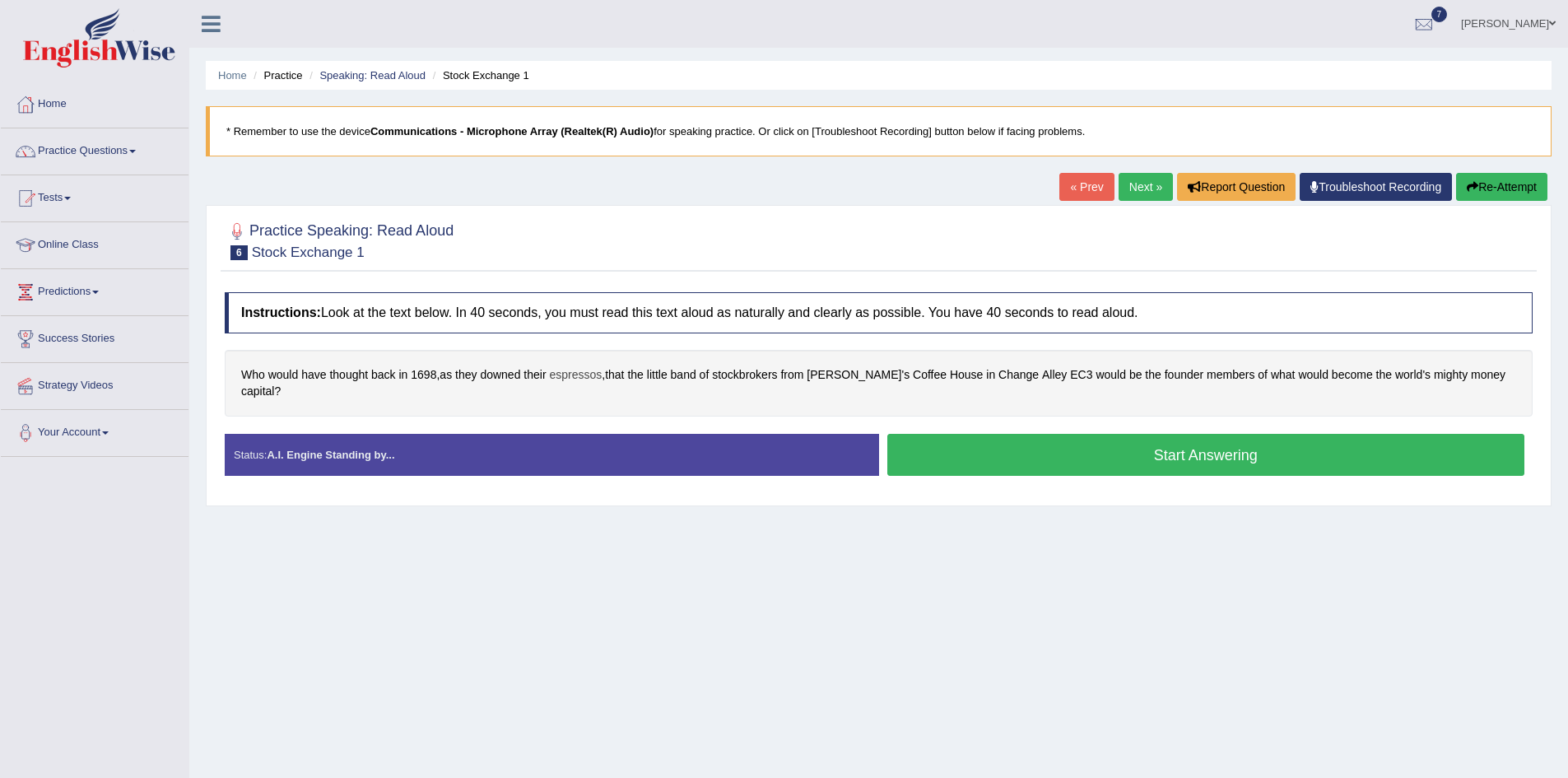
click at [588, 378] on span "espressos" at bounding box center [576, 375] width 52 height 17
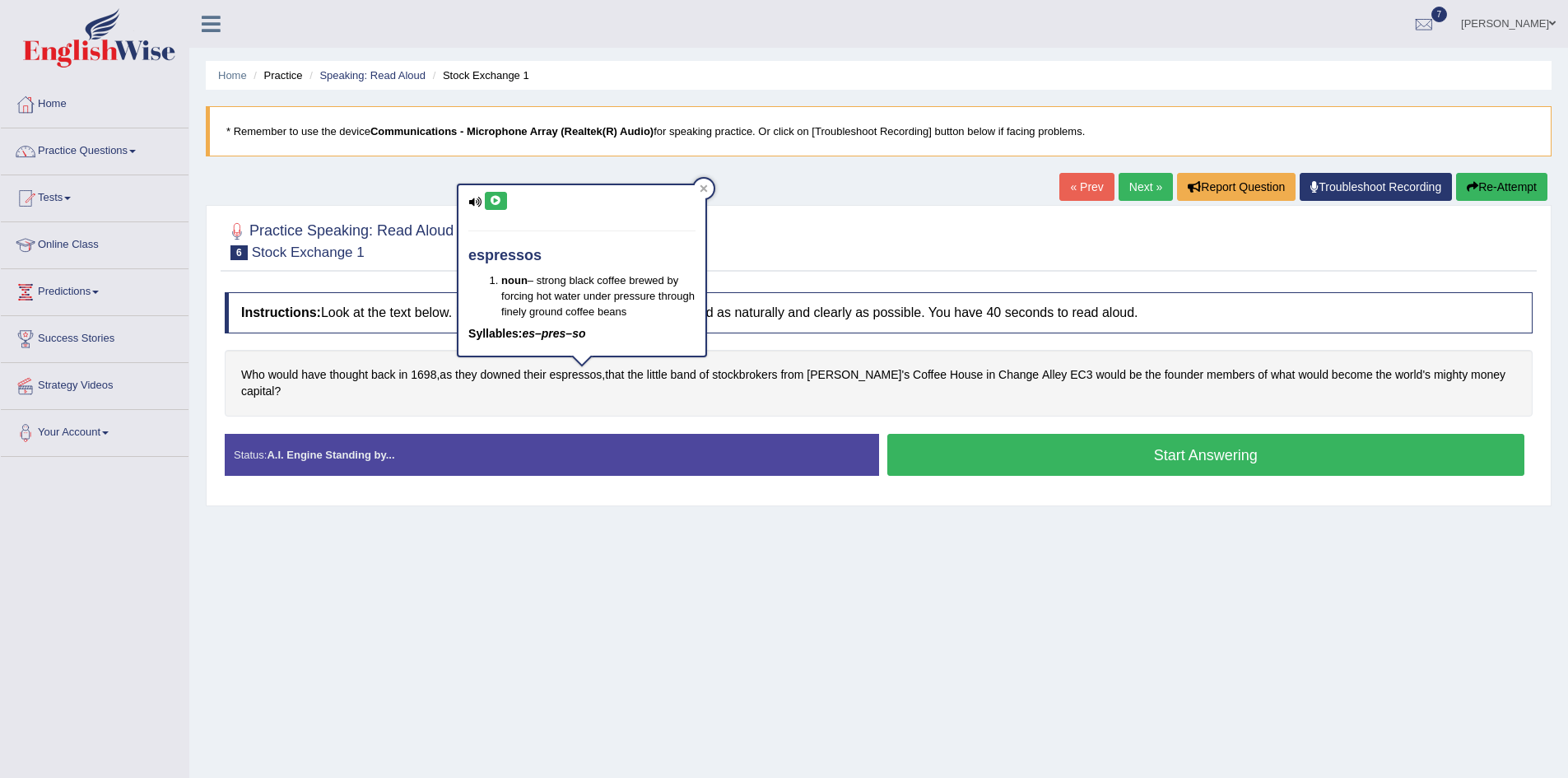
click at [497, 197] on icon at bounding box center [495, 201] width 13 height 10
click at [706, 183] on div at bounding box center [704, 188] width 19 height 19
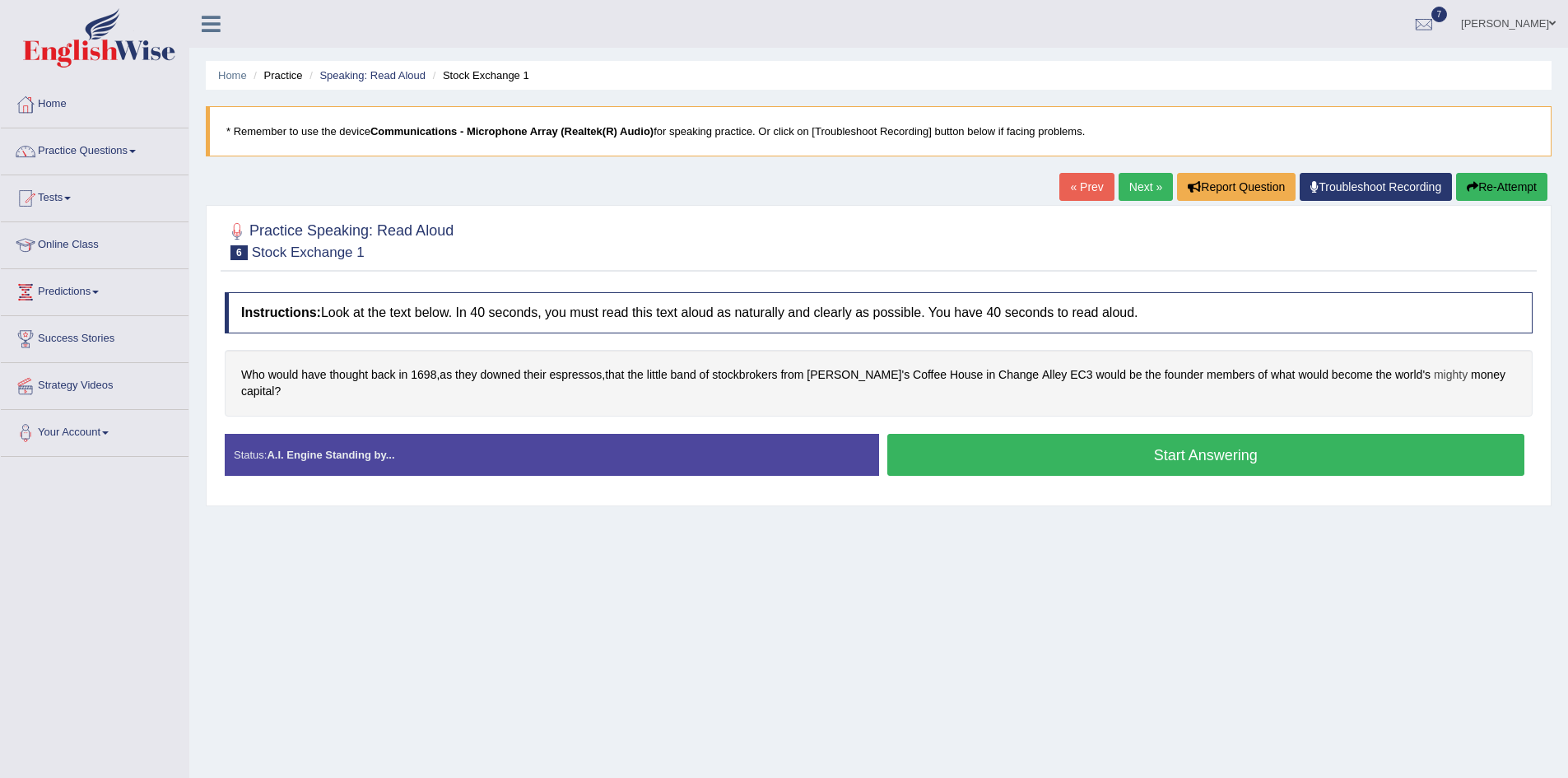
click at [1434, 380] on span "mighty" at bounding box center [1451, 375] width 34 height 17
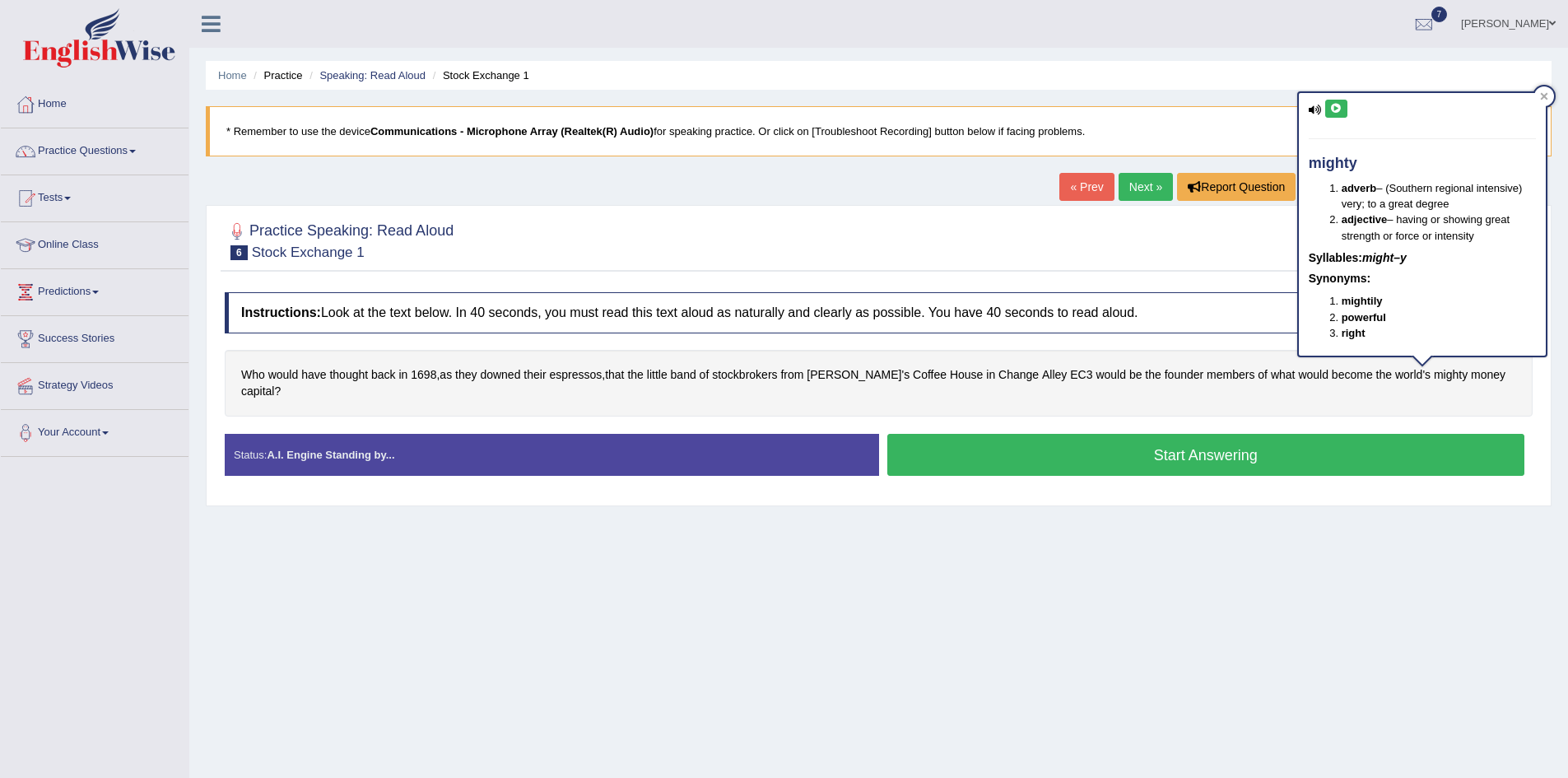
click at [1336, 109] on icon at bounding box center [1336, 109] width 13 height 10
click at [1402, 569] on div "Home Practice Speaking: Read Aloud Stock Exchange 1 * Remember to use the devic…" at bounding box center [878, 412] width 1379 height 824
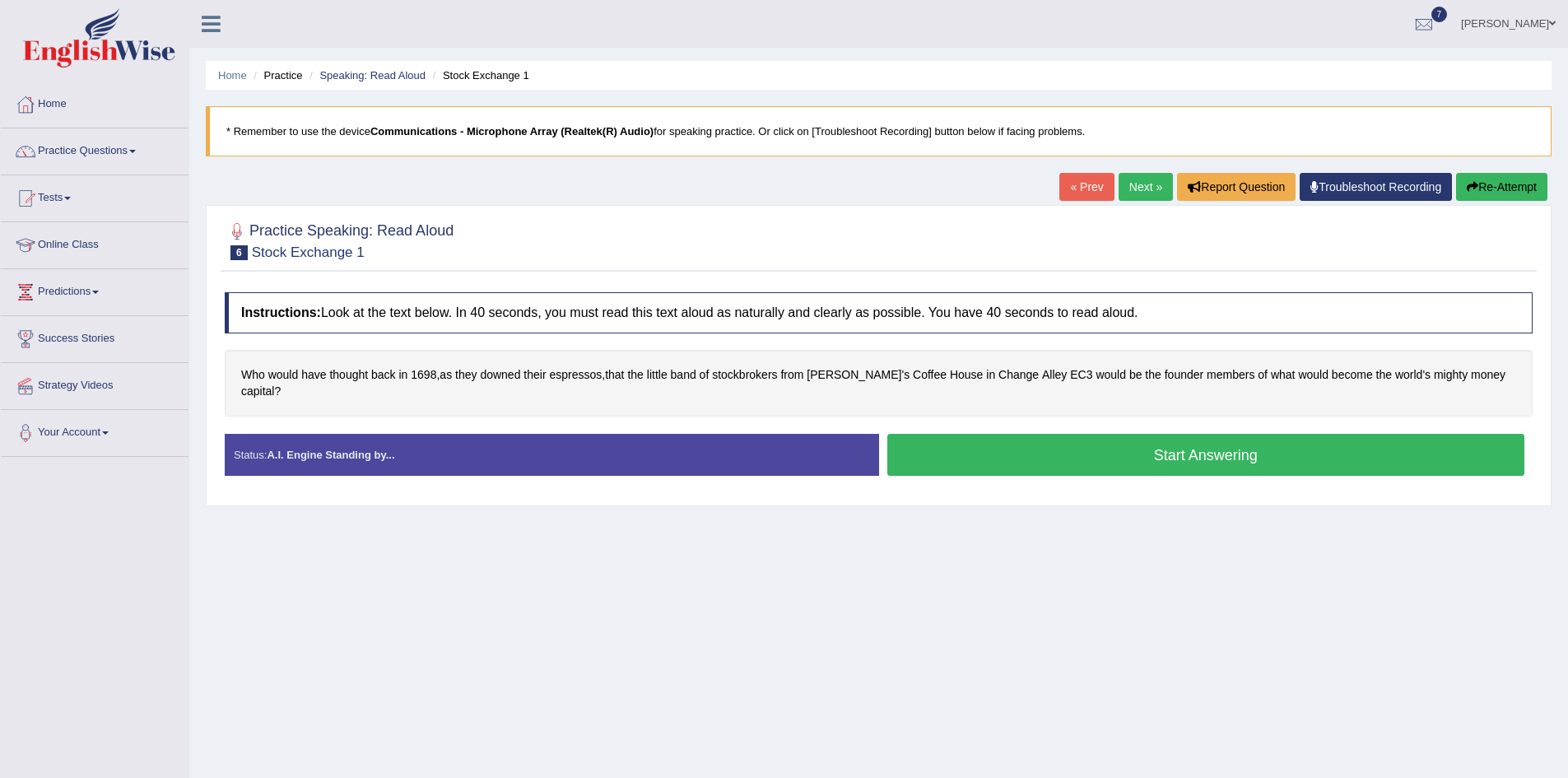
click at [1210, 460] on button "Start Answering" at bounding box center [1207, 454] width 638 height 42
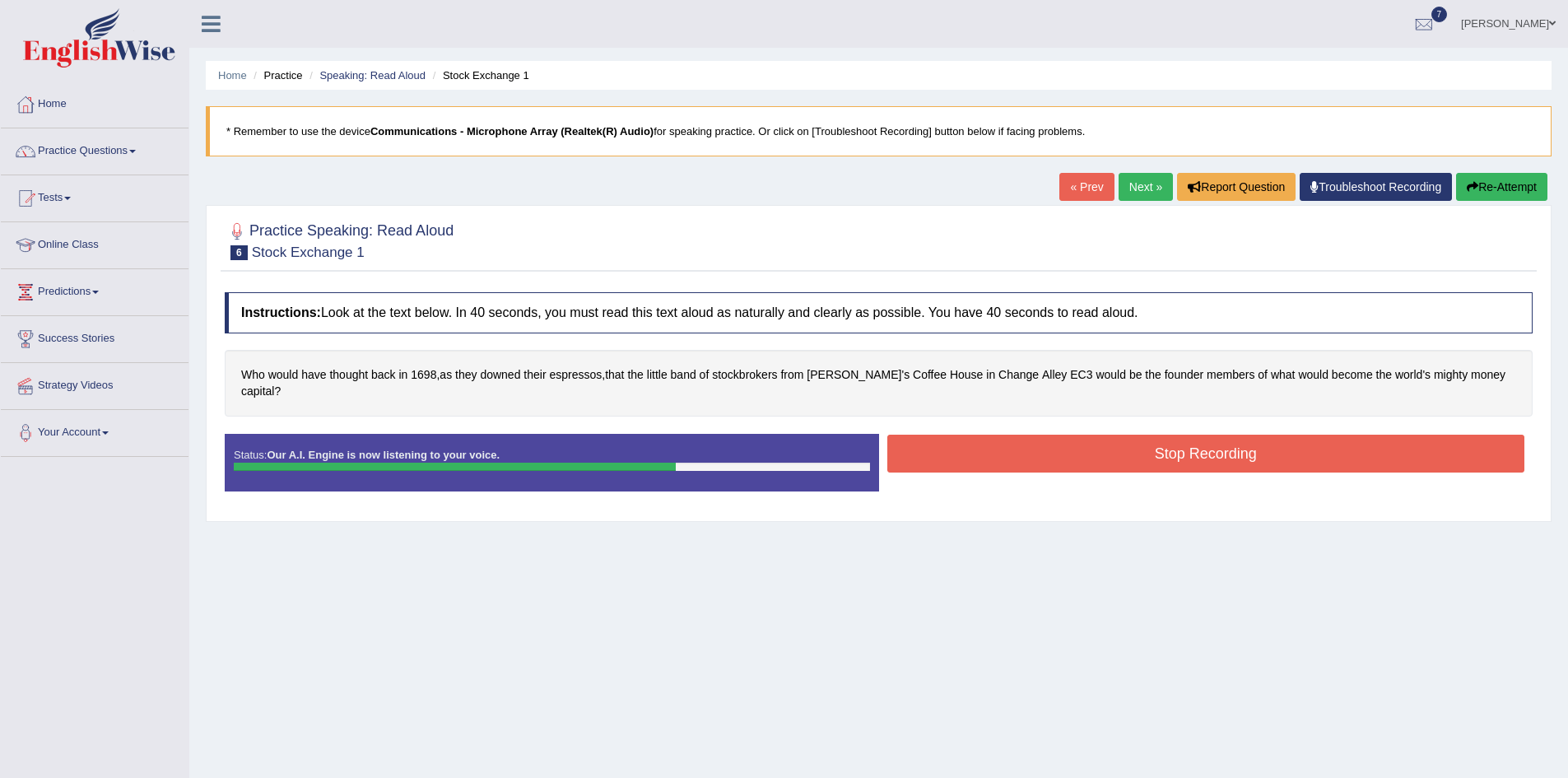
click at [1168, 449] on button "Stop Recording" at bounding box center [1207, 453] width 638 height 38
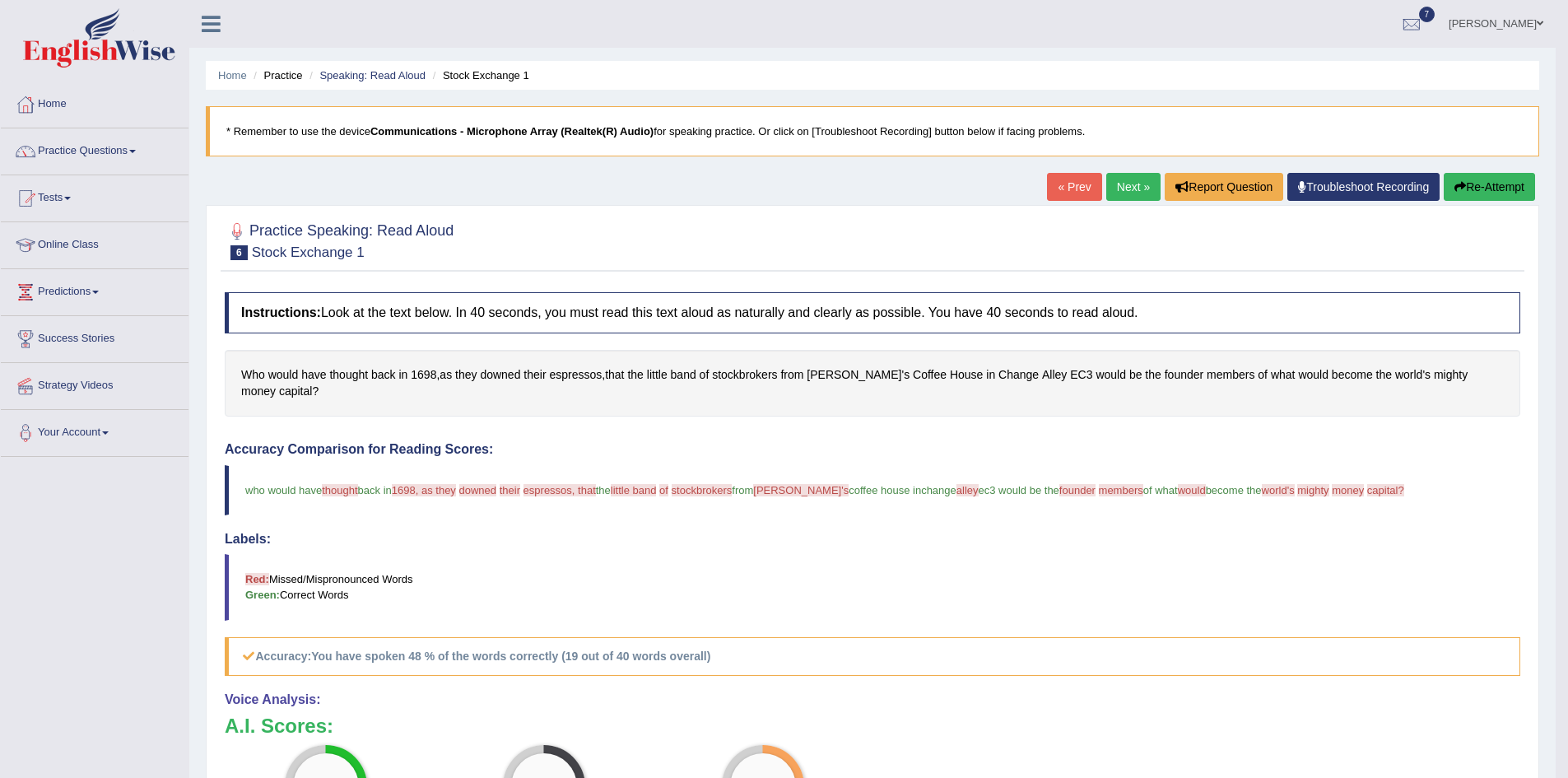
click at [1120, 183] on link "Next »" at bounding box center [1134, 186] width 54 height 28
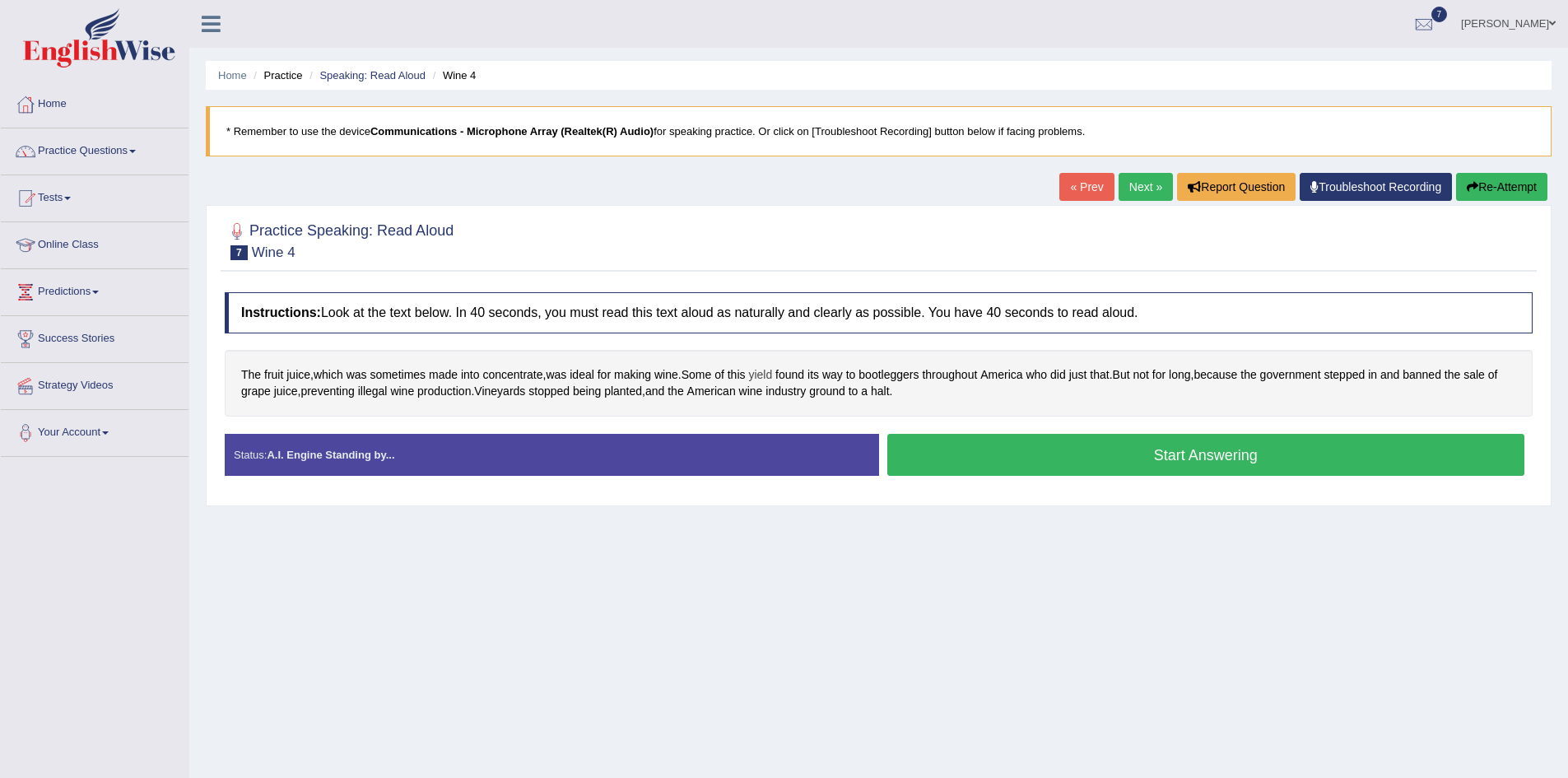
click at [772, 378] on span "yield" at bounding box center [760, 375] width 24 height 17
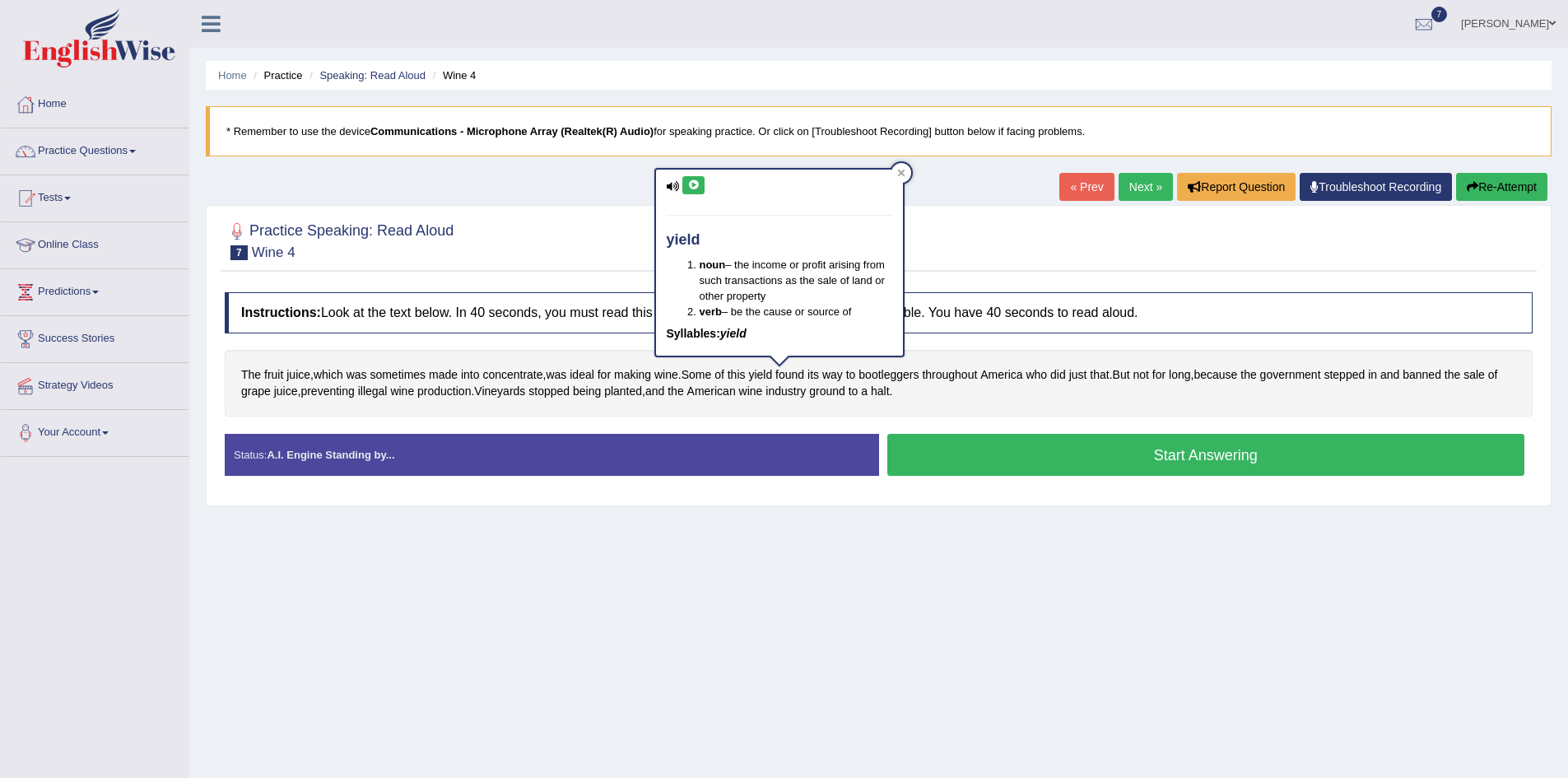
click at [697, 177] on button at bounding box center [693, 185] width 22 height 18
click at [693, 183] on icon at bounding box center [693, 185] width 13 height 10
click at [904, 169] on icon at bounding box center [901, 172] width 8 height 8
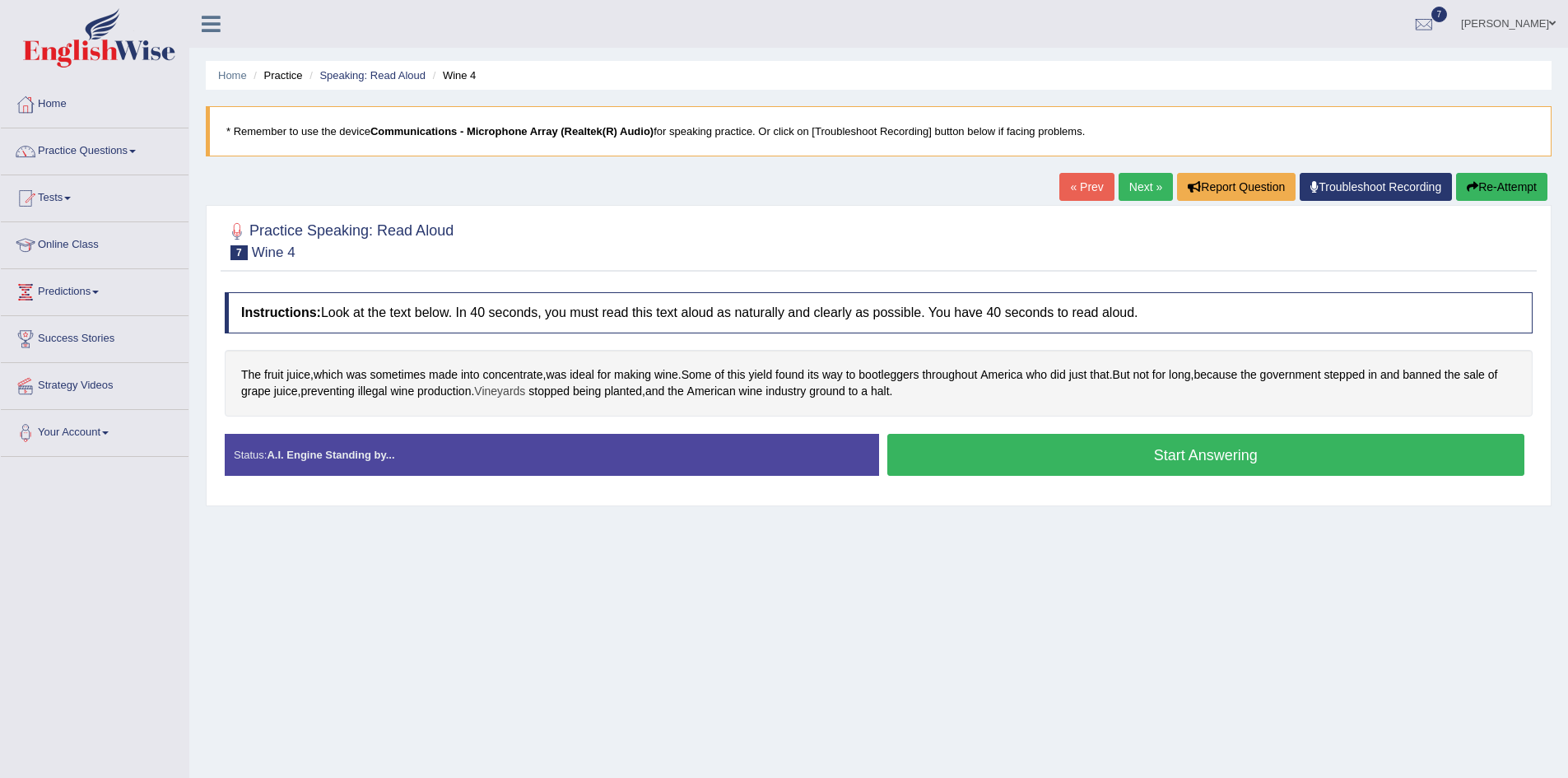
click at [525, 396] on span "Vineyards" at bounding box center [499, 391] width 51 height 17
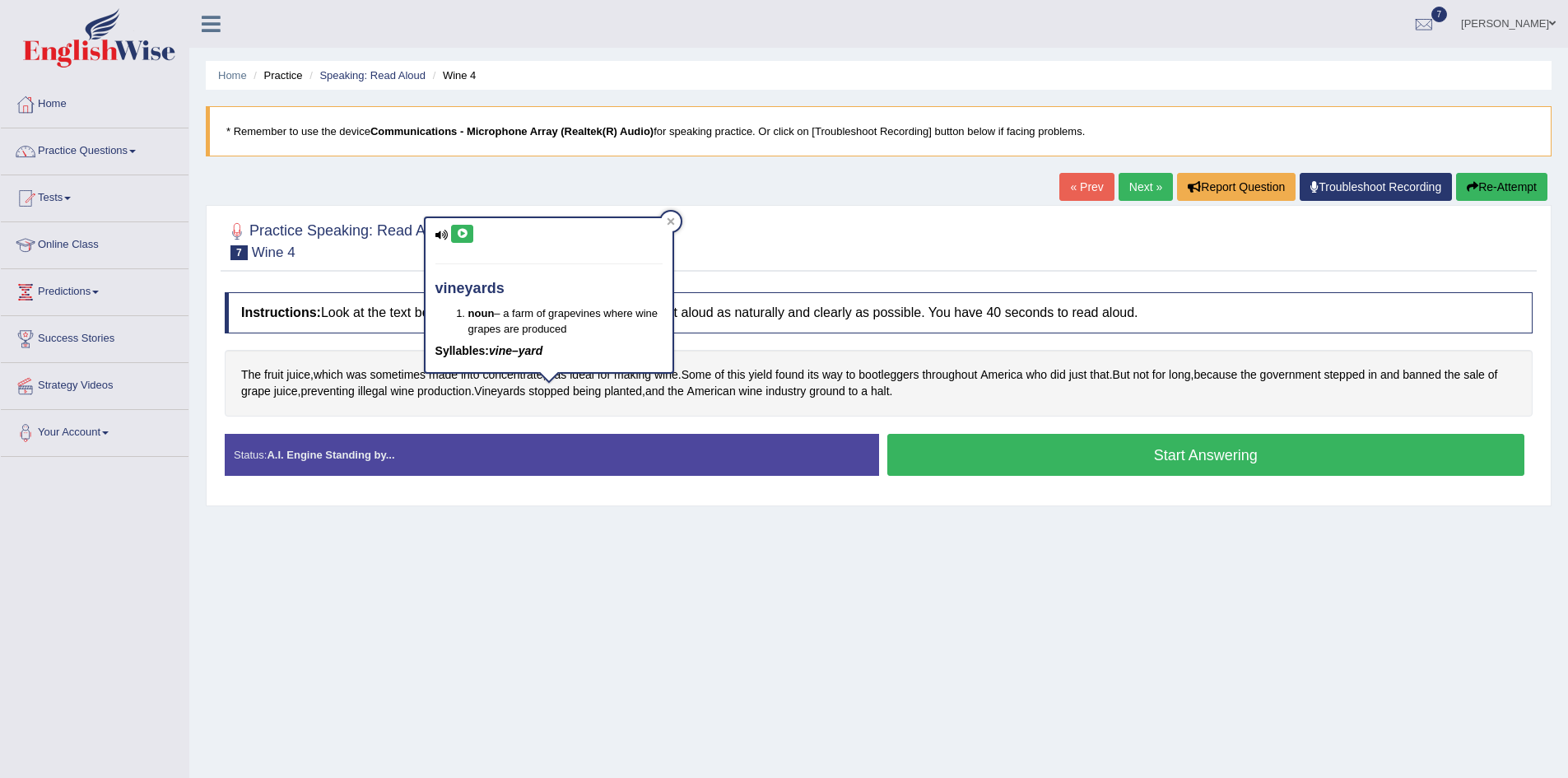
click at [462, 227] on button at bounding box center [462, 233] width 22 height 18
click at [462, 233] on icon at bounding box center [462, 233] width 13 height 10
click at [680, 476] on div "Status: A.I. Engine Standing by..." at bounding box center [551, 454] width 654 height 42
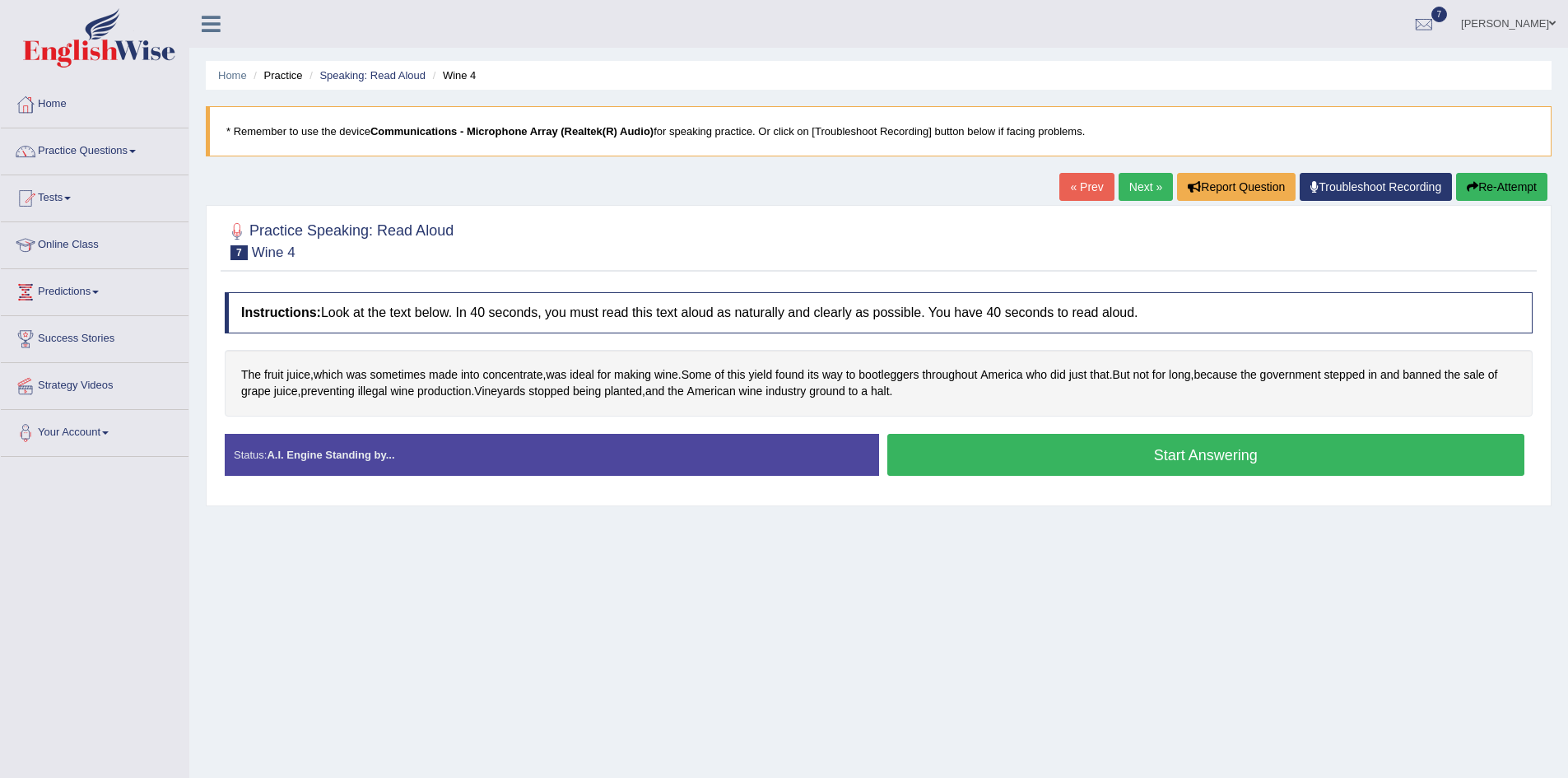
click at [1185, 463] on button "Start Answering" at bounding box center [1207, 454] width 638 height 42
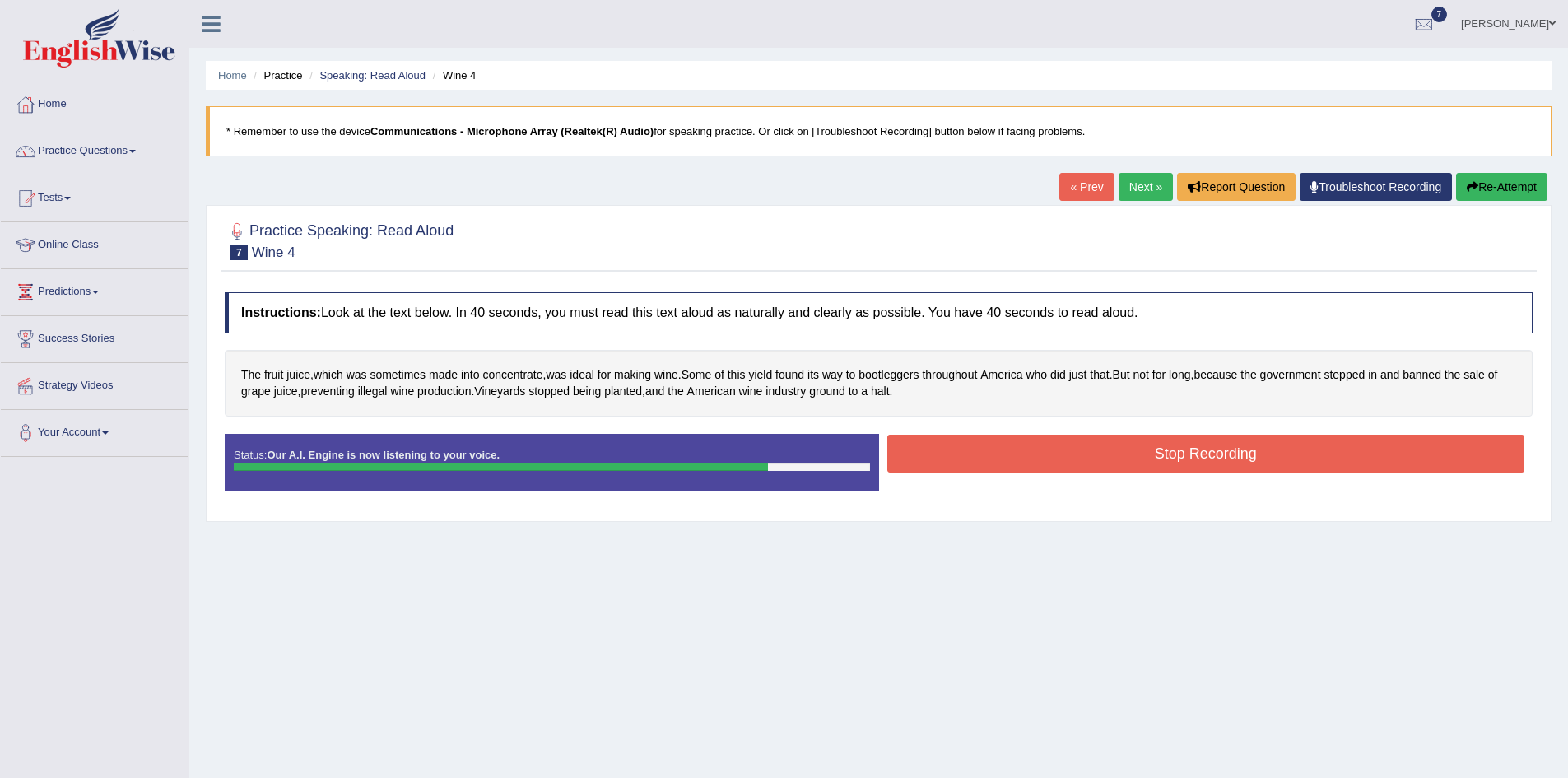
click at [1200, 457] on button "Stop Recording" at bounding box center [1207, 453] width 638 height 38
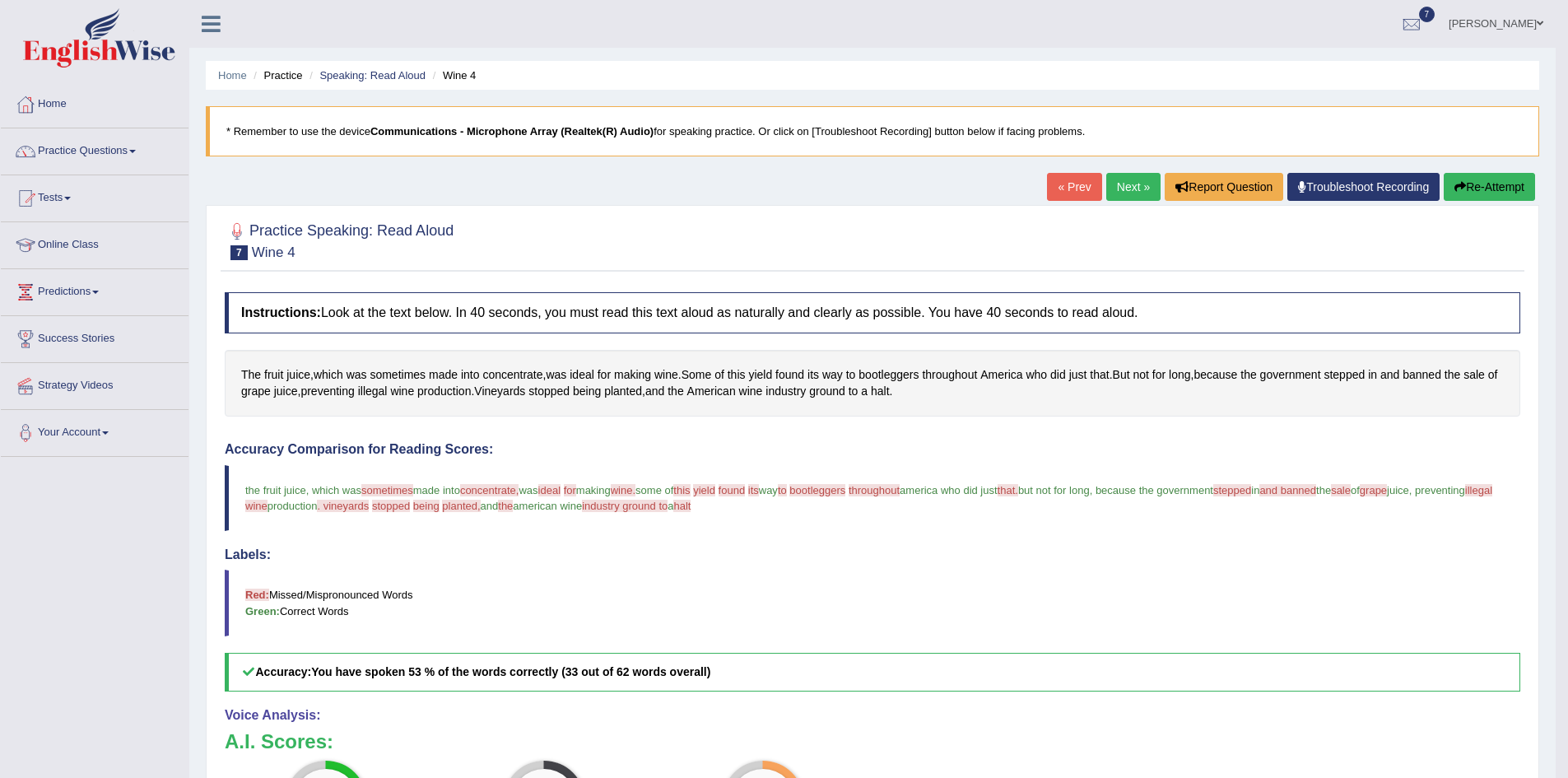
click at [1126, 191] on link "Next »" at bounding box center [1134, 186] width 54 height 28
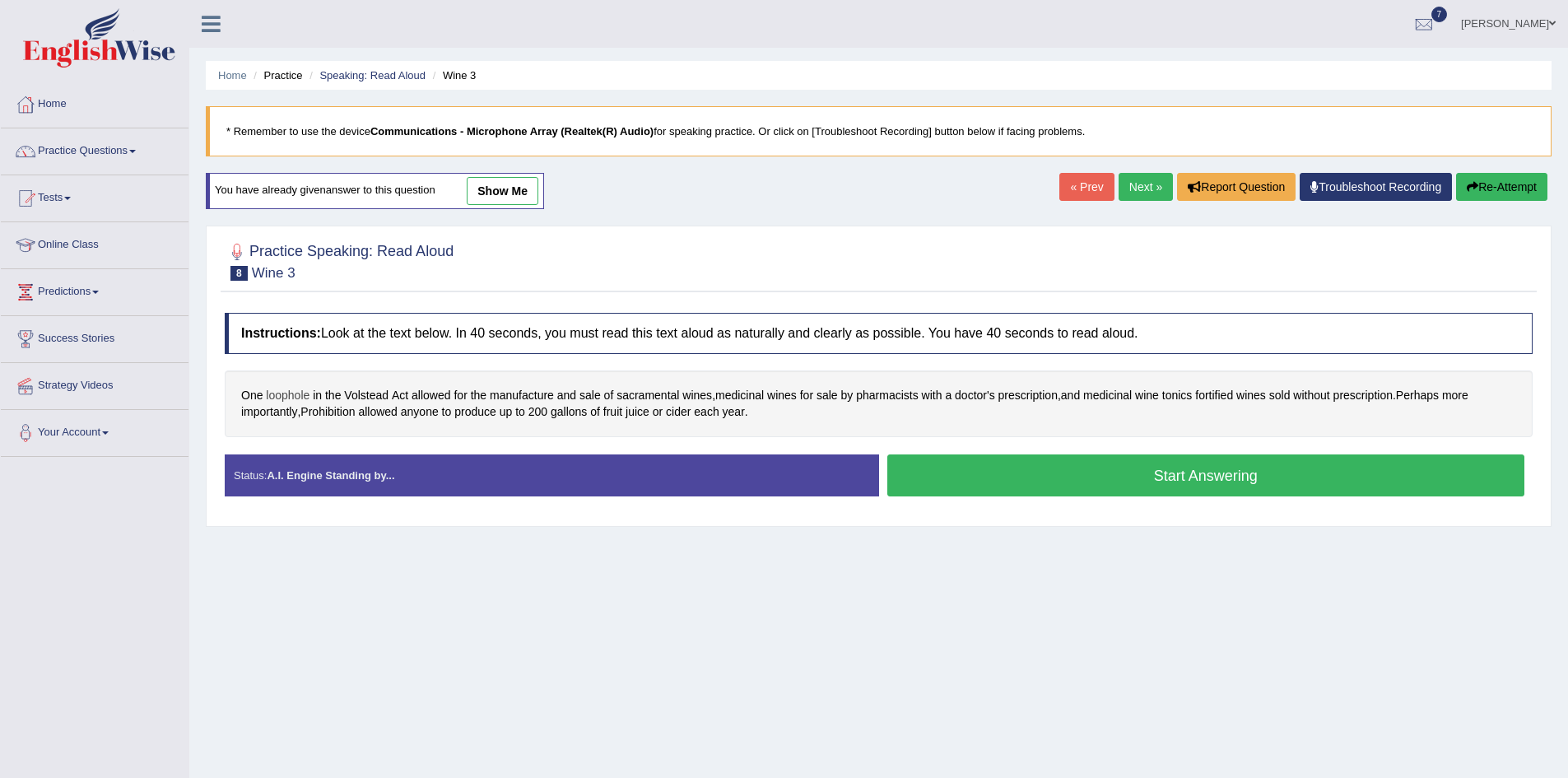
click at [293, 401] on span "loophole" at bounding box center [287, 395] width 44 height 17
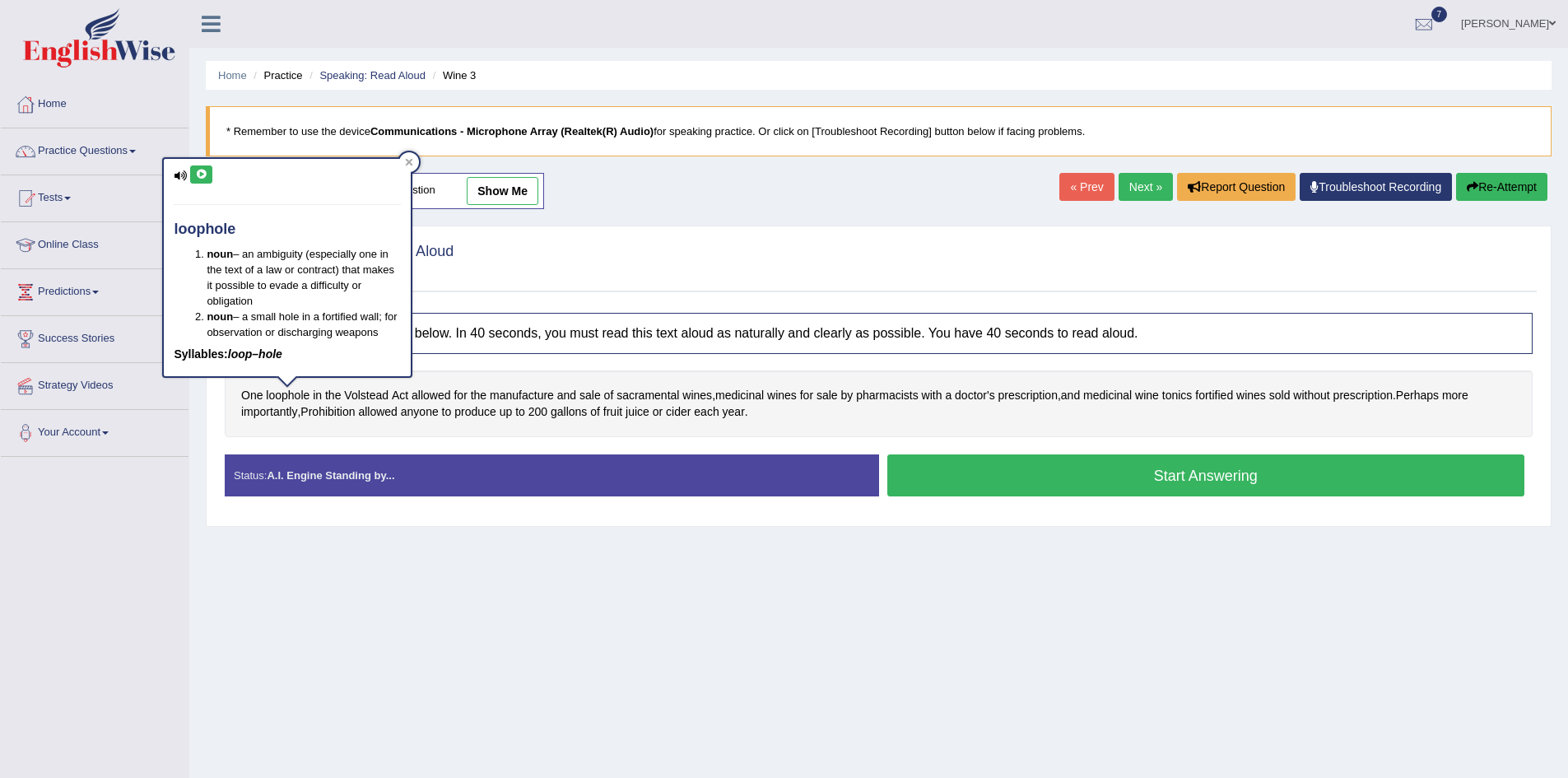
click at [202, 171] on icon at bounding box center [201, 174] width 13 height 10
click at [368, 396] on span "Volstead" at bounding box center [366, 395] width 45 height 17
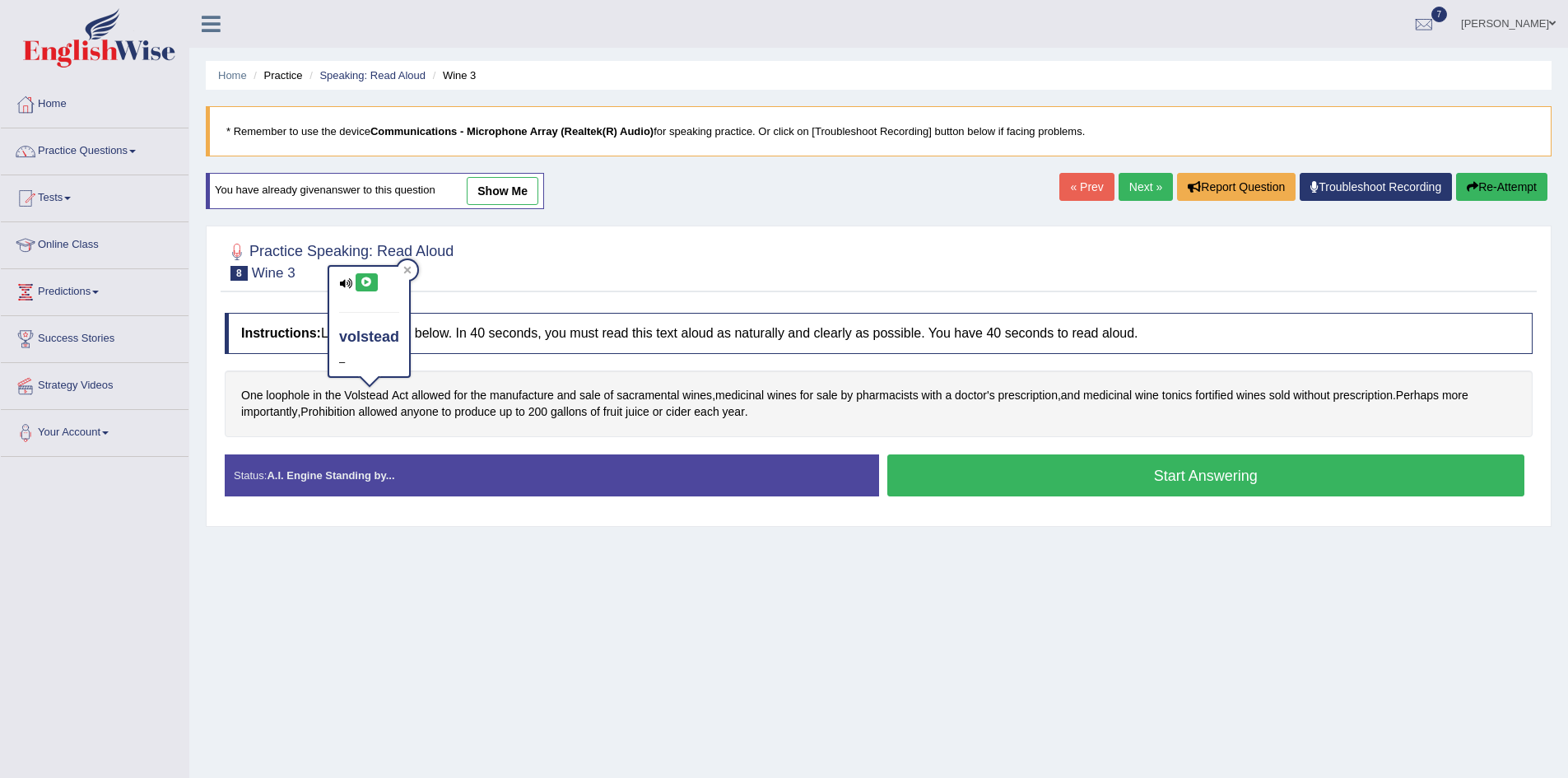
click at [364, 281] on icon at bounding box center [366, 282] width 13 height 10
click at [659, 402] on span "sacramental" at bounding box center [647, 395] width 63 height 17
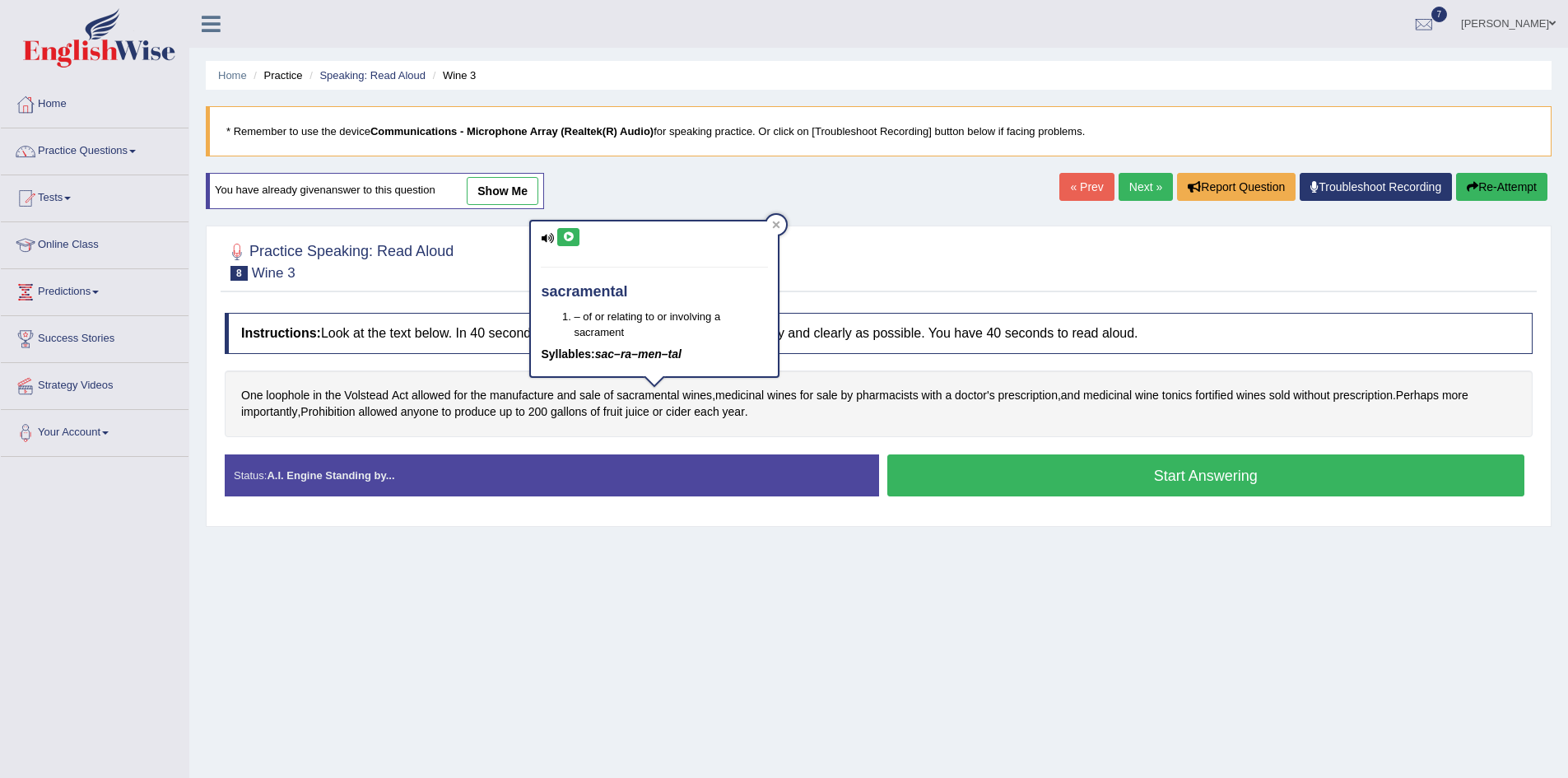
click at [569, 233] on icon at bounding box center [568, 237] width 13 height 10
click at [916, 577] on div "Home Practice Speaking: Read Aloud Wine 3 * Remember to use the device Communic…" at bounding box center [878, 412] width 1379 height 824
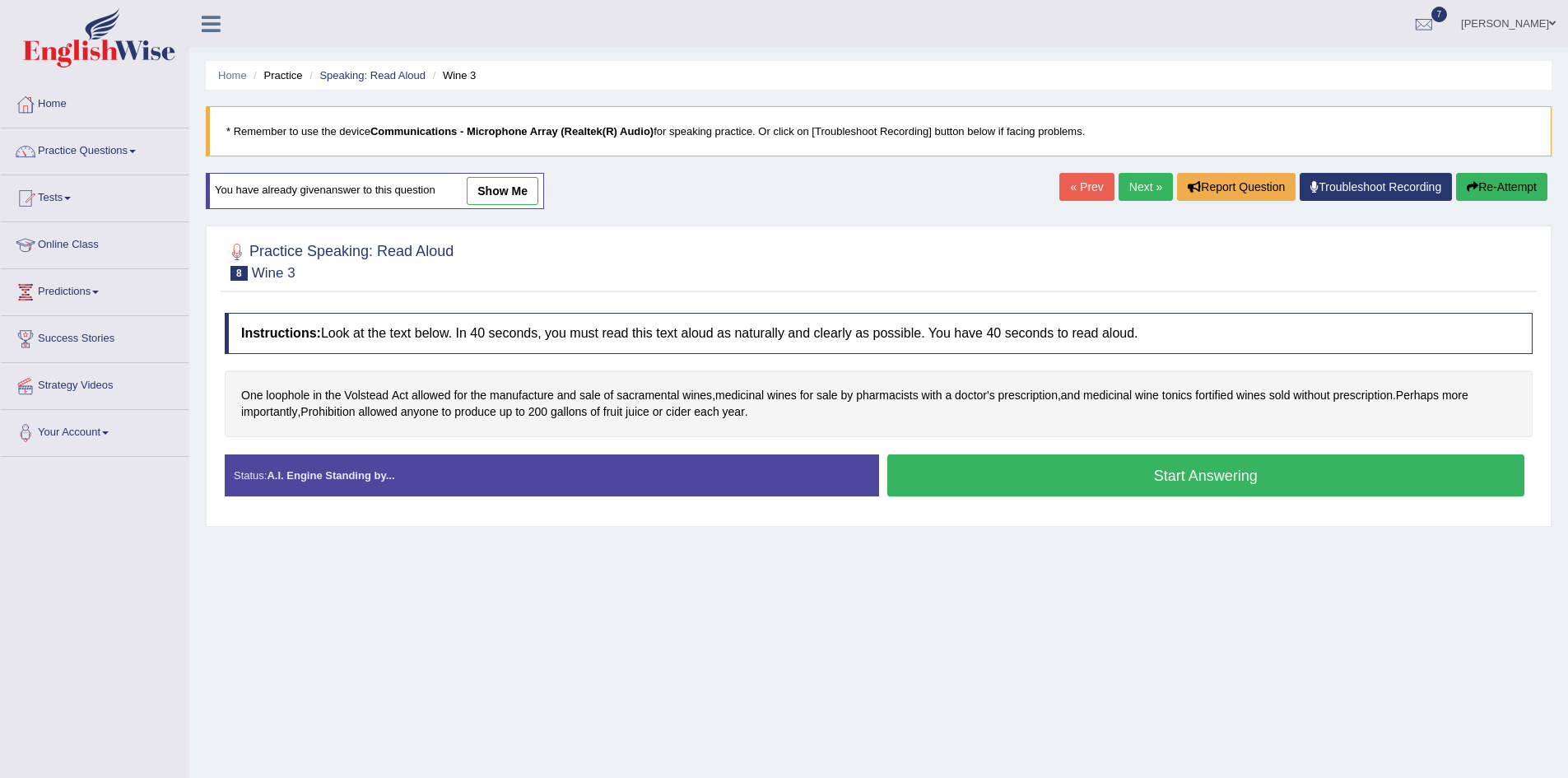
click at [1179, 478] on button "Start Answering" at bounding box center [1207, 475] width 638 height 42
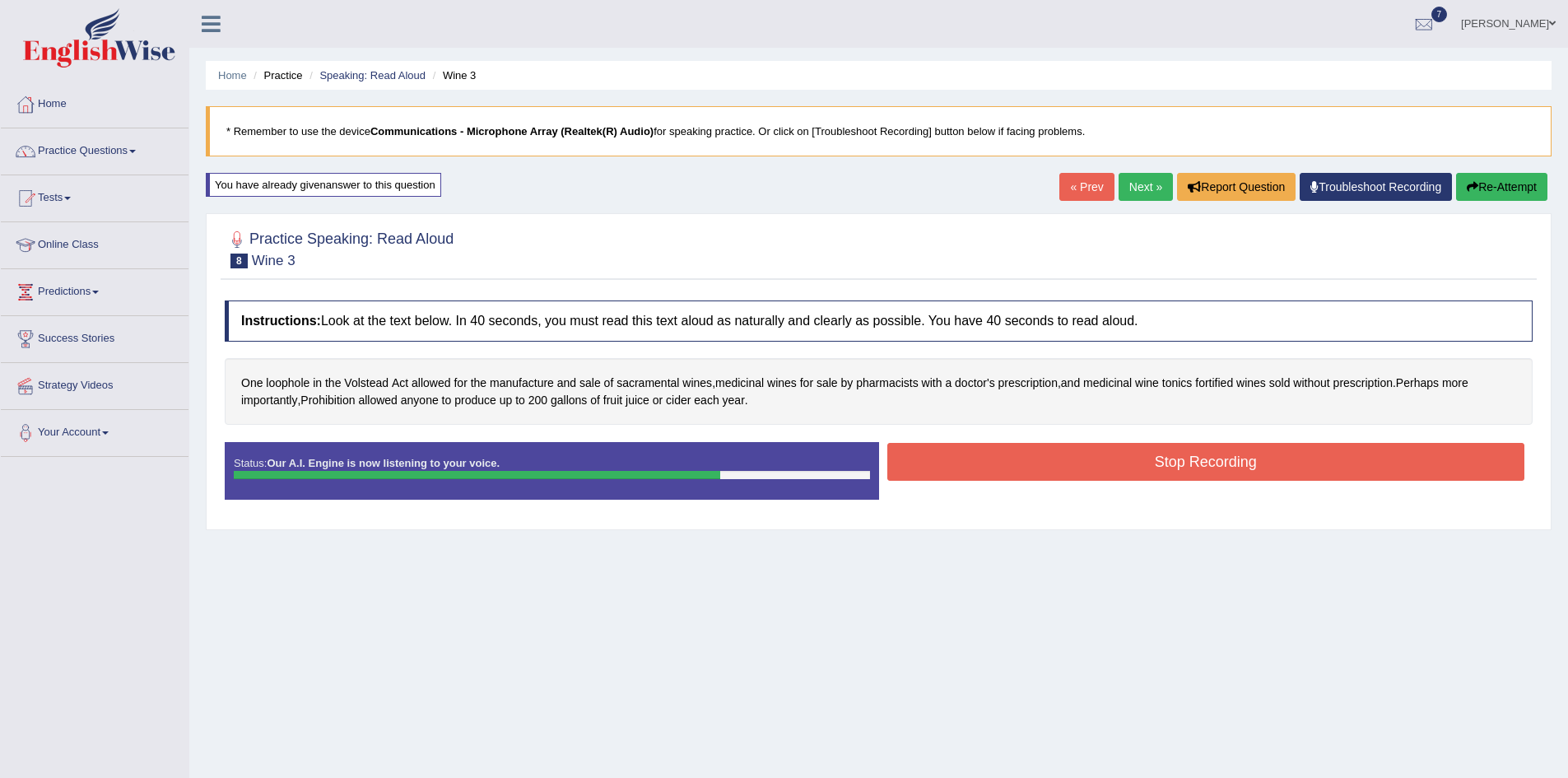
click at [1223, 453] on button "Stop Recording" at bounding box center [1207, 461] width 638 height 38
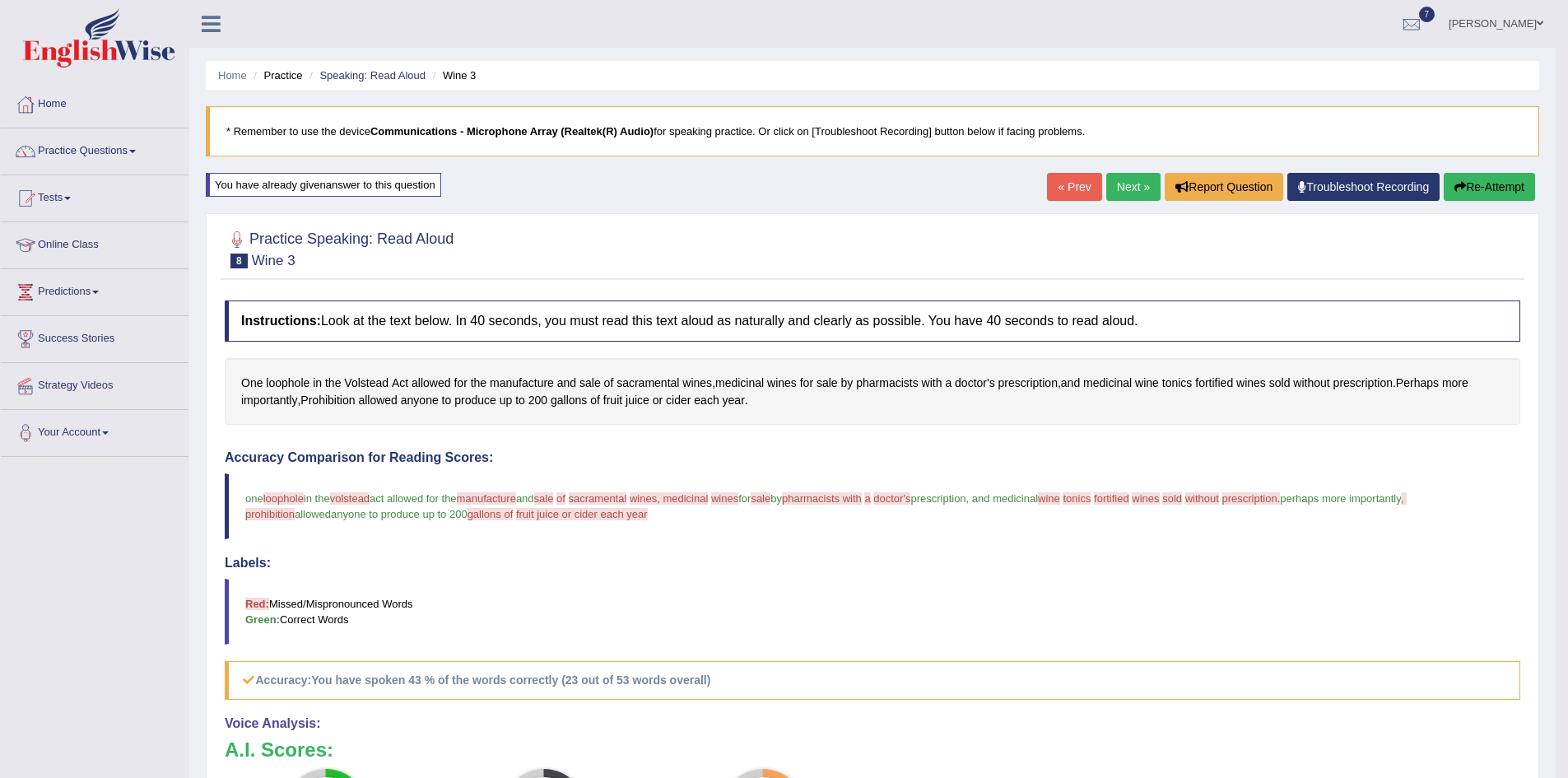
click at [1129, 187] on link "Next »" at bounding box center [1134, 186] width 54 height 28
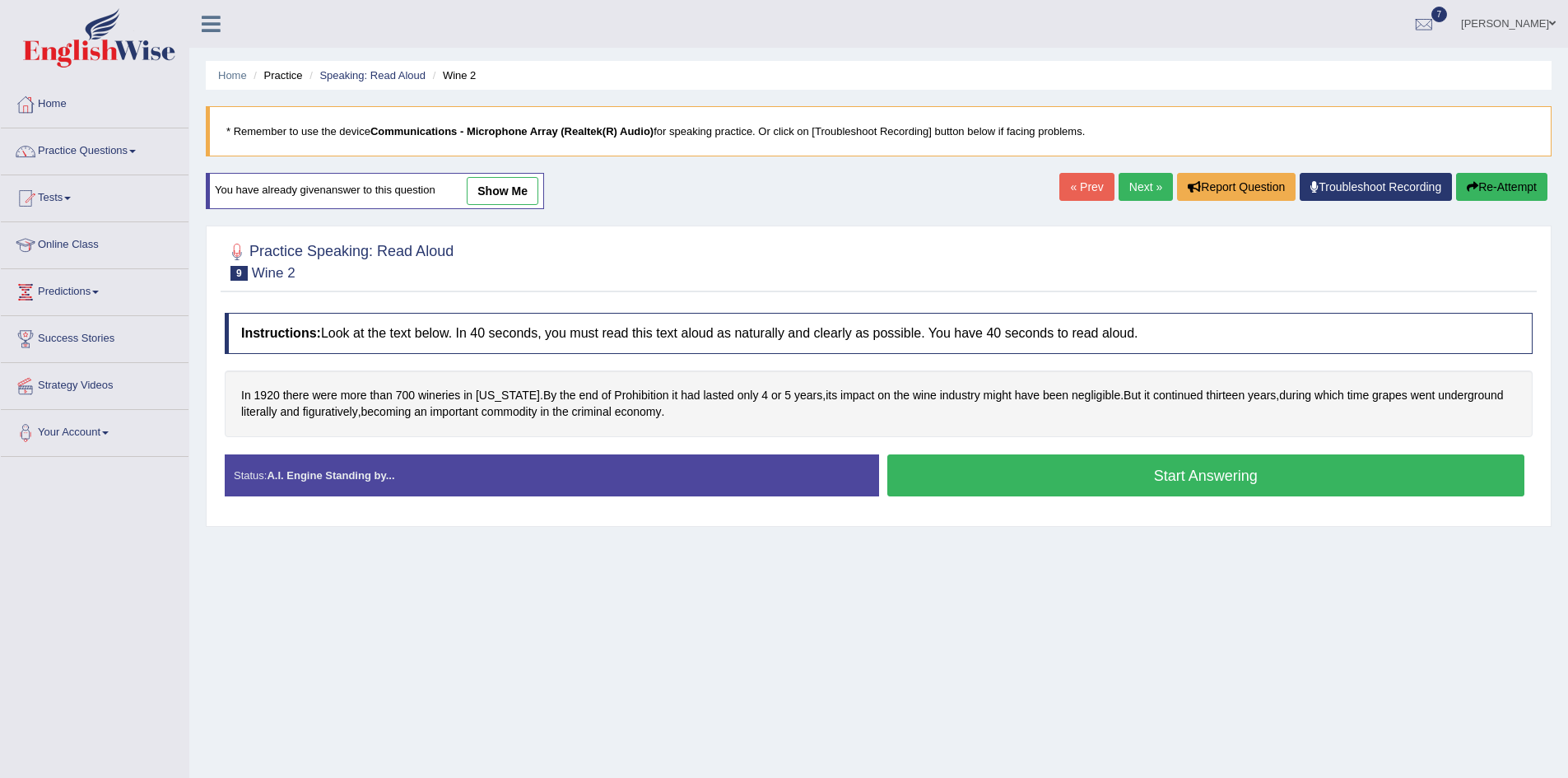
click at [1137, 192] on link "Next »" at bounding box center [1146, 186] width 54 height 28
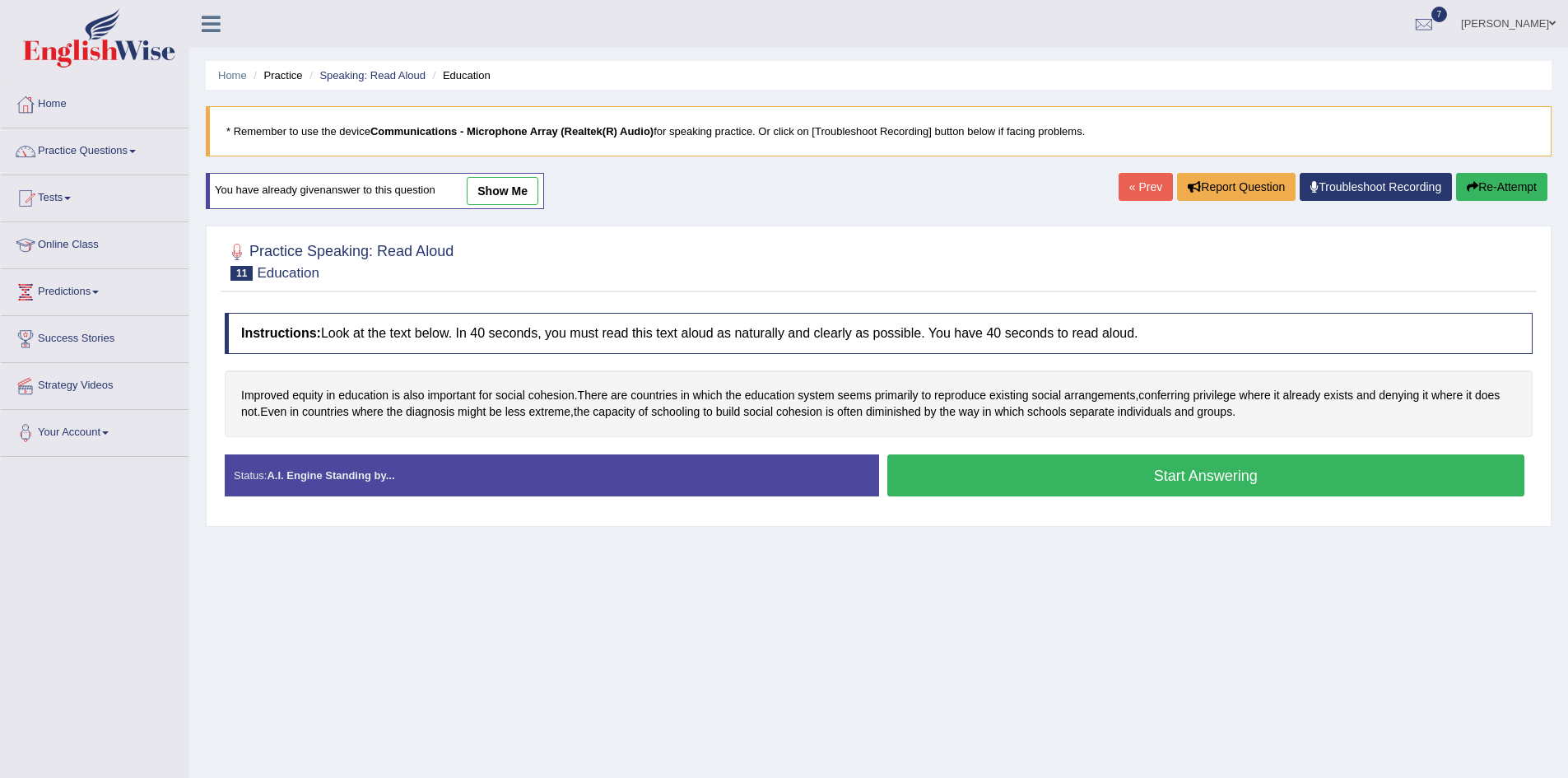
click at [1137, 192] on link "« Prev" at bounding box center [1146, 186] width 54 height 28
click at [1137, 195] on link "Next »" at bounding box center [1146, 186] width 54 height 28
click at [1139, 193] on link "« Prev" at bounding box center [1146, 186] width 54 height 28
click at [71, 149] on link "Practice Questions" at bounding box center [95, 149] width 188 height 41
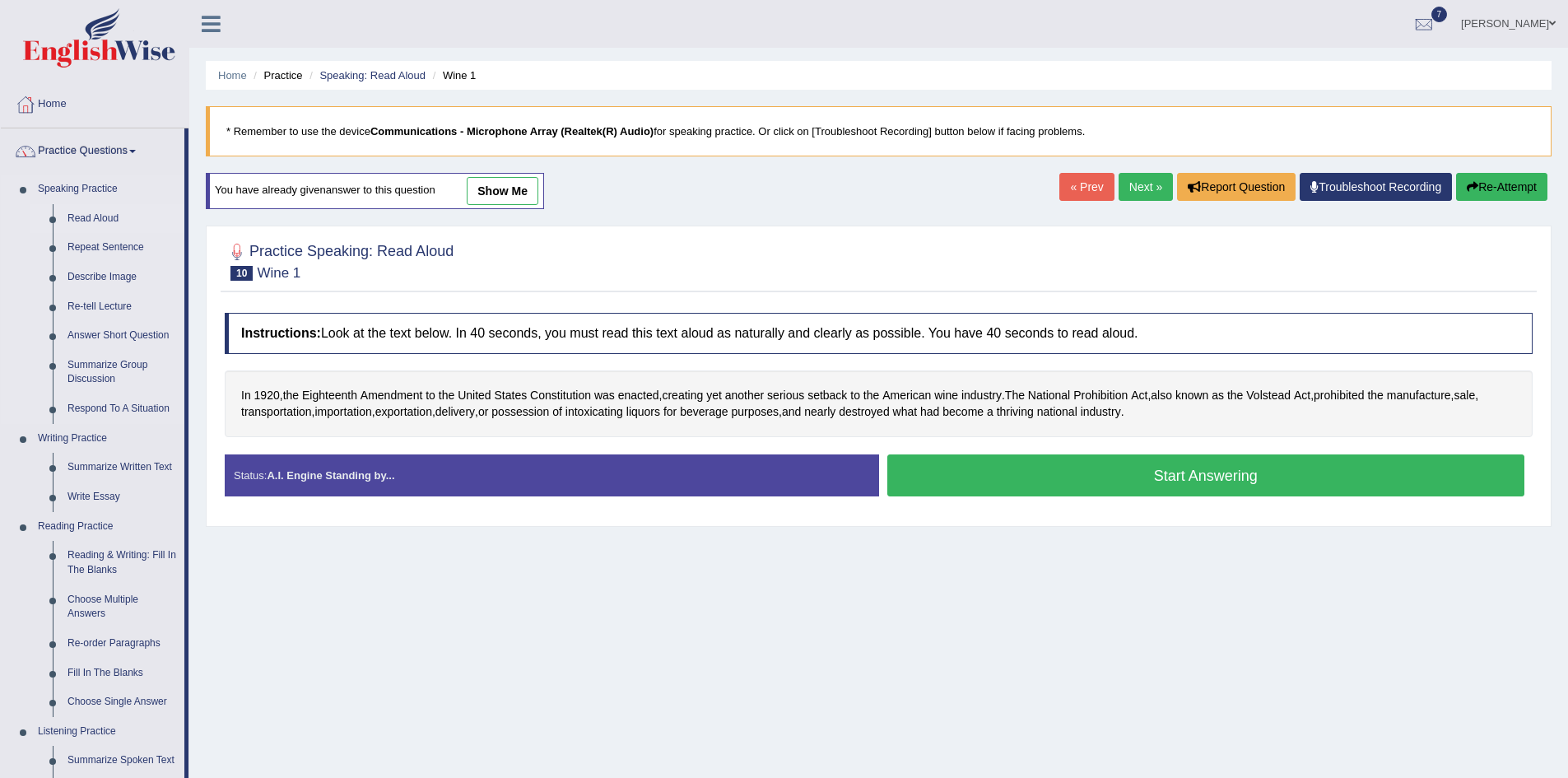
click at [90, 218] on link "Read Aloud" at bounding box center [122, 219] width 124 height 30
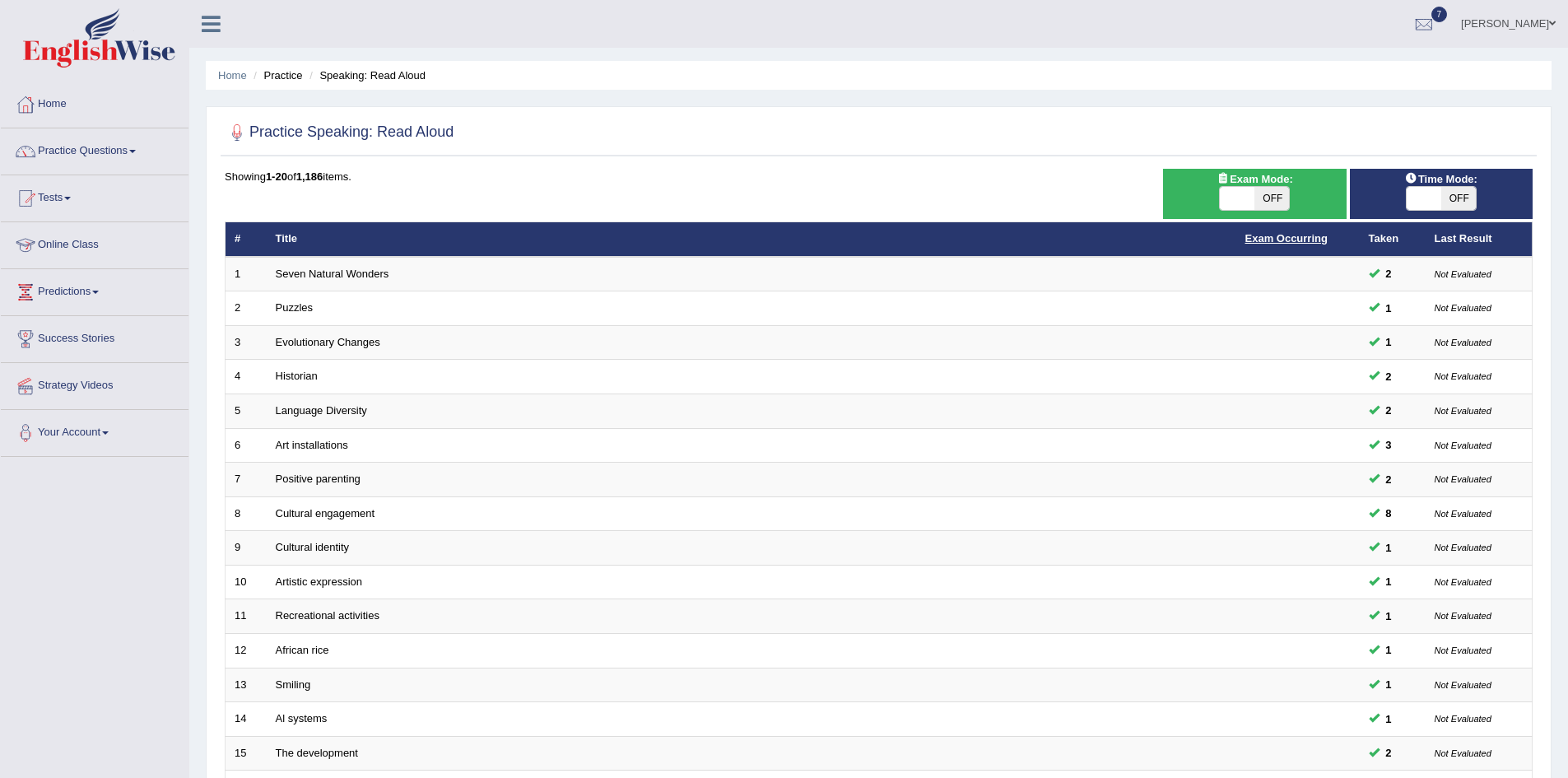
click at [1268, 242] on link "Exam Occurring" at bounding box center [1286, 238] width 82 height 13
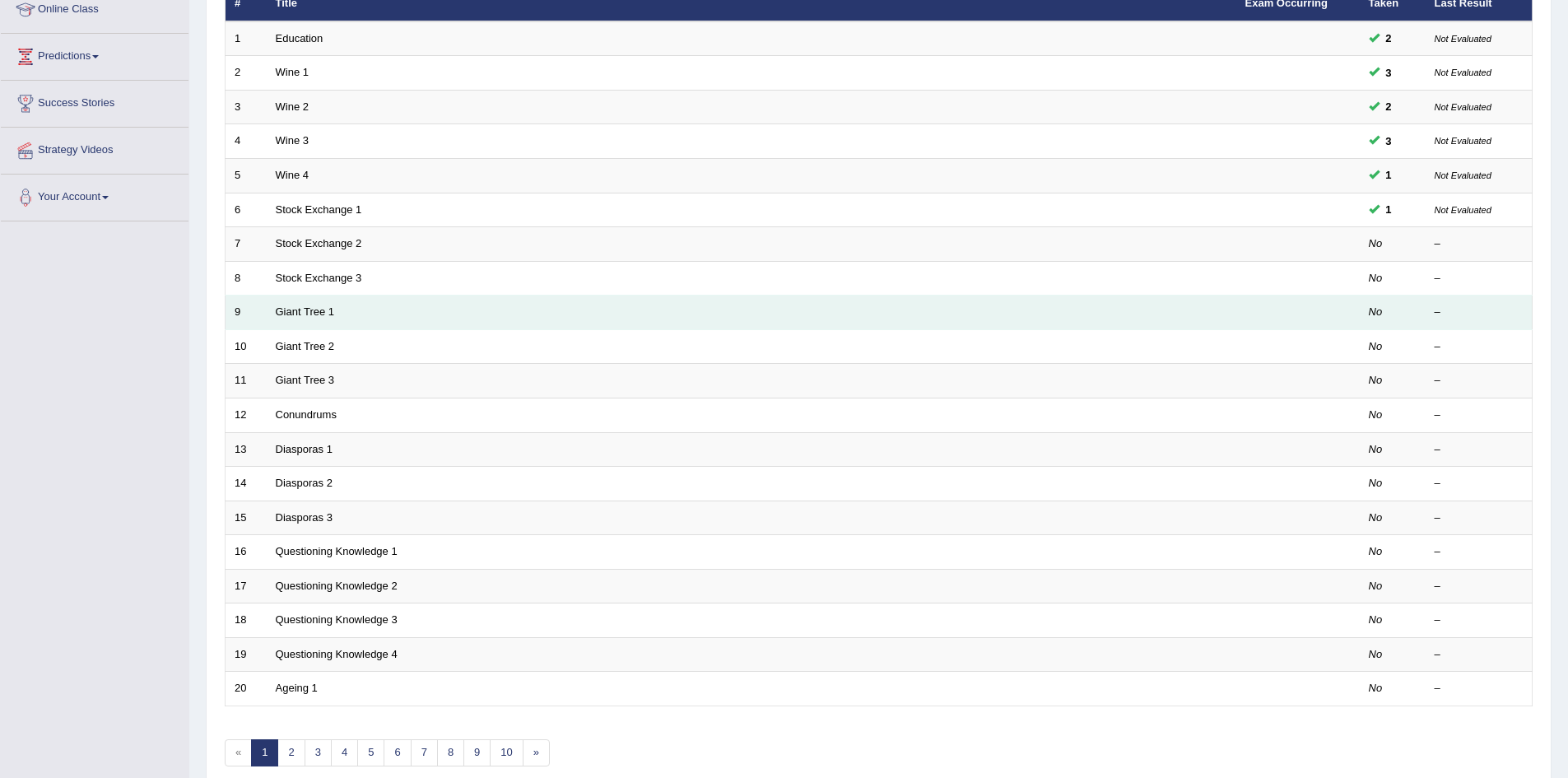
scroll to position [312, 0]
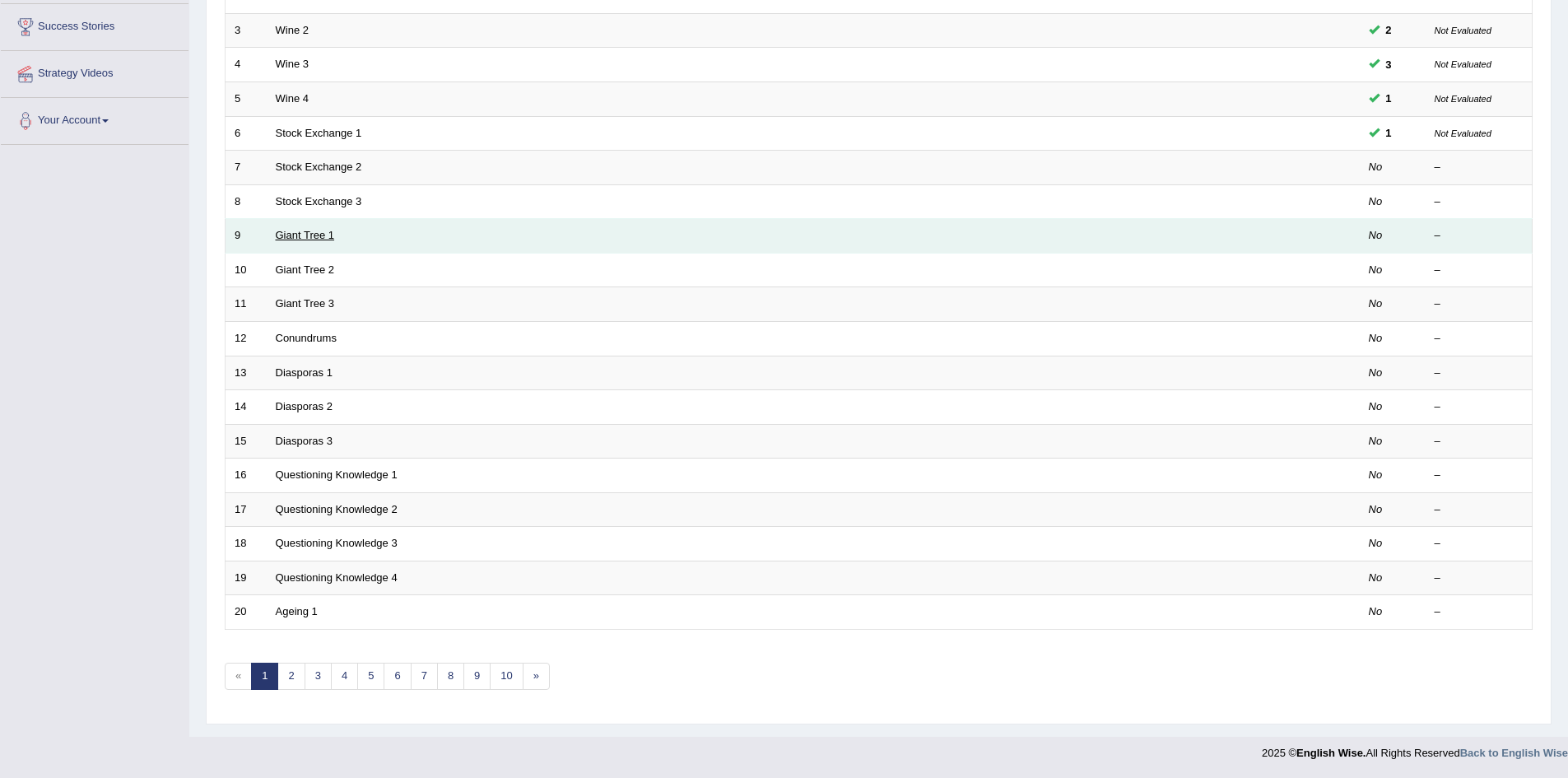
click at [304, 236] on link "Giant Tree 1" at bounding box center [305, 234] width 59 height 13
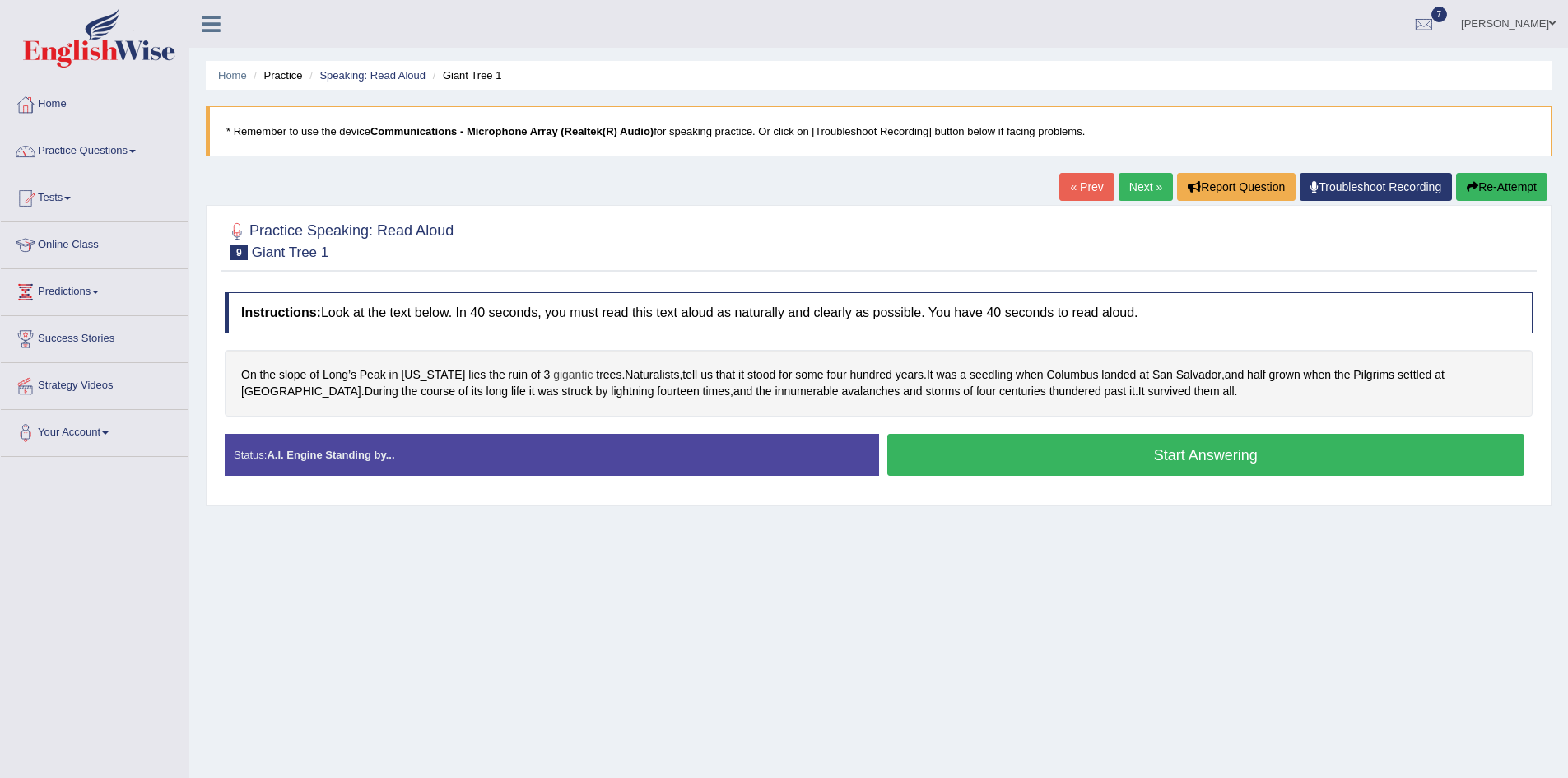
click at [565, 381] on span "gigantic" at bounding box center [573, 375] width 40 height 17
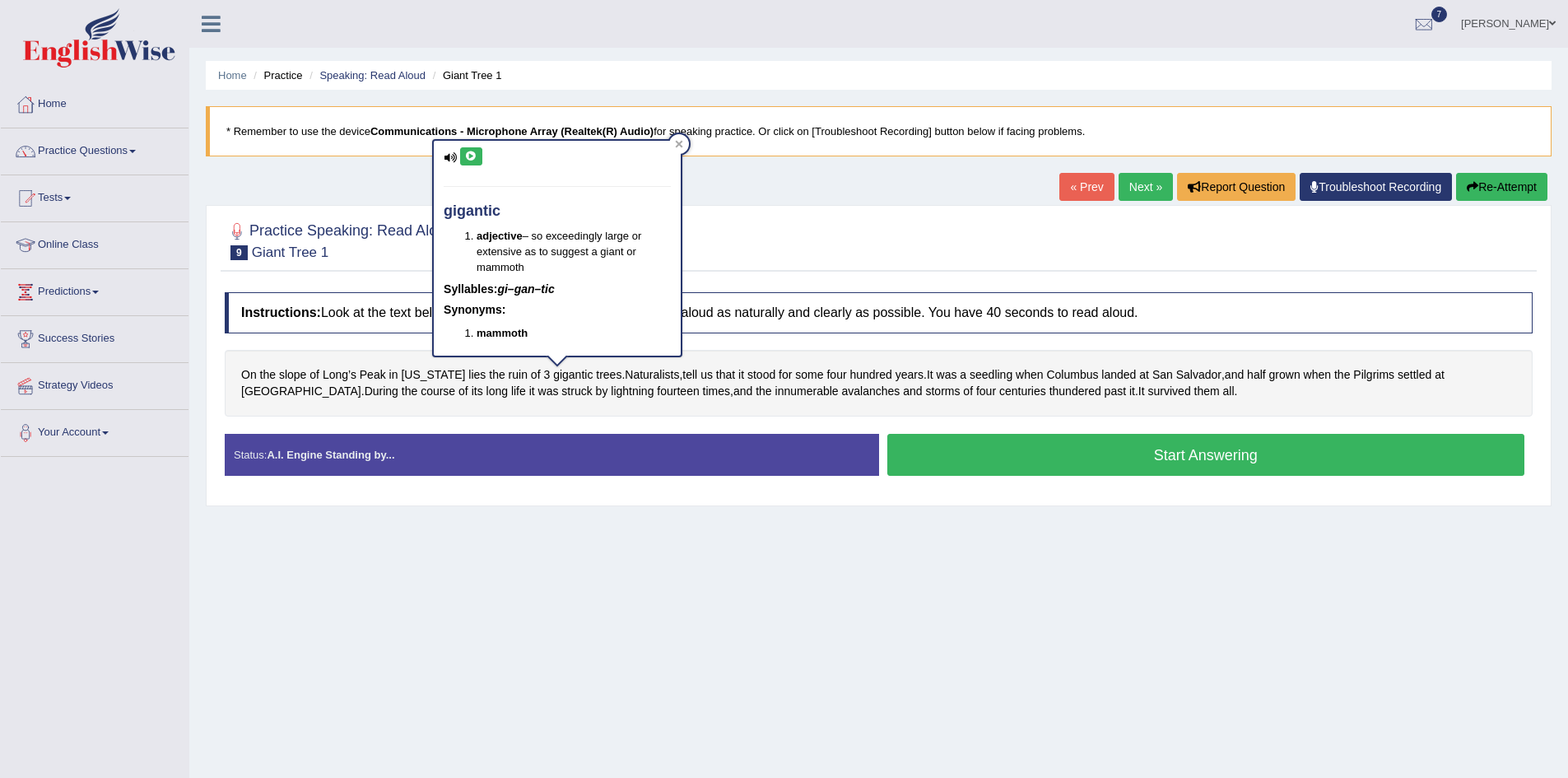
click at [473, 155] on icon at bounding box center [471, 156] width 13 height 10
click at [475, 155] on icon at bounding box center [471, 156] width 13 height 10
click at [687, 146] on div at bounding box center [679, 143] width 19 height 19
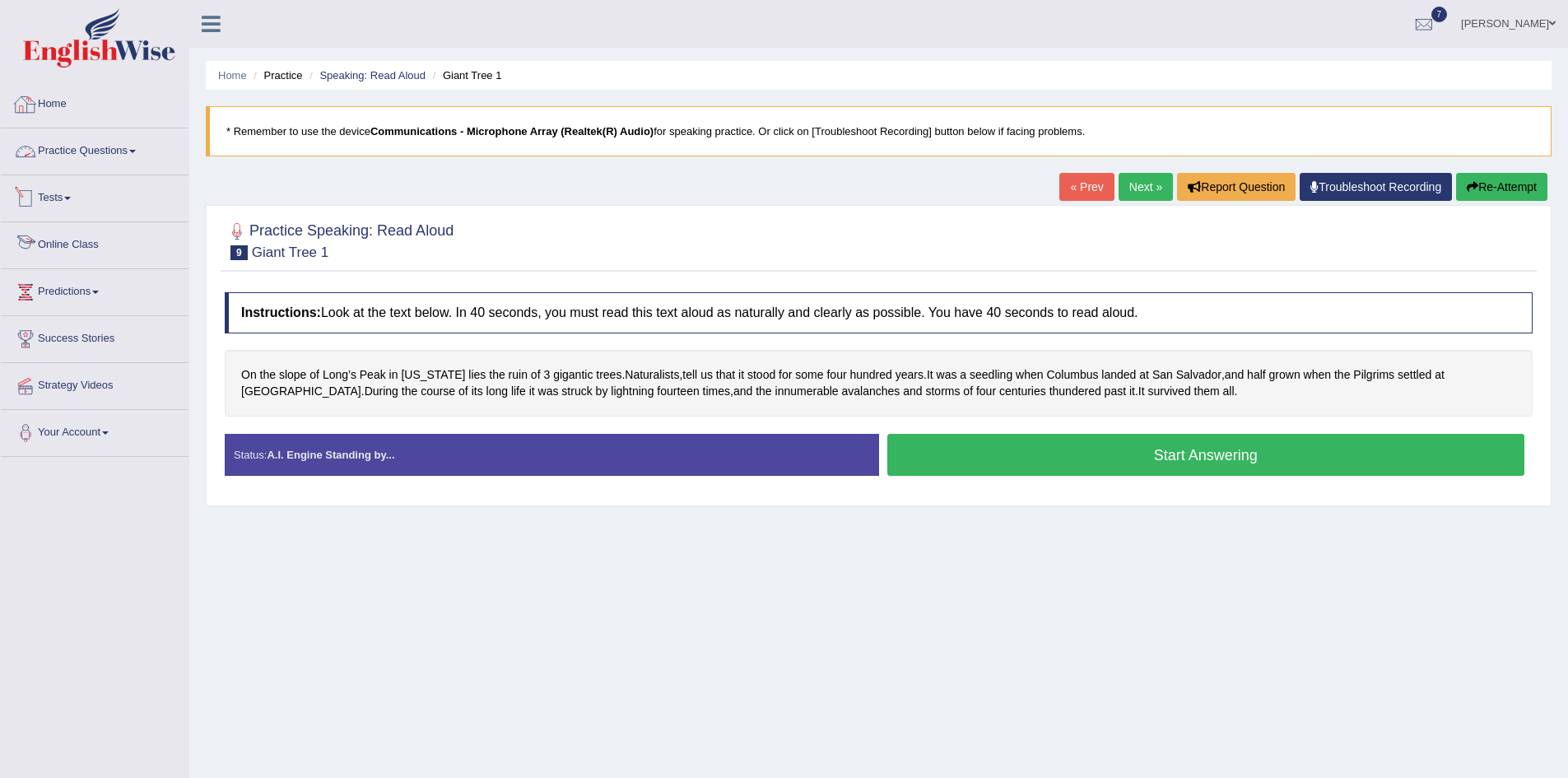
click at [52, 98] on link "Home" at bounding box center [95, 102] width 188 height 41
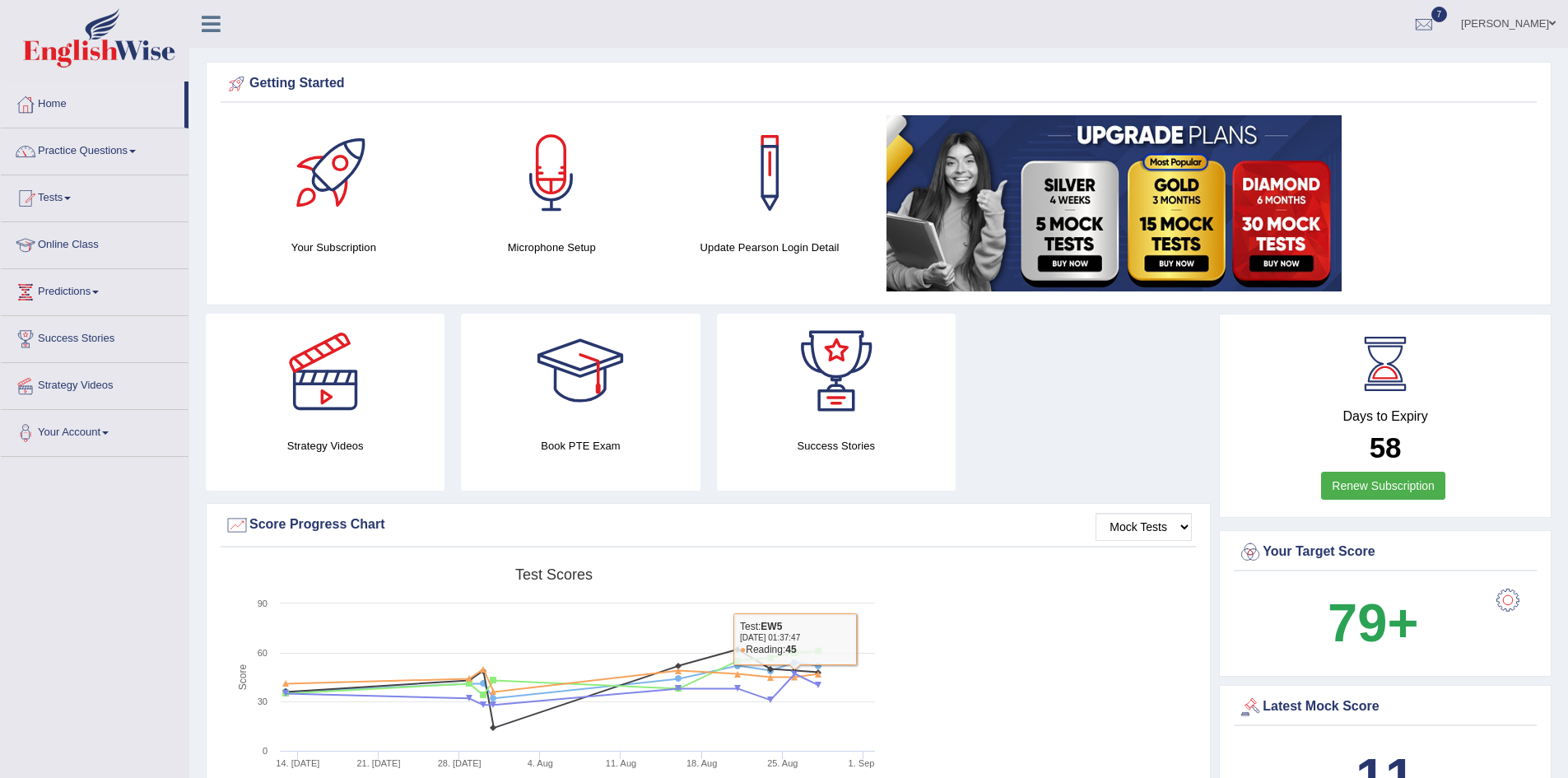
click at [1119, 406] on div "Strategy Videos Book PTE Exam Success Stories" at bounding box center [708, 408] width 1021 height 189
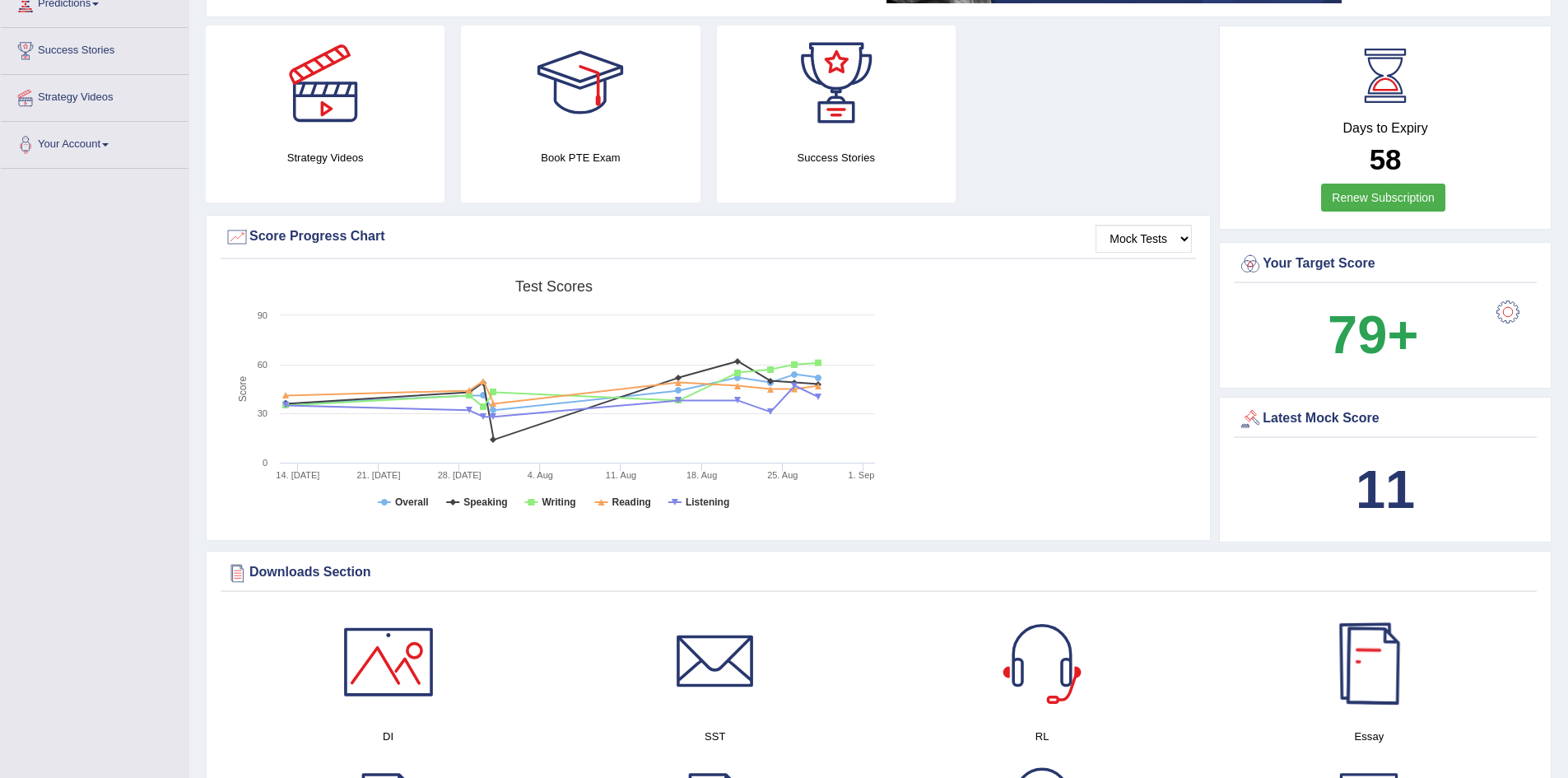
scroll to position [247, 0]
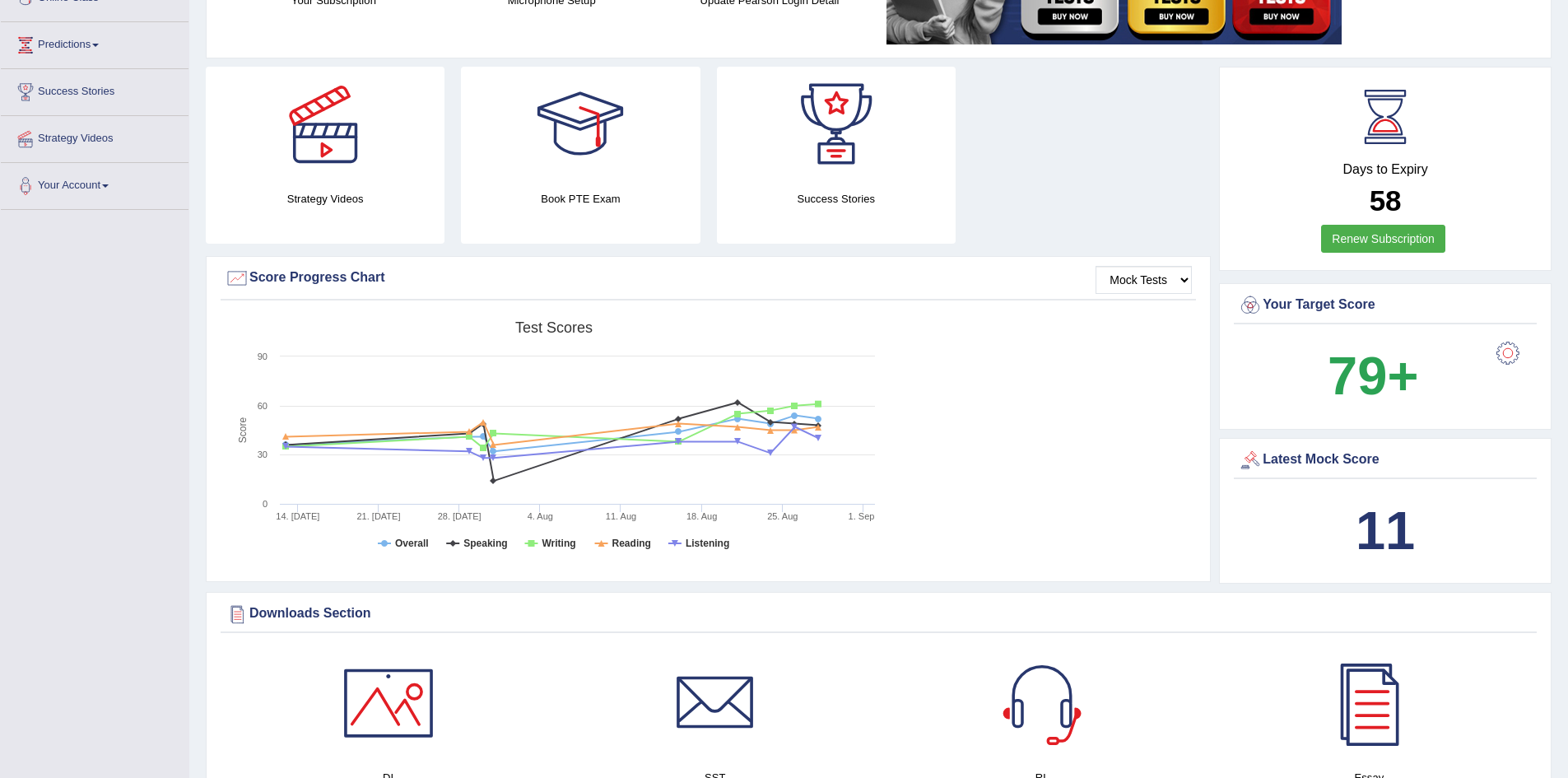
click at [1098, 182] on div "Strategy Videos Book PTE Exam Success Stories" at bounding box center [708, 161] width 1021 height 189
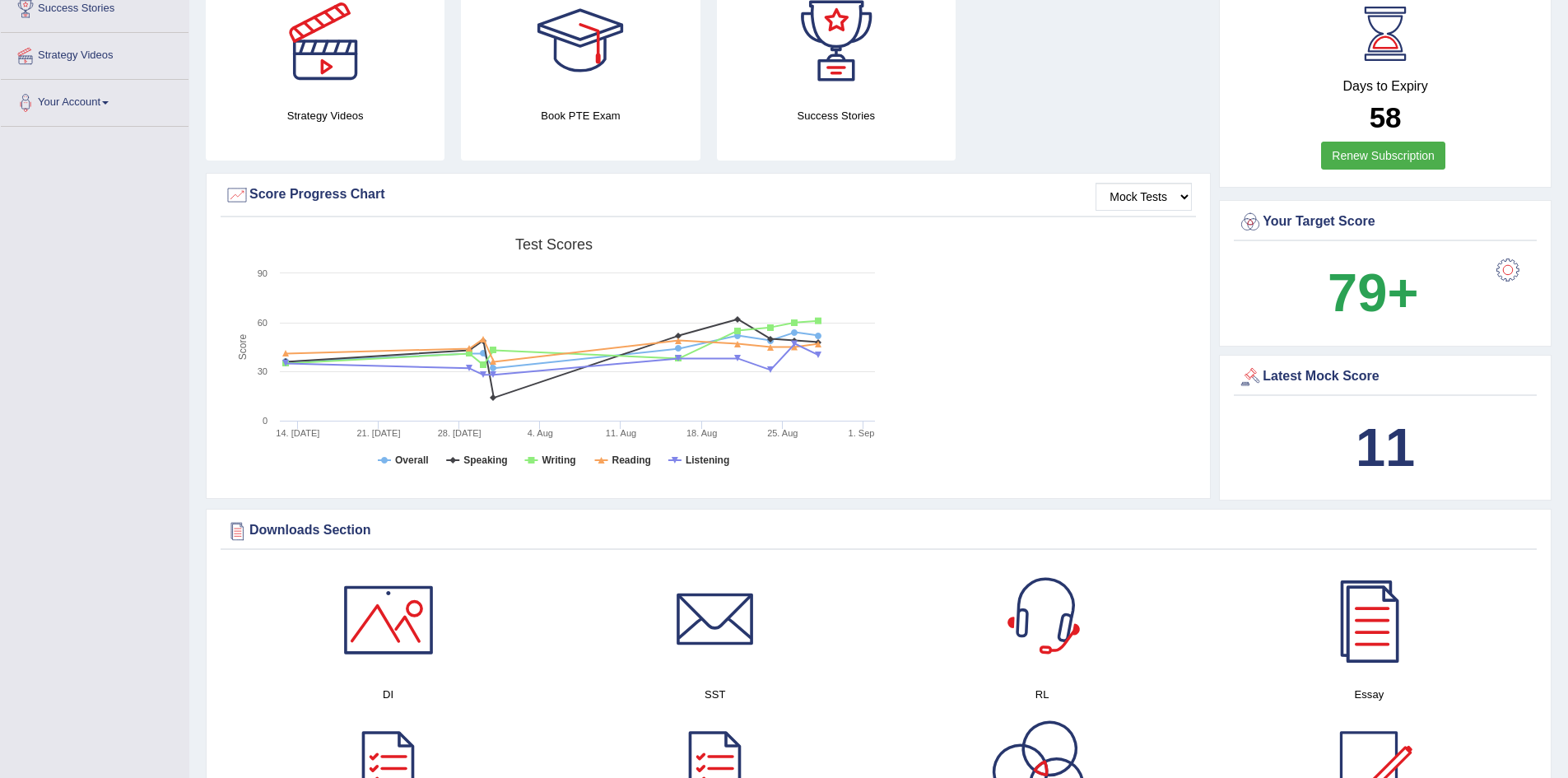
scroll to position [329, 0]
click at [1084, 70] on div "Strategy Videos Book PTE Exam Success Stories" at bounding box center [708, 78] width 1021 height 189
click at [1079, 71] on div "Strategy Videos Book PTE Exam Success Stories" at bounding box center [708, 78] width 1021 height 189
